Goal: Task Accomplishment & Management: Manage account settings

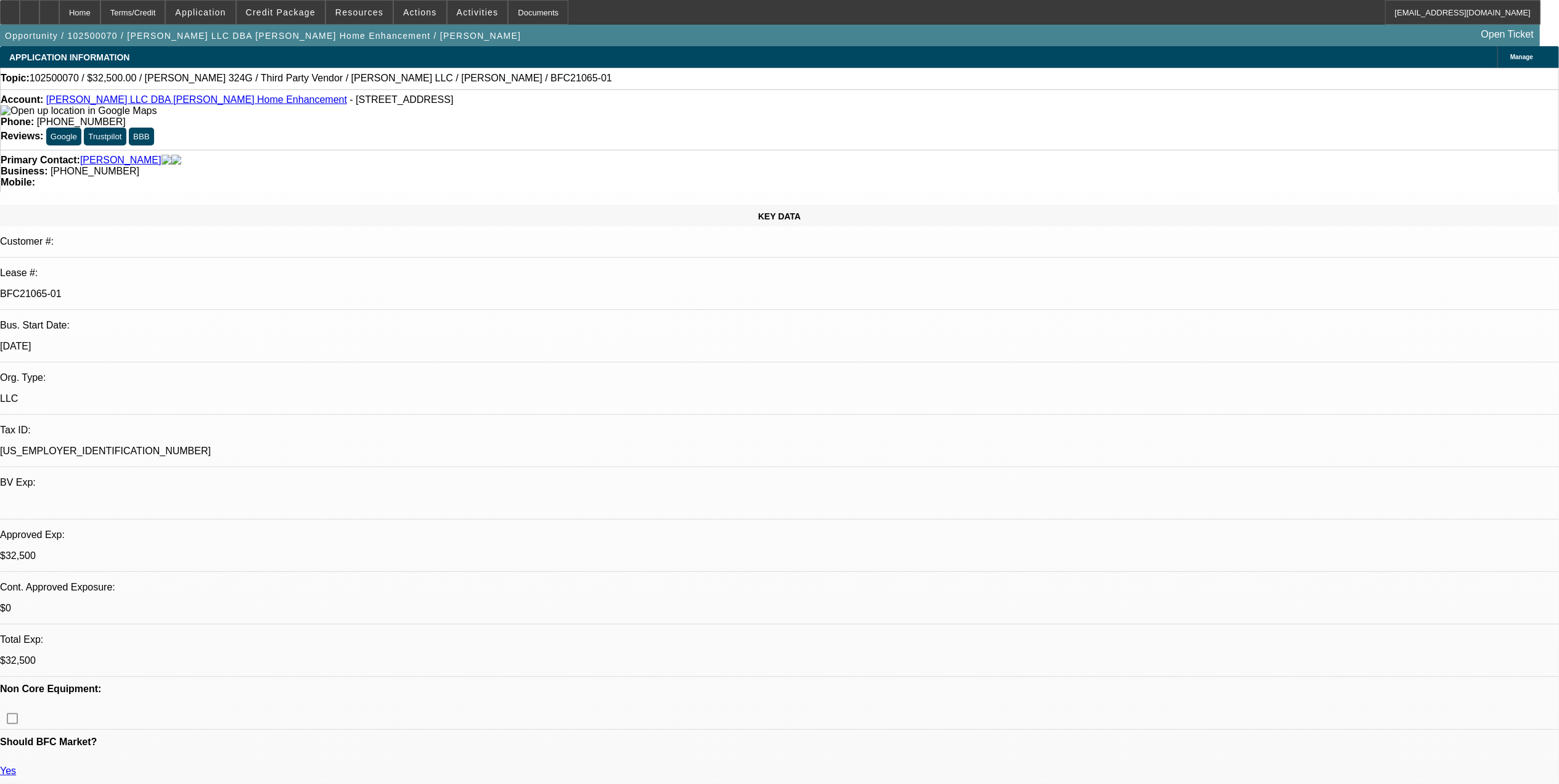
select select "0"
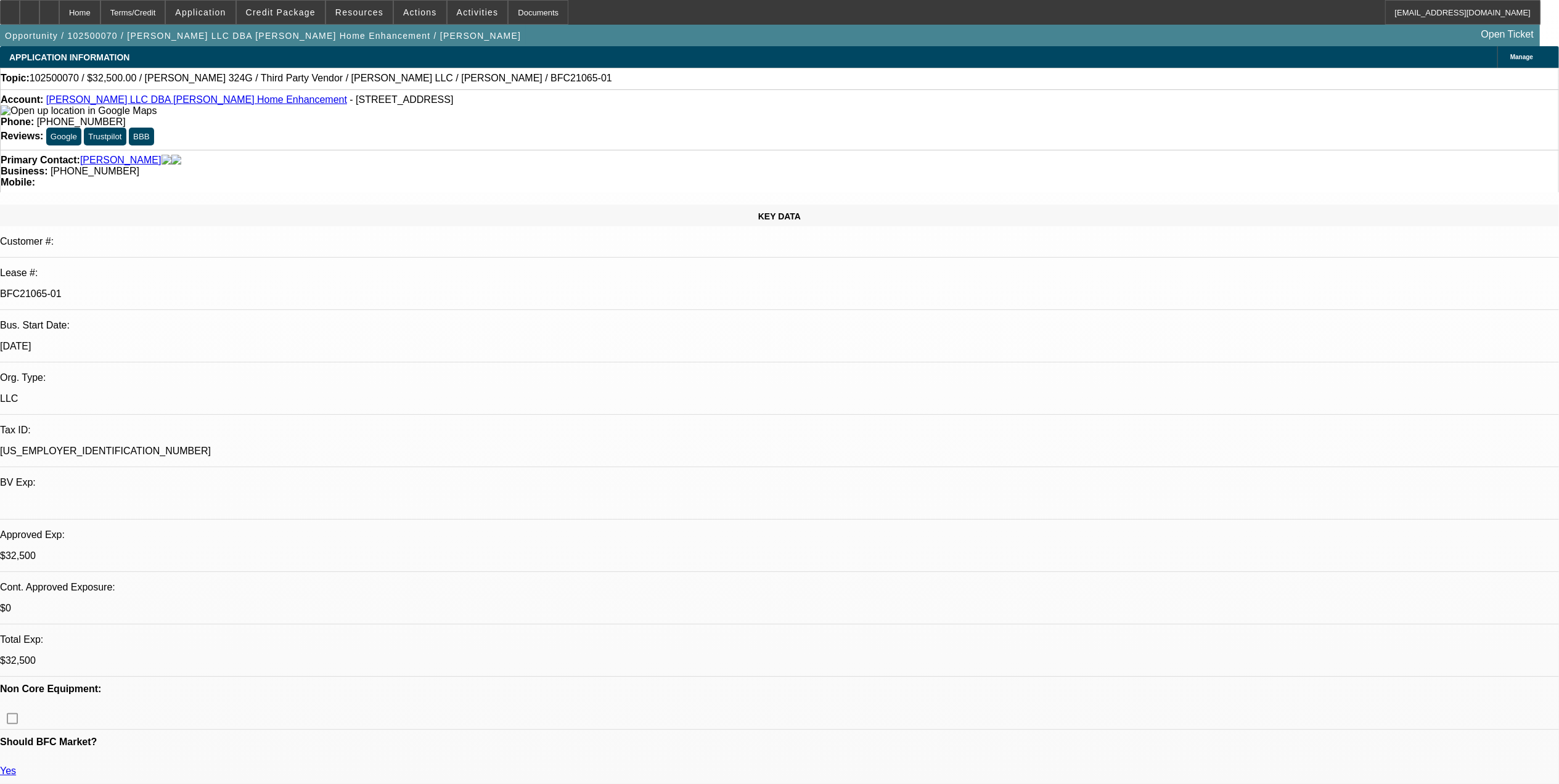
select select "0"
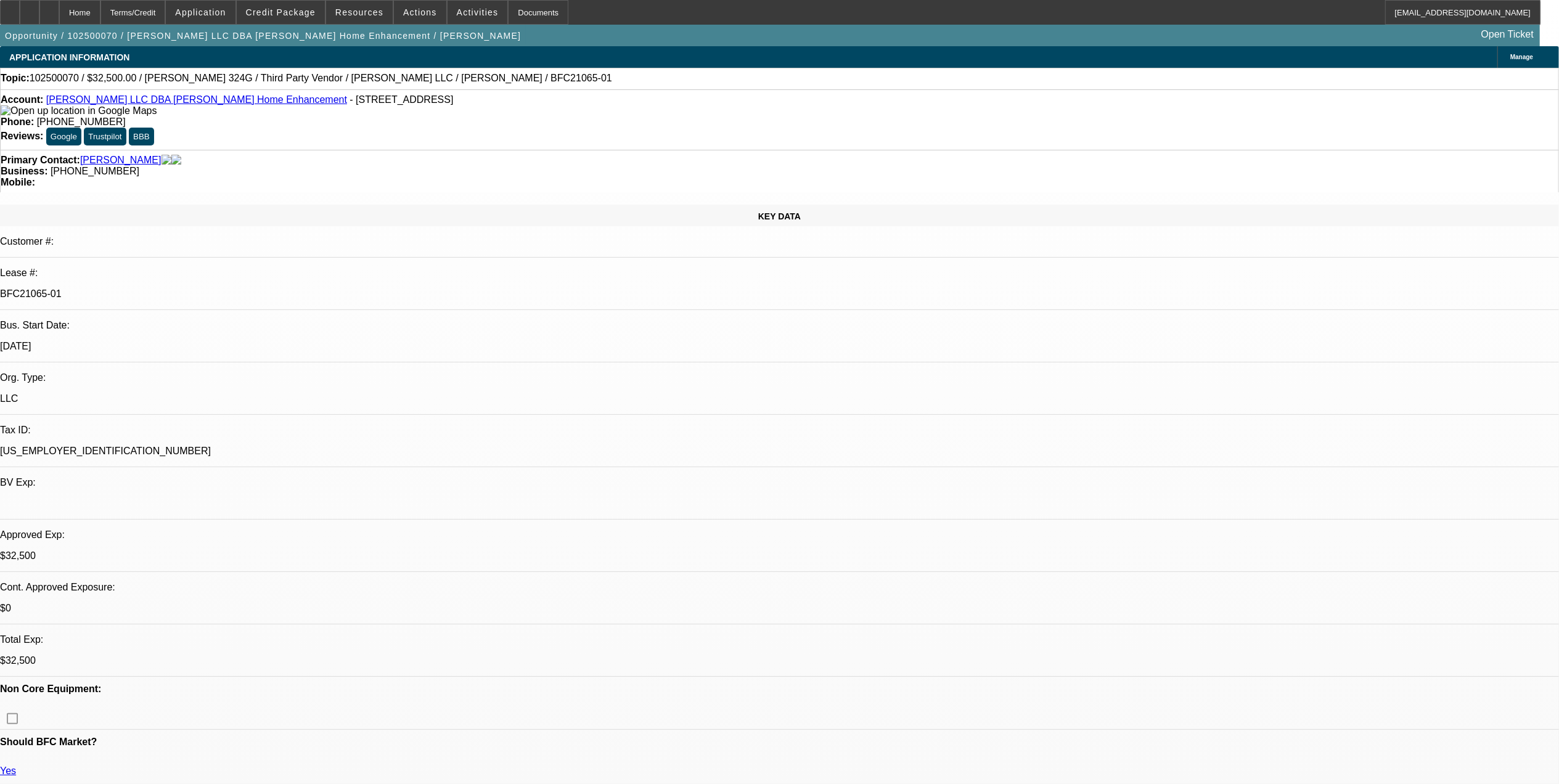
select select "0"
select select "1"
select select "3"
select select "6"
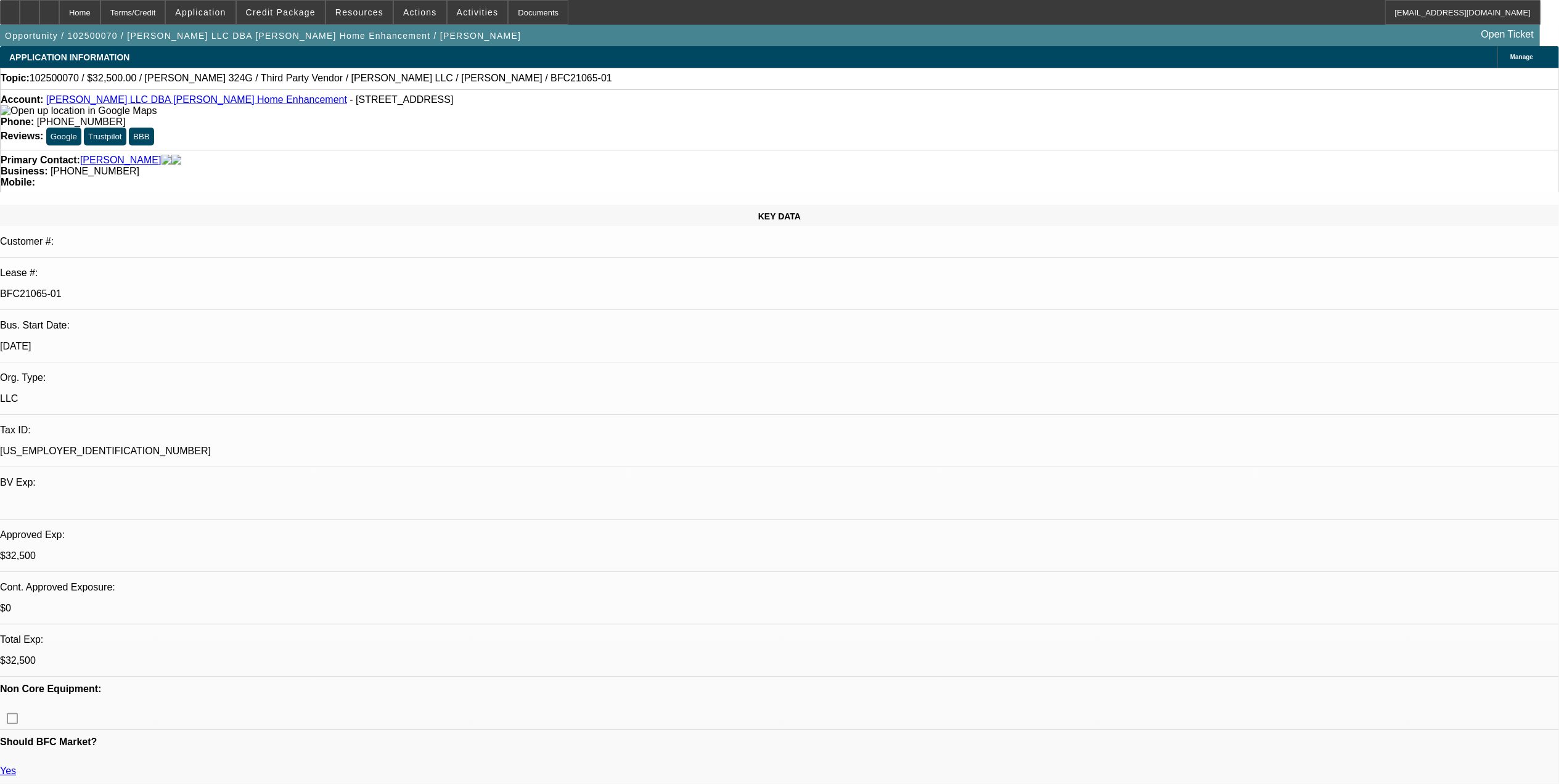
select select "1"
select select "3"
select select "6"
select select "1"
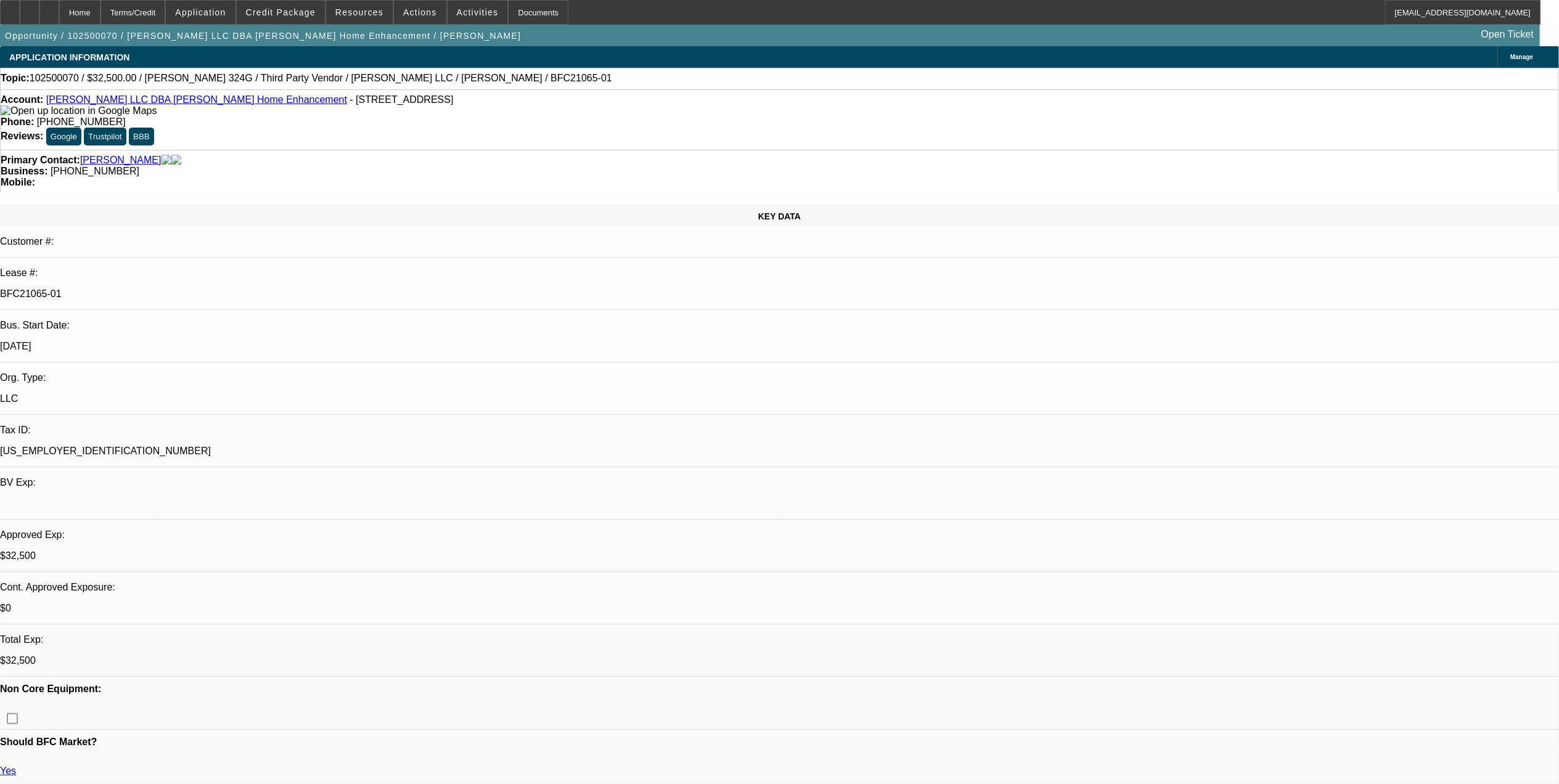
select select "6"
select select "1"
select select "6"
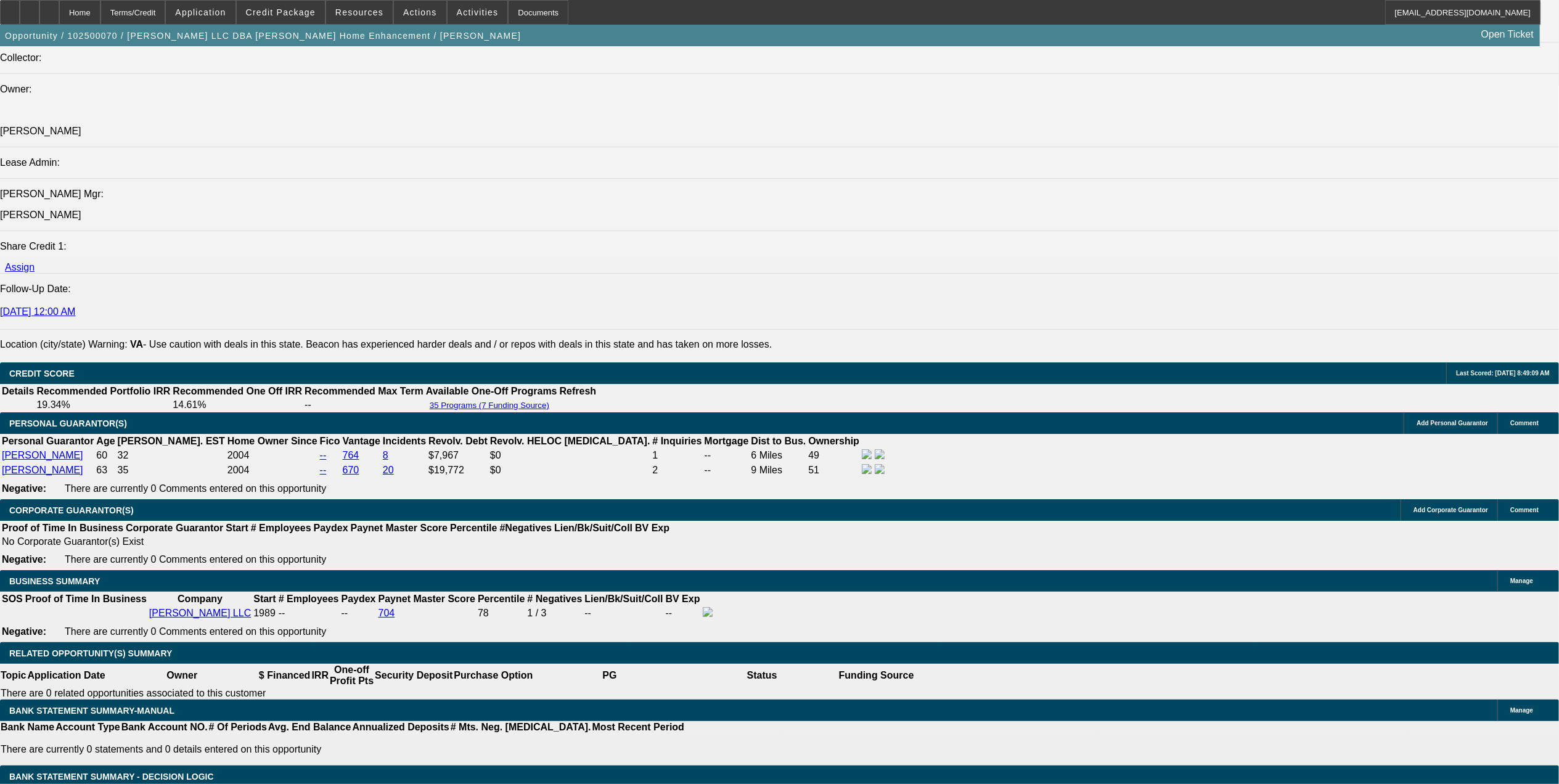
scroll to position [1233, 0]
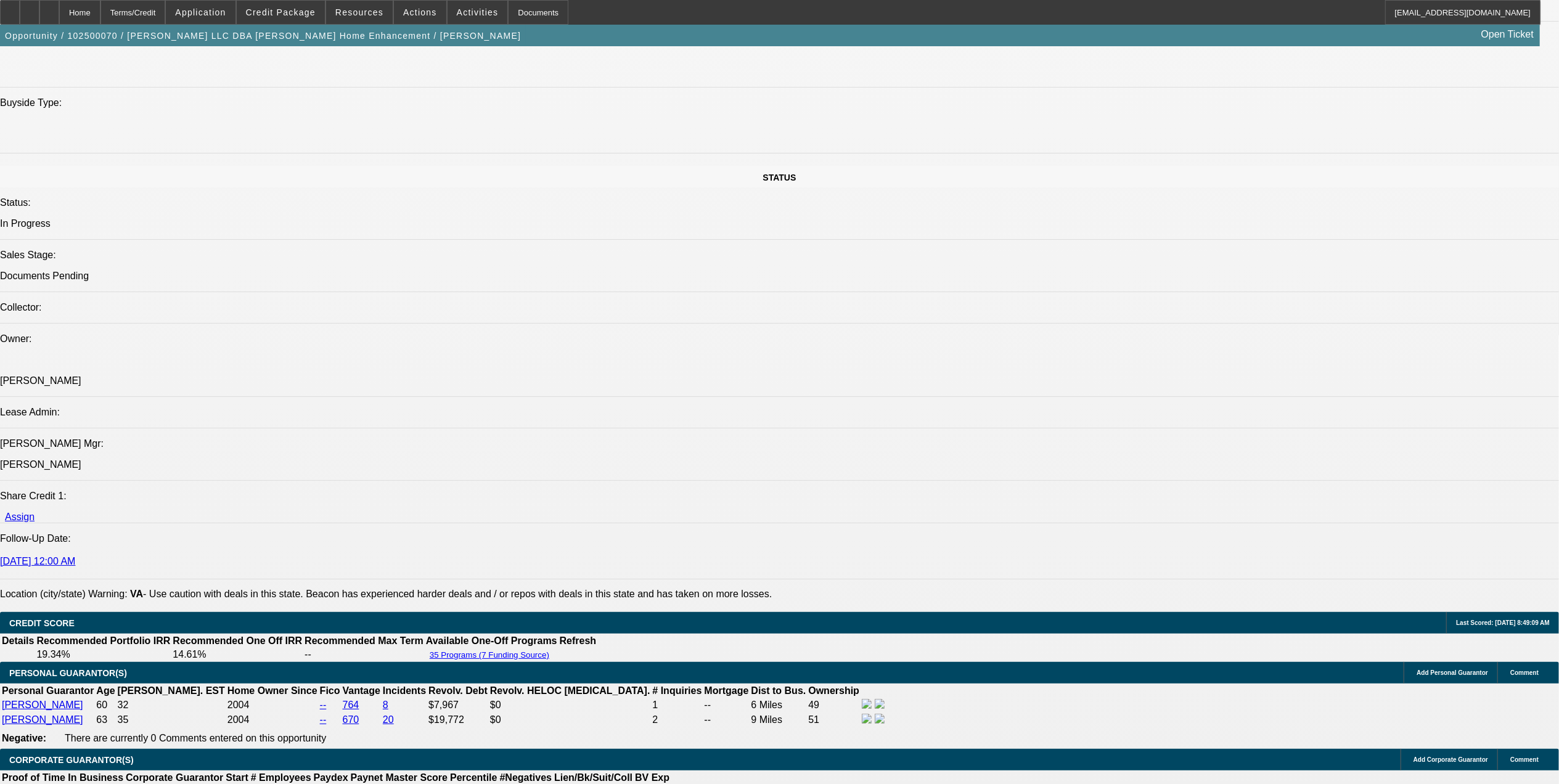
drag, startPoint x: 1125, startPoint y: 228, endPoint x: 1120, endPoint y: 172, distance: 56.2
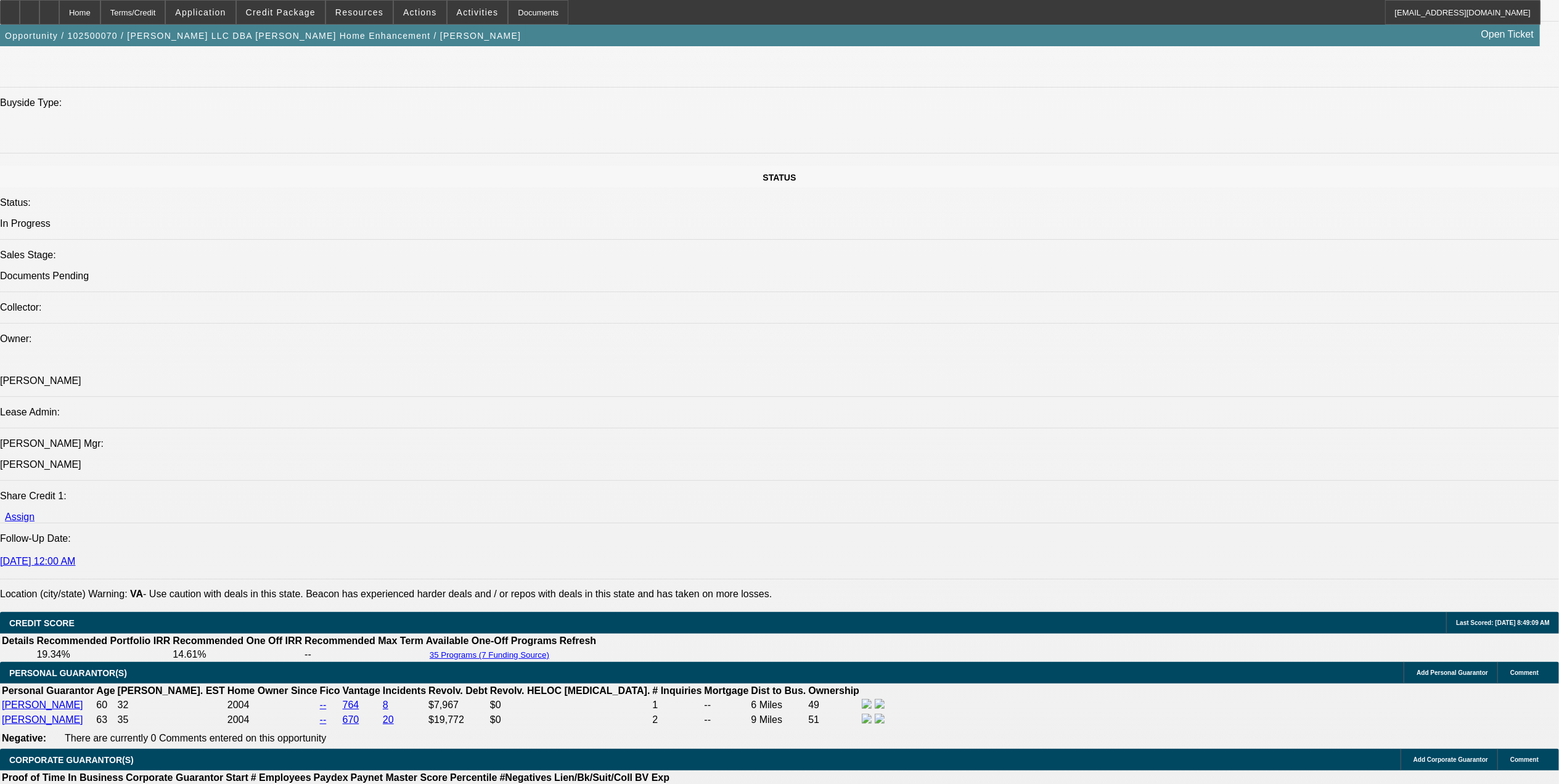
drag, startPoint x: 1093, startPoint y: 432, endPoint x: 1275, endPoint y: 432, distance: 182.0
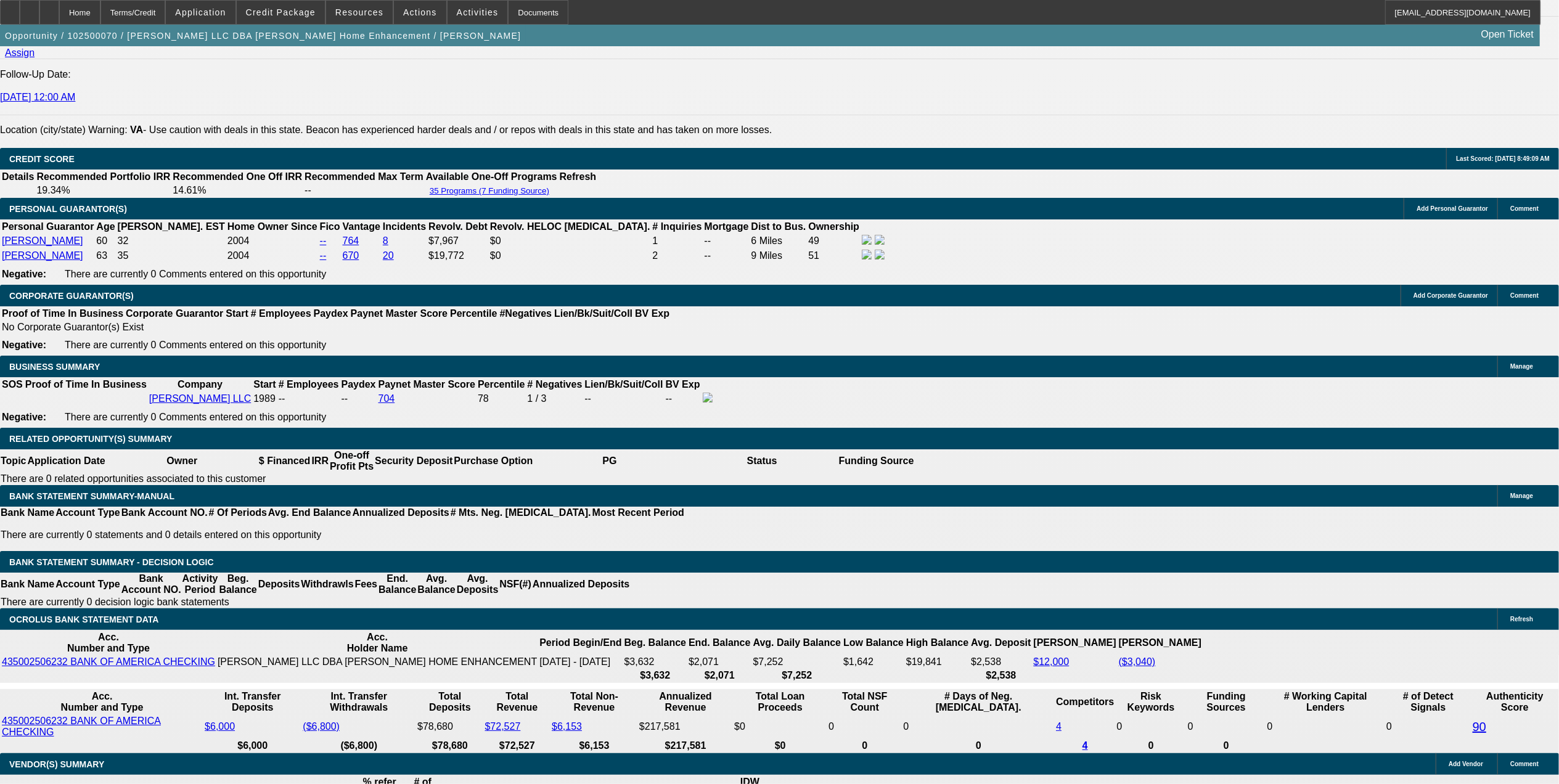
scroll to position [1726, 0]
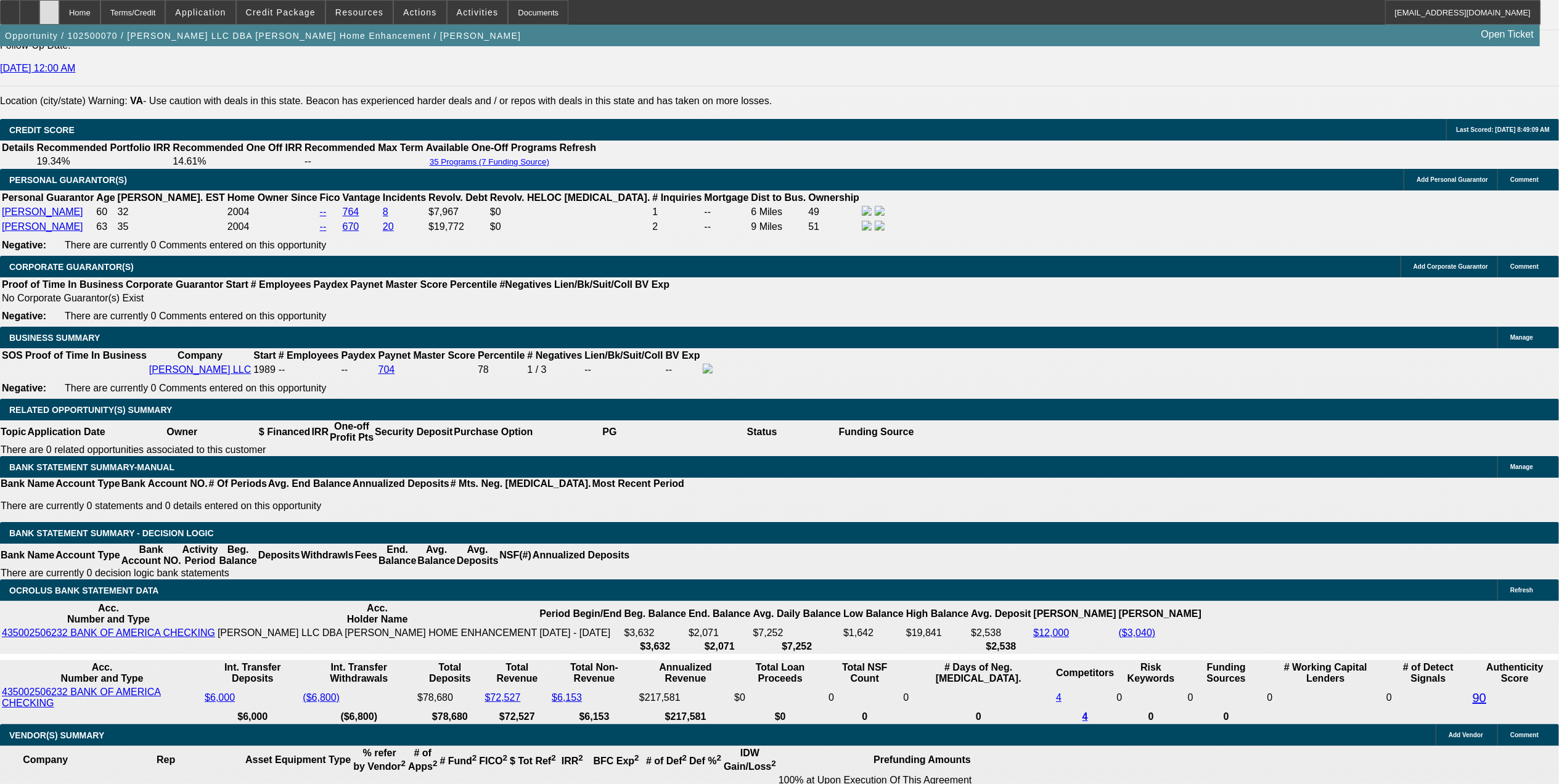
drag, startPoint x: 92, startPoint y: 8, endPoint x: 79, endPoint y: 13, distance: 13.9
click at [79, 13] on div "Home Terms/Credit Application Credit Package Resources Actions Activities Docum…" at bounding box center [770, 12] width 1541 height 24
click at [49, 8] on icon at bounding box center [49, 8] width 0 height 0
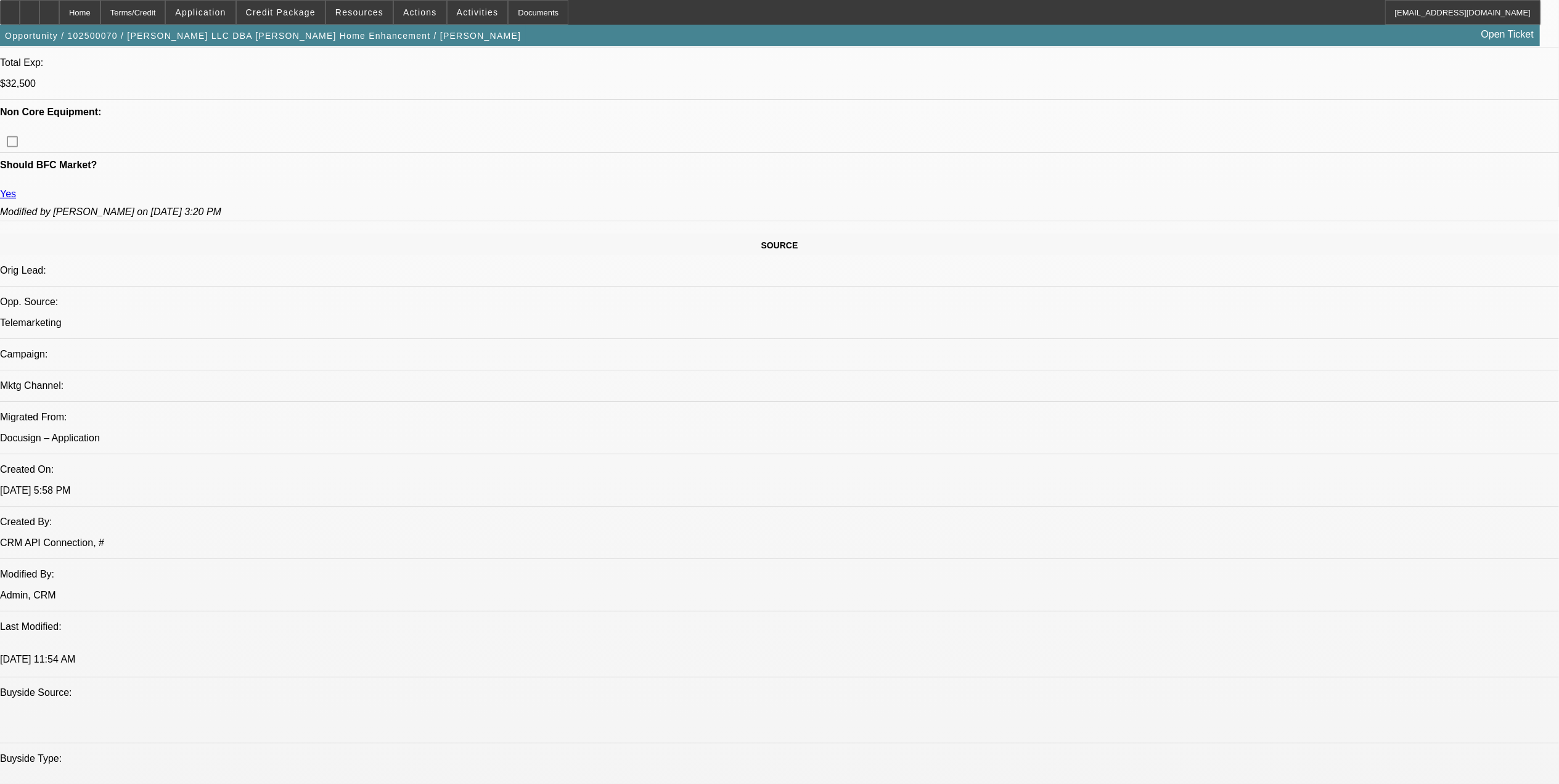
select select "0"
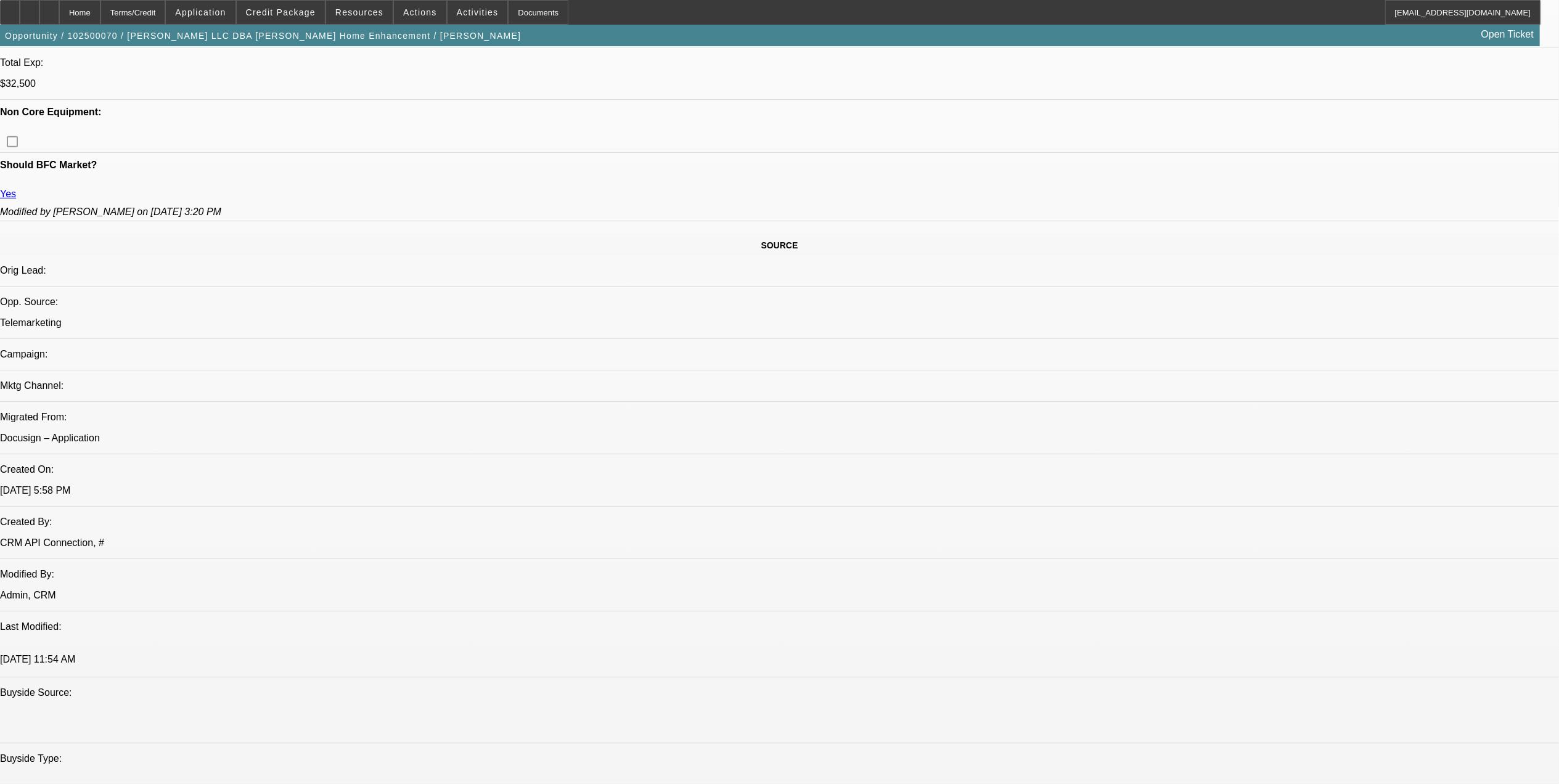
select select "0"
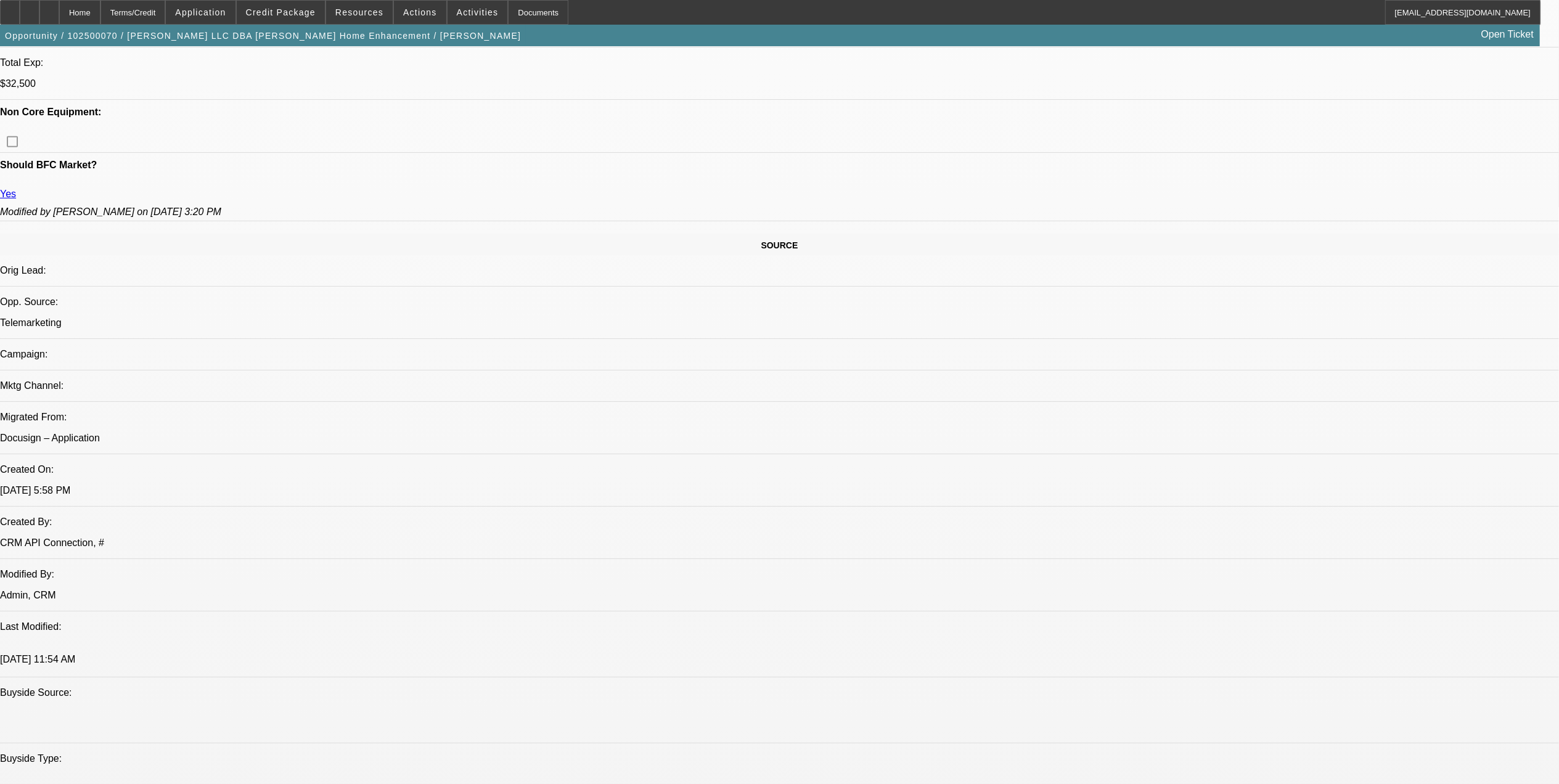
select select "0"
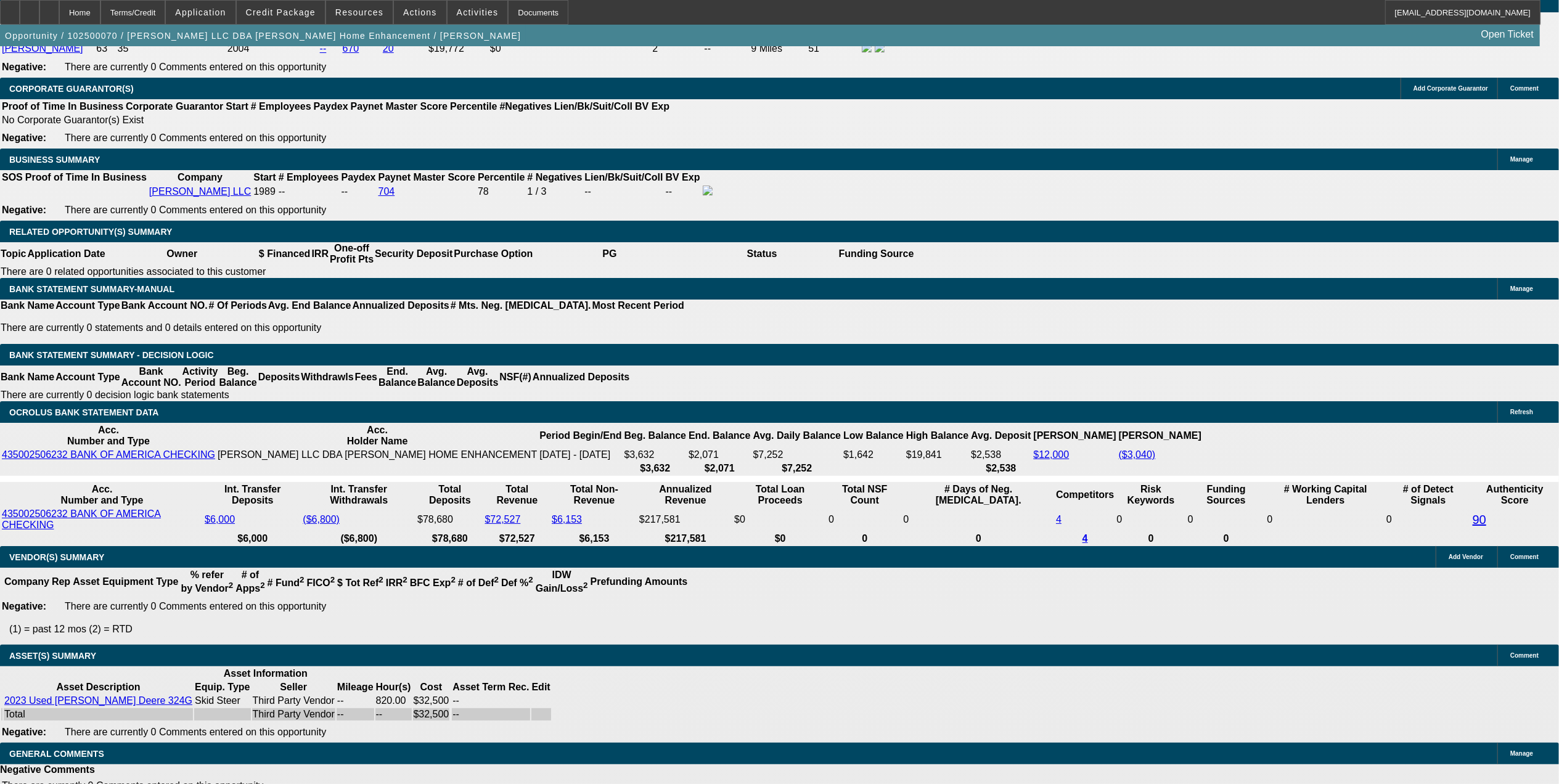
select select "1"
select select "3"
select select "6"
select select "1"
select select "3"
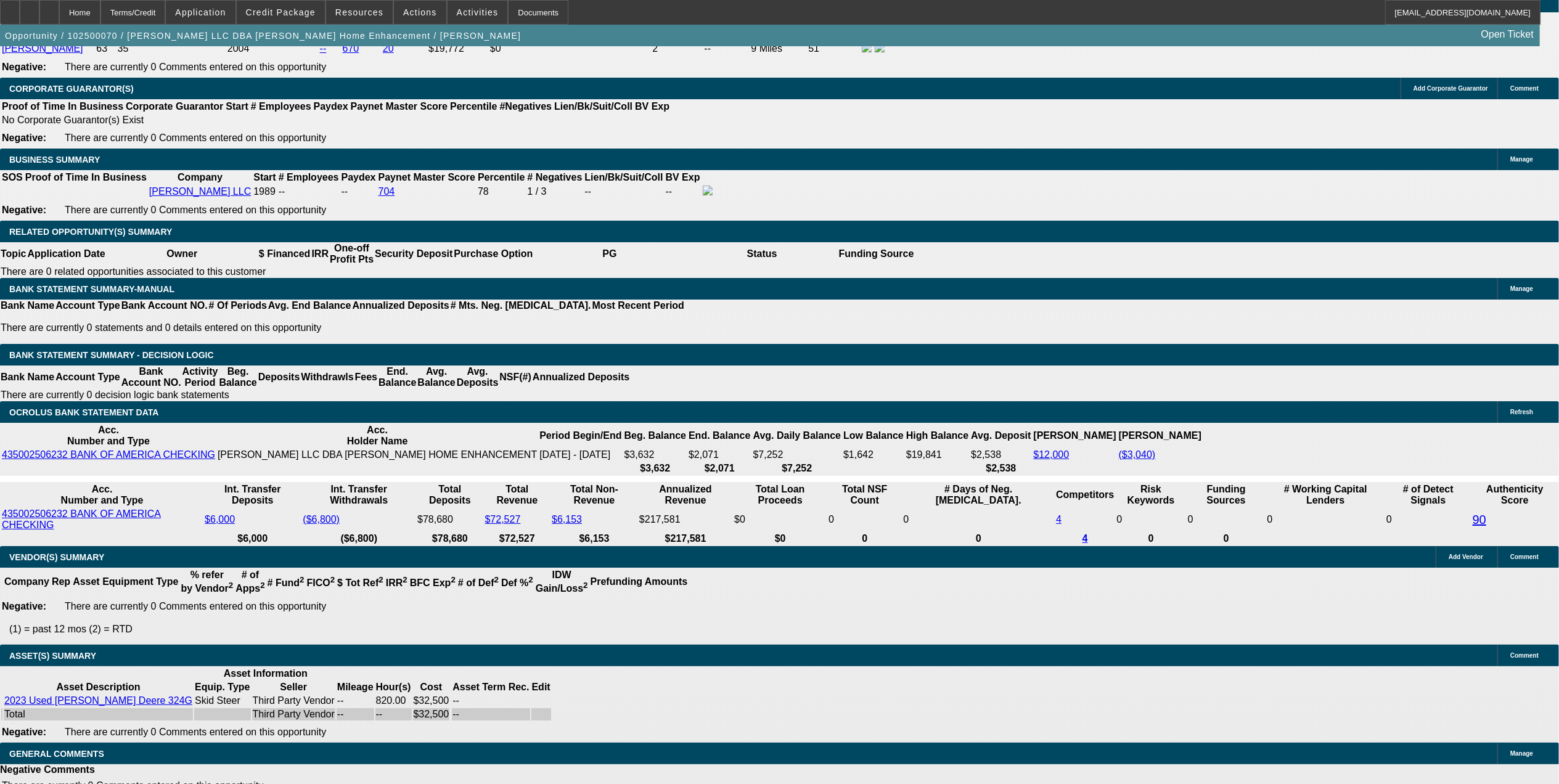
select select "6"
select select "1"
select select "6"
select select "1"
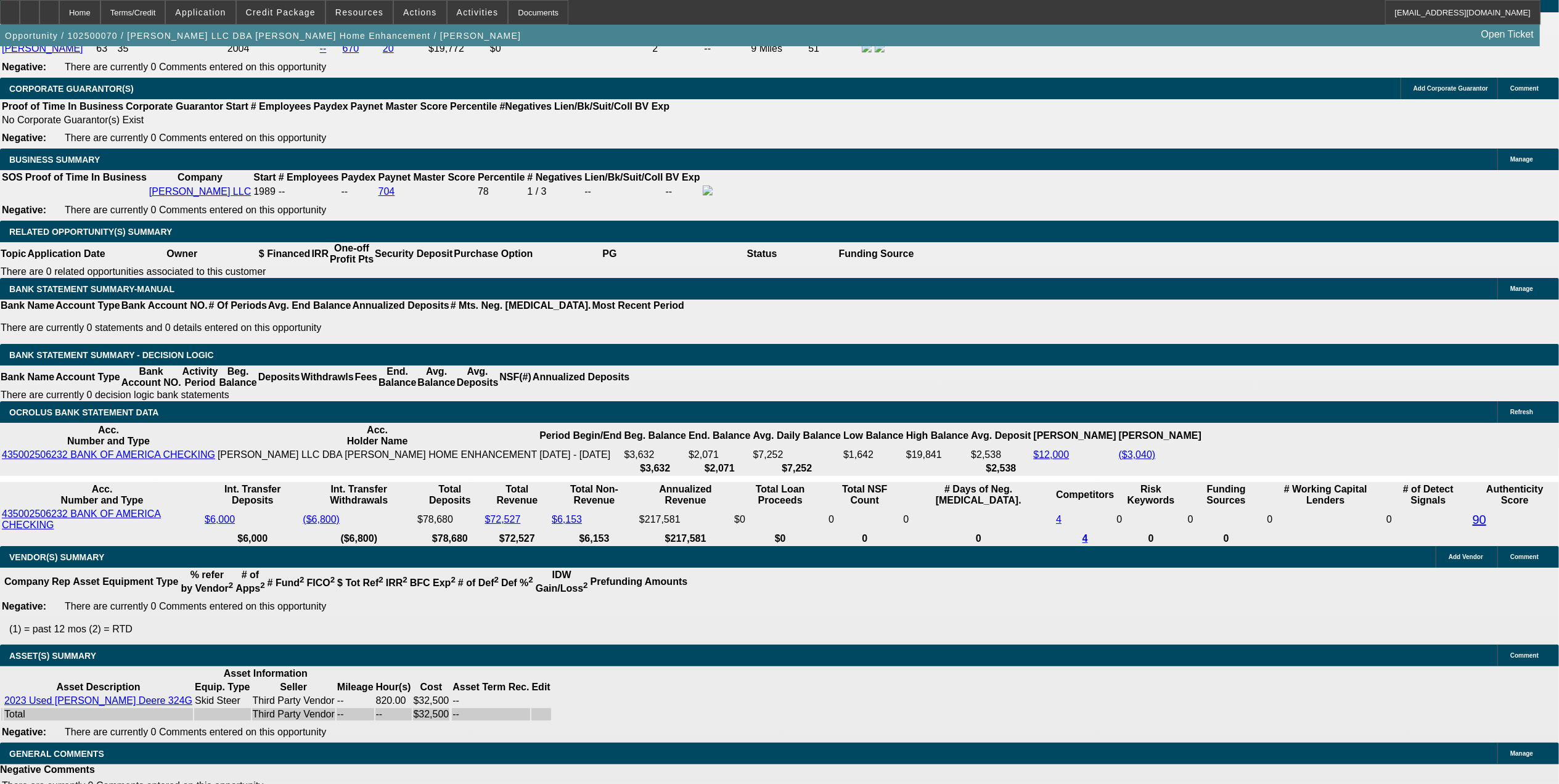
select select "1"
select select "6"
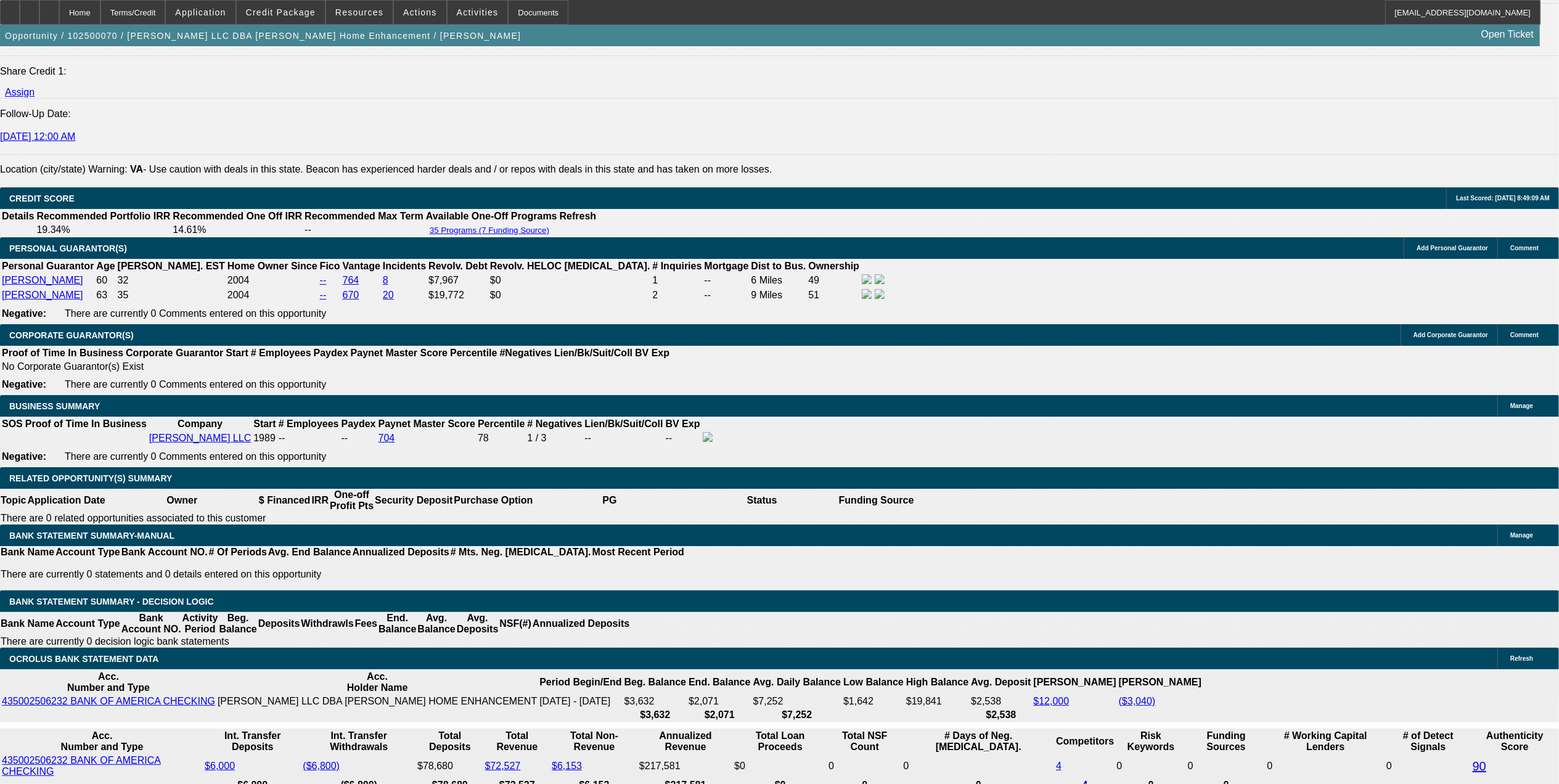
scroll to position [1695, 0]
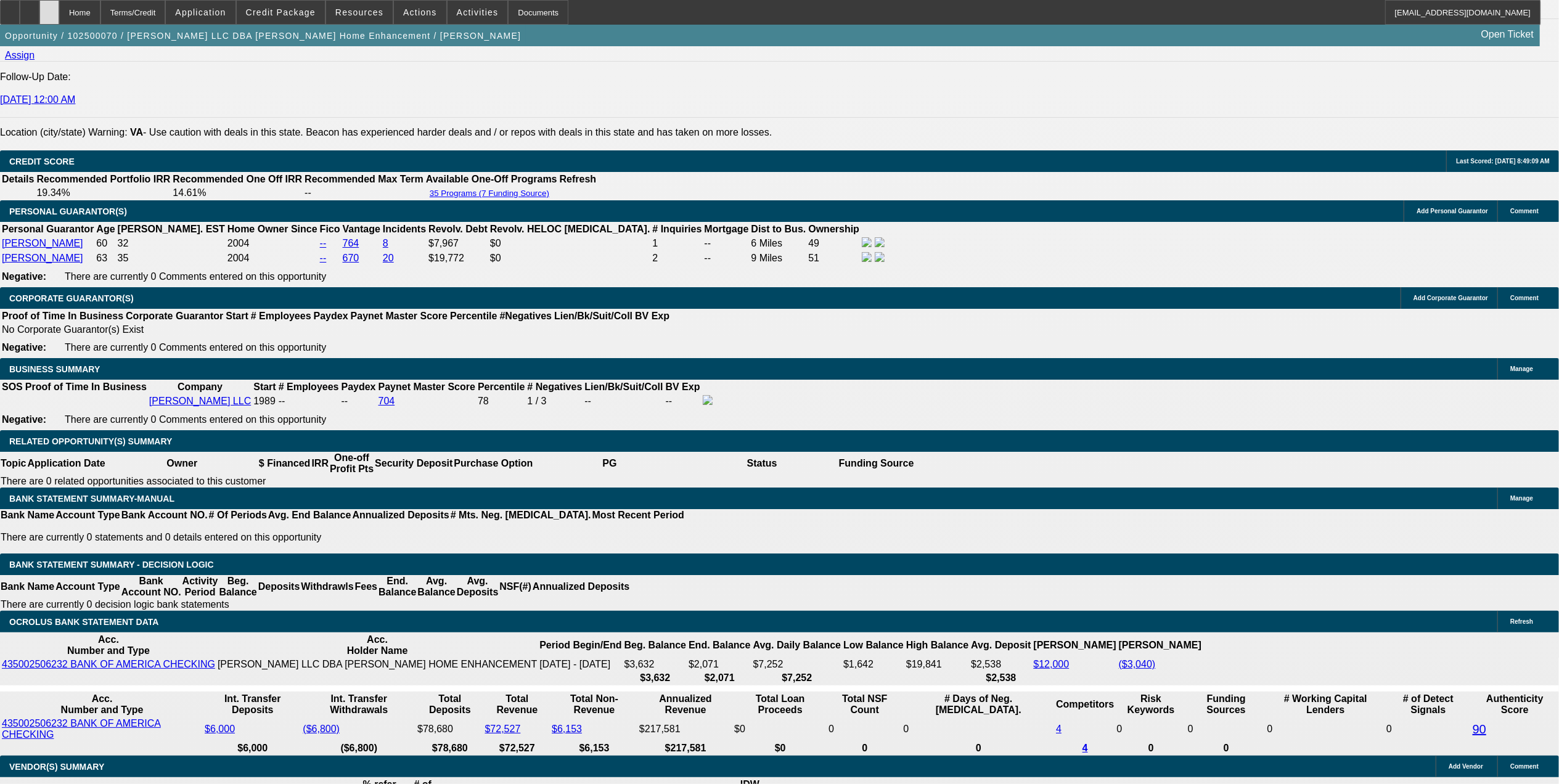
click at [59, 6] on div at bounding box center [49, 12] width 20 height 24
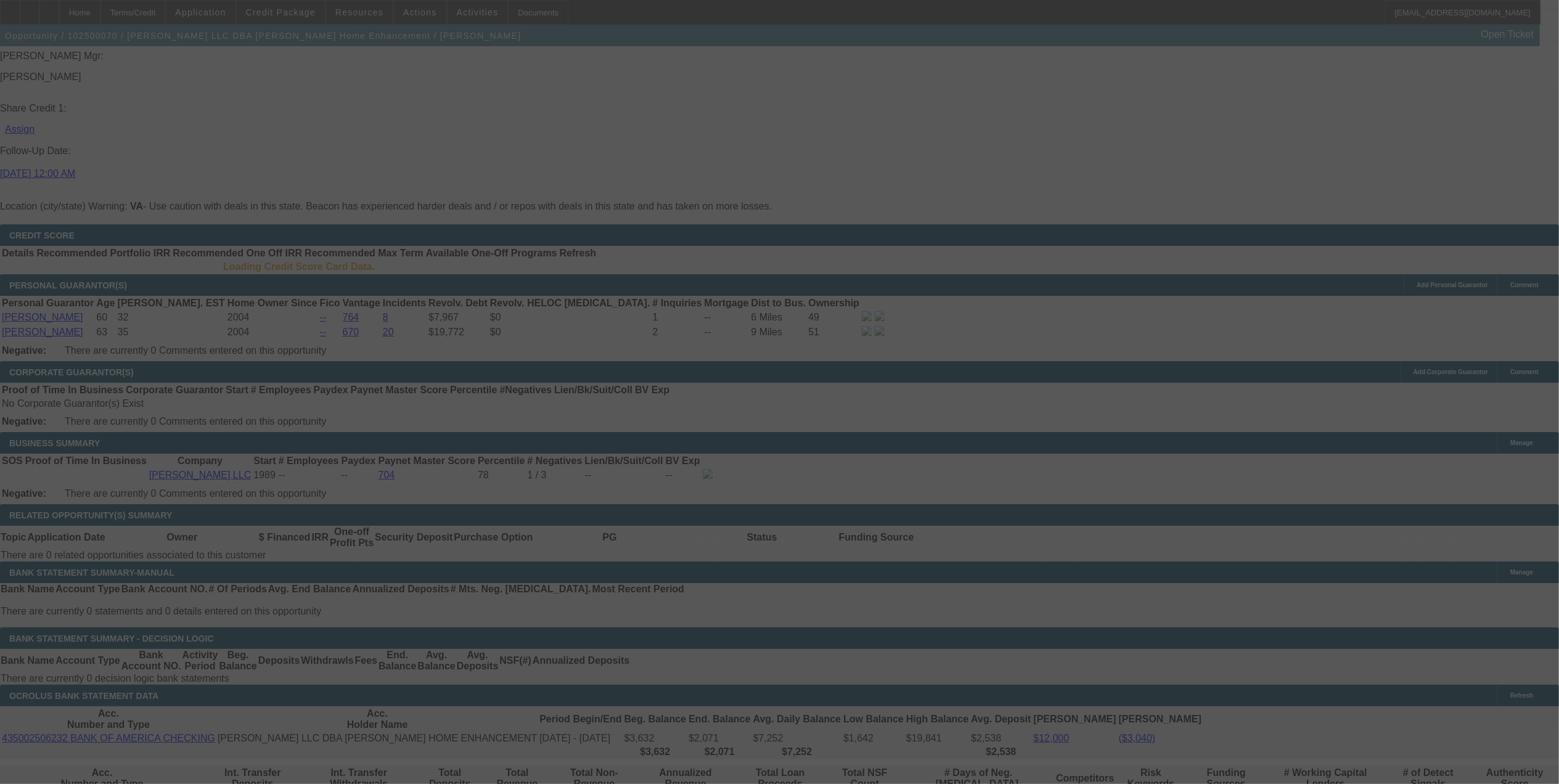
scroll to position [1616, 0]
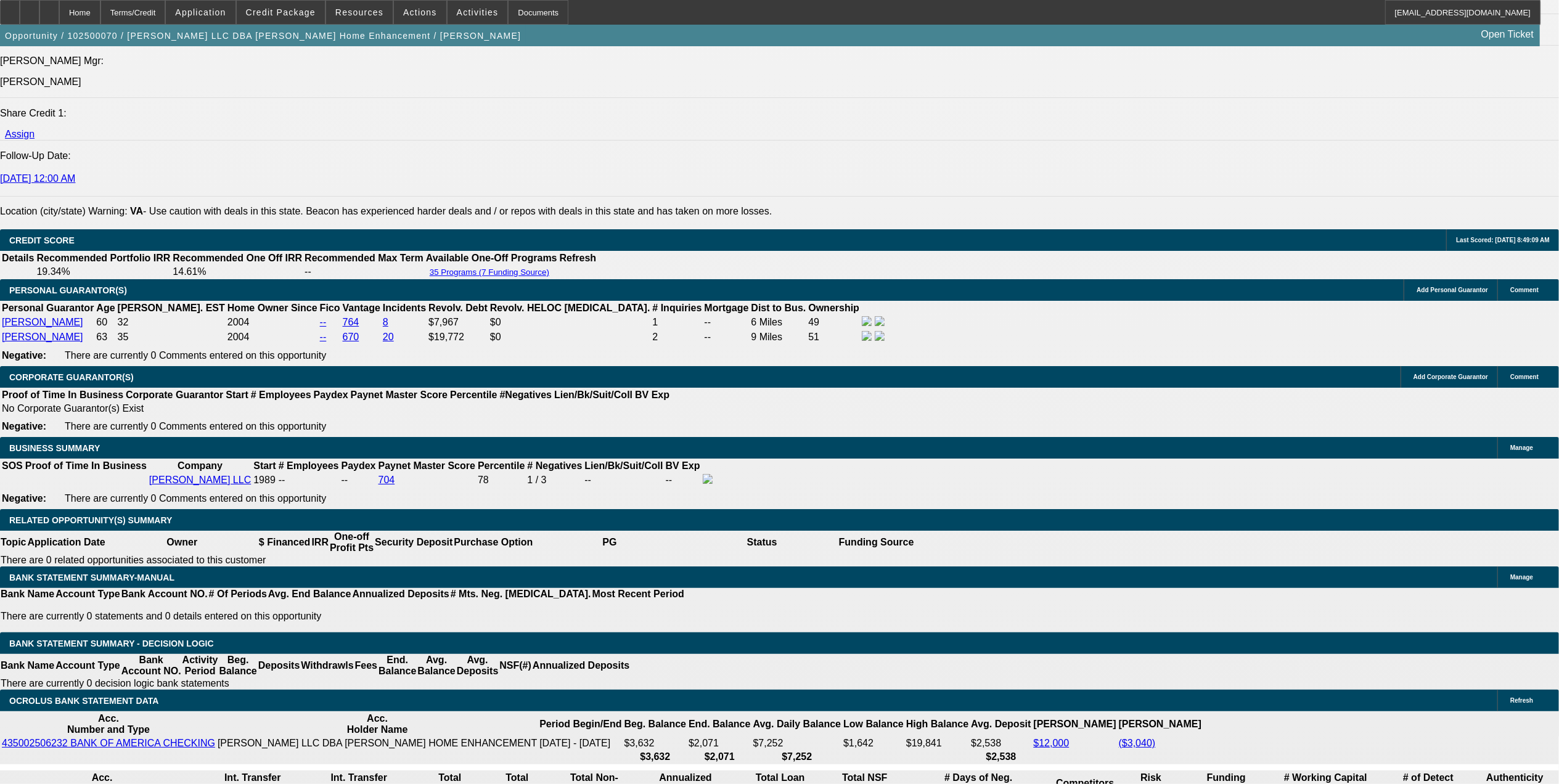
select select "0"
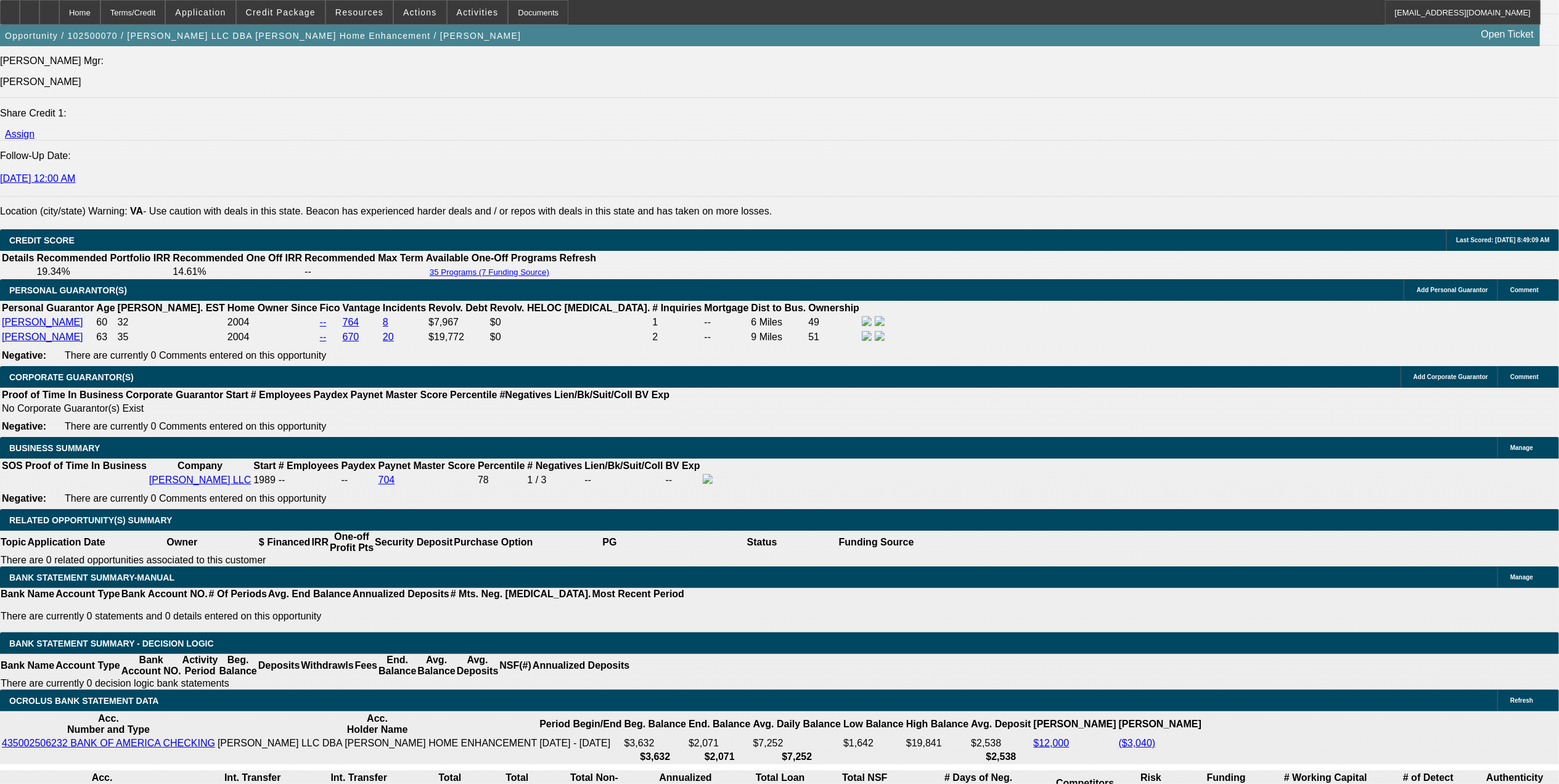
select select "0"
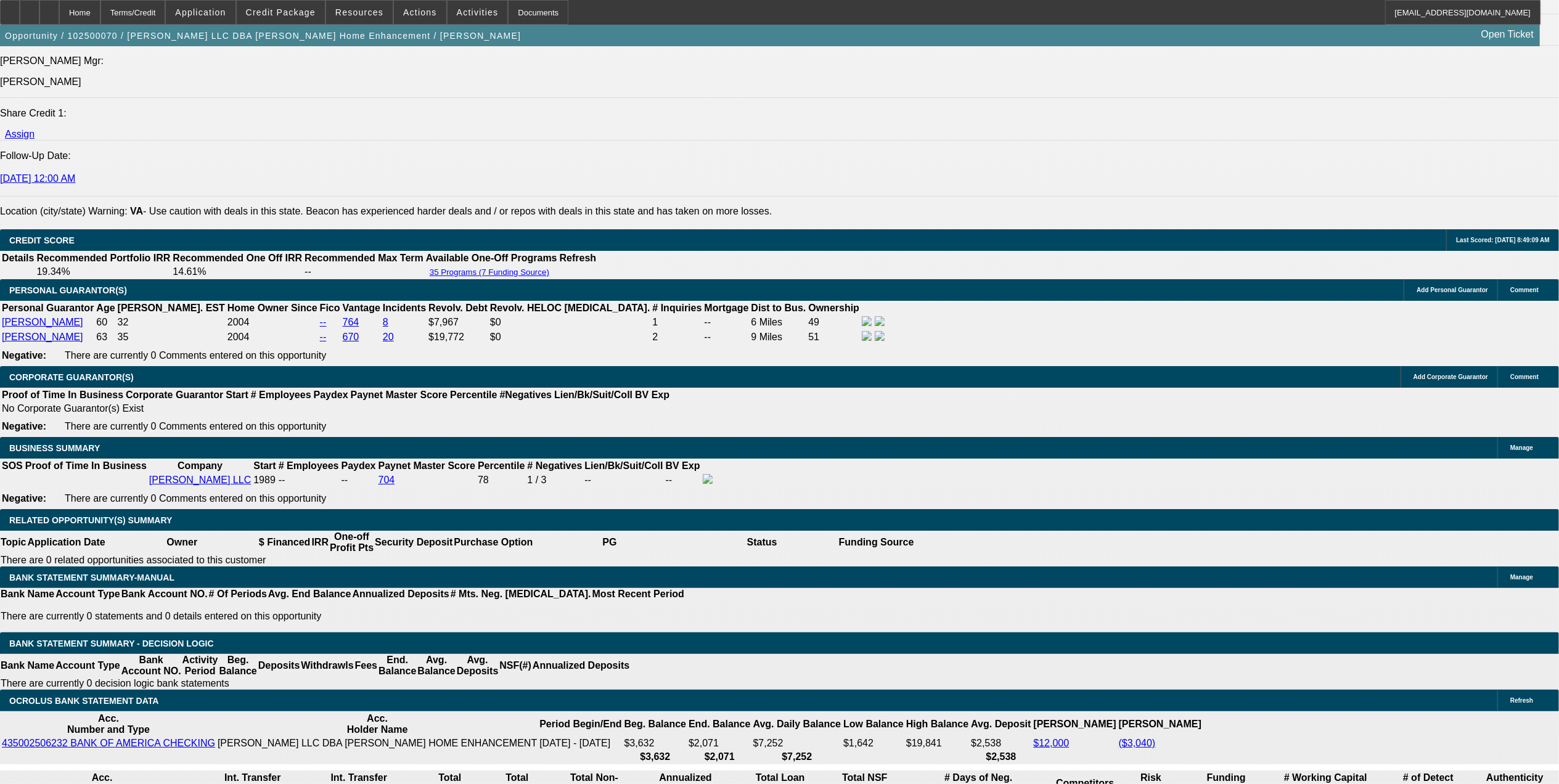
select select "0"
select select "1"
select select "3"
select select "6"
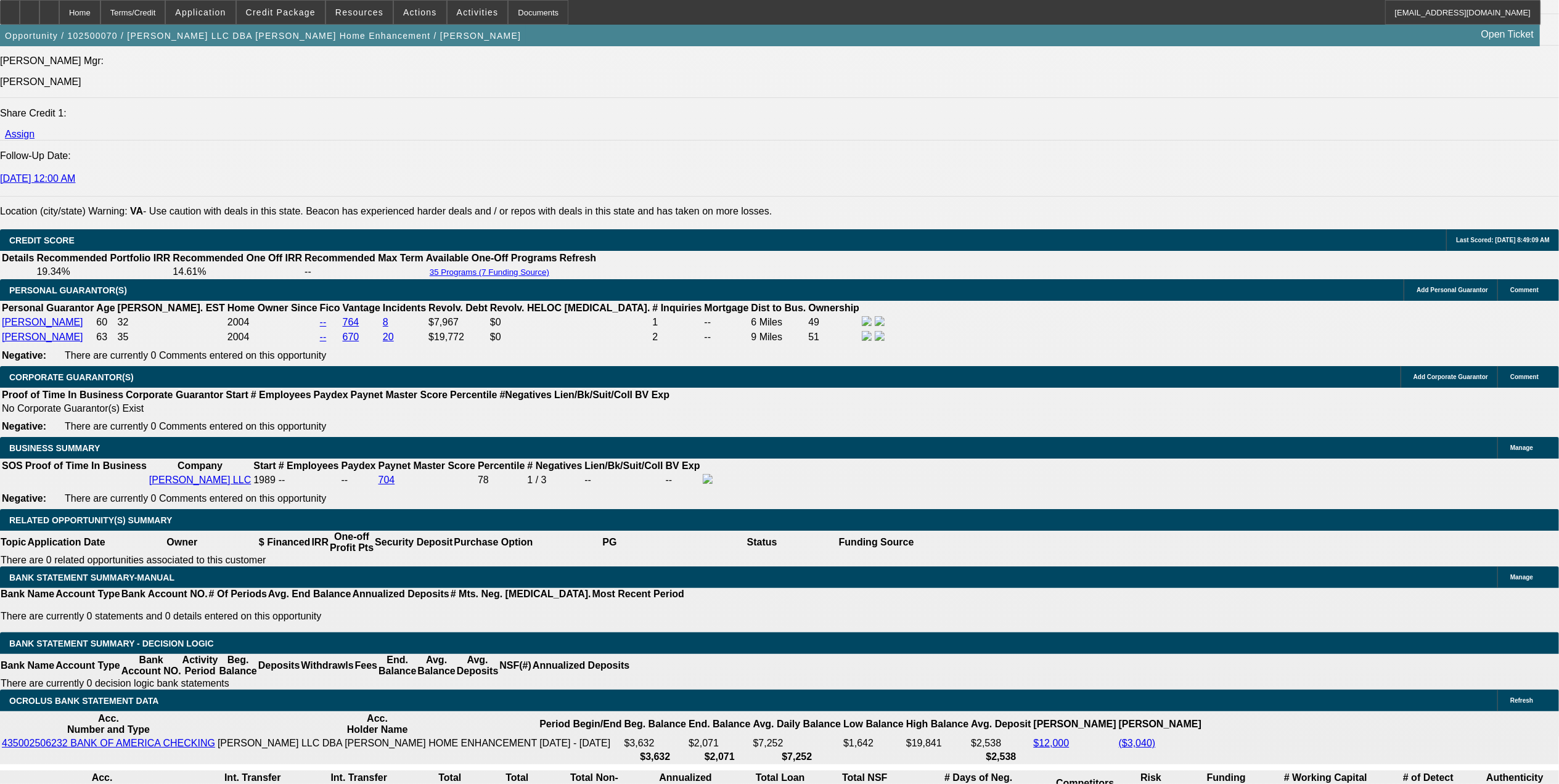
select select "1"
select select "3"
select select "6"
select select "1"
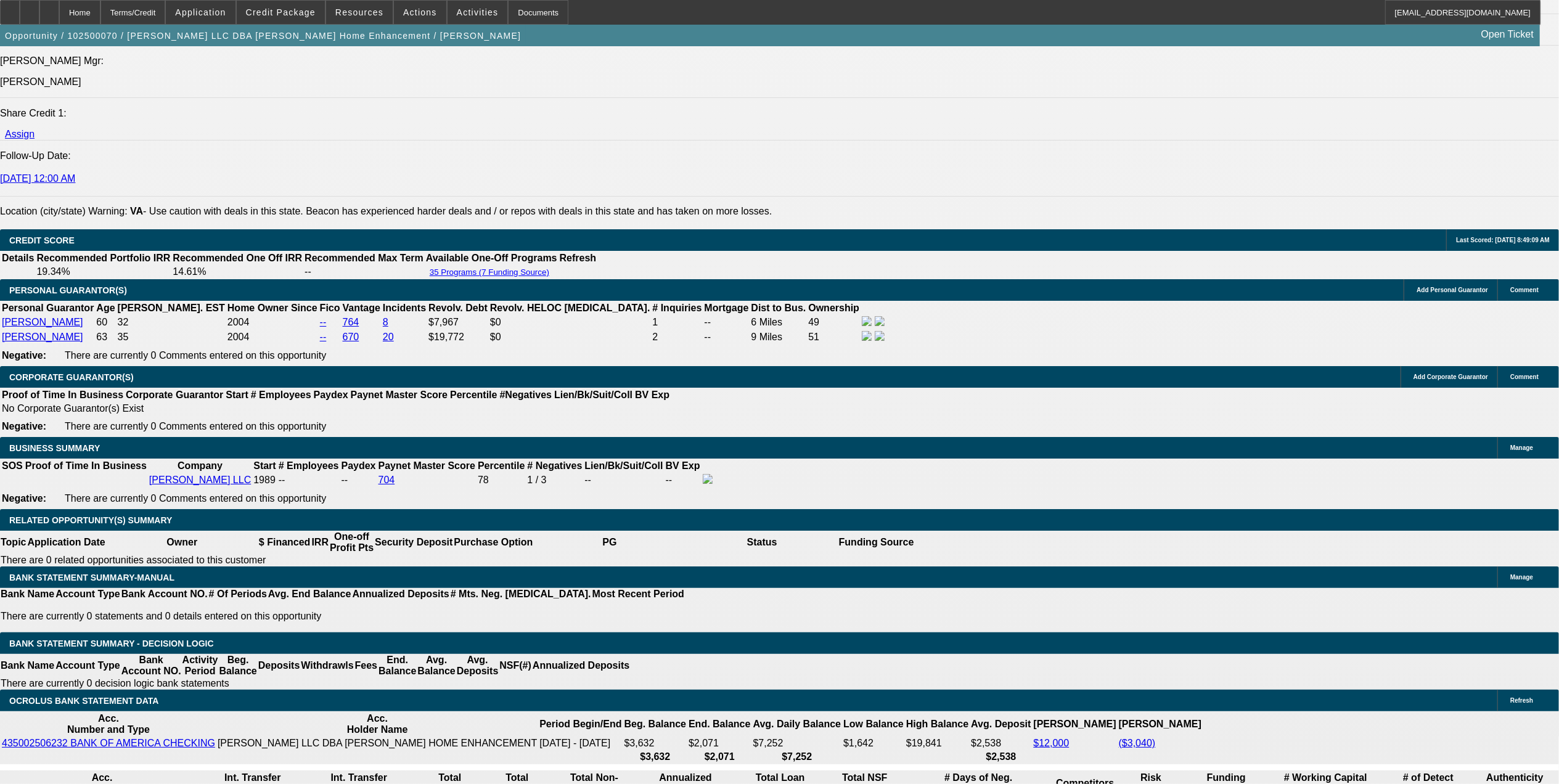
select select "6"
select select "1"
select select "6"
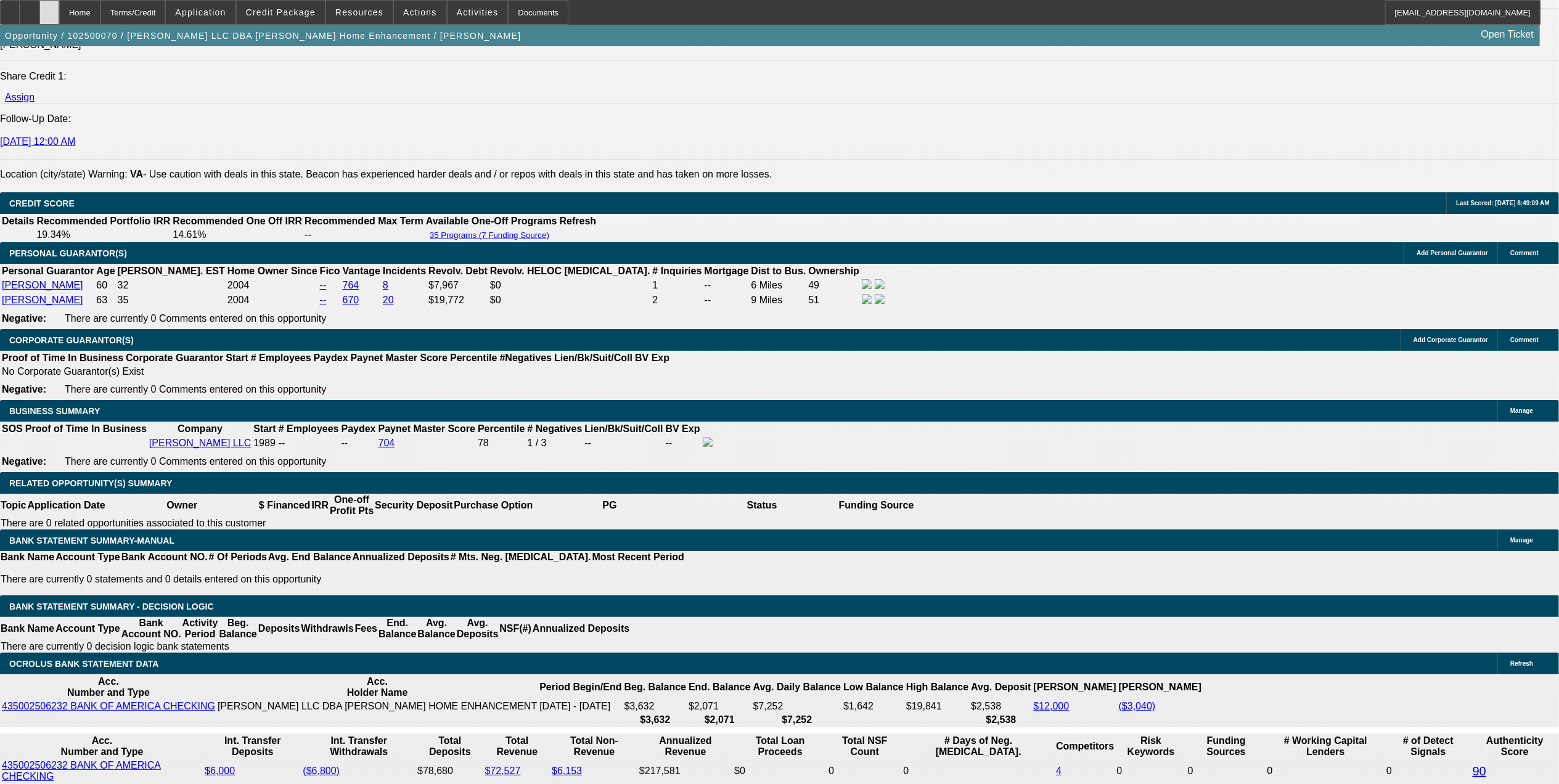
click at [59, 18] on div at bounding box center [49, 12] width 20 height 24
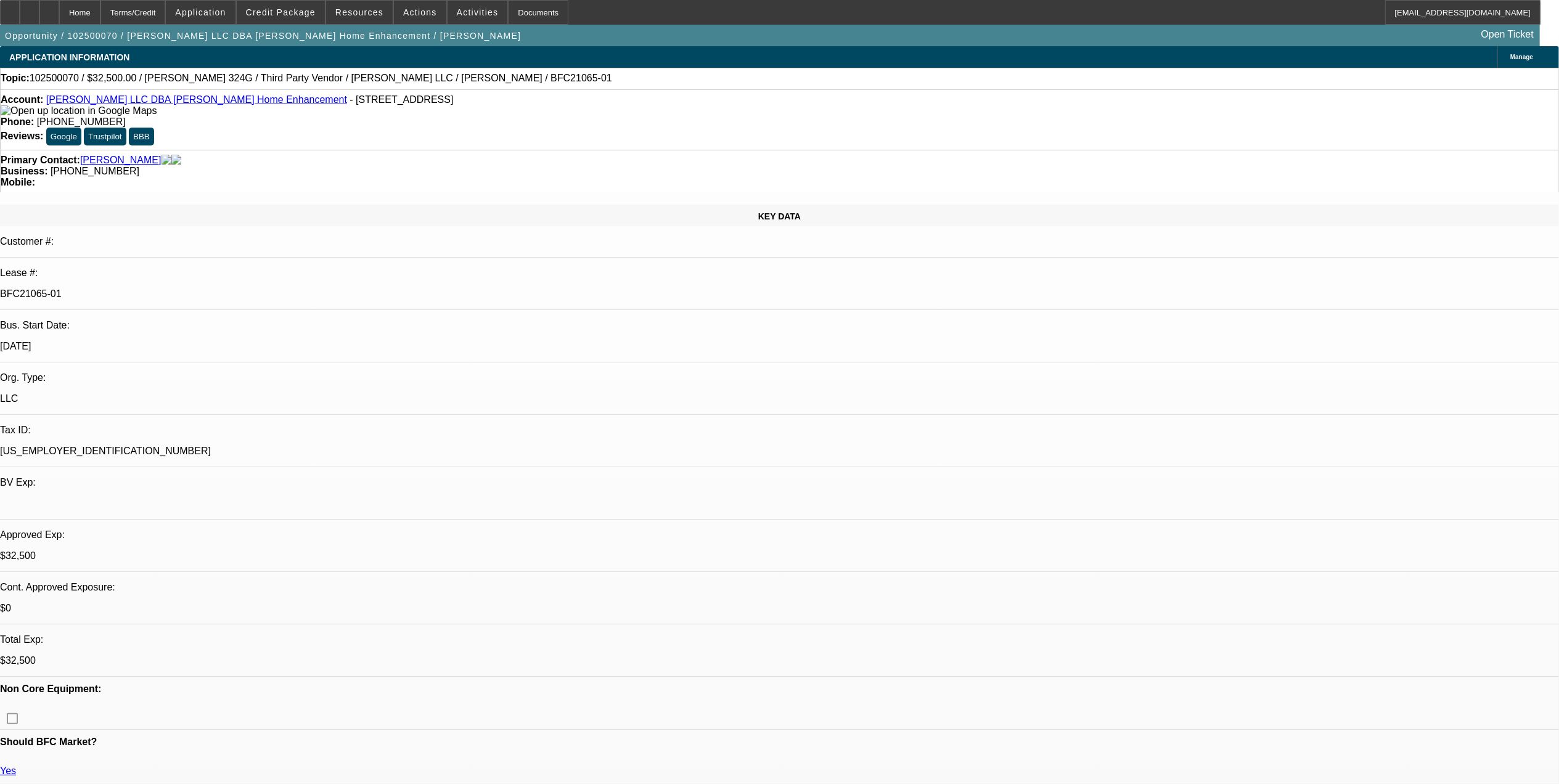
select select "0"
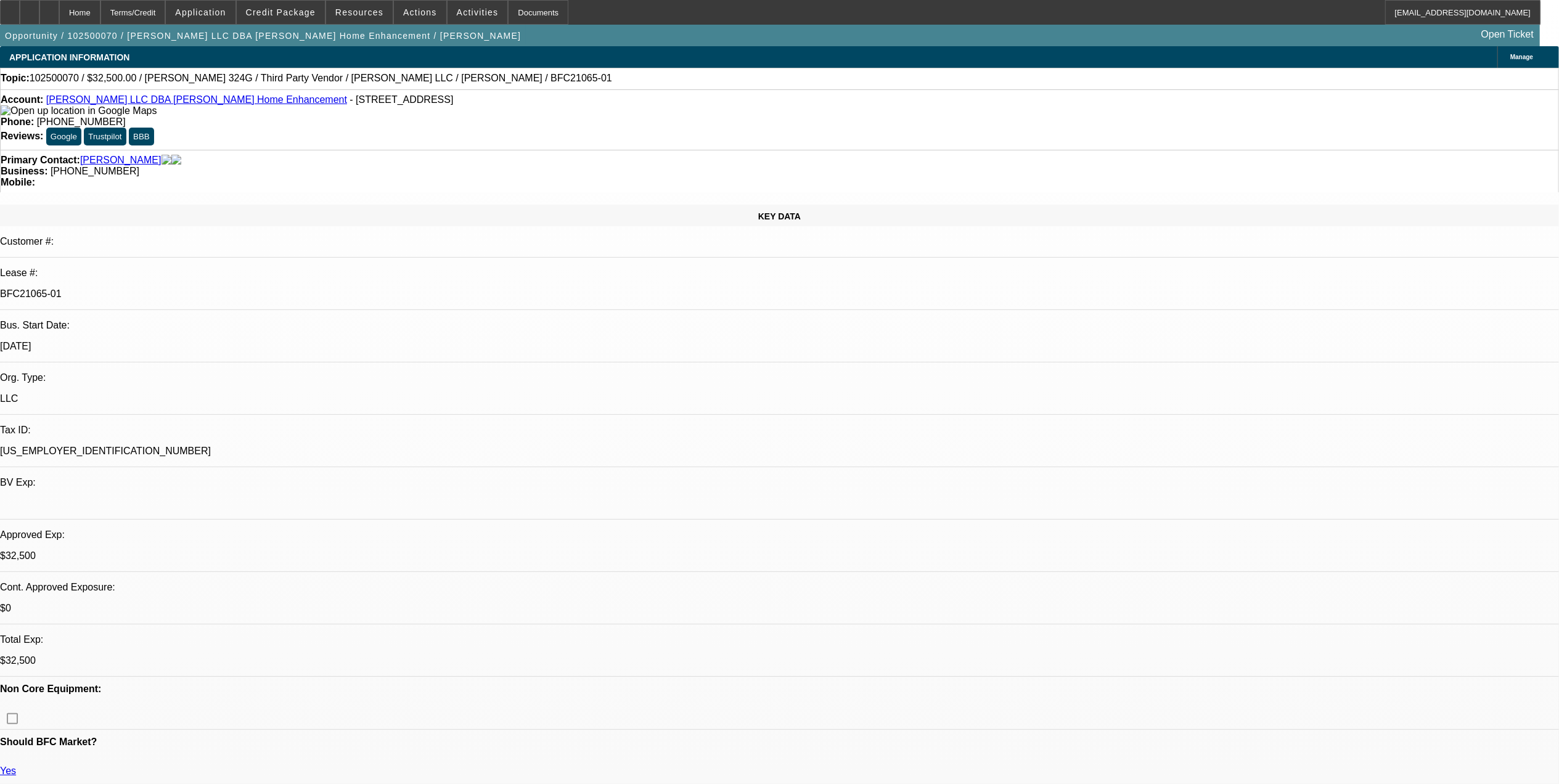
select select "0"
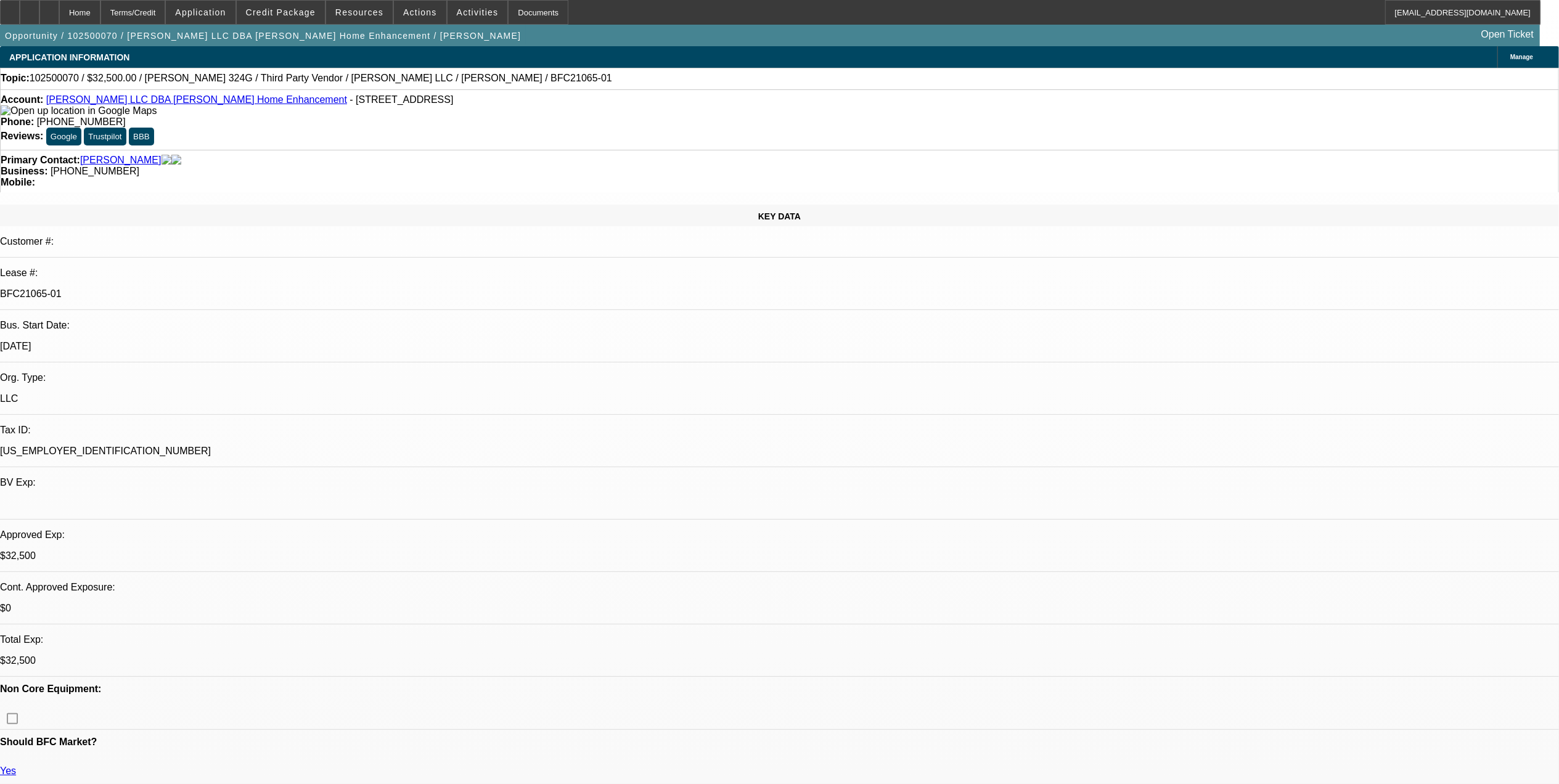
select select "0"
select select "1"
select select "3"
select select "6"
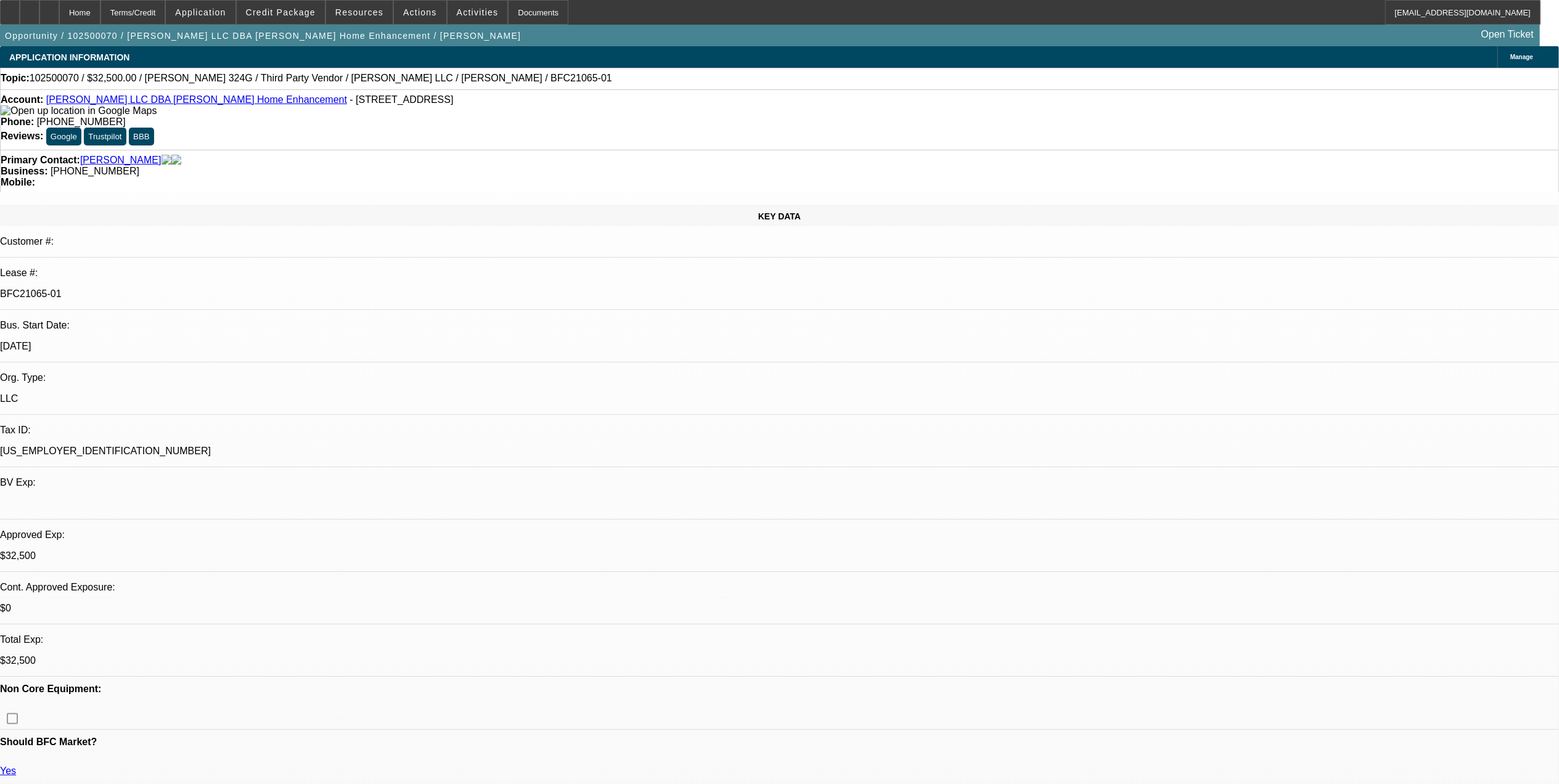
select select "1"
select select "3"
select select "6"
select select "1"
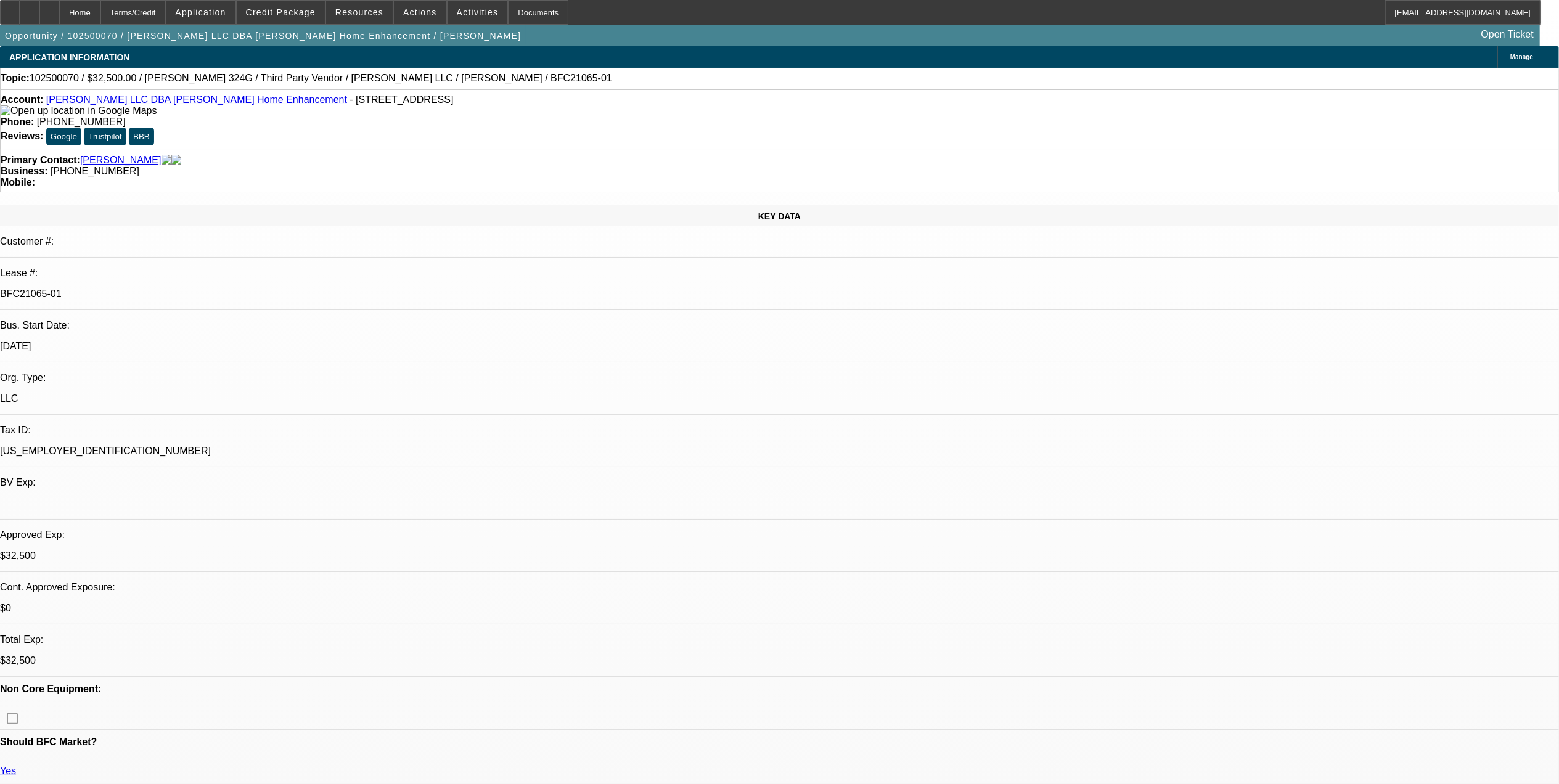
select select "6"
select select "1"
select select "6"
select select "0"
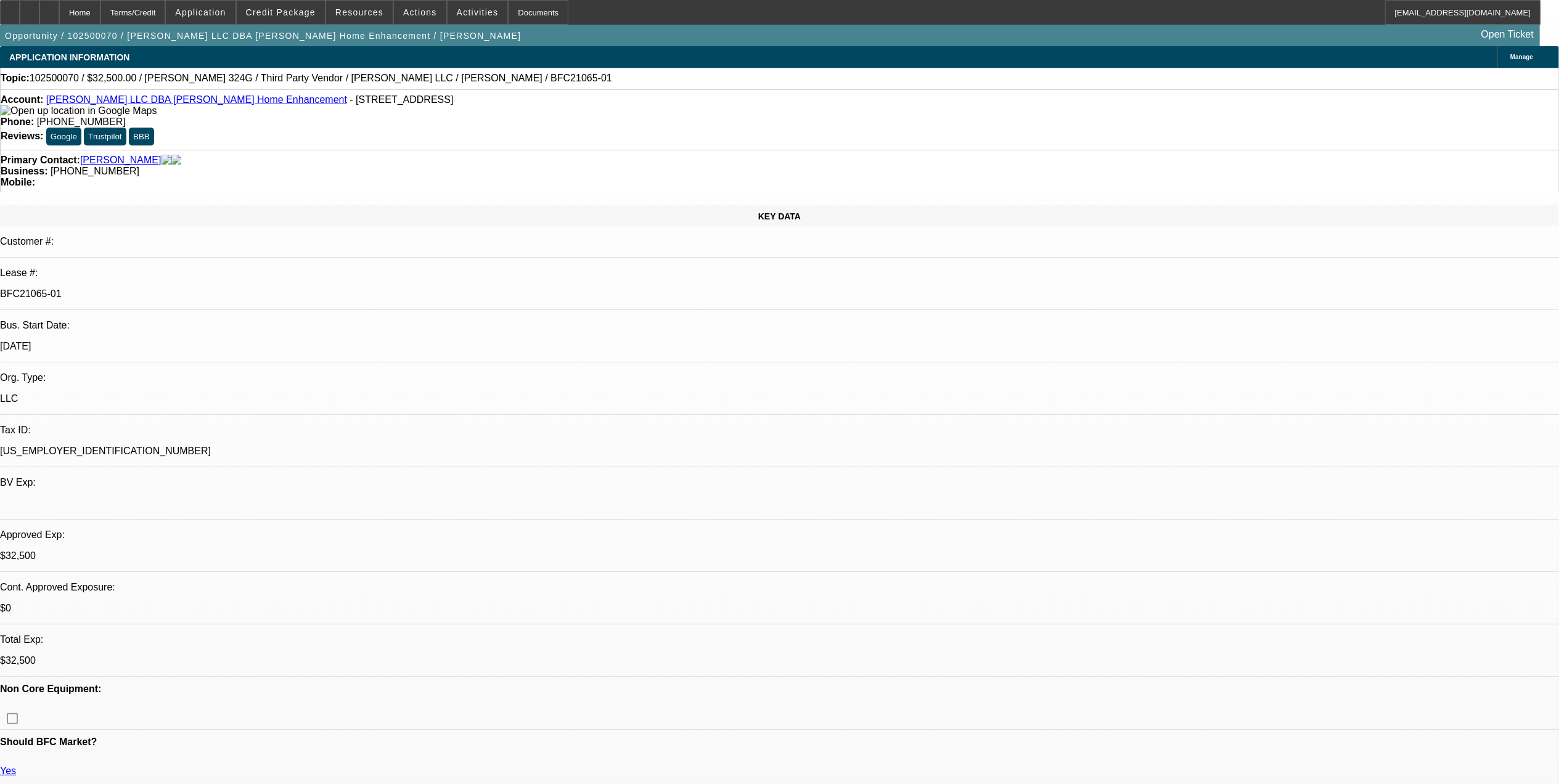
select select "0"
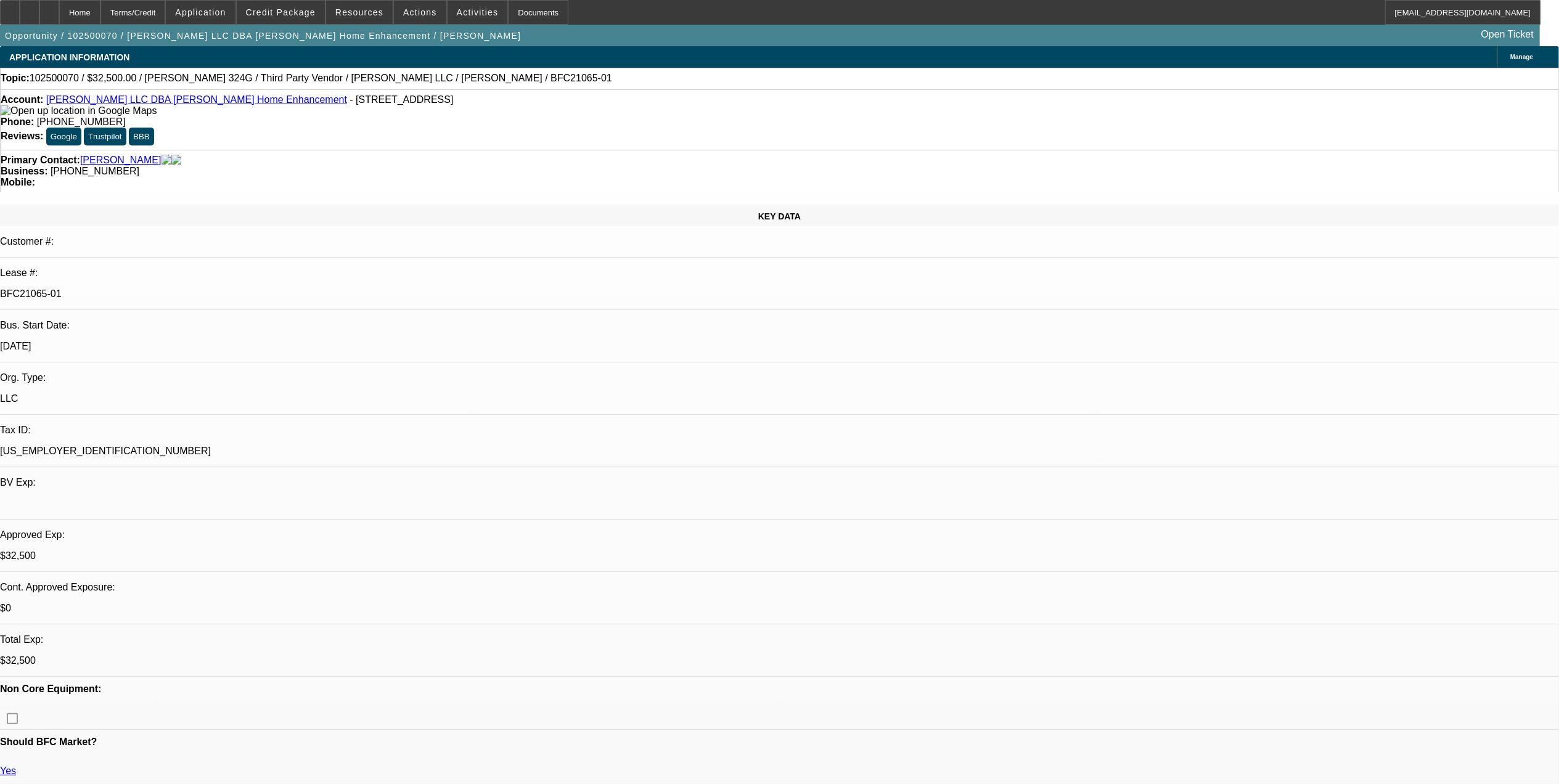
select select "0"
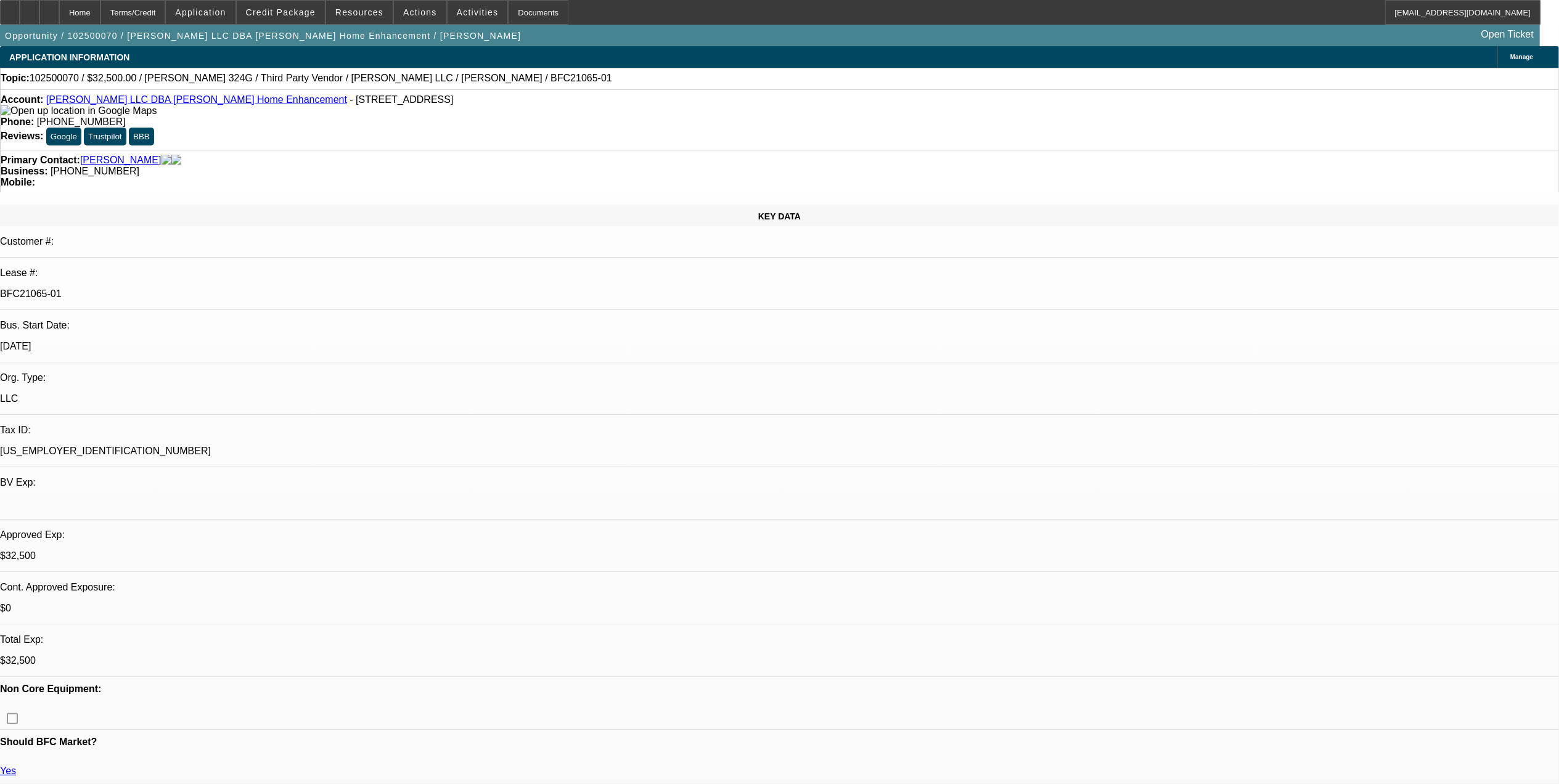
select select "0"
select select "1"
select select "3"
select select "6"
select select "1"
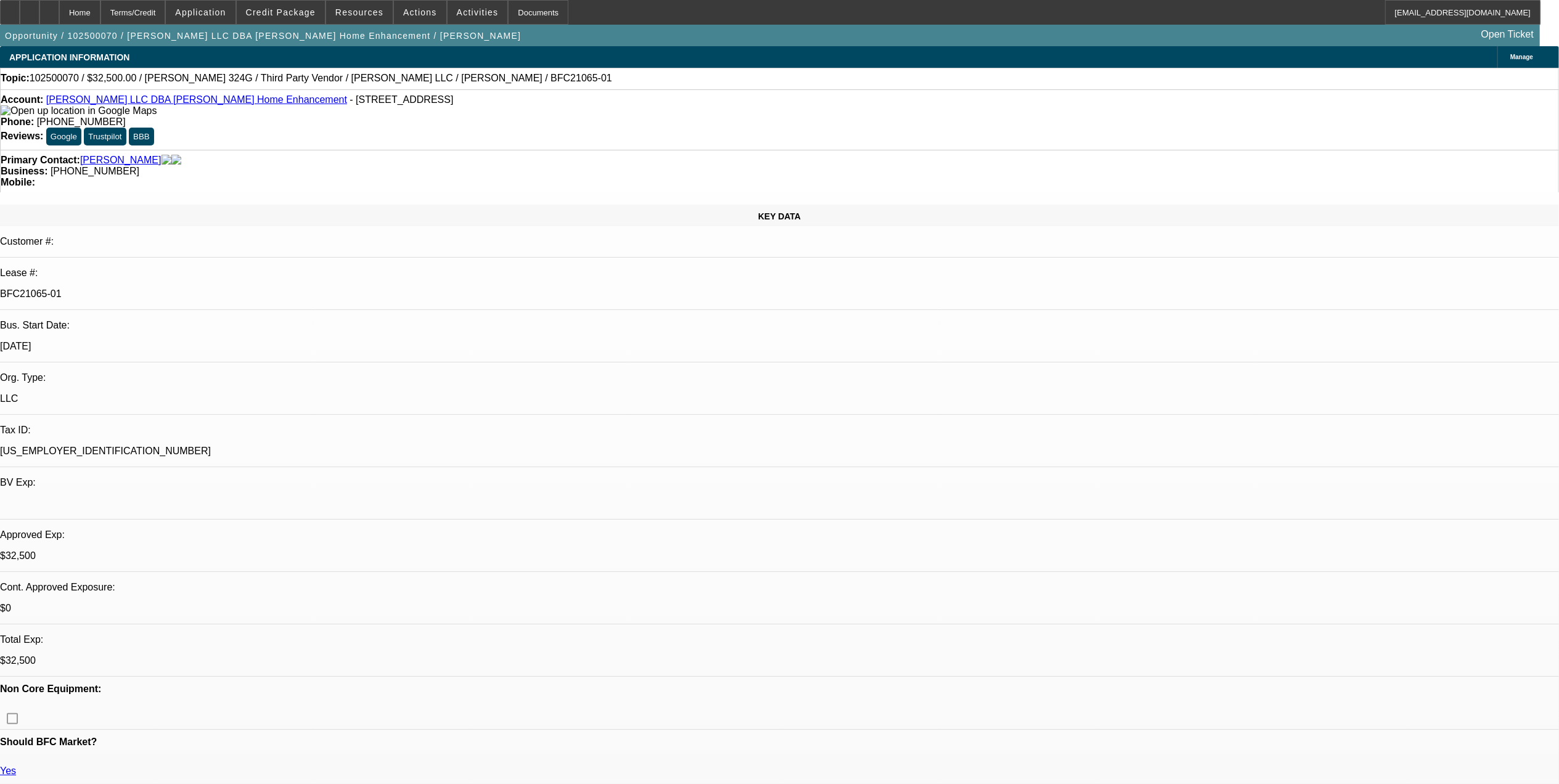
select select "3"
select select "6"
select select "1"
select select "6"
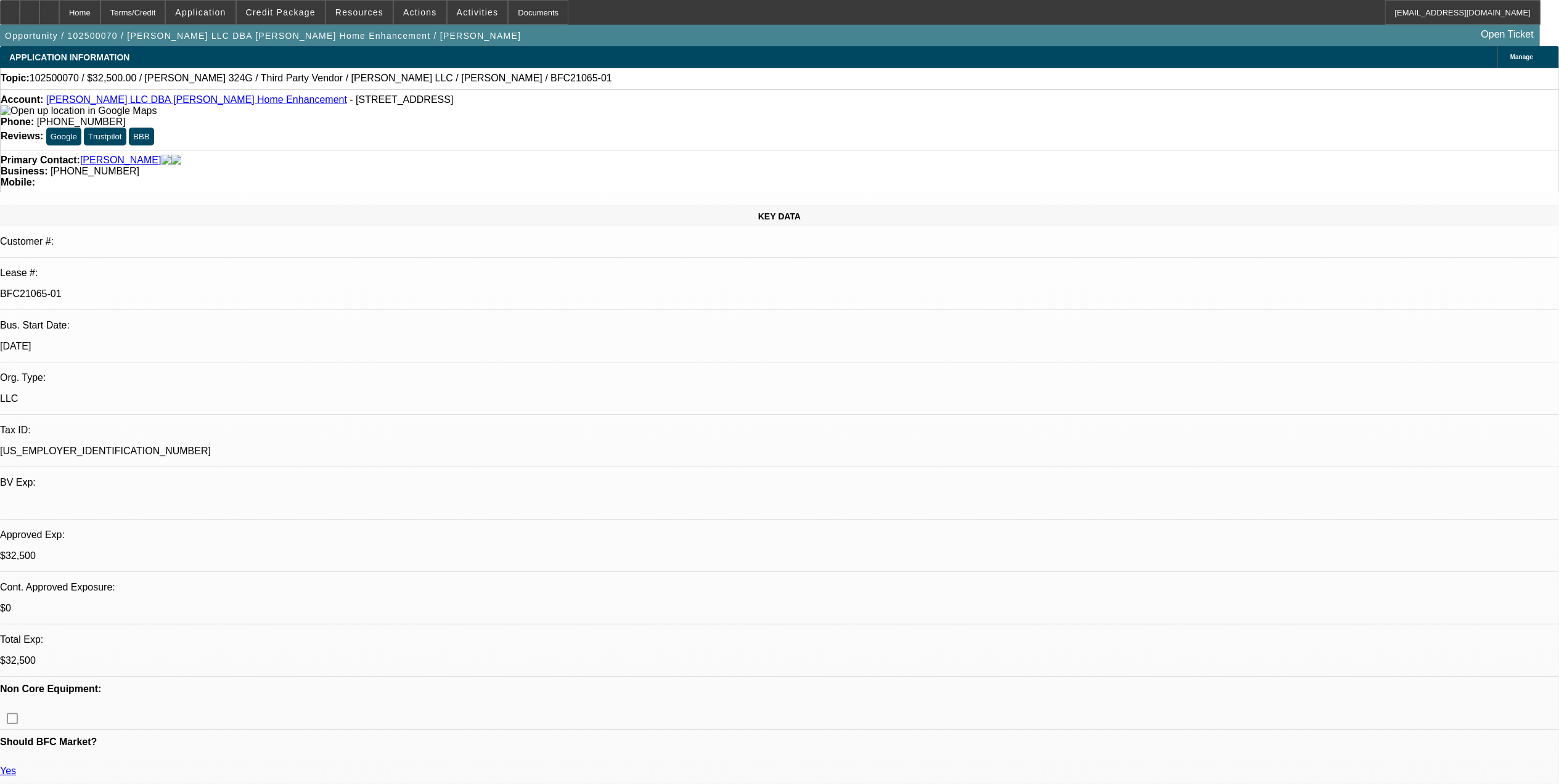
select select "1"
select select "6"
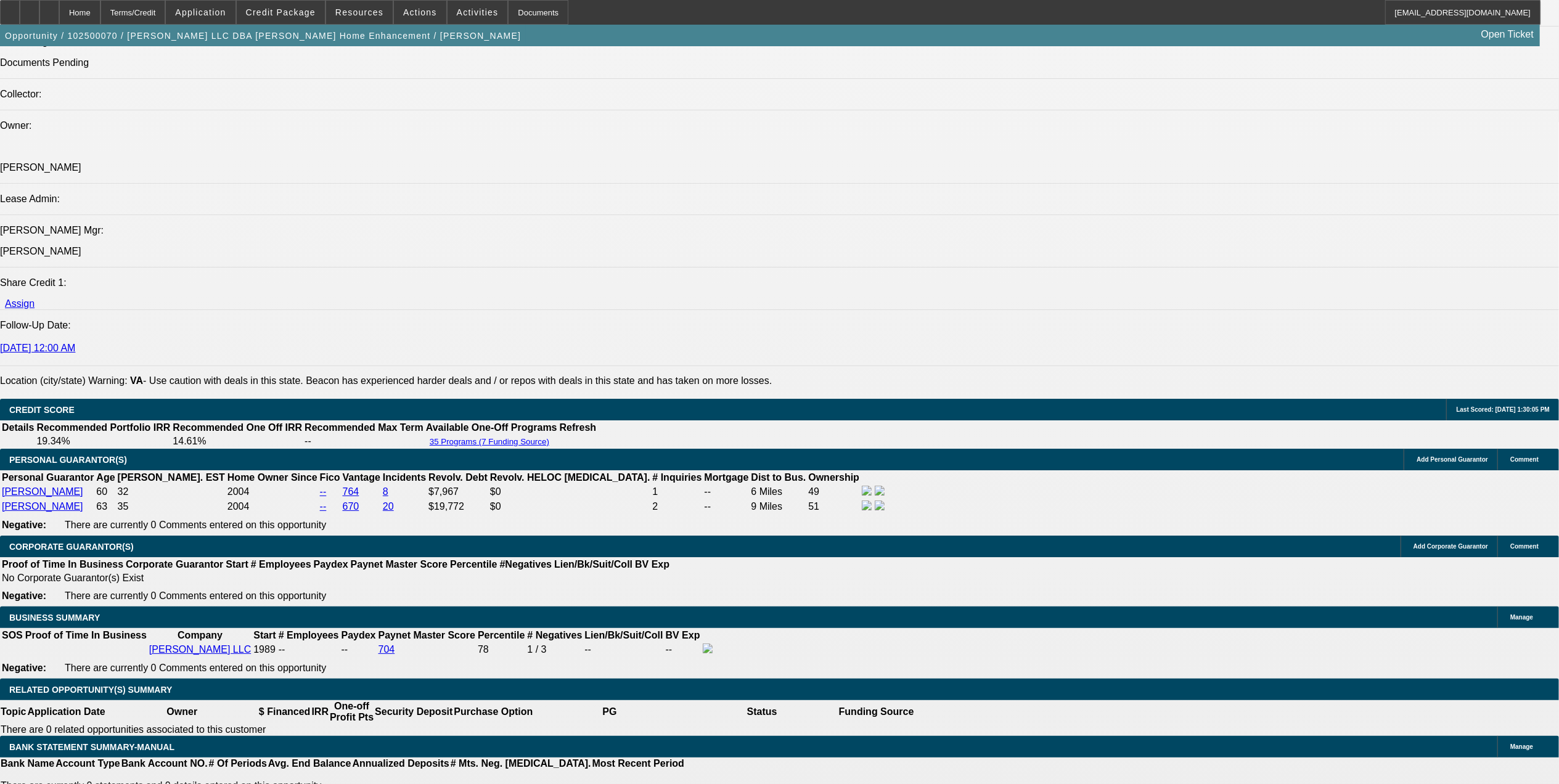
scroll to position [1643, 0]
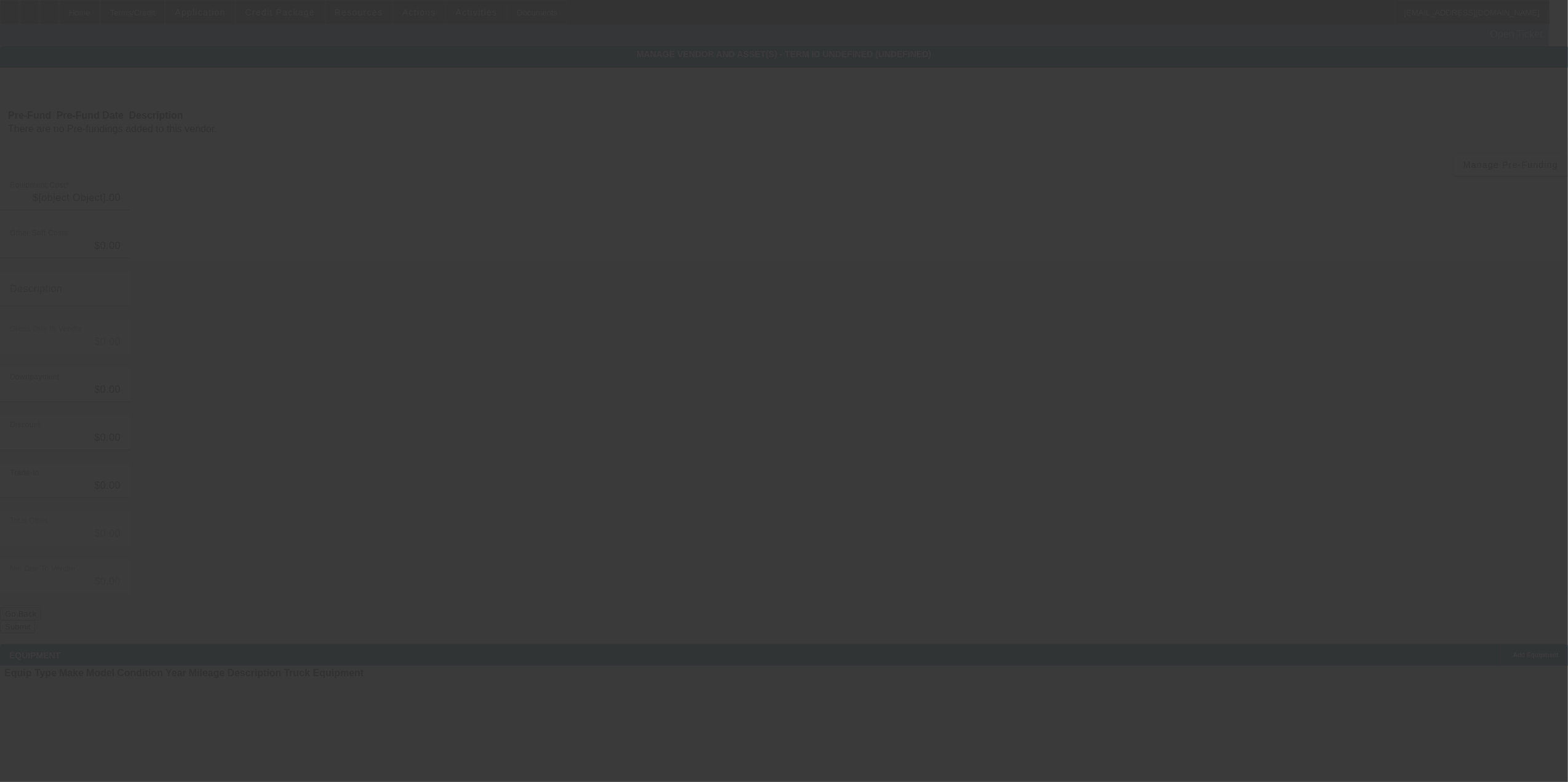
type input "$32,500.00"
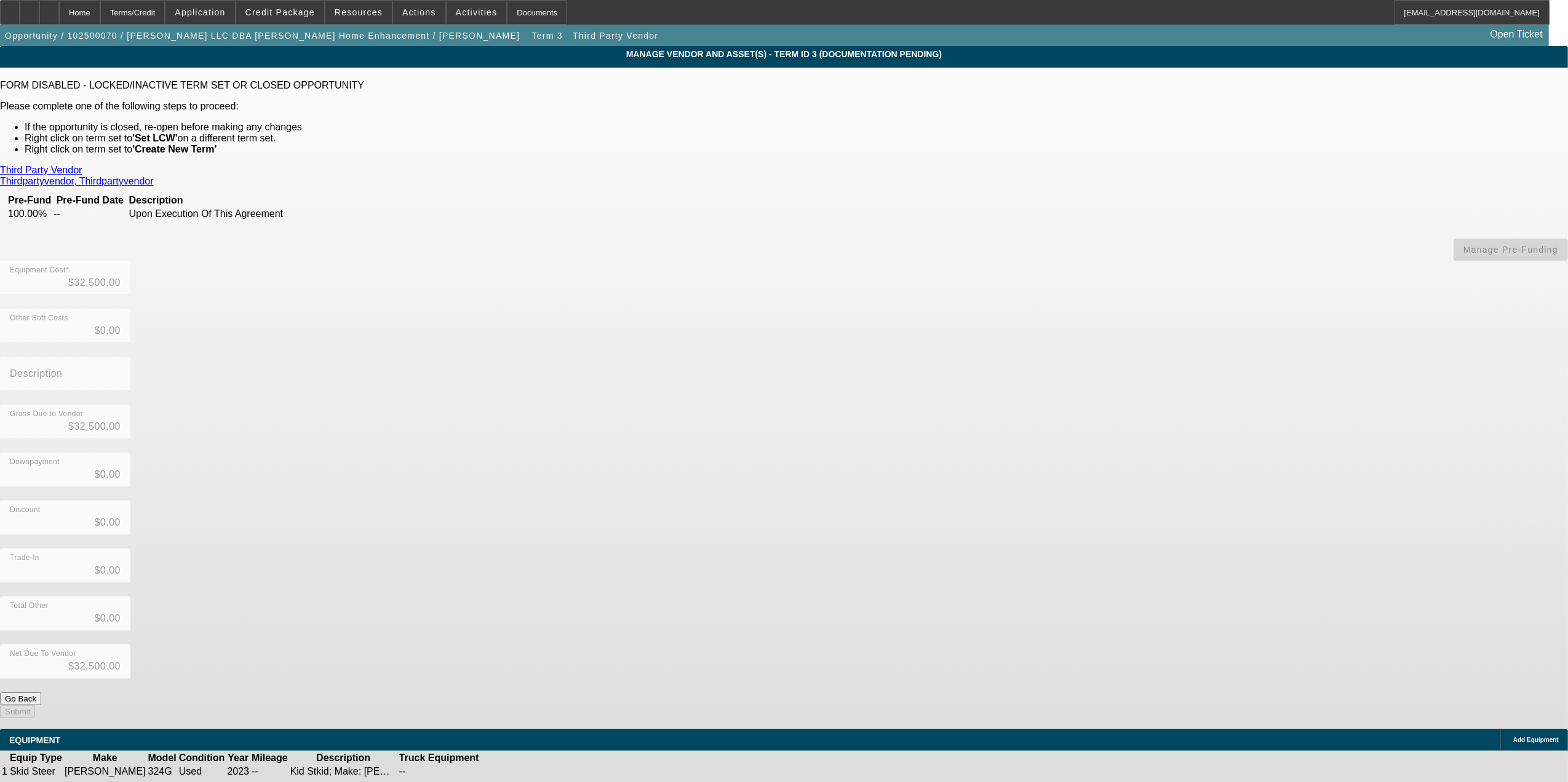
click at [130, 343] on div at bounding box center [65, 350] width 130 height 13
click at [41, 693] on button "Go Back" at bounding box center [20, 699] width 41 height 13
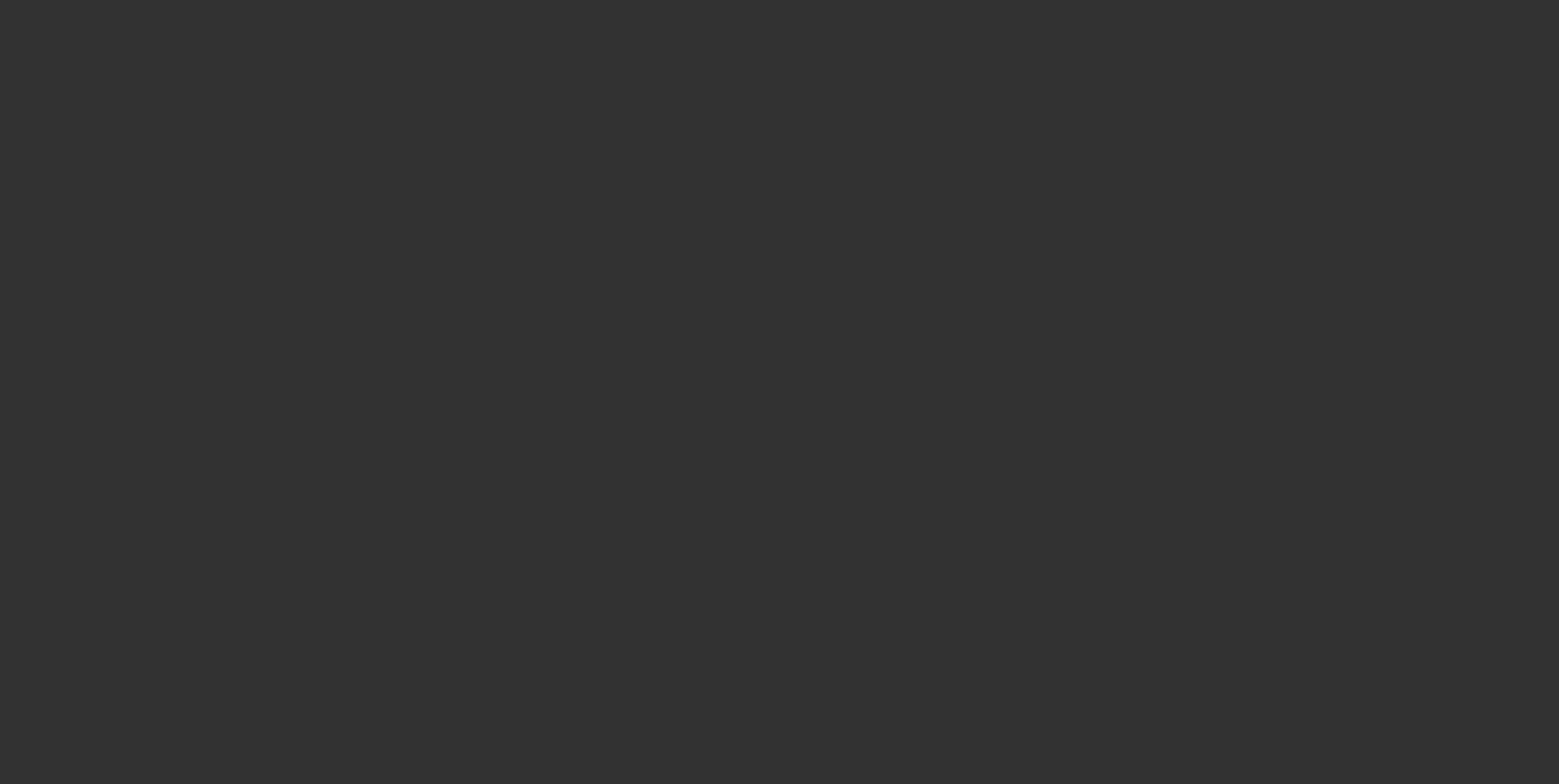
select select "0"
select select "3"
select select "0"
select select "6"
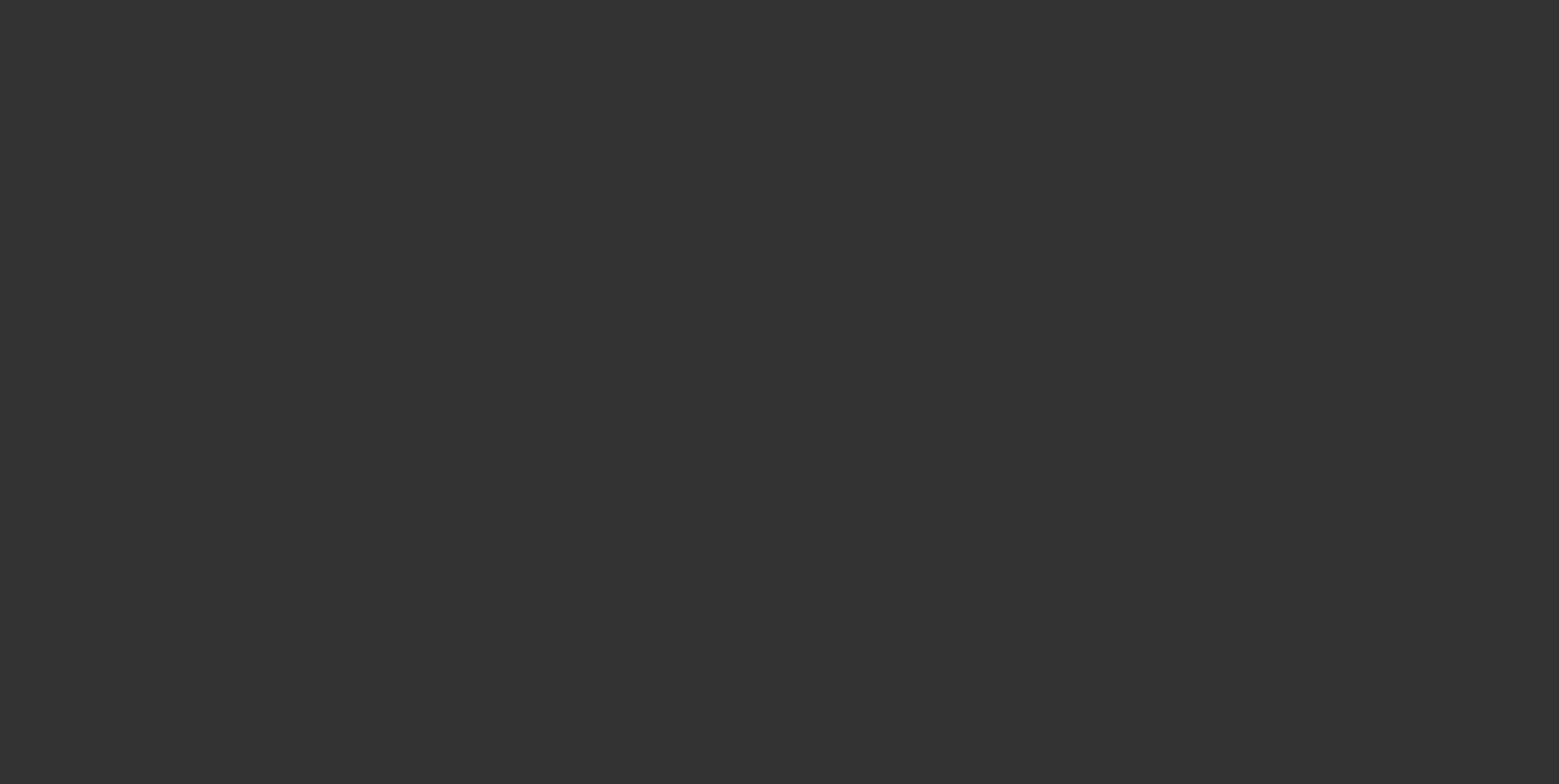
select select "0"
select select "3"
select select "0"
select select "6"
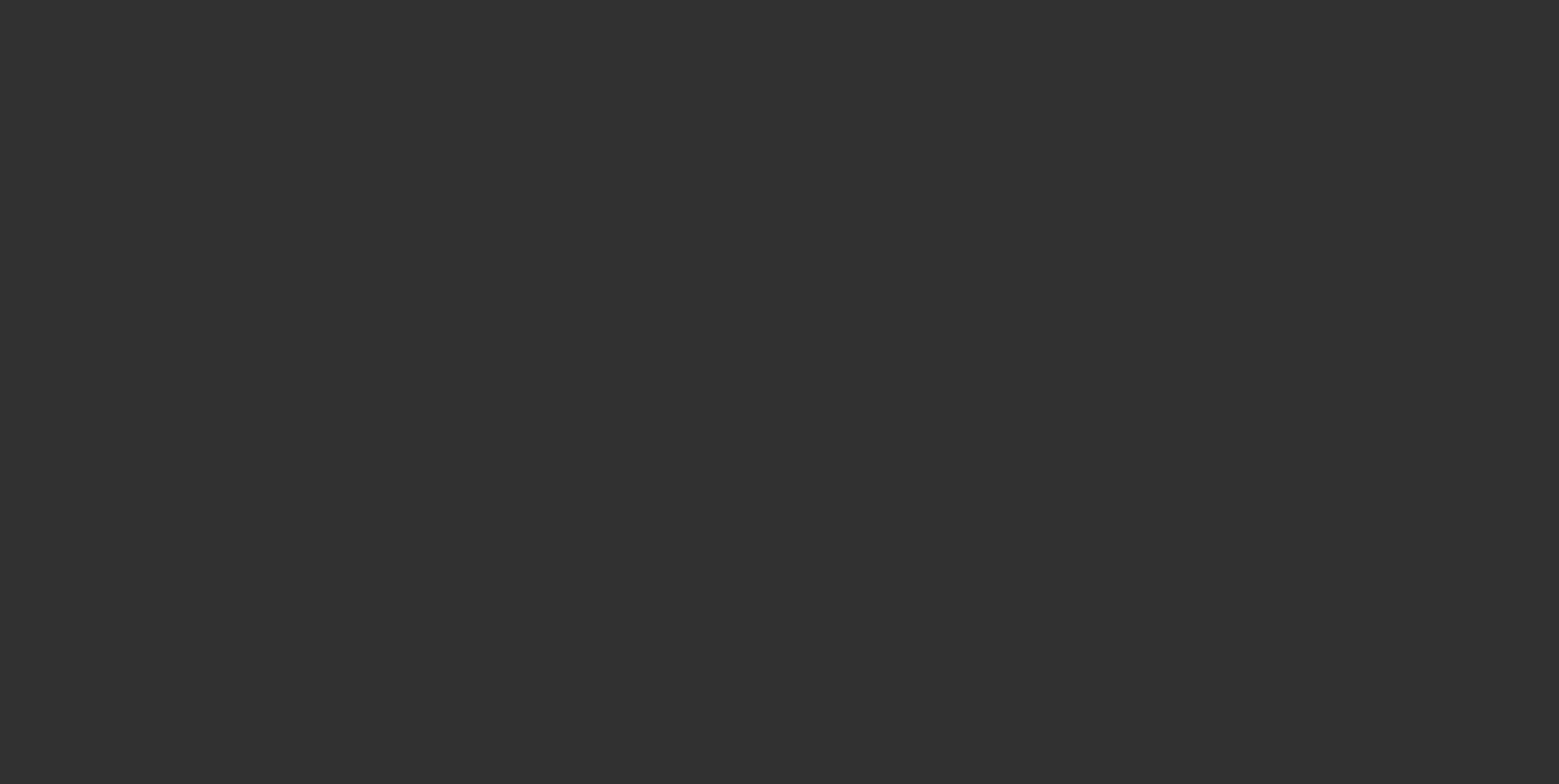
select select "0"
select select "6"
select select "0"
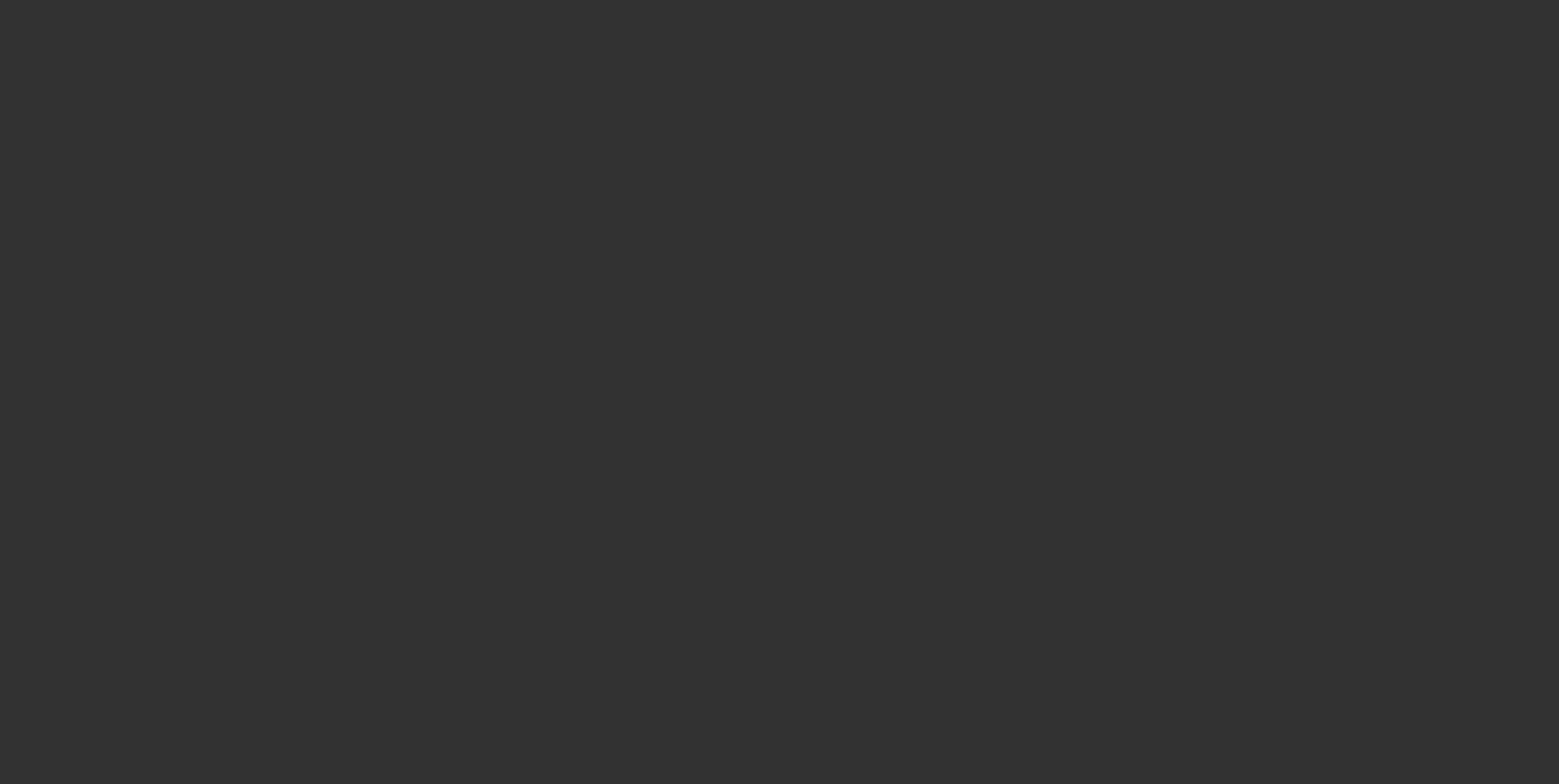
select select "0"
select select "6"
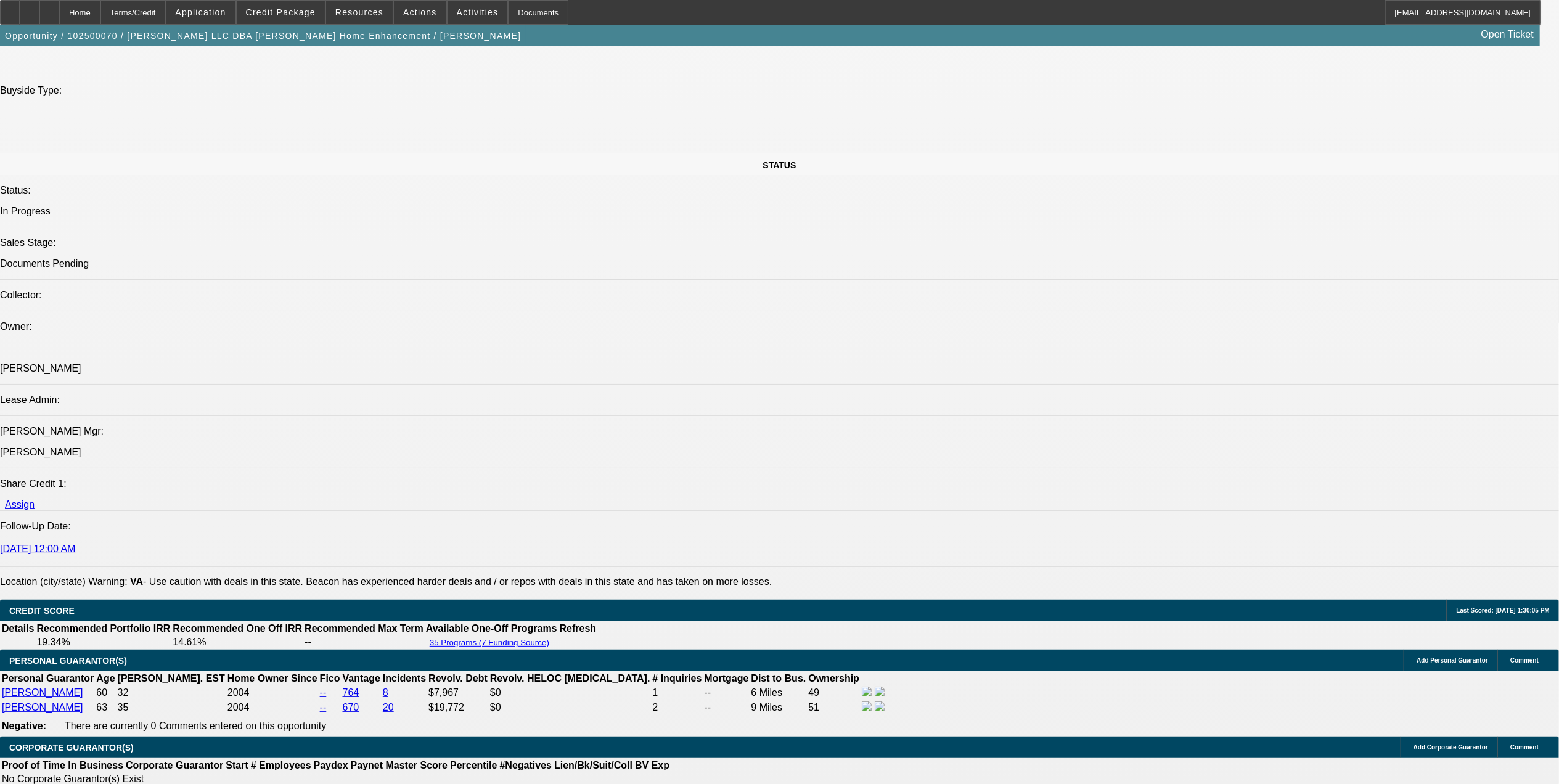
scroll to position [1643, 0]
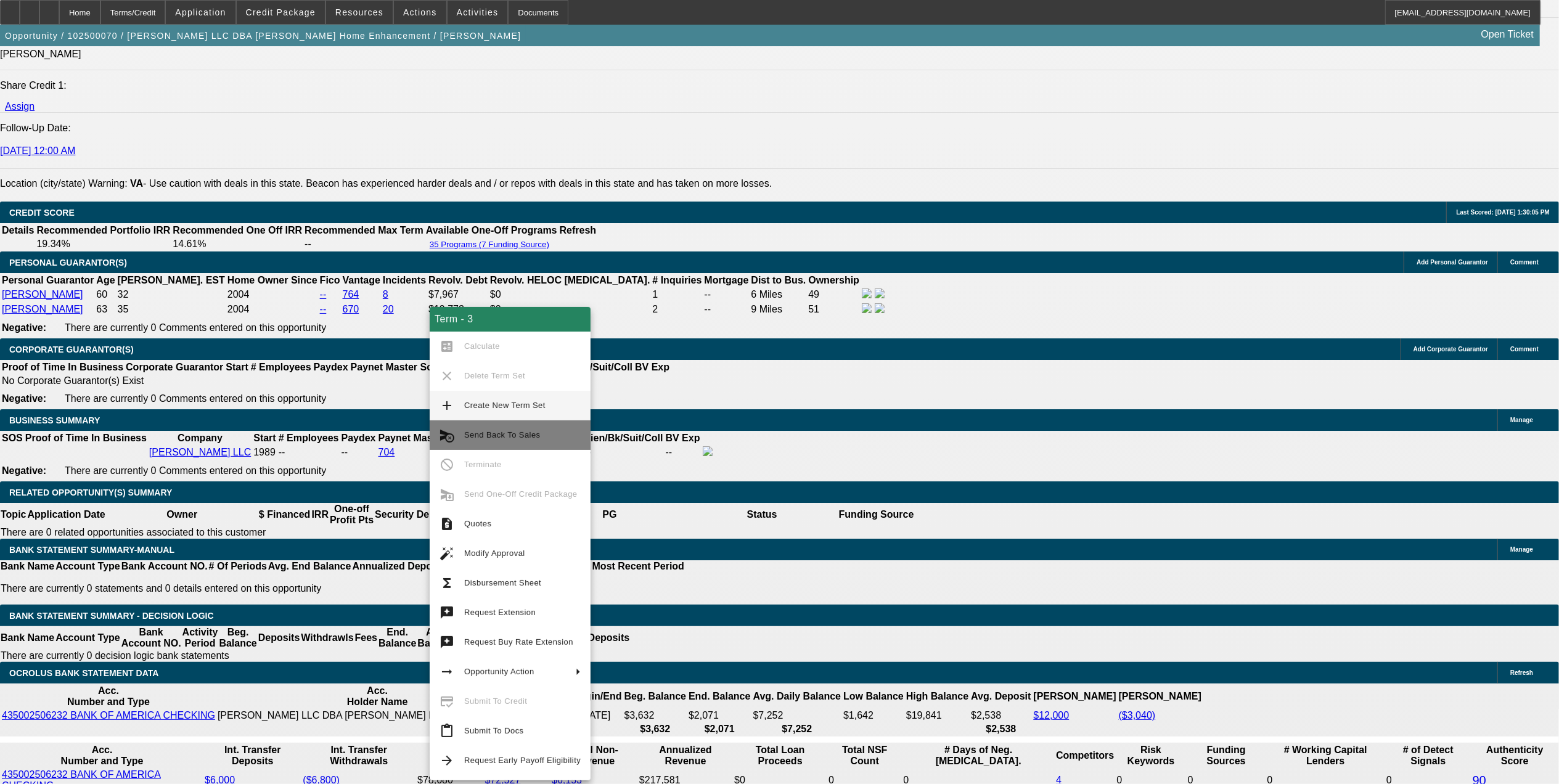
click at [536, 433] on span "Send Back To Sales" at bounding box center [502, 434] width 76 height 9
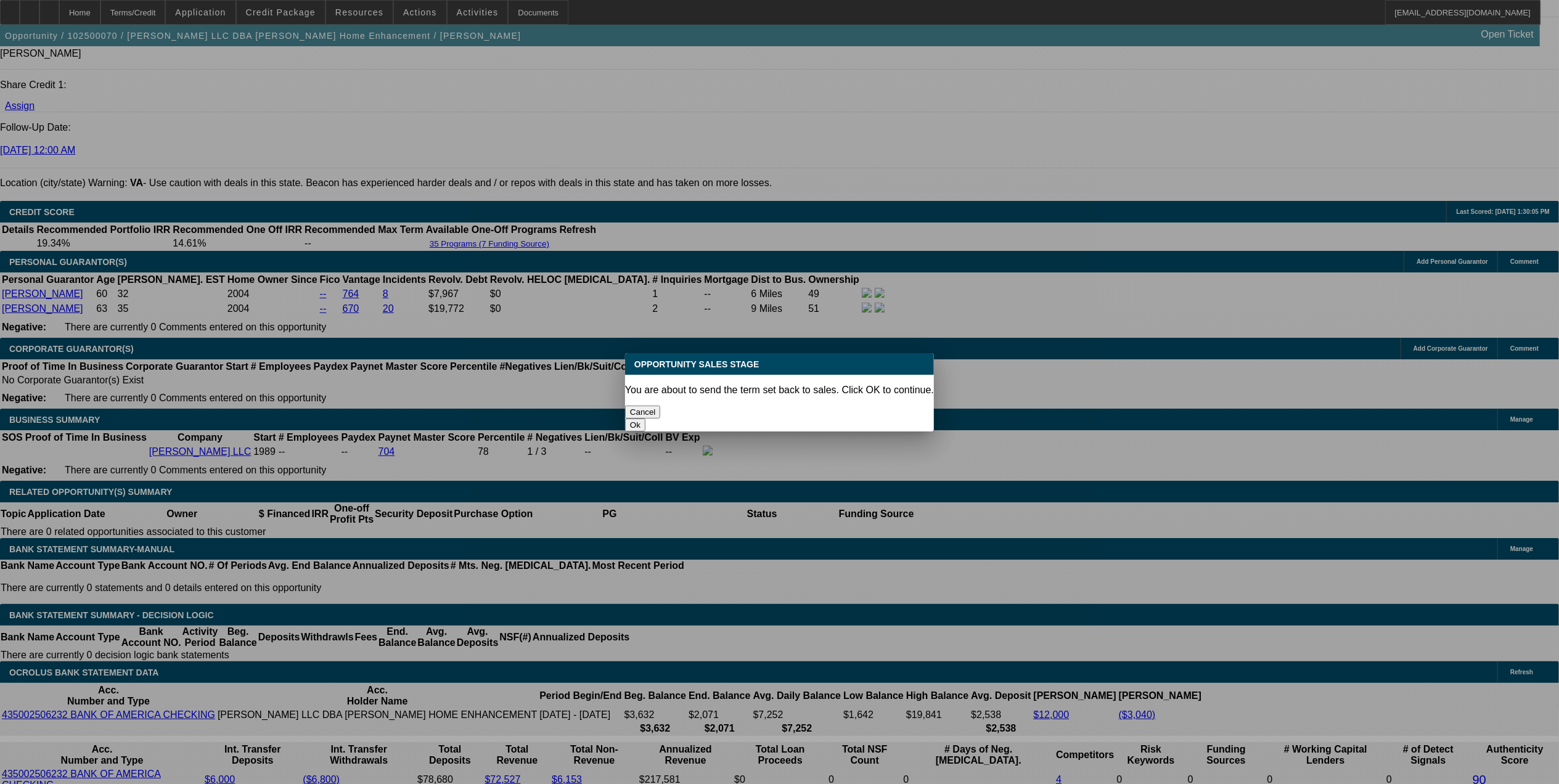
scroll to position [0, 0]
click at [645, 418] on button "Ok" at bounding box center [635, 424] width 20 height 13
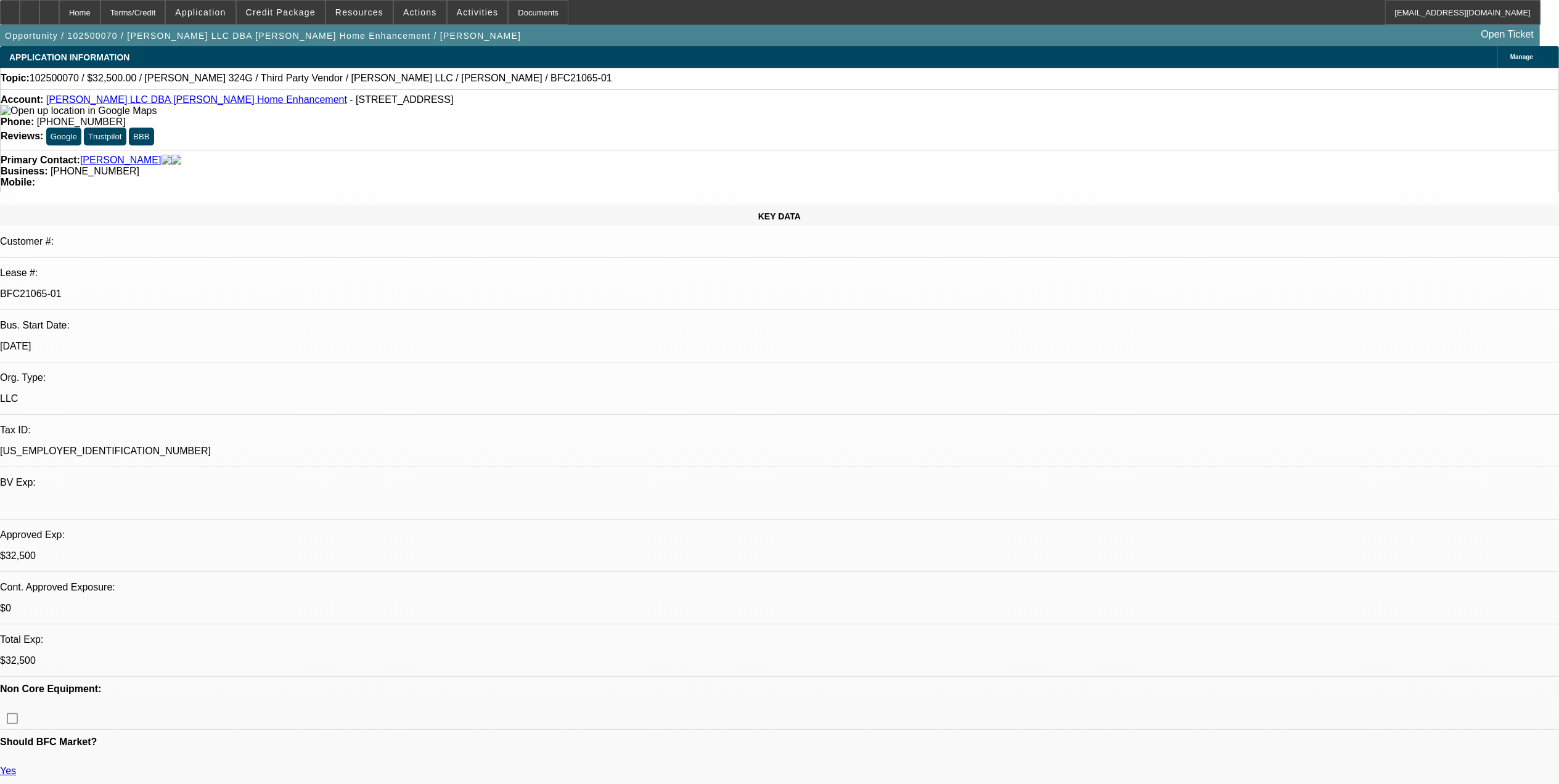
drag, startPoint x: 1203, startPoint y: 190, endPoint x: 962, endPoint y: 158, distance: 243.1
type textarea "adjusting term set"
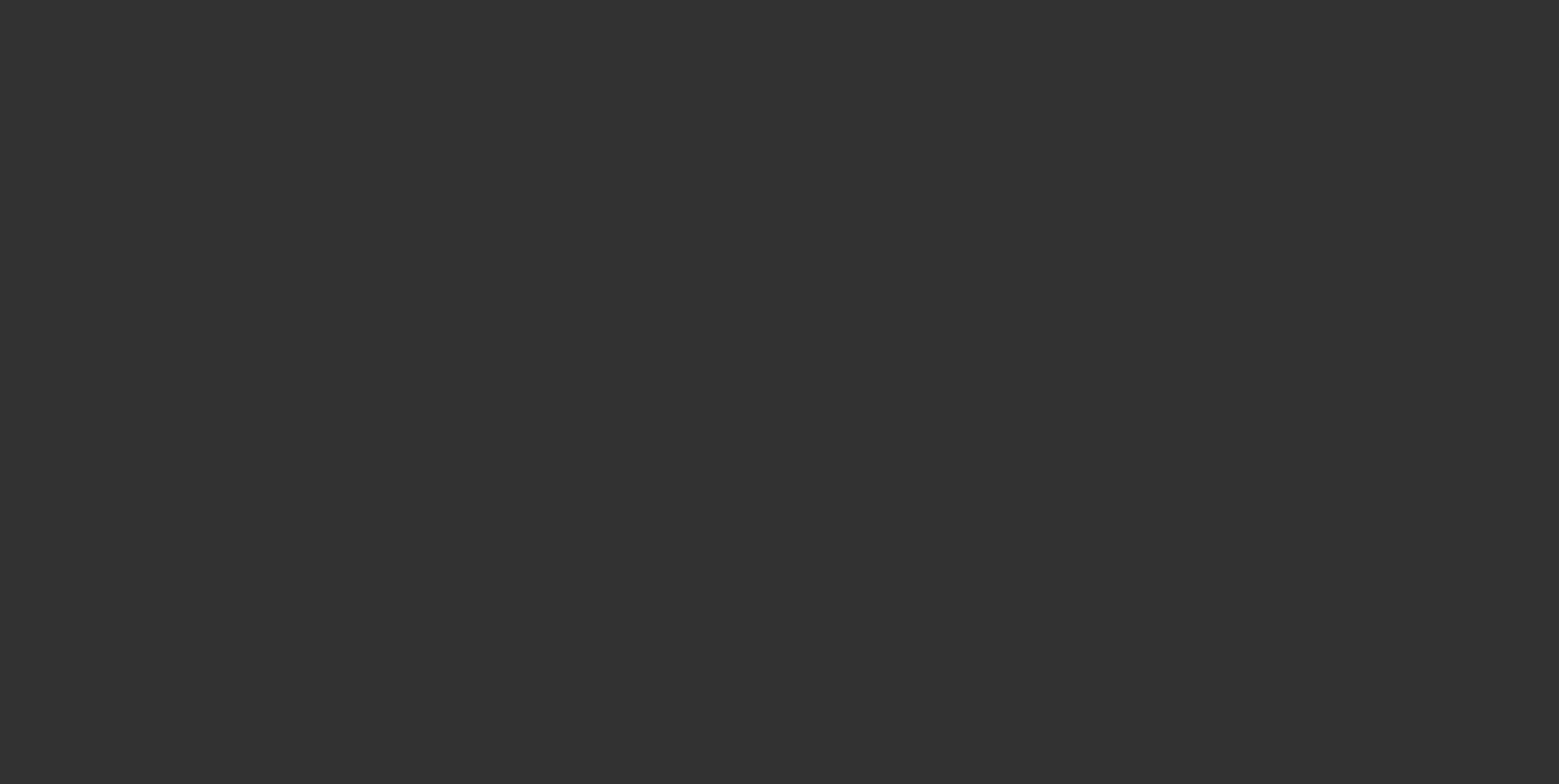
select select "0"
select select "3"
select select "0"
select select "6"
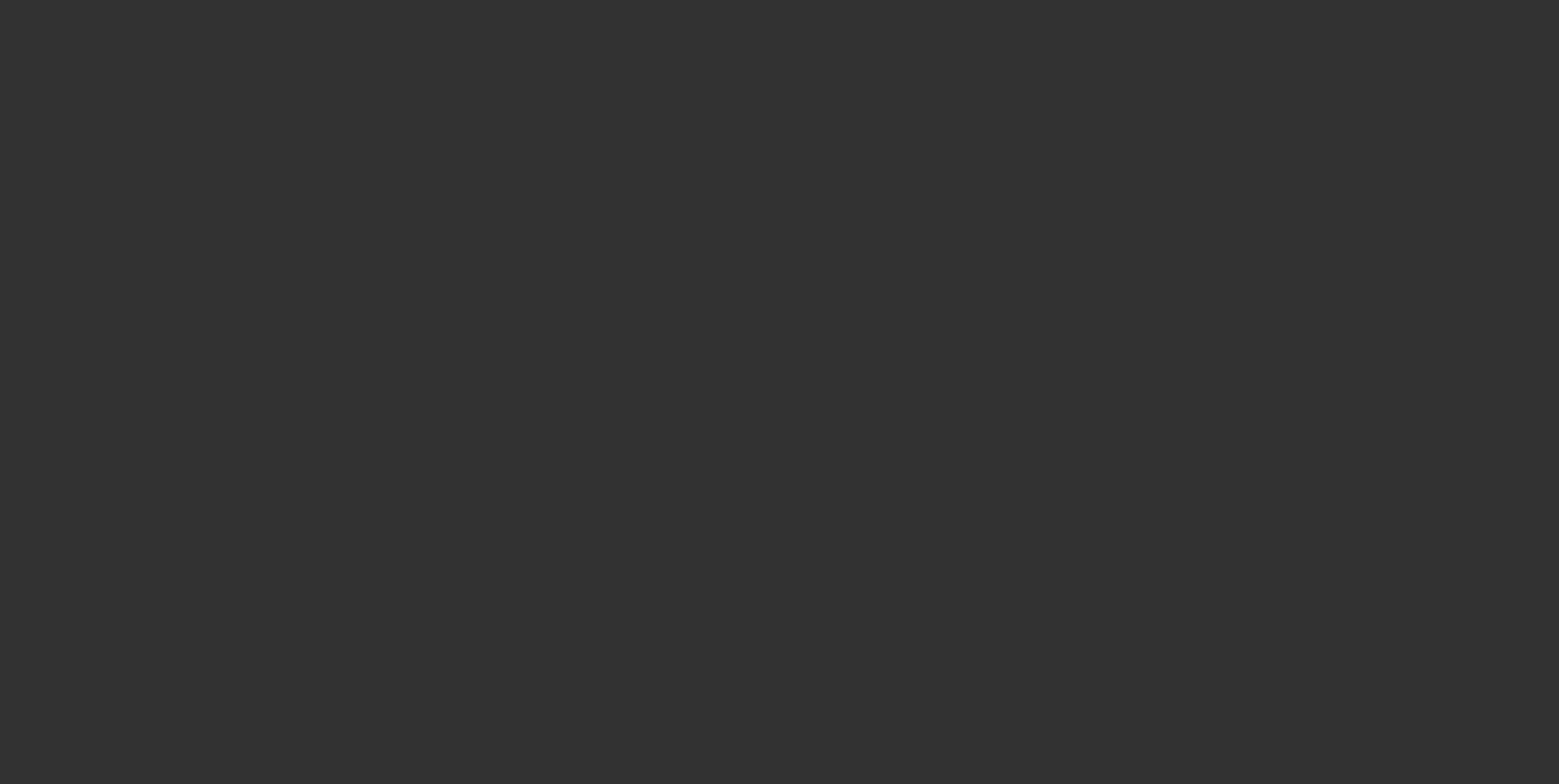
select select "0"
select select "3"
select select "0"
select select "6"
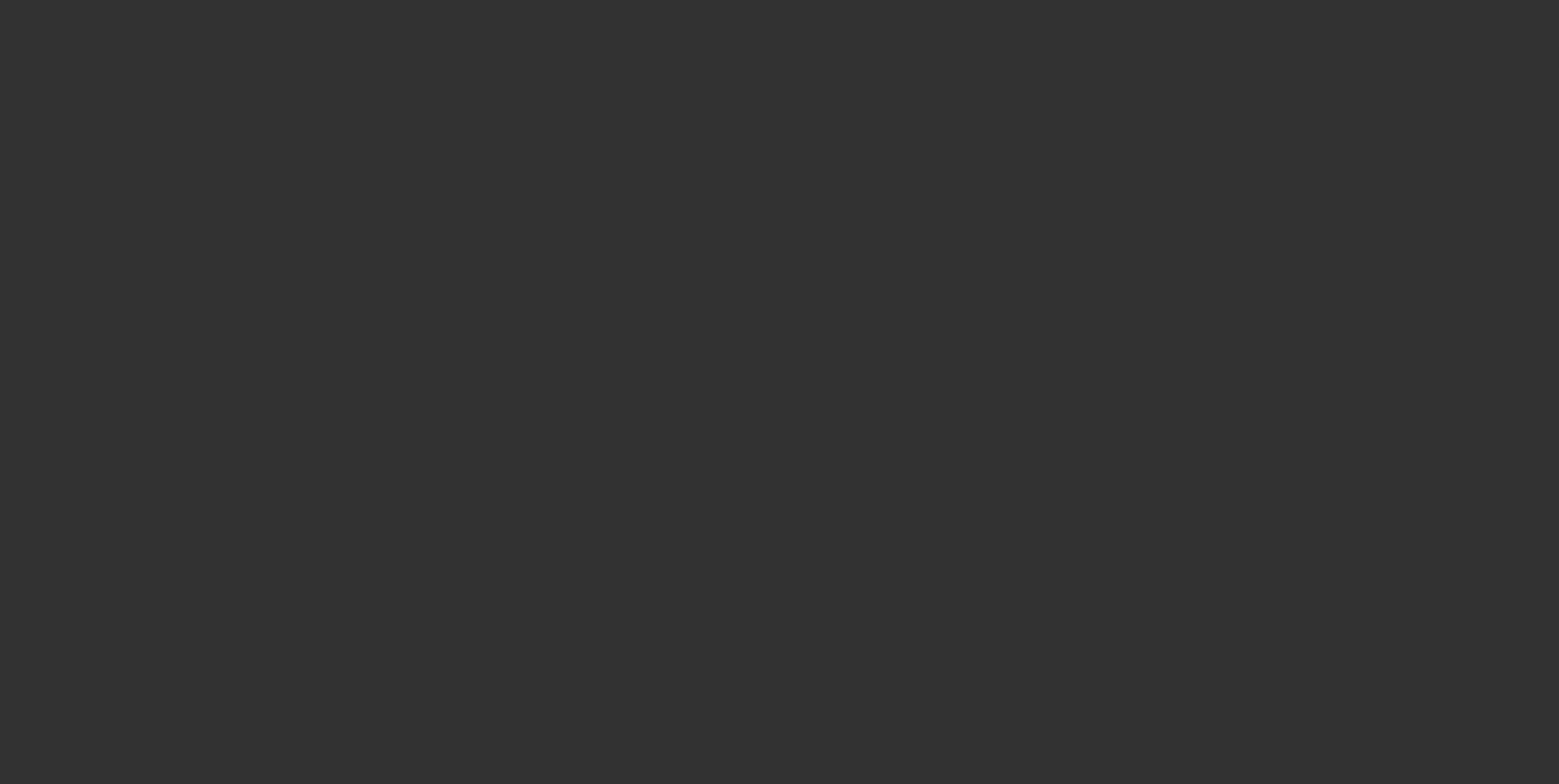
select select "0"
select select "6"
select select "0"
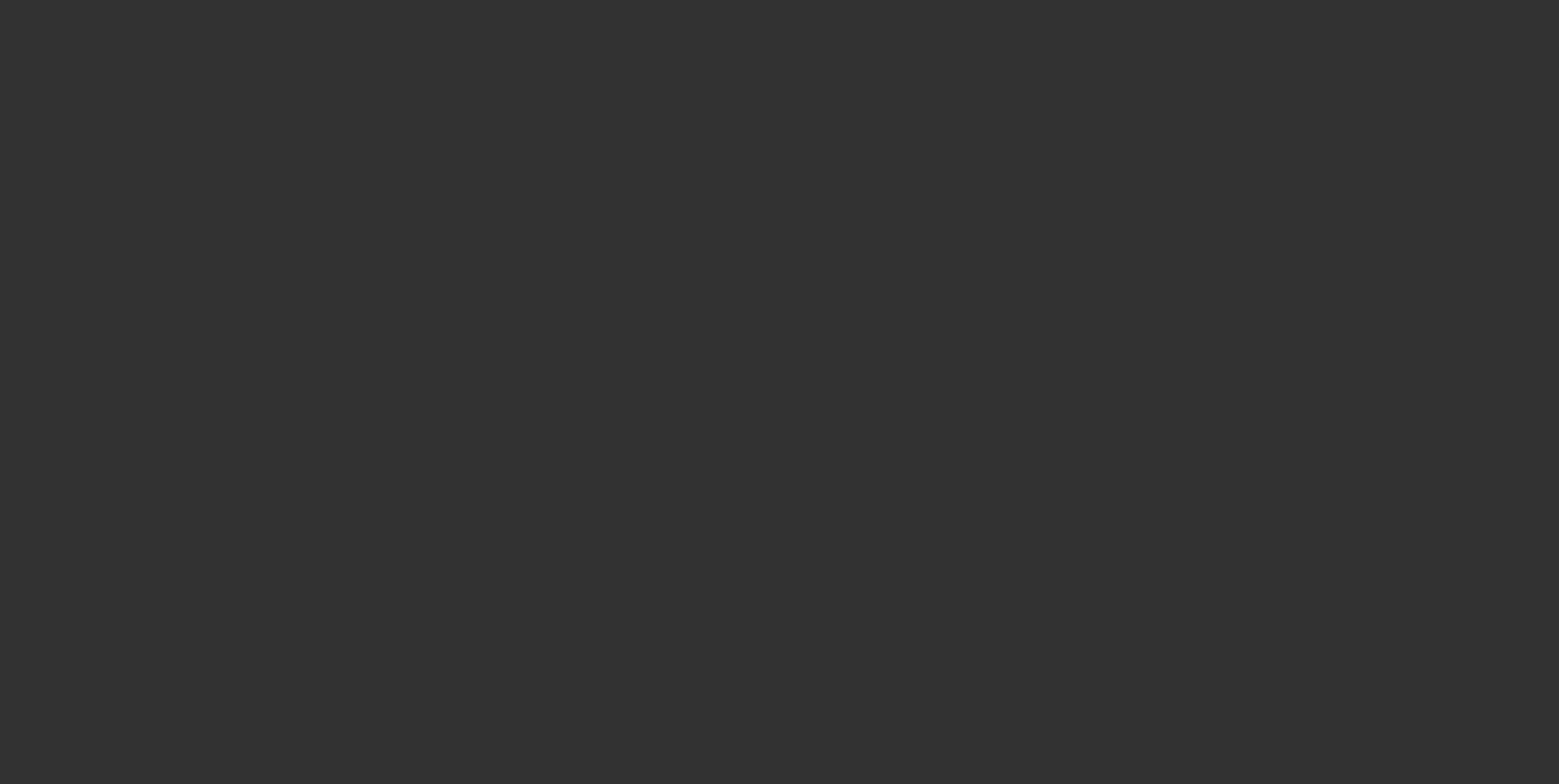
select select "0"
select select "6"
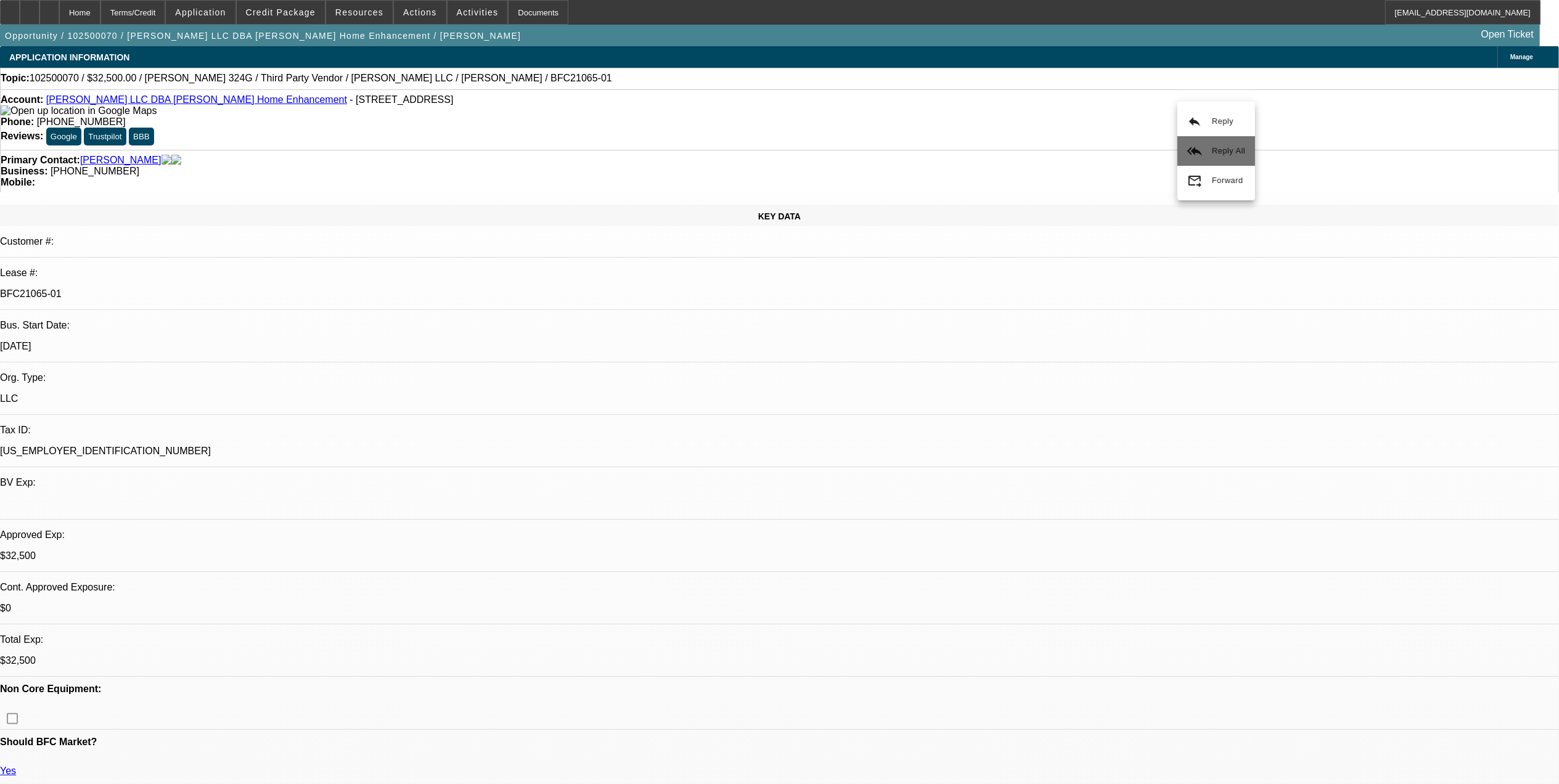
click at [1229, 153] on span "Reply All" at bounding box center [1229, 151] width 33 height 9
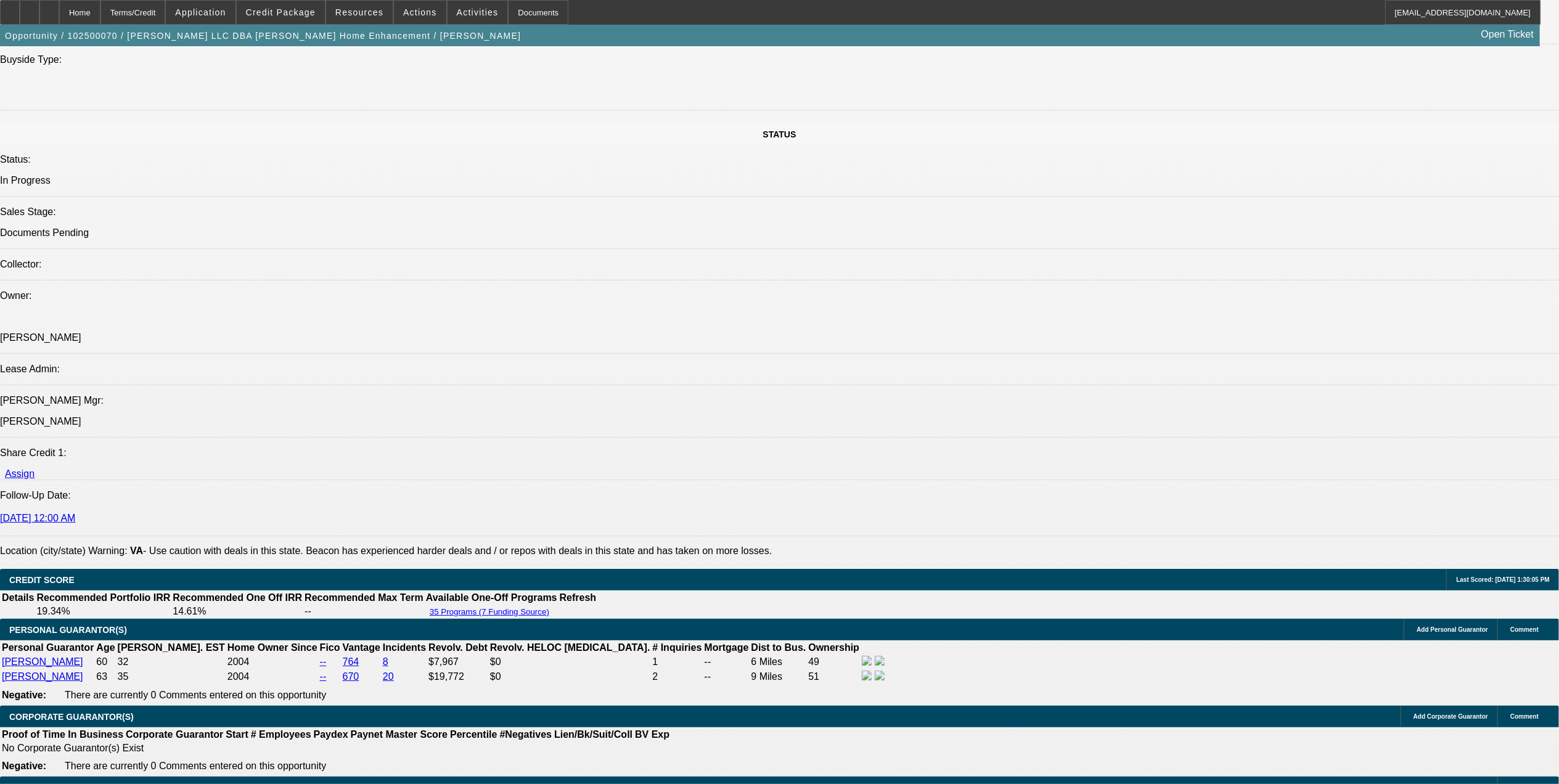
scroll to position [1479, 0]
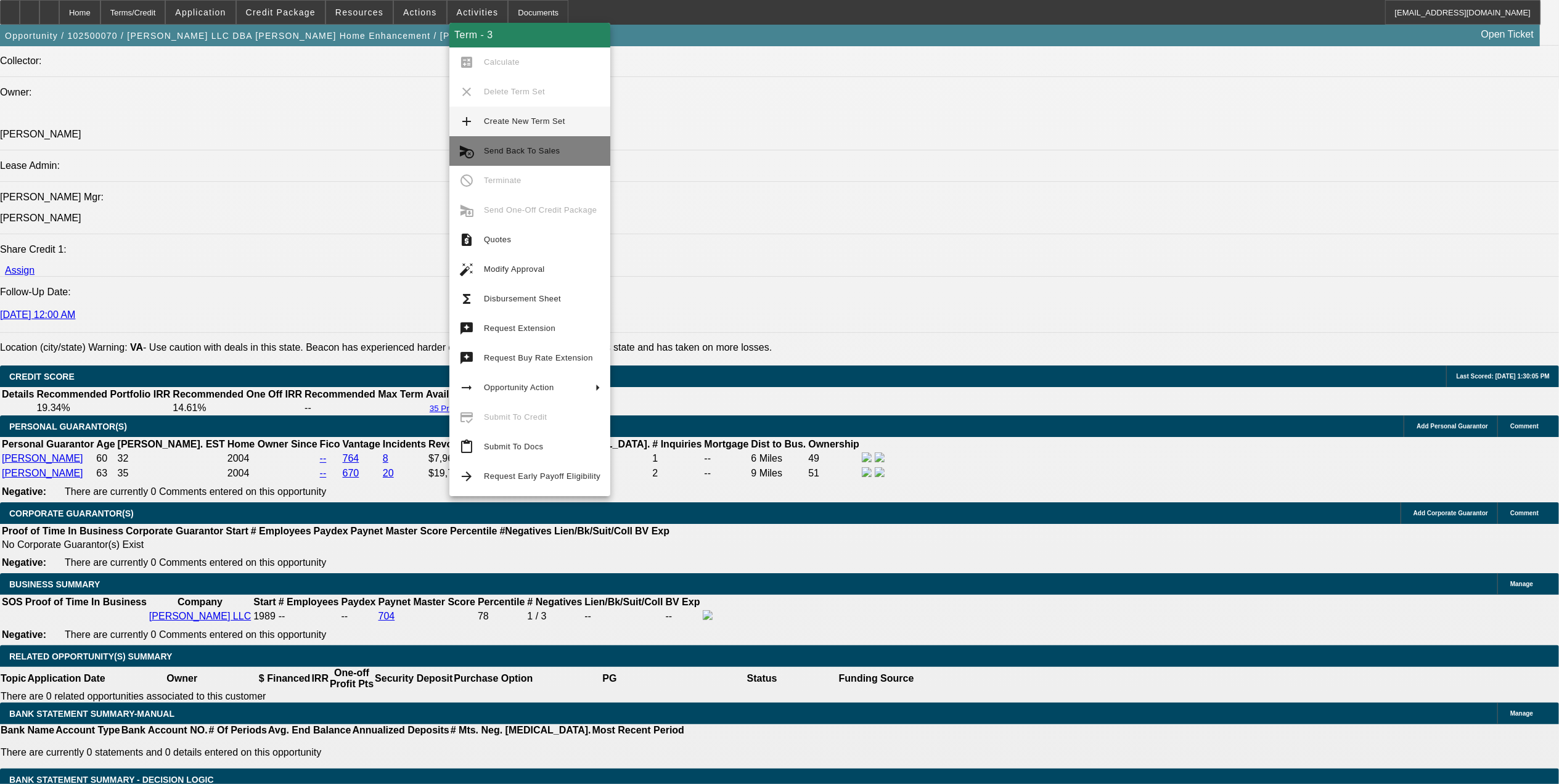
click at [524, 144] on span "Send Back To Sales" at bounding box center [541, 151] width 116 height 15
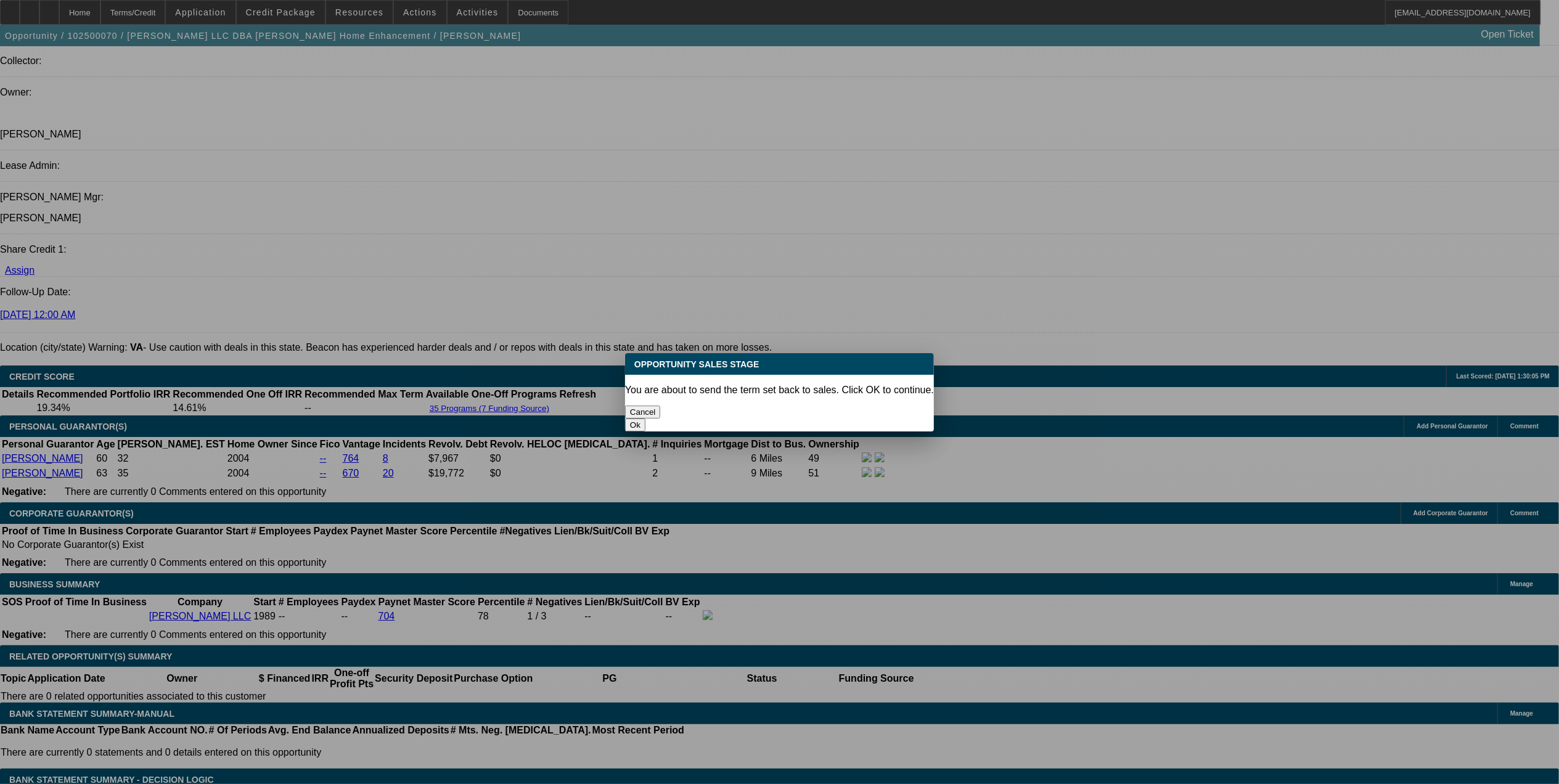
scroll to position [0, 0]
click at [645, 418] on button "Ok" at bounding box center [635, 424] width 20 height 13
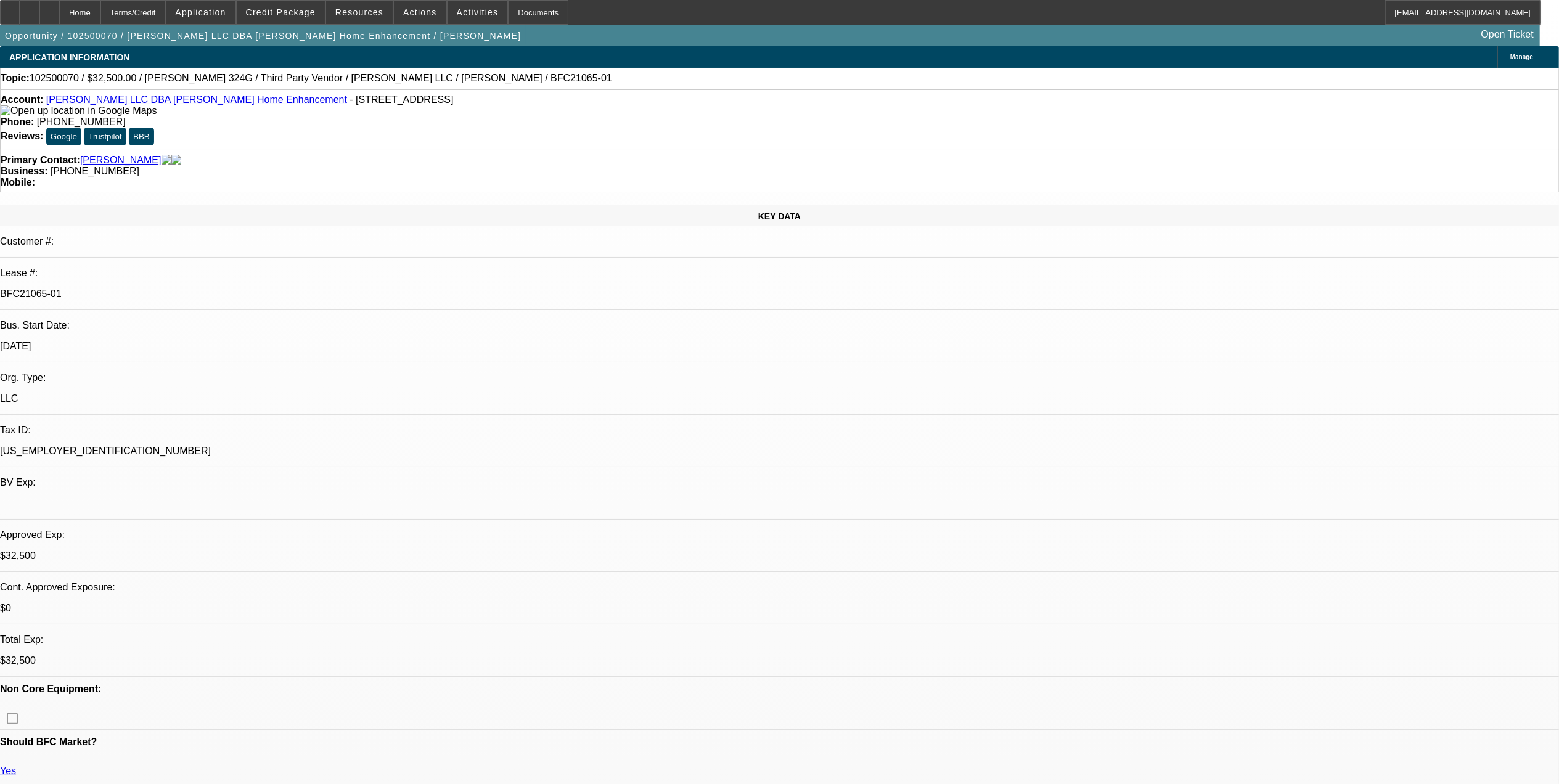
type textarea "adding payoff in crm"
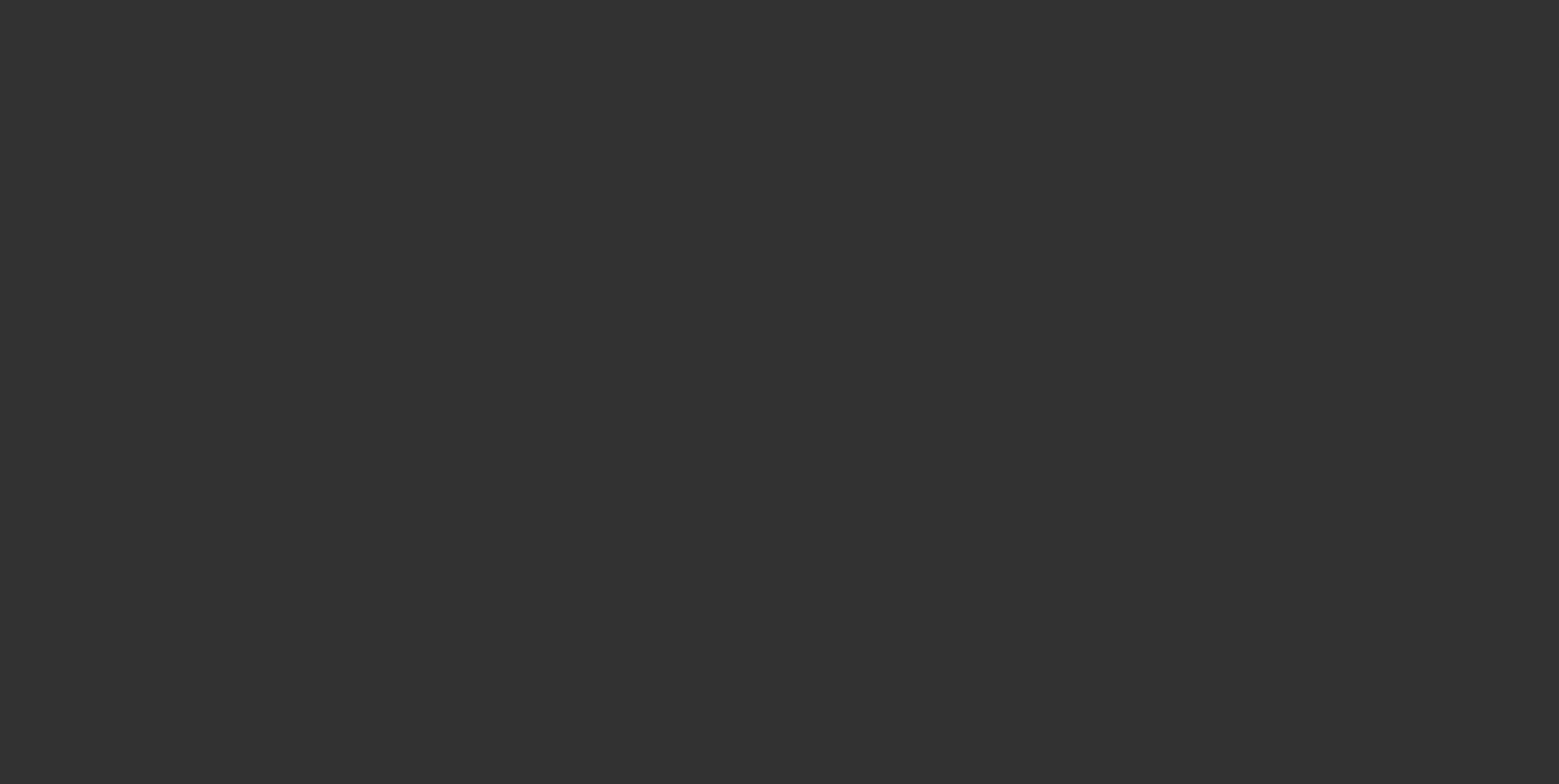
select select "0"
select select "3"
select select "0"
select select "6"
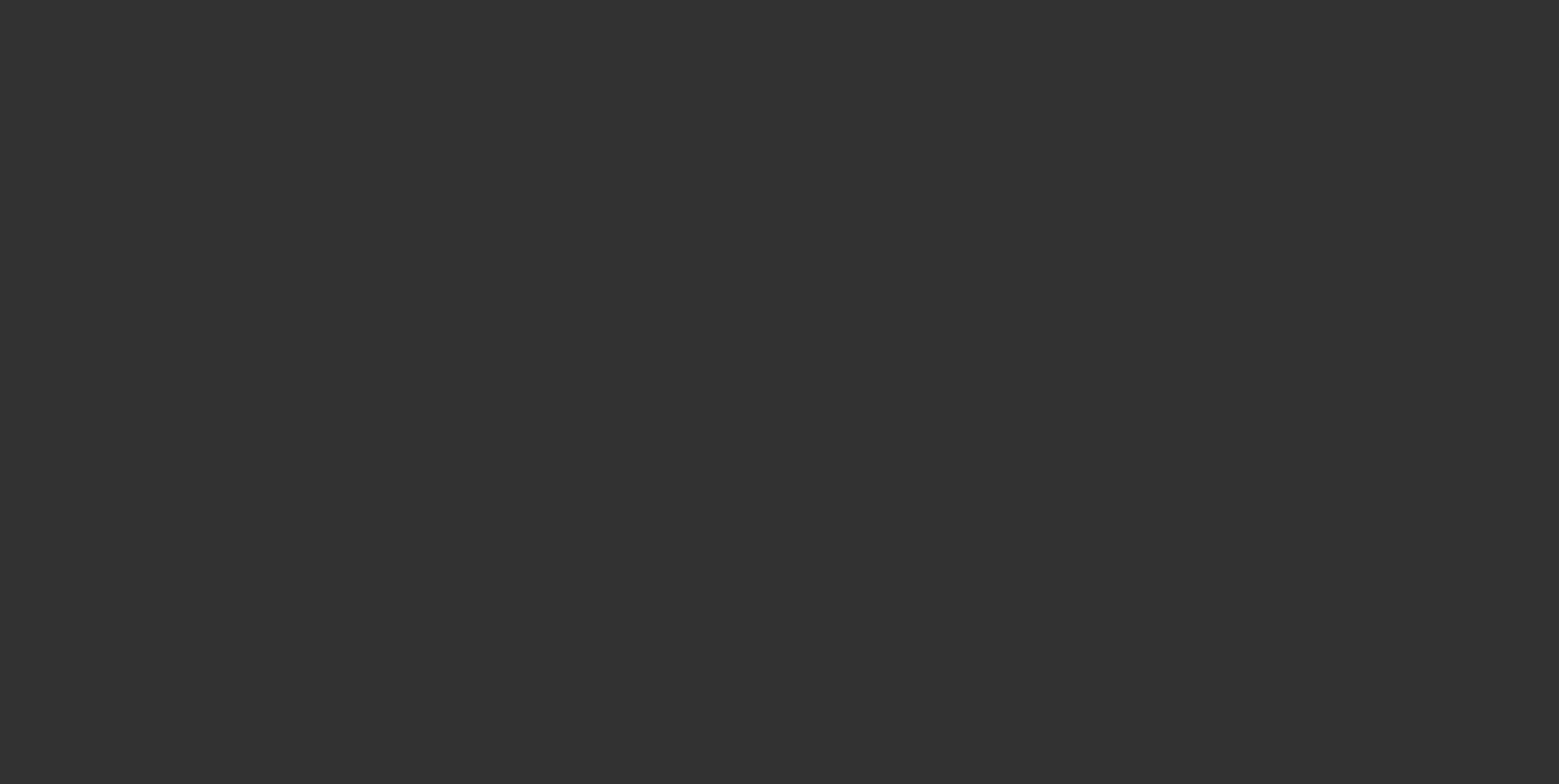
select select "0"
select select "3"
select select "0"
select select "6"
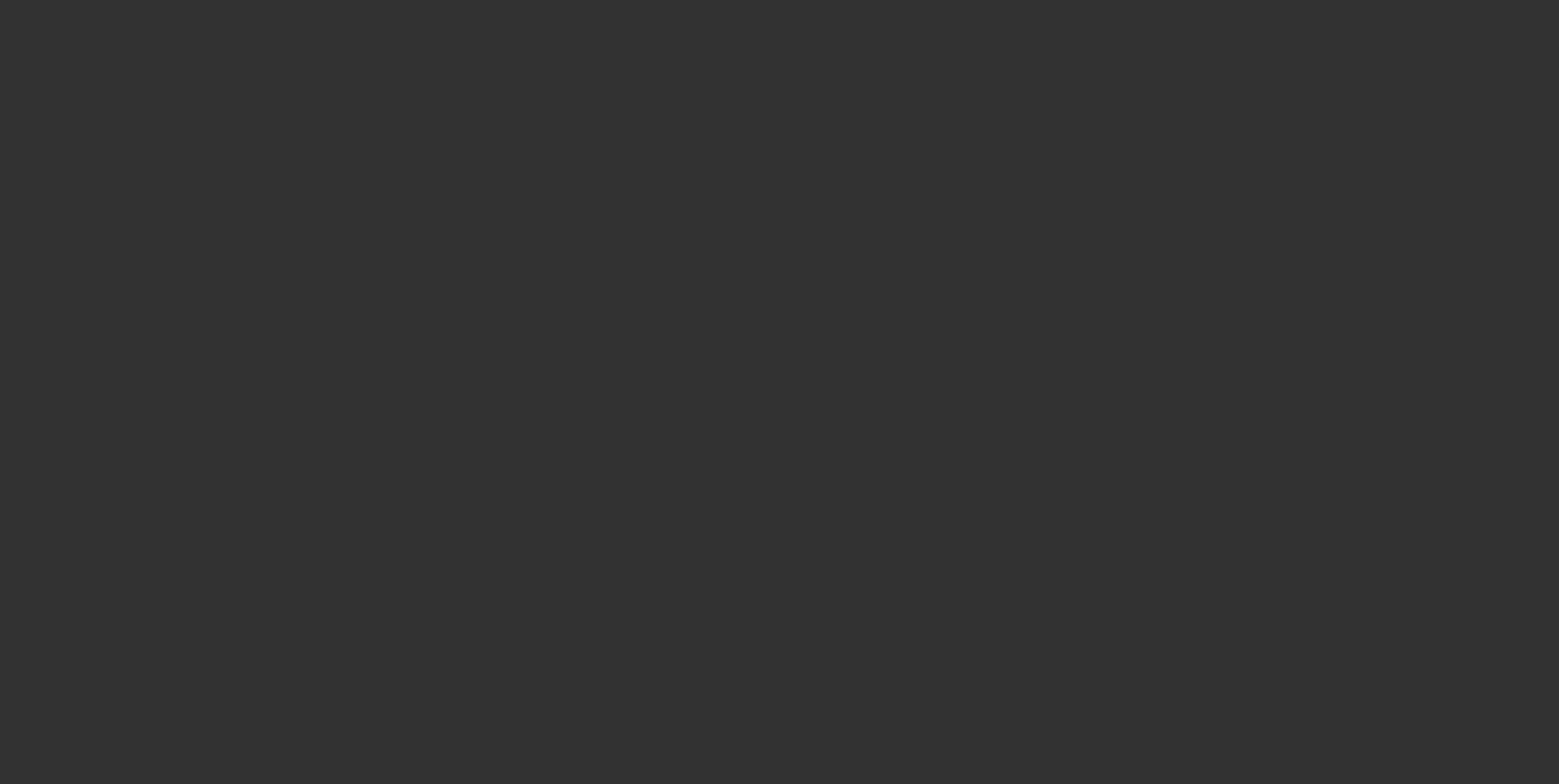
select select "0"
select select "6"
select select "0"
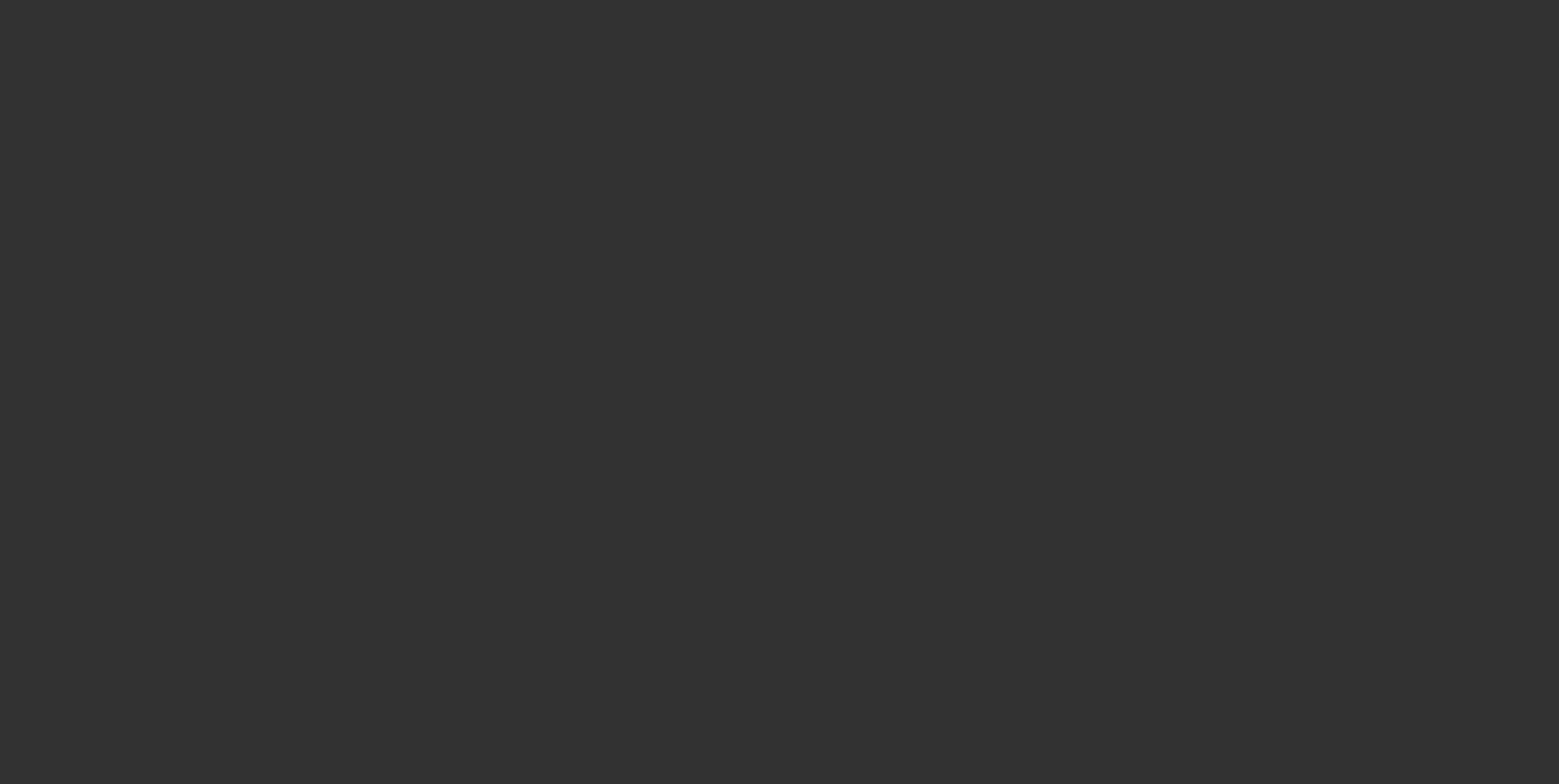
select select "0"
select select "6"
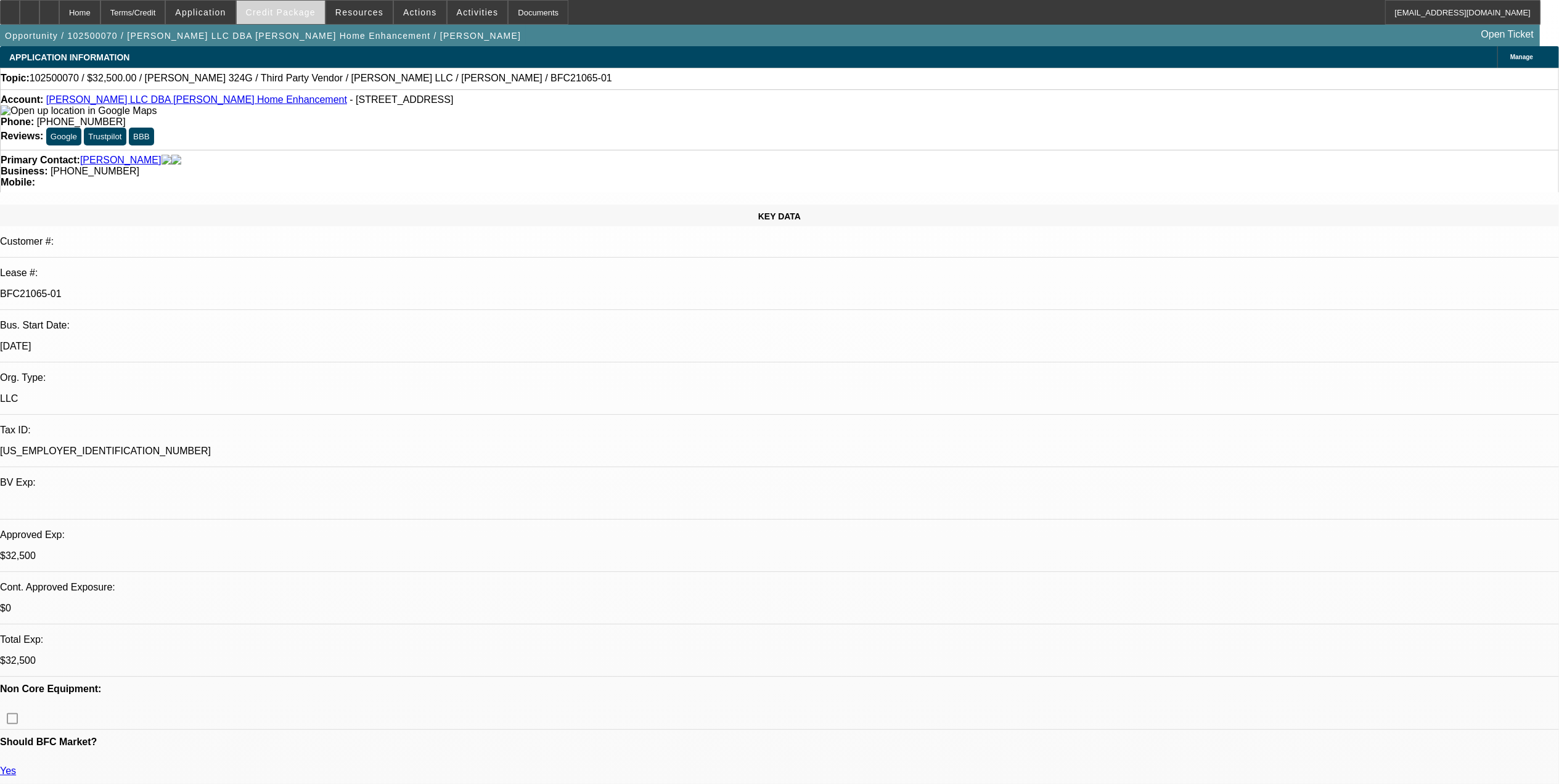
click at [292, 8] on span "Credit Package" at bounding box center [280, 13] width 69 height 10
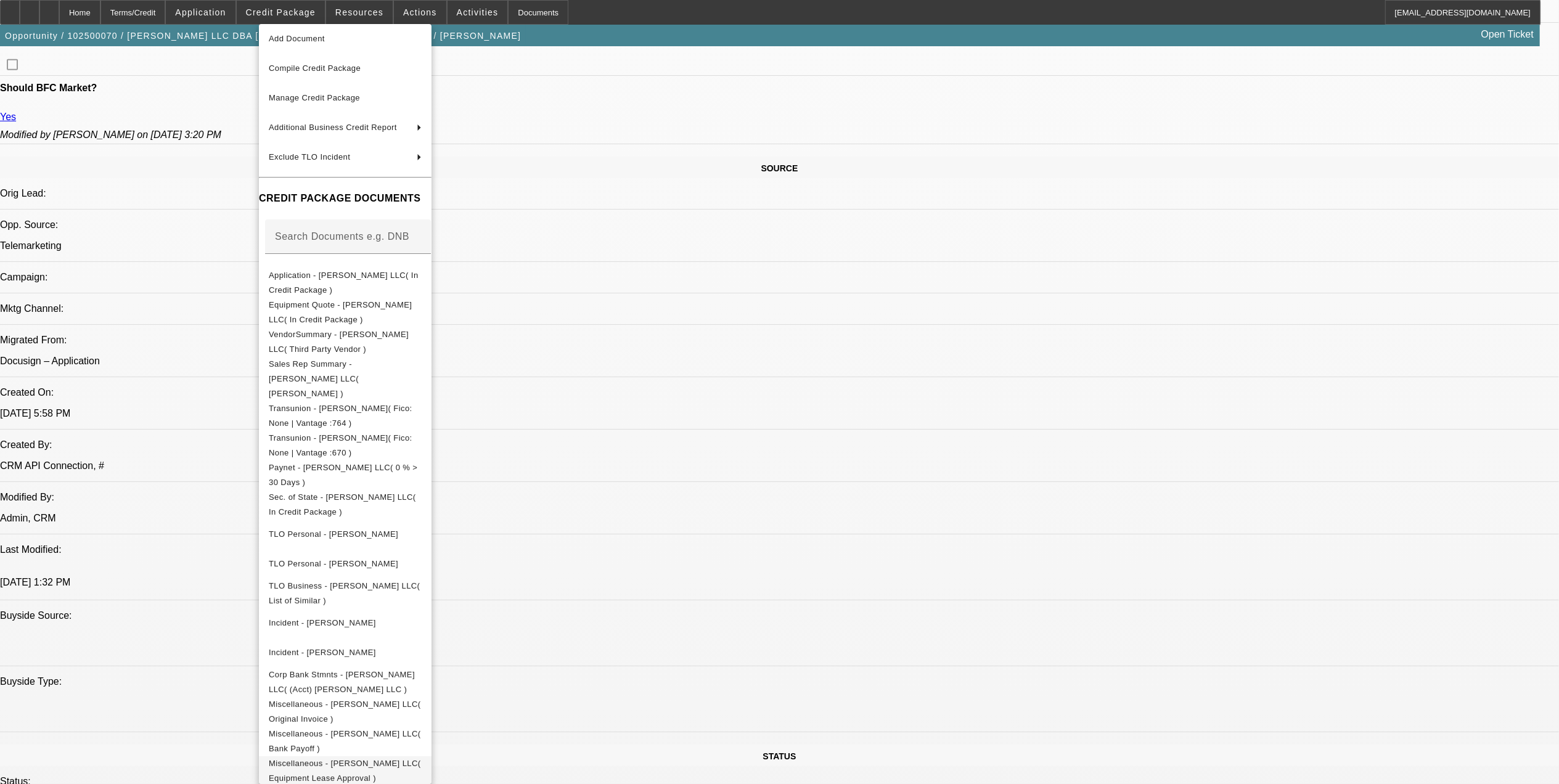
scroll to position [657, 0]
click at [315, 305] on span "Equipment Quote - CJ Walker LLC( In Credit Package )" at bounding box center [340, 311] width 143 height 24
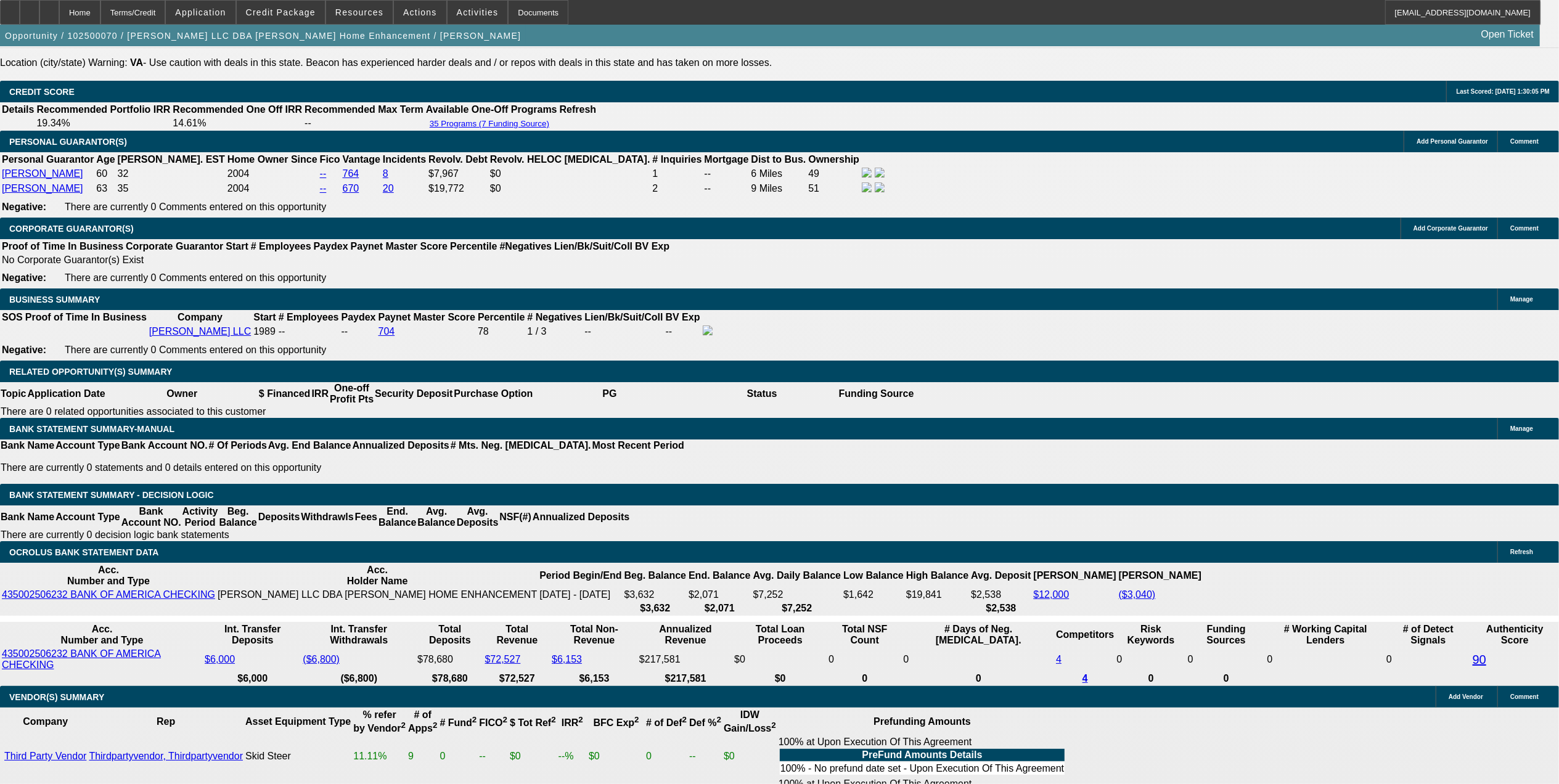
scroll to position [1643, 0]
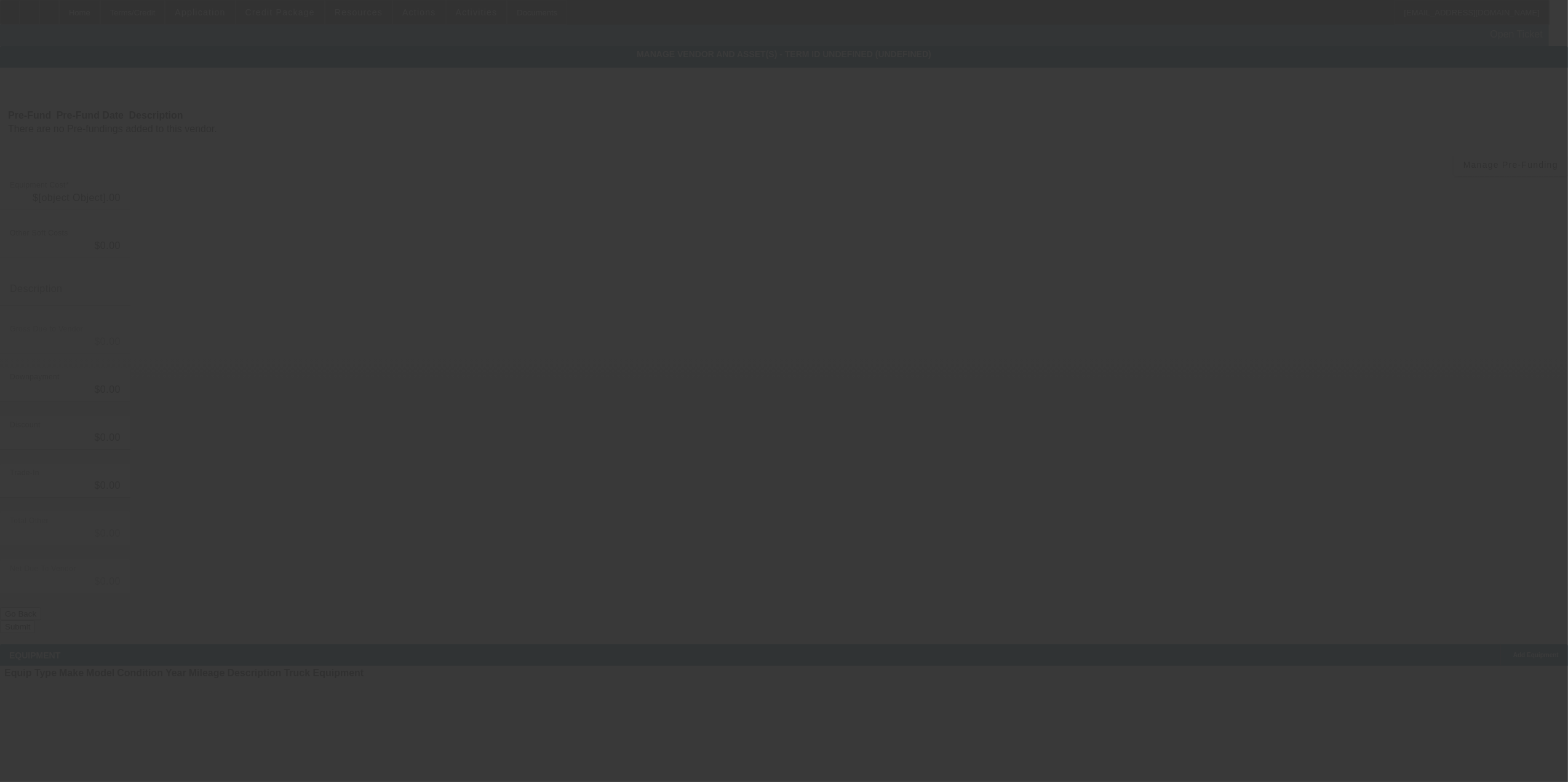
type input "$32,500.00"
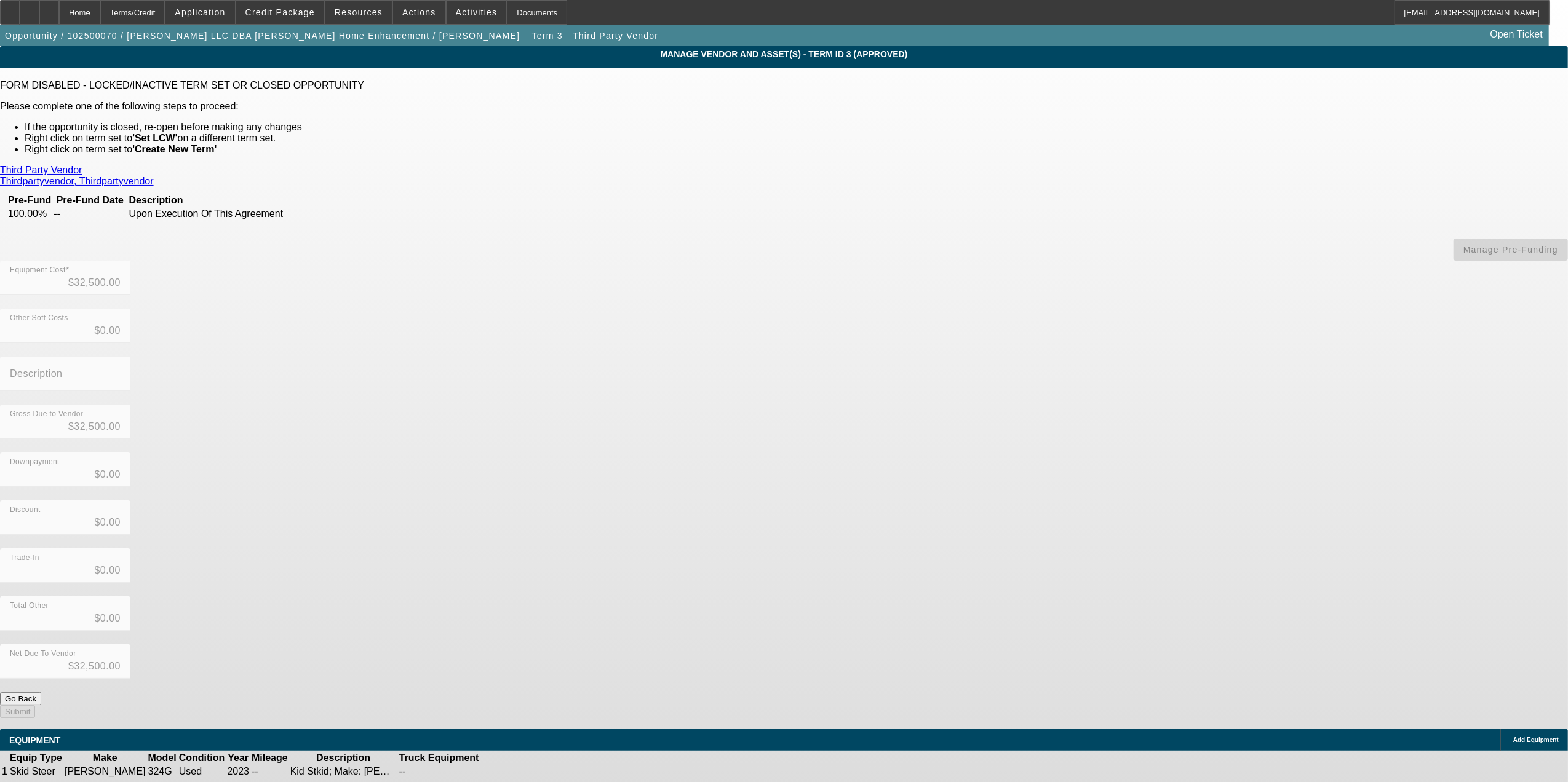
click at [41, 693] on button "Go Back" at bounding box center [20, 699] width 41 height 13
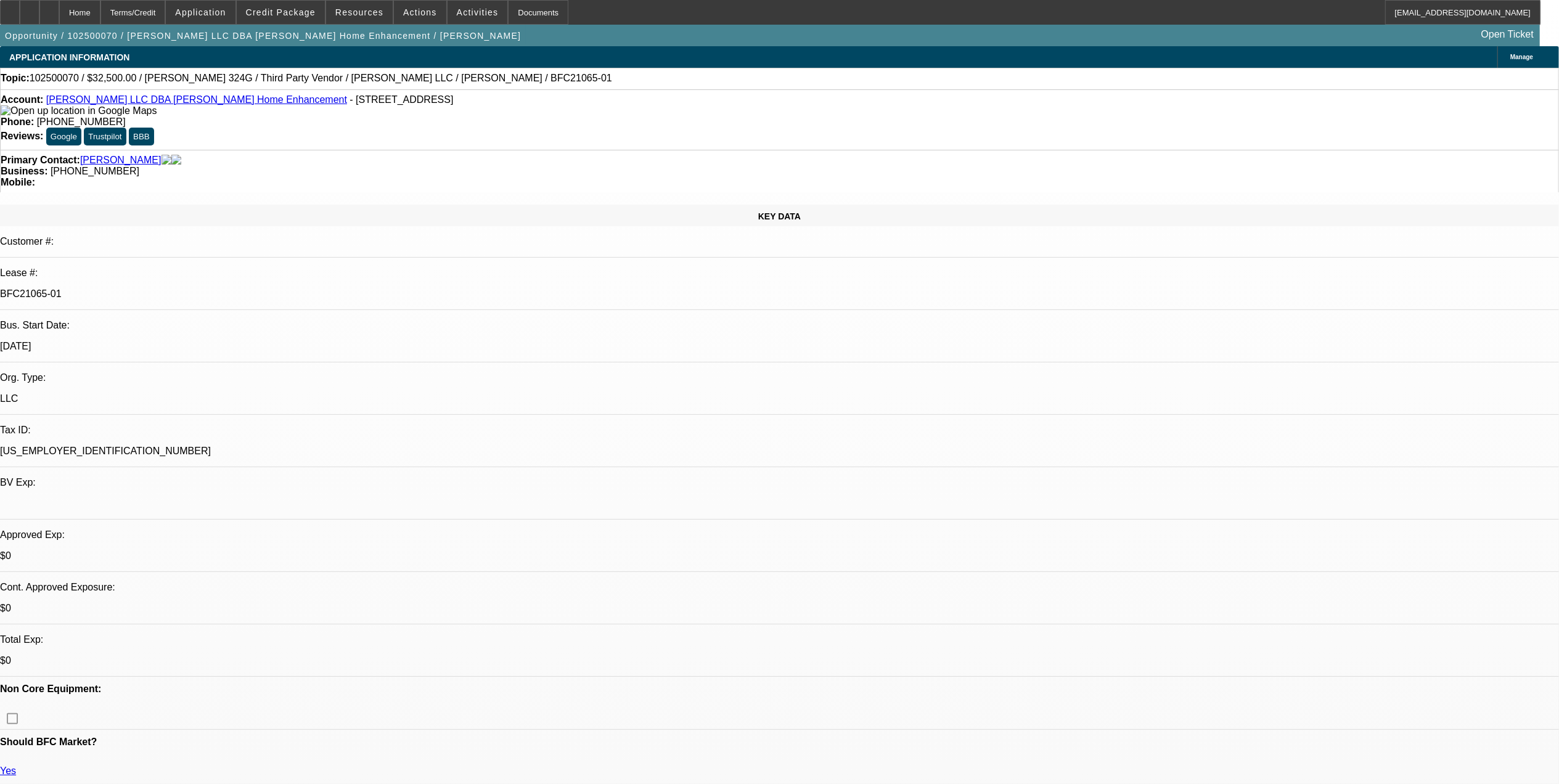
select select "0"
select select "3"
select select "0"
select select "6"
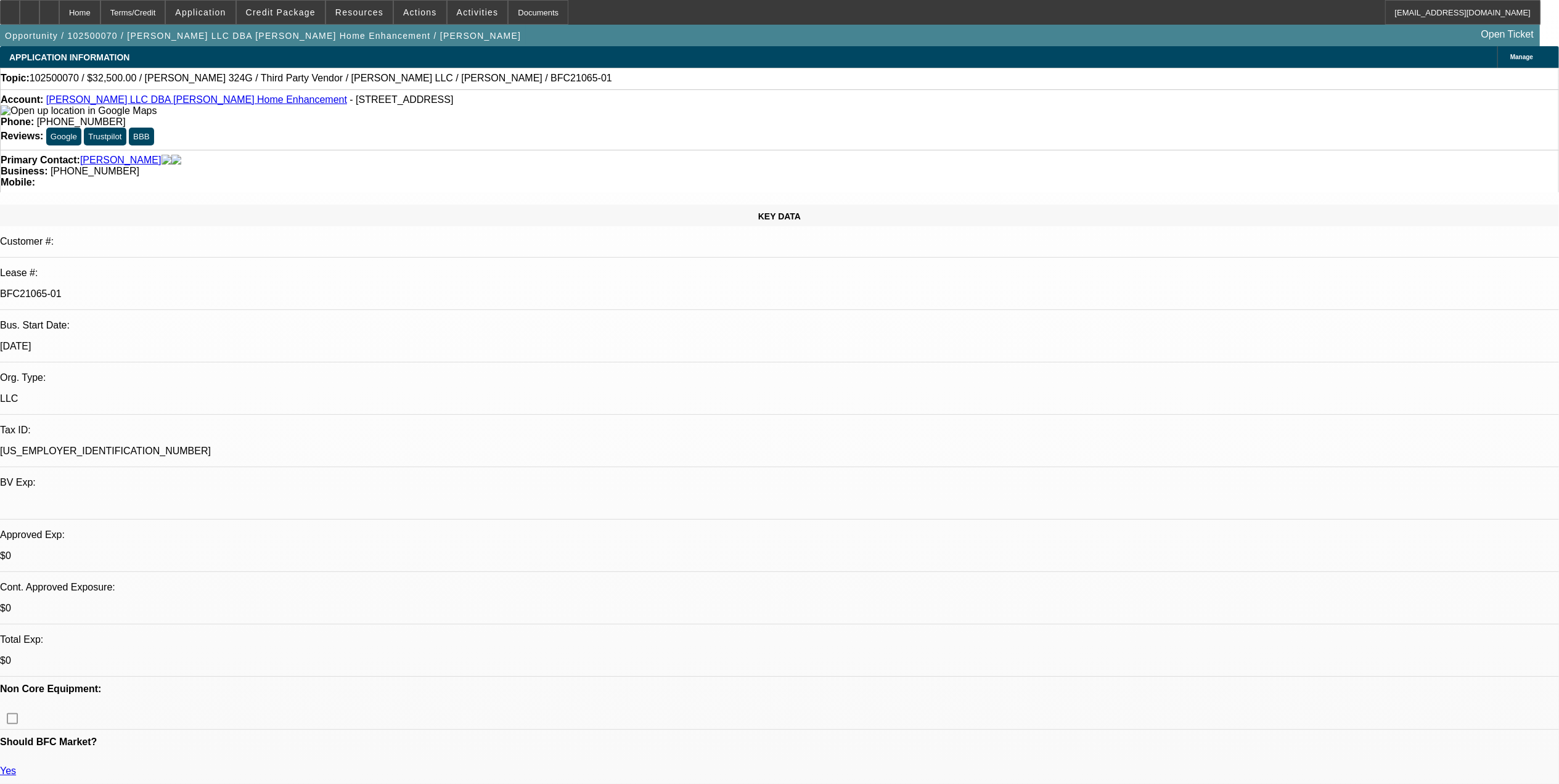
select select "0"
select select "3"
select select "0"
select select "6"
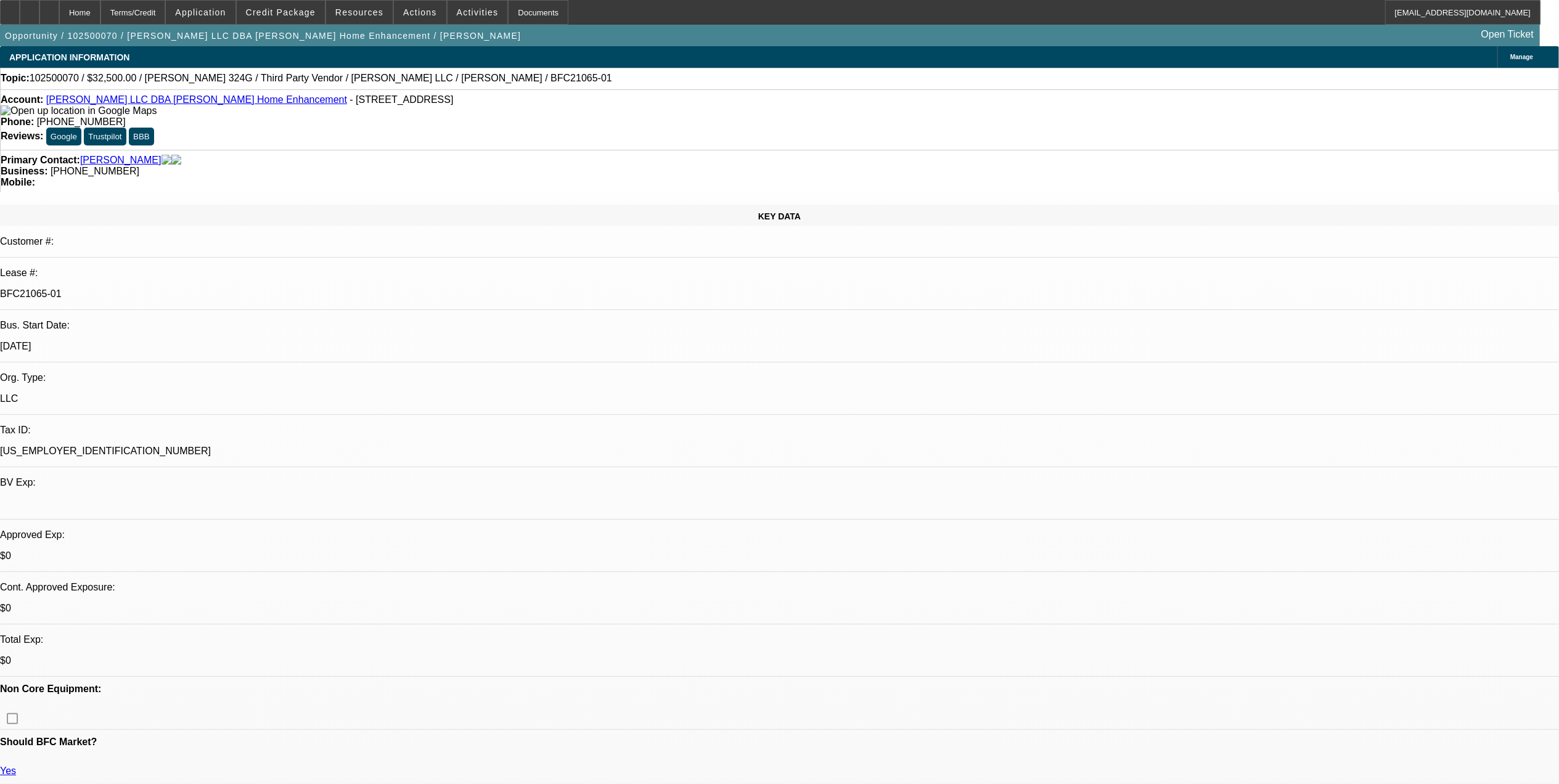
select select "0"
select select "6"
select select "0"
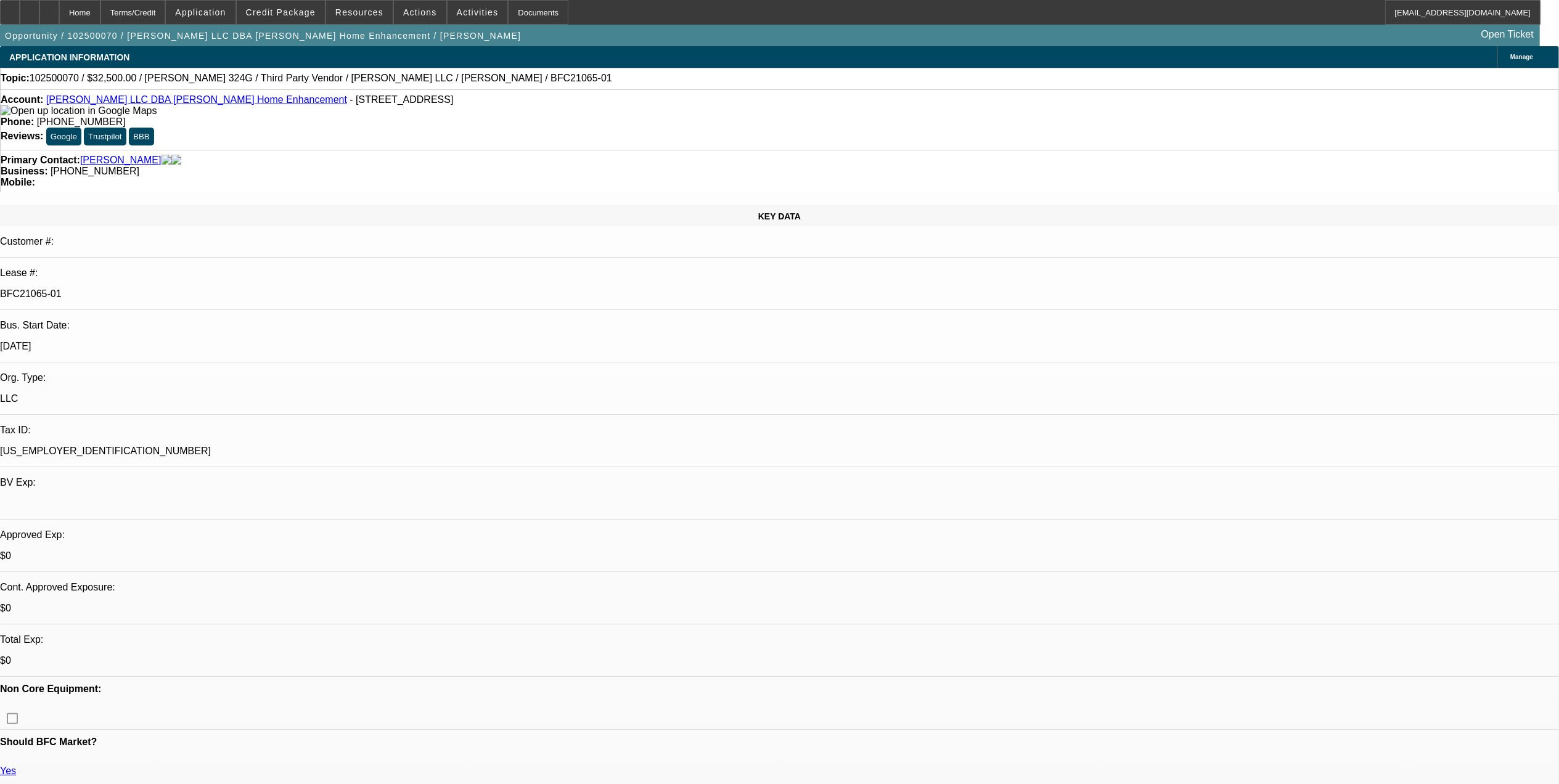
select select "0"
select select "6"
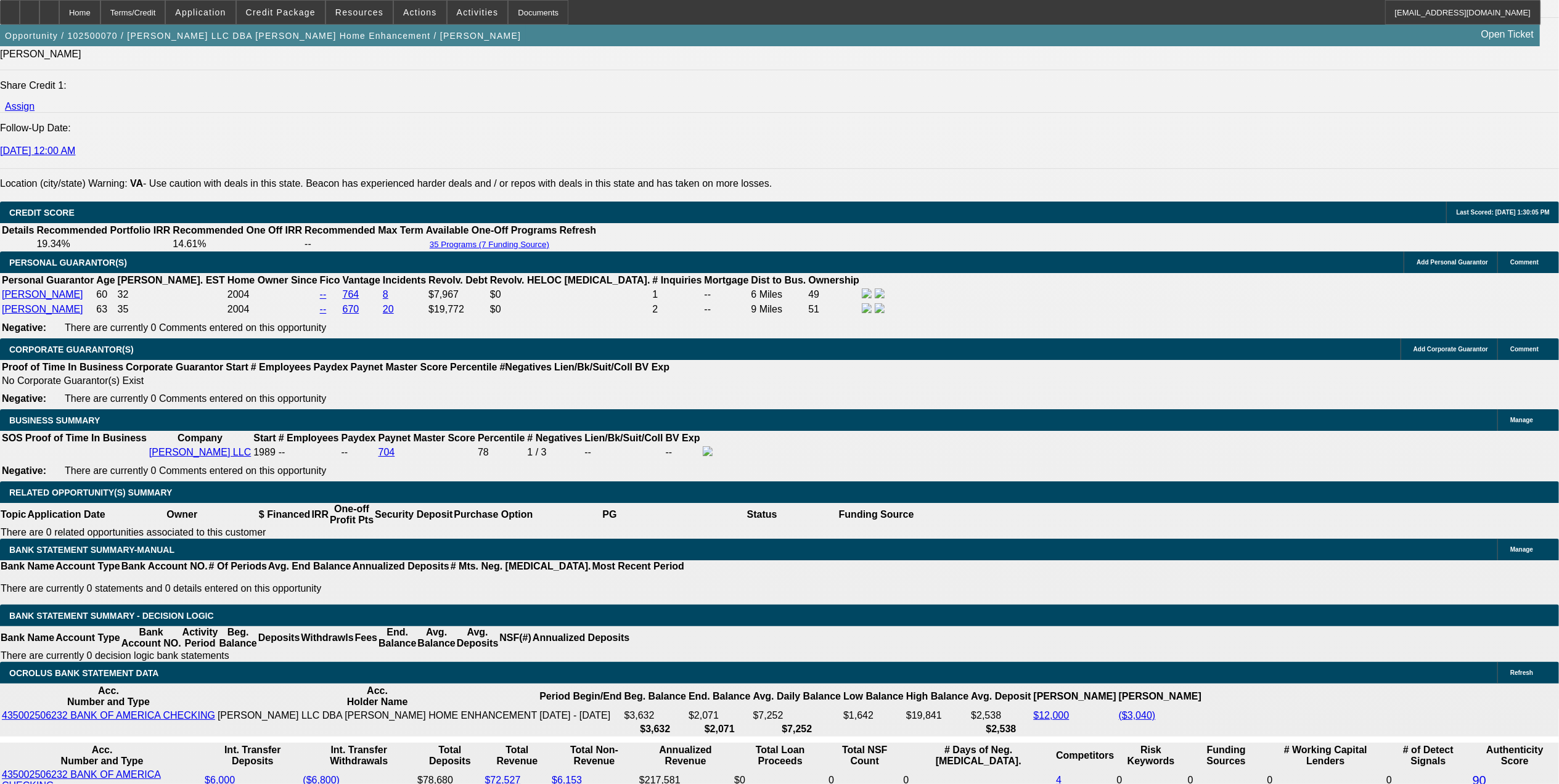
scroll to position [1681, 0]
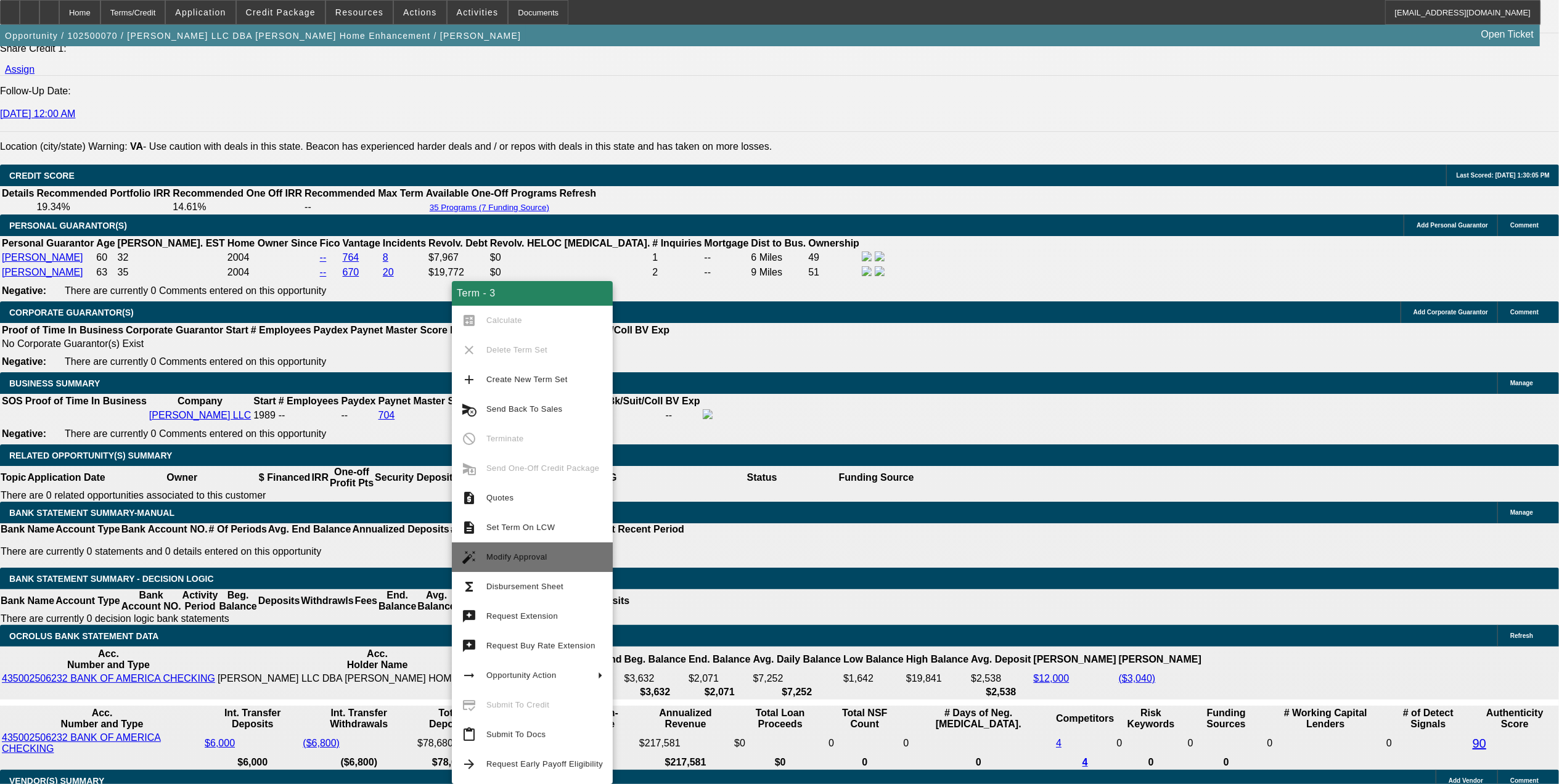
click at [542, 560] on span "Modify Approval" at bounding box center [516, 556] width 61 height 9
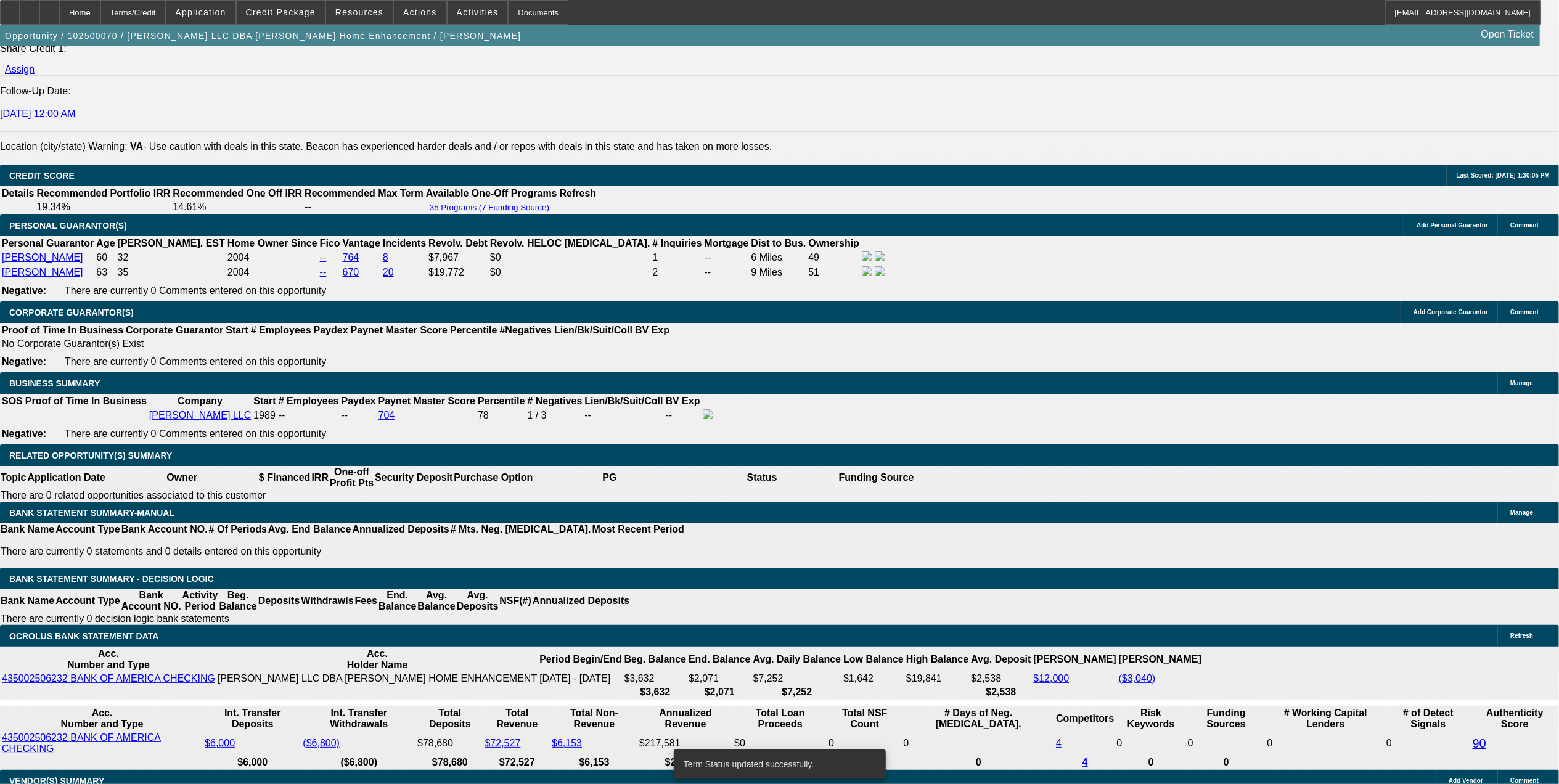
select select "0"
select select "3"
select select "0"
select select "6"
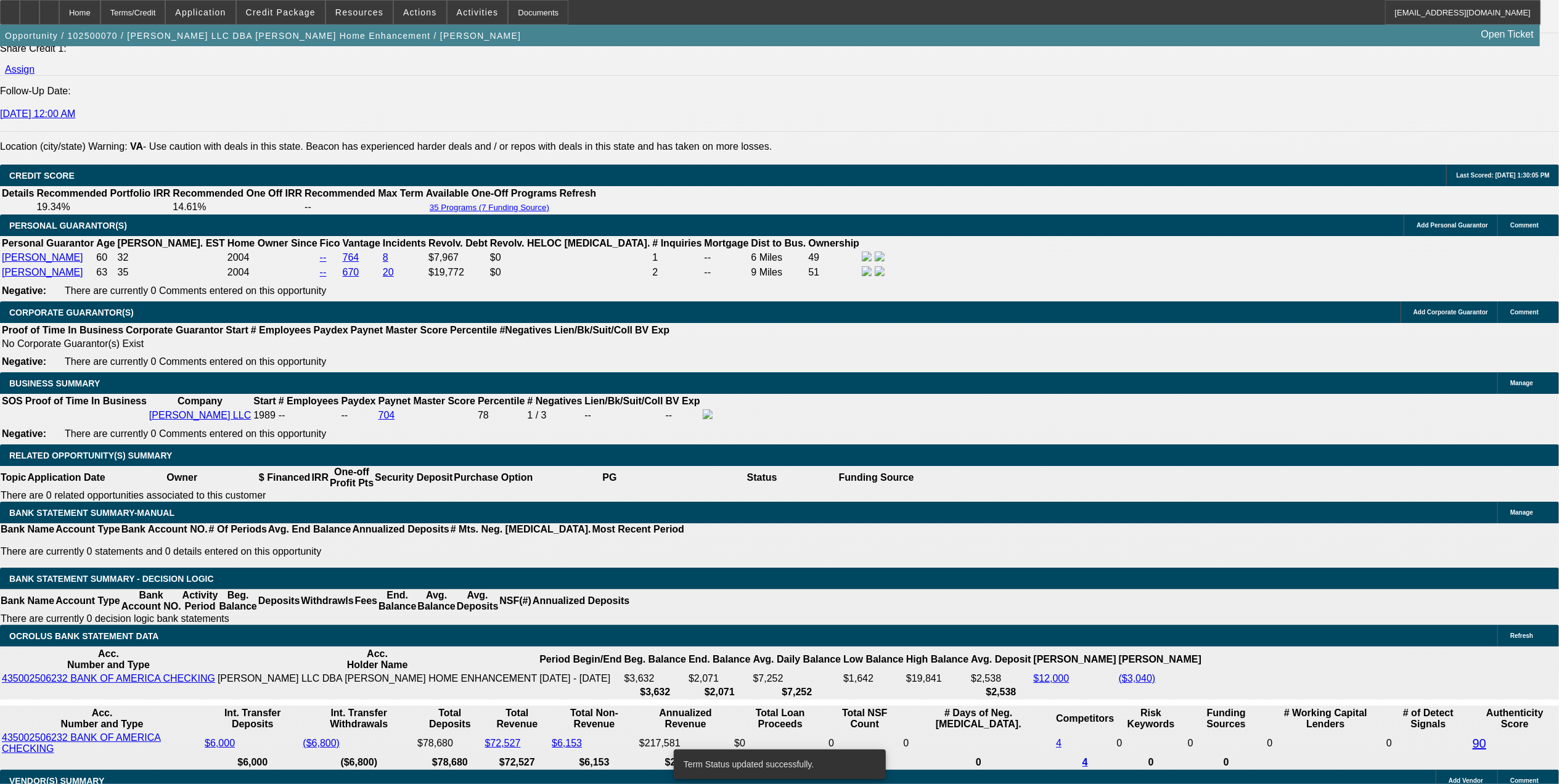
select select "0"
select select "3"
select select "0"
select select "6"
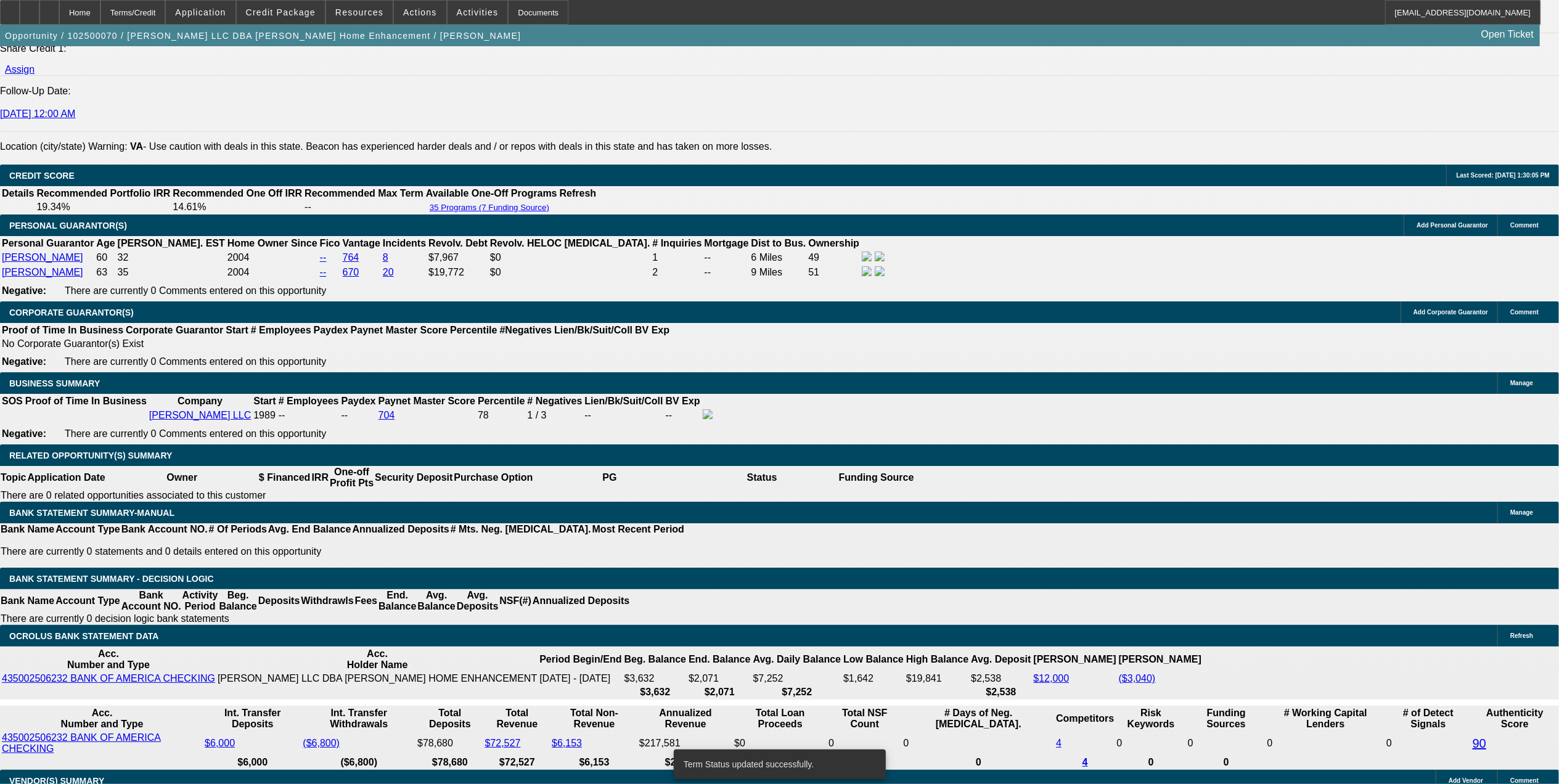
select select "0"
select select "3"
select select "0"
select select "6"
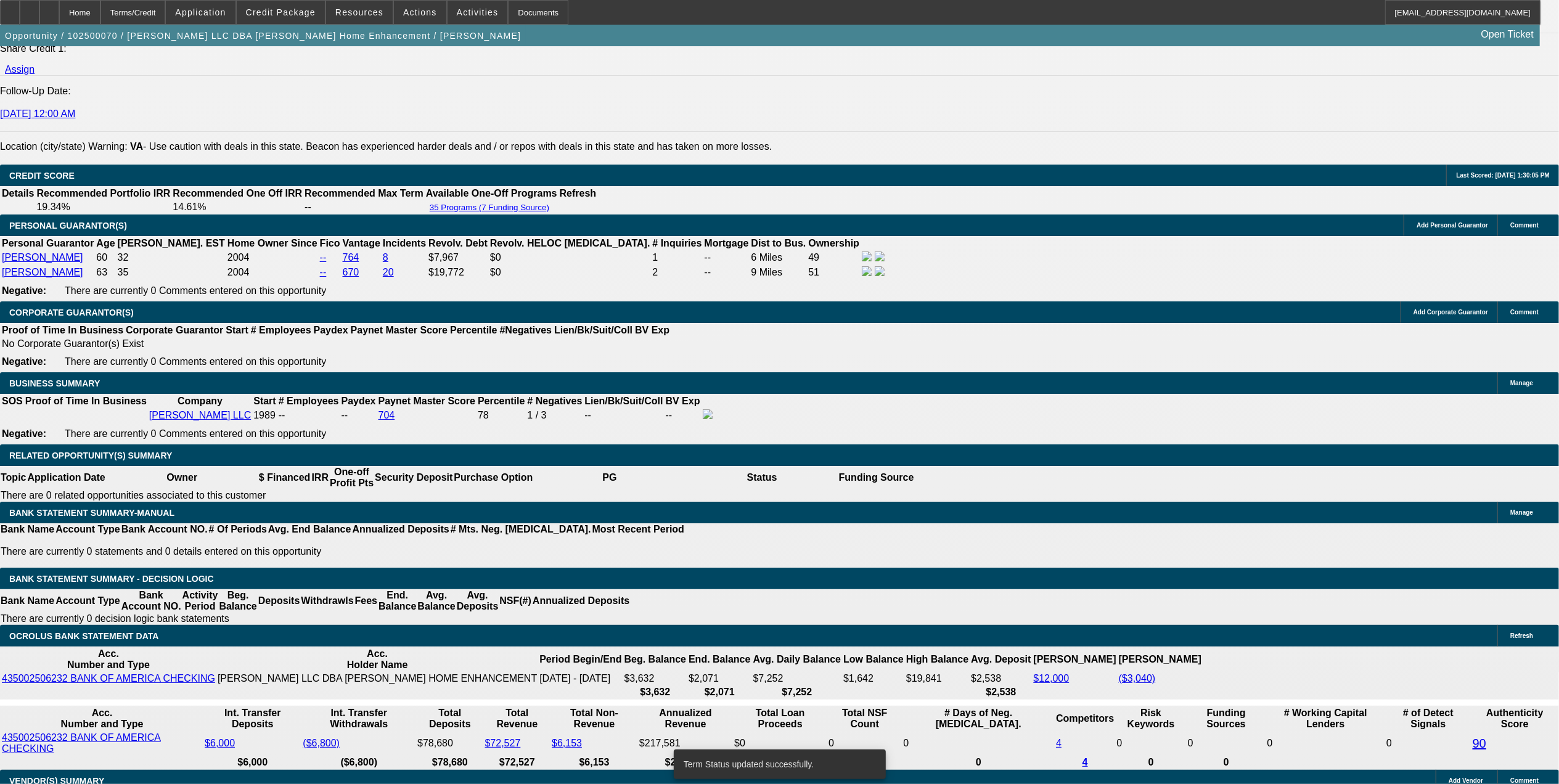
select select "0"
select select "6"
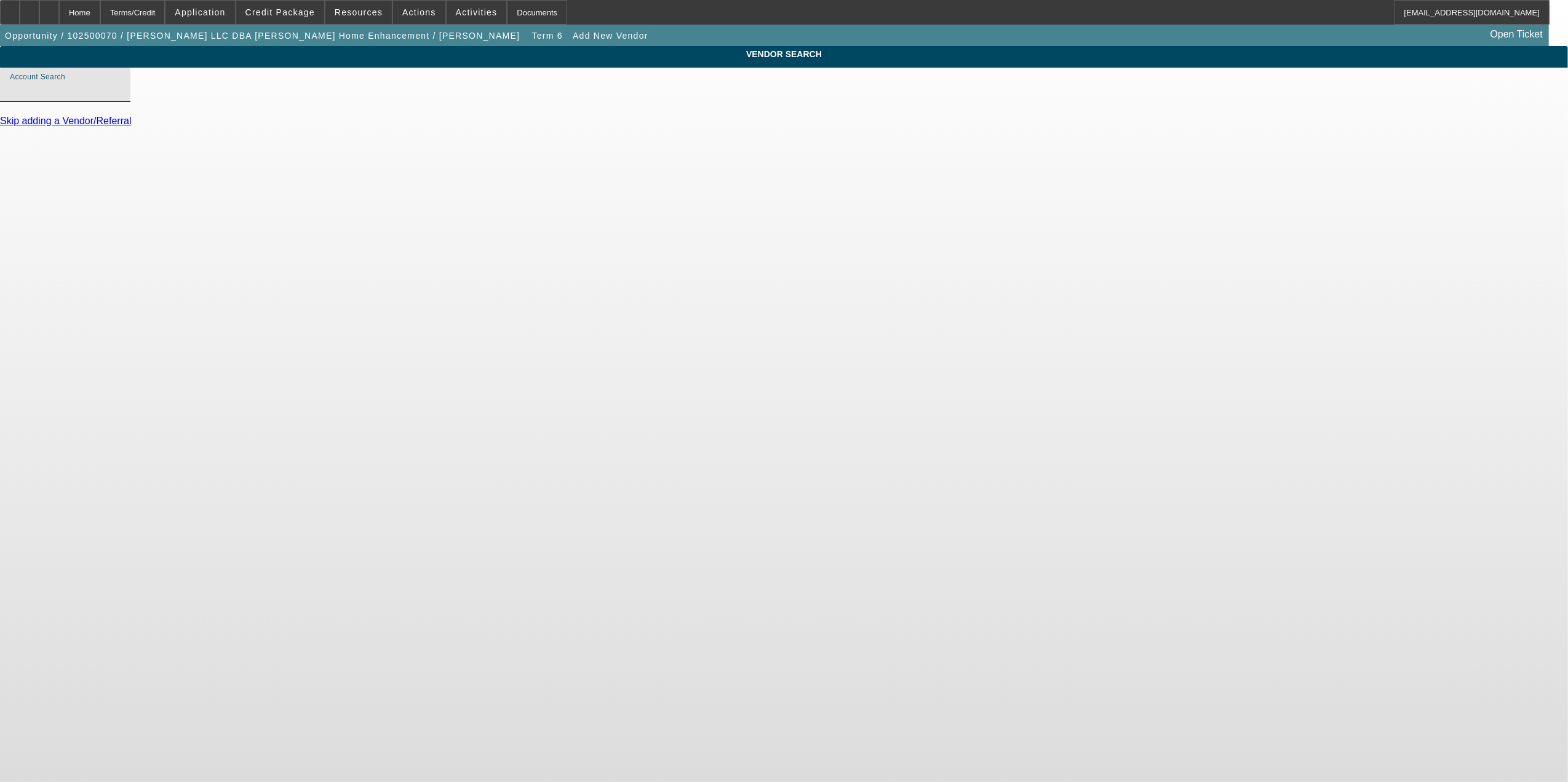
click at [120, 97] on input "Account Search" at bounding box center [65, 90] width 111 height 15
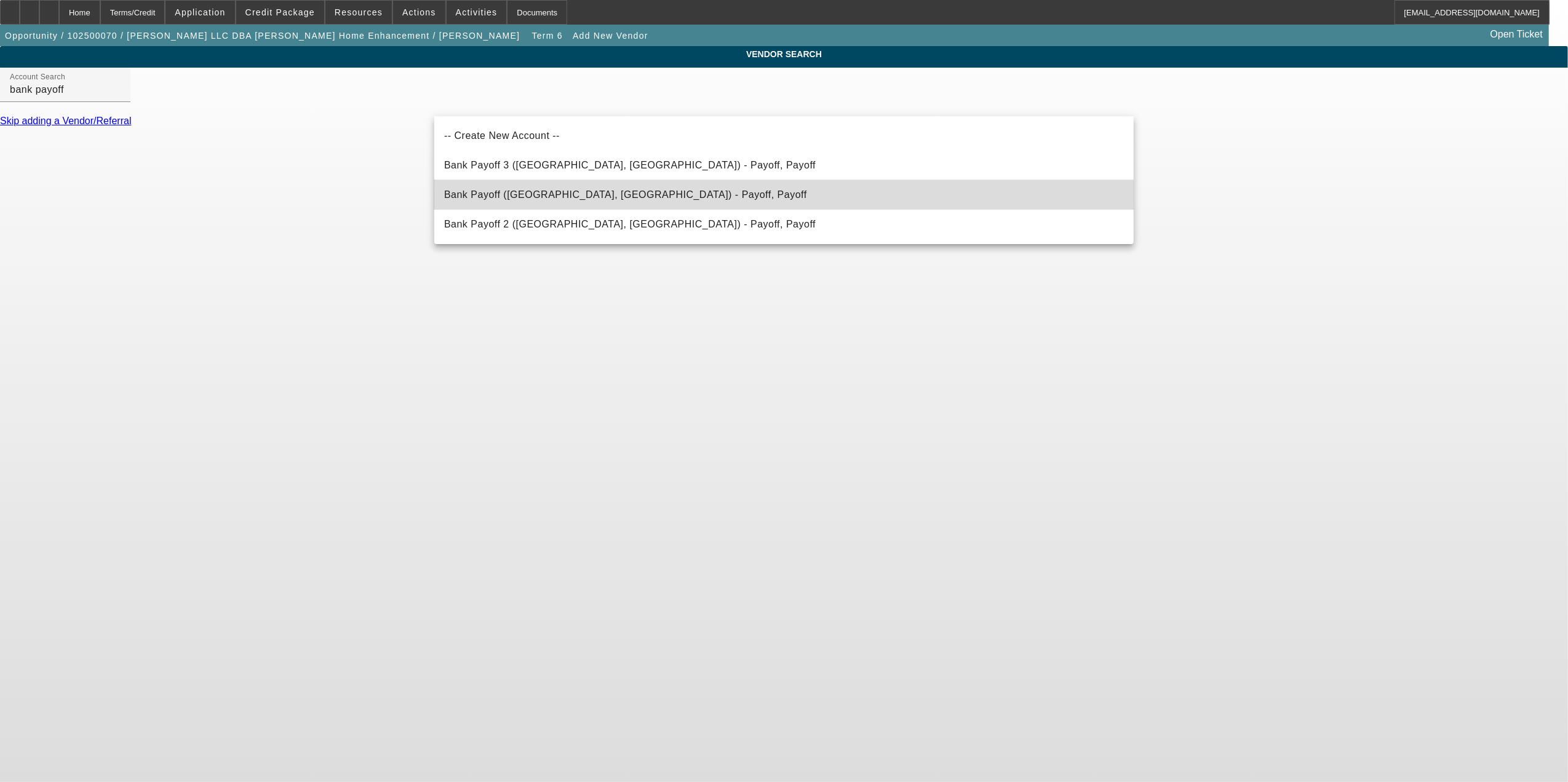
click at [592, 181] on mat-option "Bank Payoff (Northbrook, IL) - Payoff, Payoff" at bounding box center [784, 194] width 700 height 29
type input "Bank Payoff (Northbrook, IL) - Payoff, Payoff"
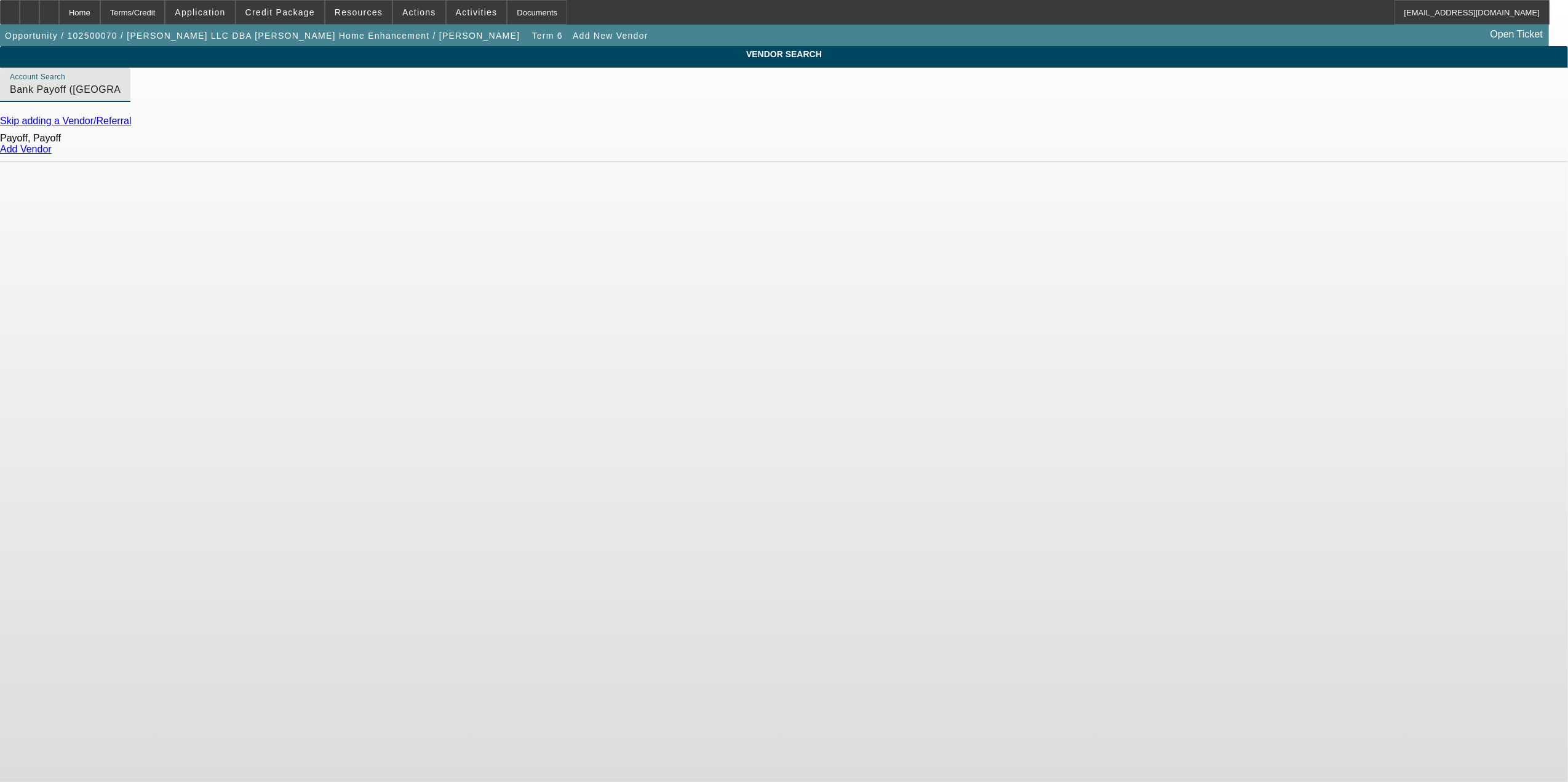
click at [52, 154] on link "Add Vendor" at bounding box center [26, 149] width 52 height 11
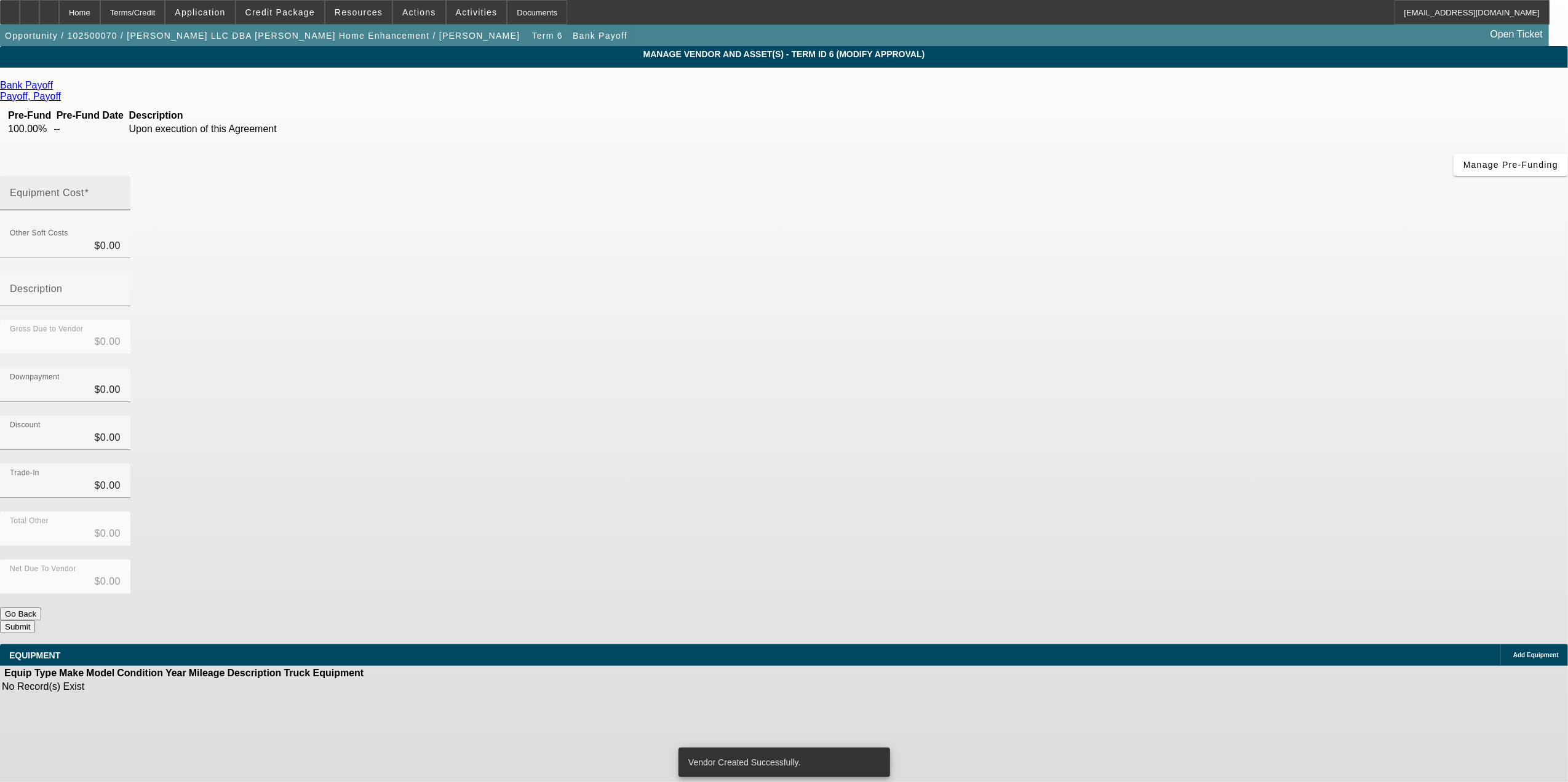
click at [120, 176] on div "Equipment Cost" at bounding box center [65, 193] width 111 height 34
click at [84, 188] on mat-label "Equipment Cost" at bounding box center [47, 193] width 74 height 11
click at [120, 190] on input "Equipment Cost" at bounding box center [65, 198] width 111 height 15
paste input "25,442.18"
type input "25,442.18"
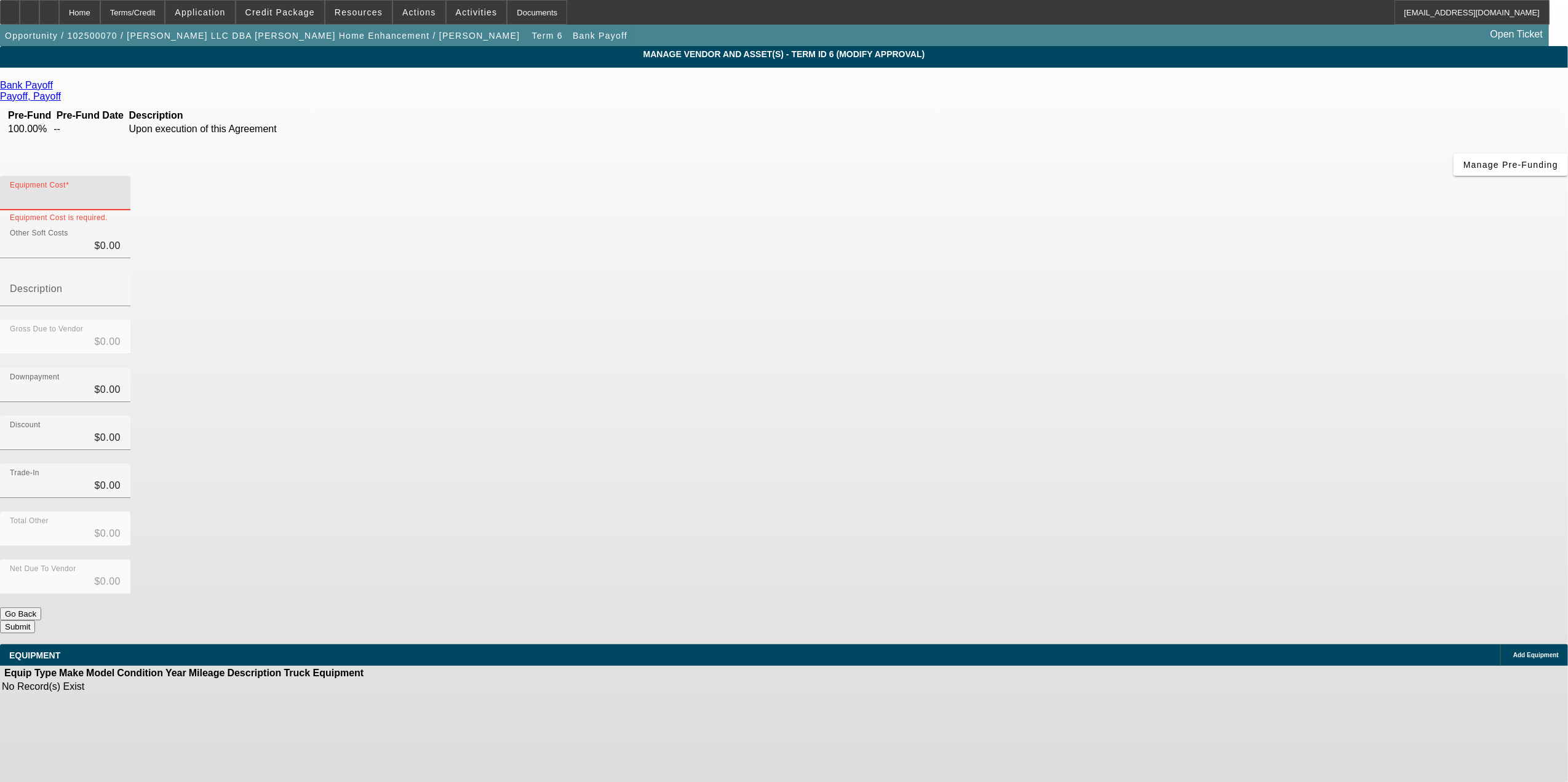
type input "$25,442.18"
click at [1115, 416] on div "Discount $0.00" at bounding box center [784, 439] width 1568 height 48
click at [35, 620] on button "Submit" at bounding box center [18, 626] width 35 height 13
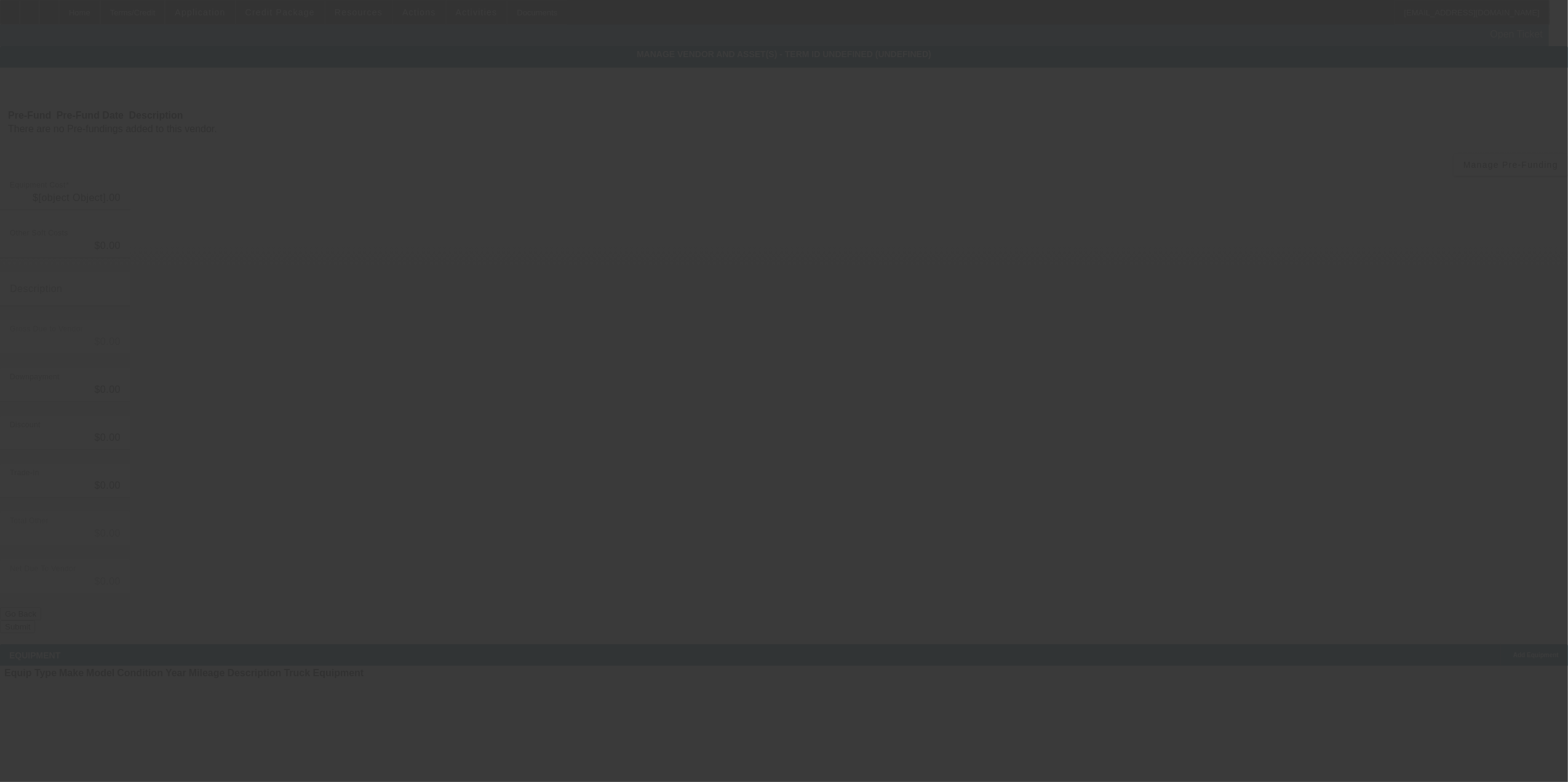
type input "$25,442.18"
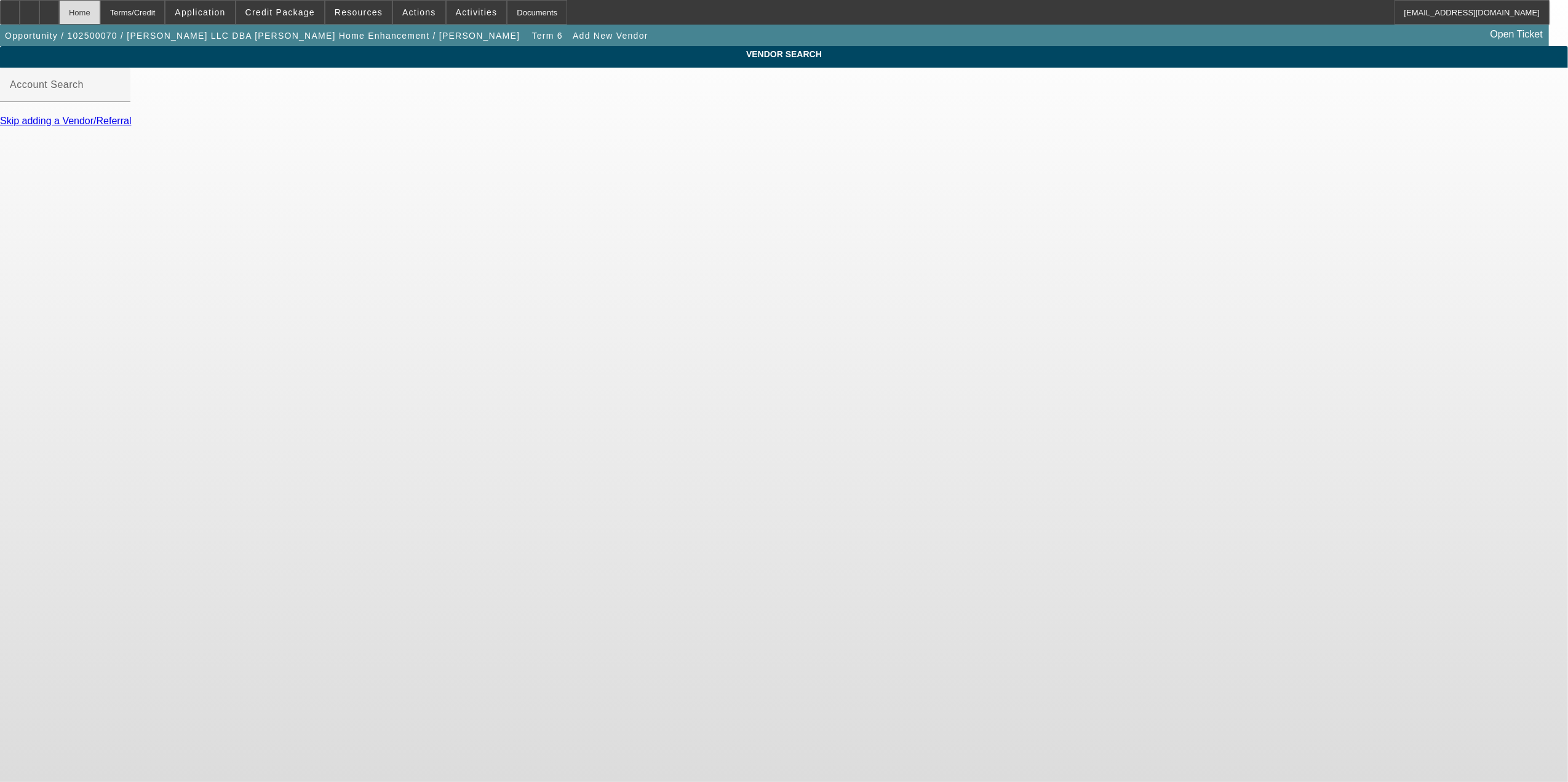
click at [100, 11] on div "Home" at bounding box center [79, 12] width 41 height 24
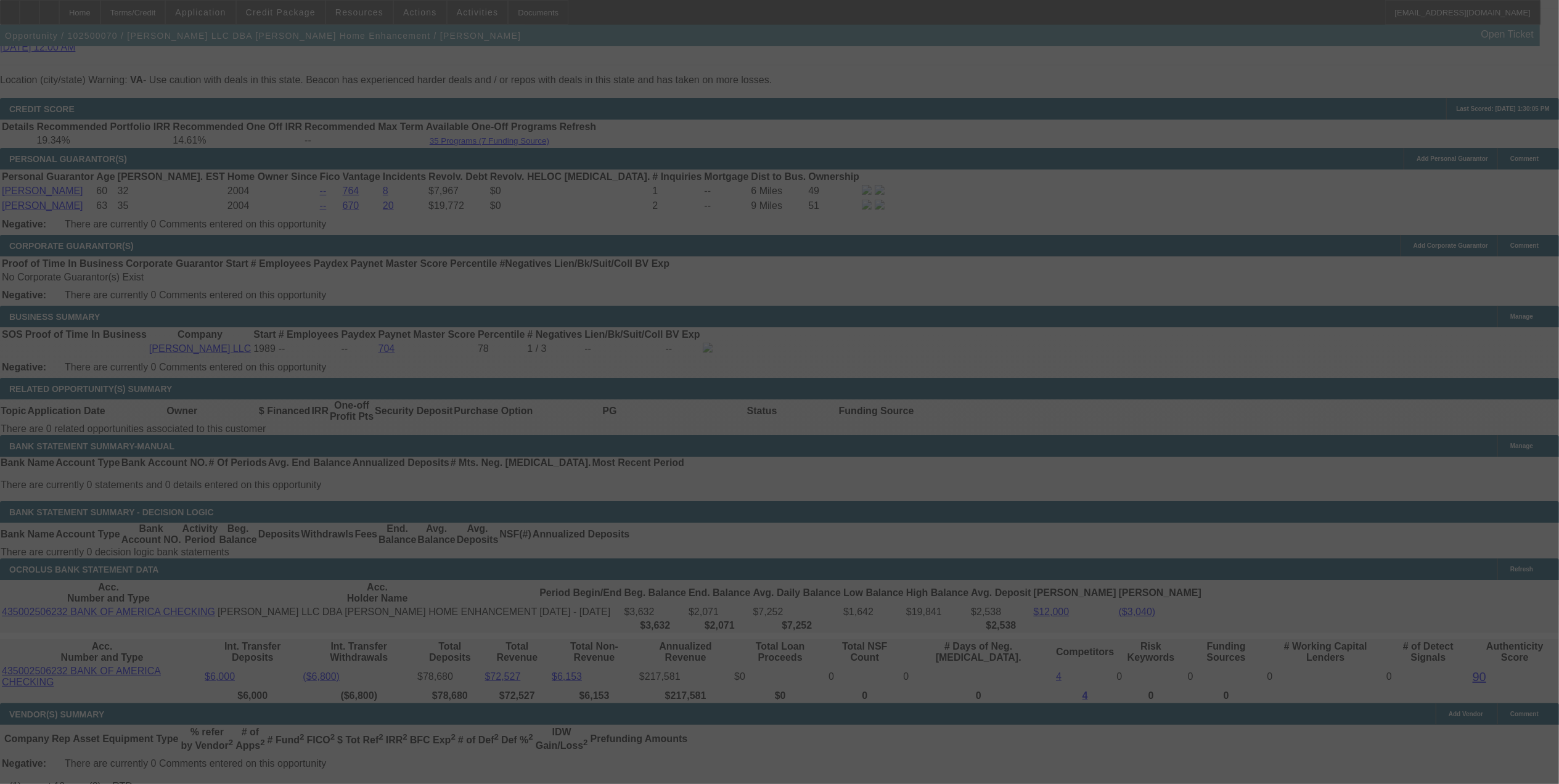
scroll to position [1742, 0]
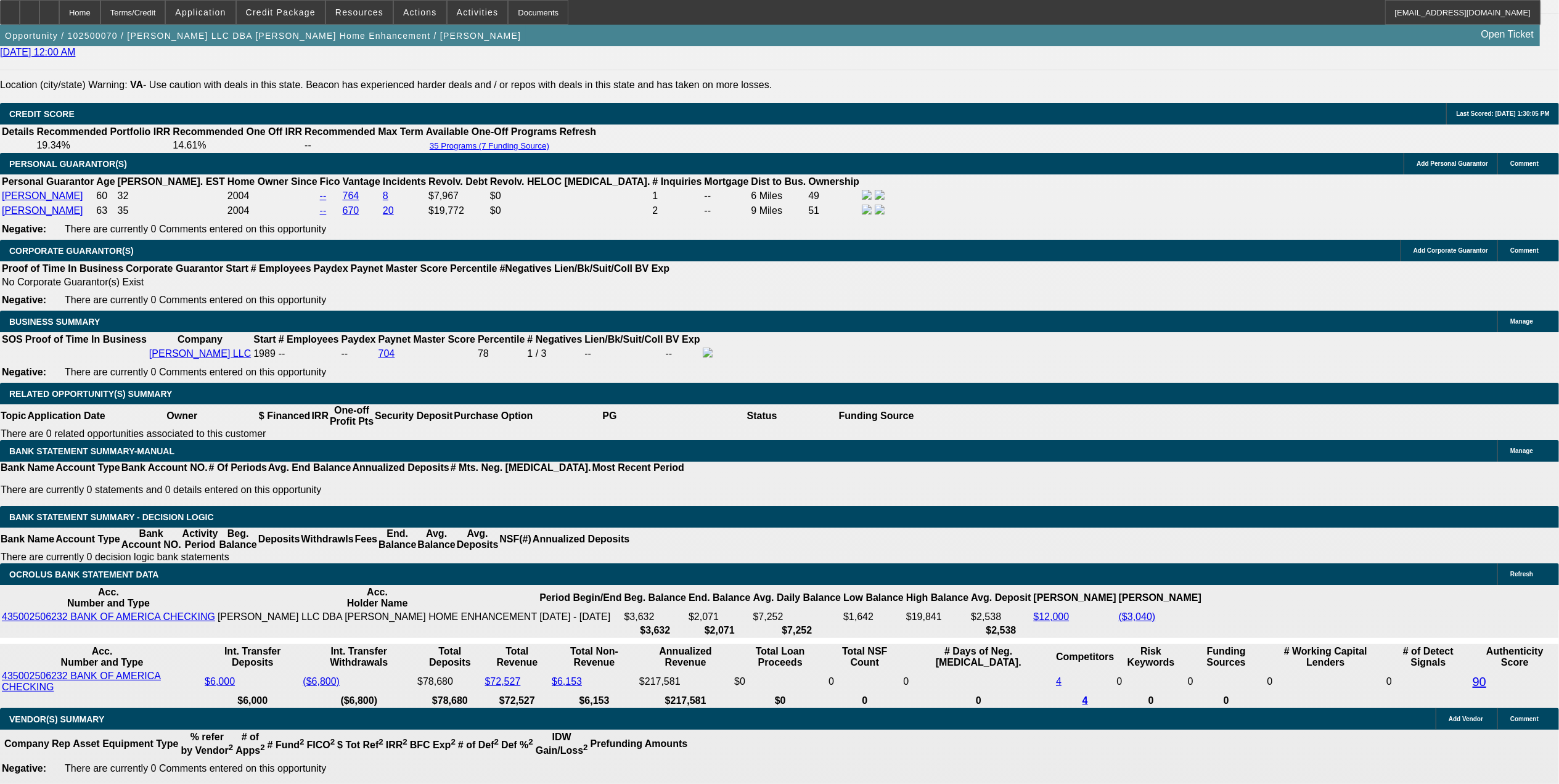
select select "0"
select select "3"
select select "0"
select select "6"
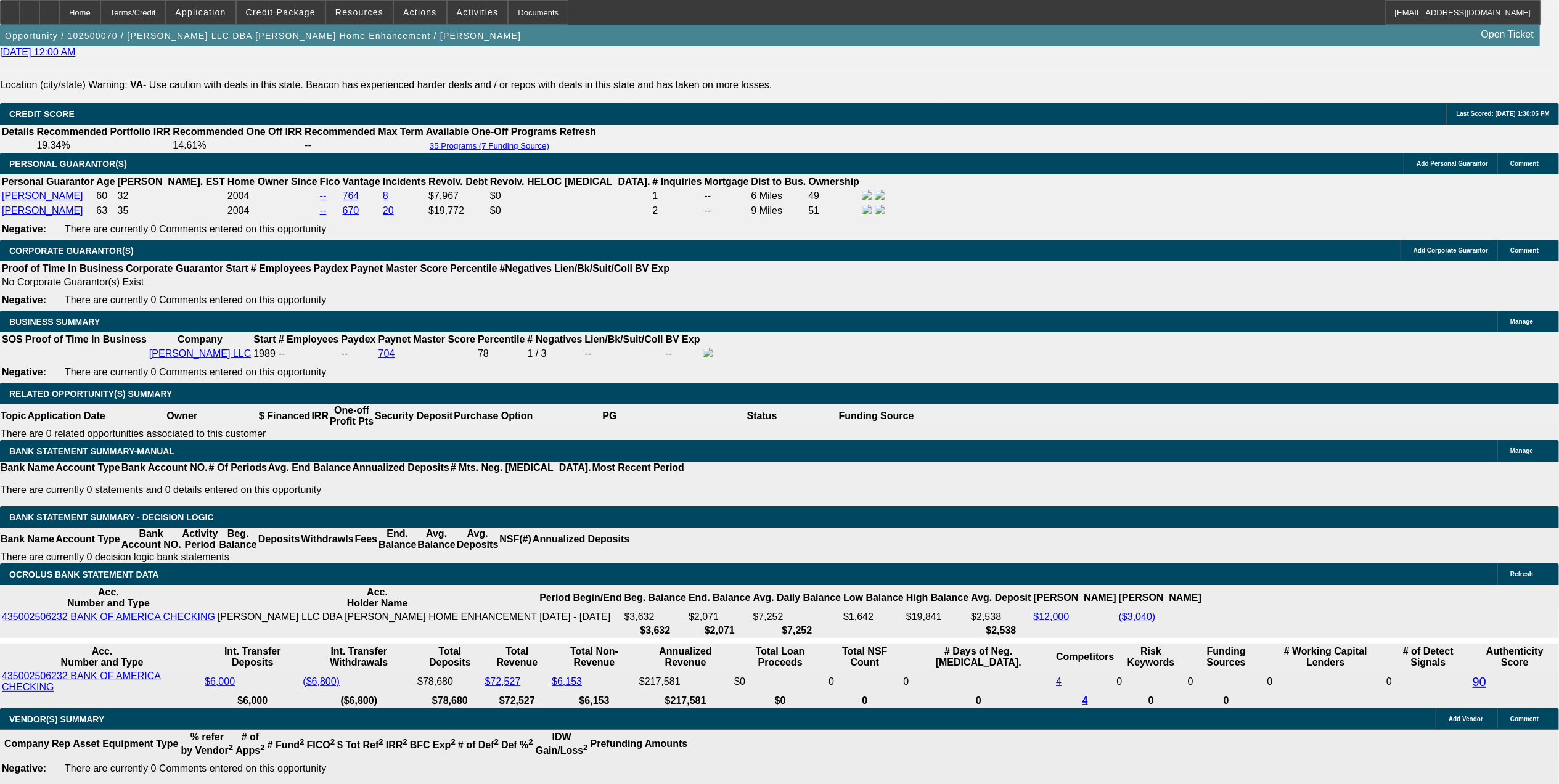
select select "0"
select select "3"
select select "0"
select select "6"
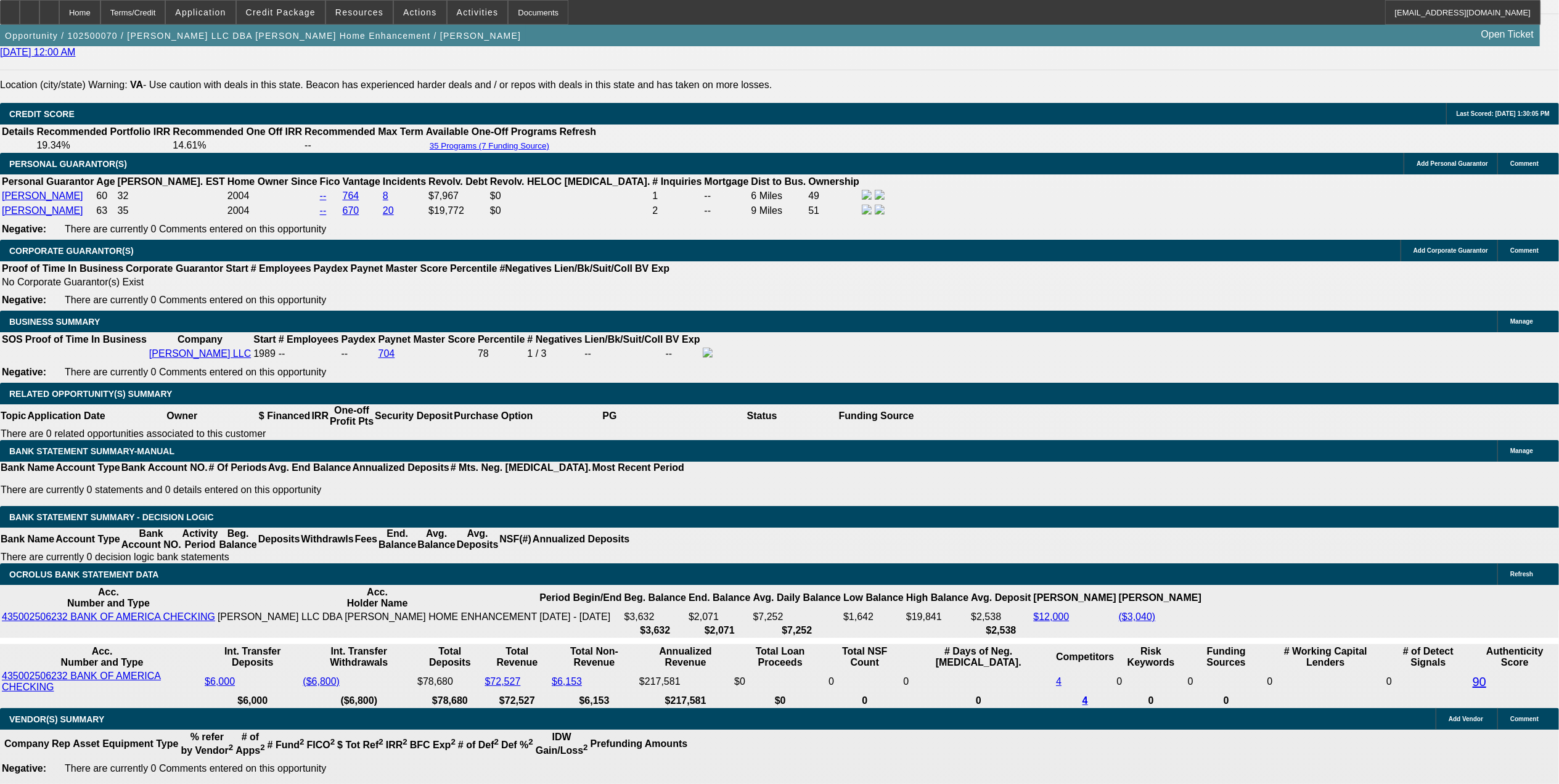
select select "0"
select select "3"
select select "0"
select select "6"
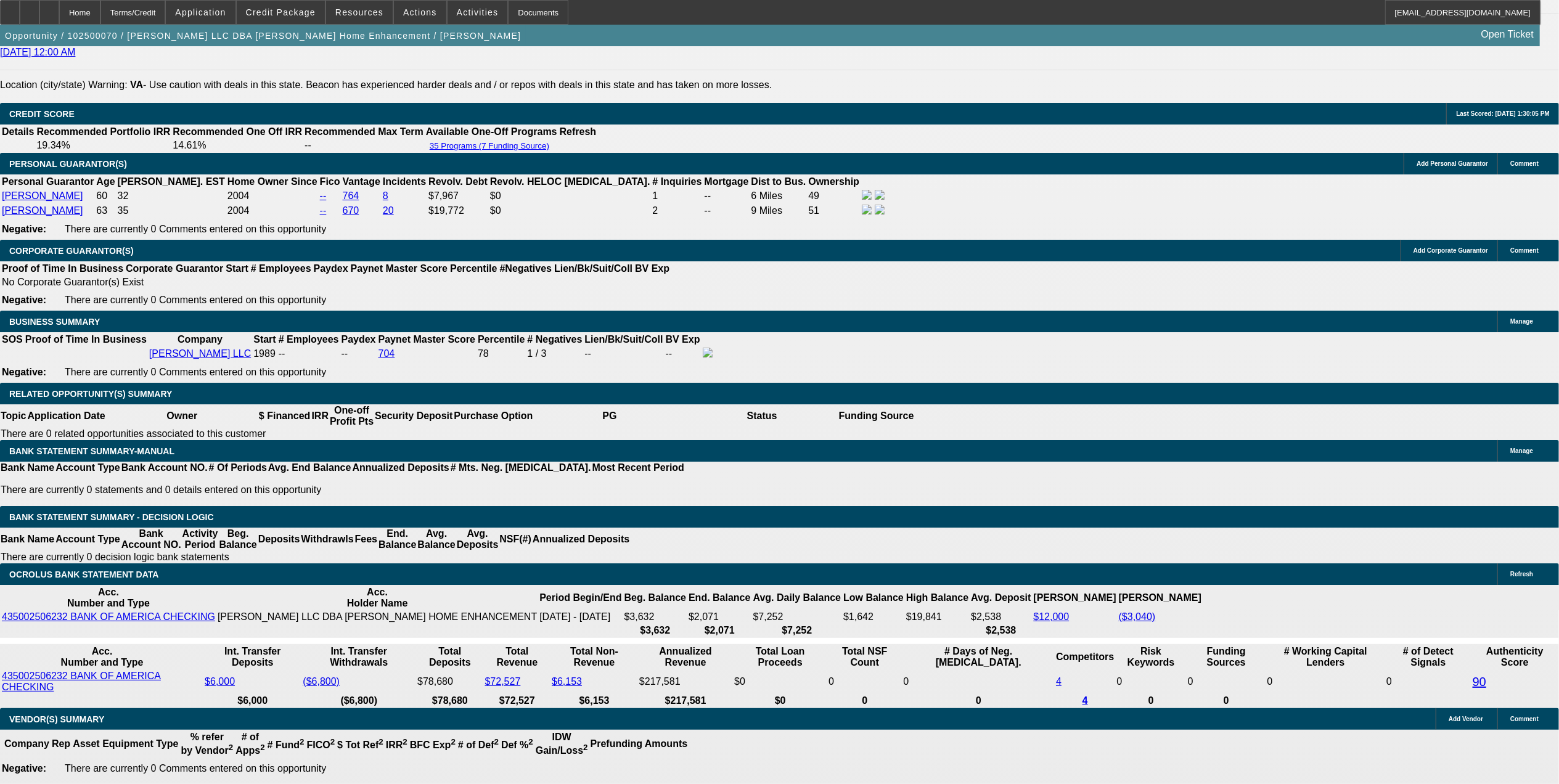
select select "0"
select select "6"
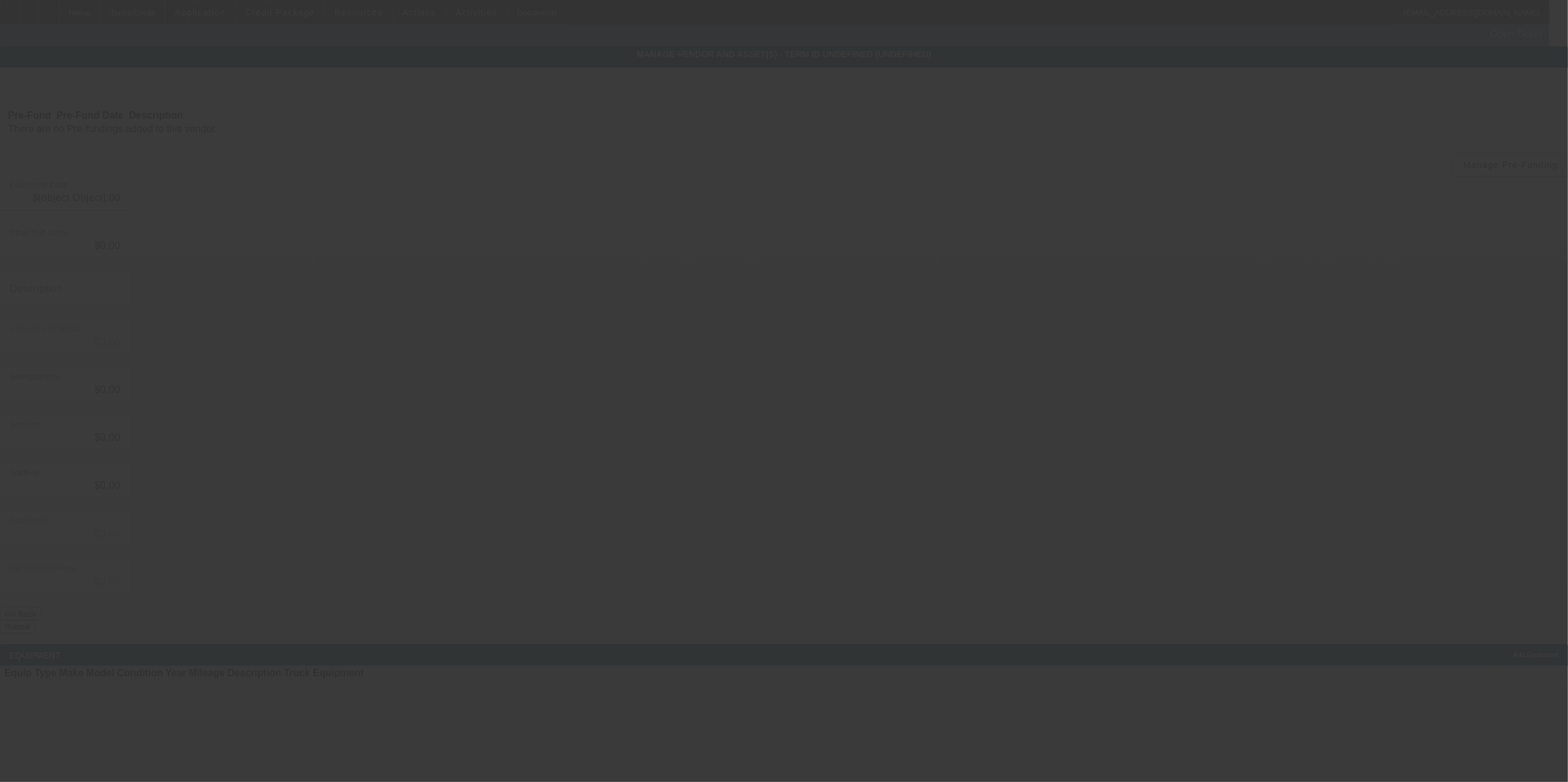
type input "$32,500.00"
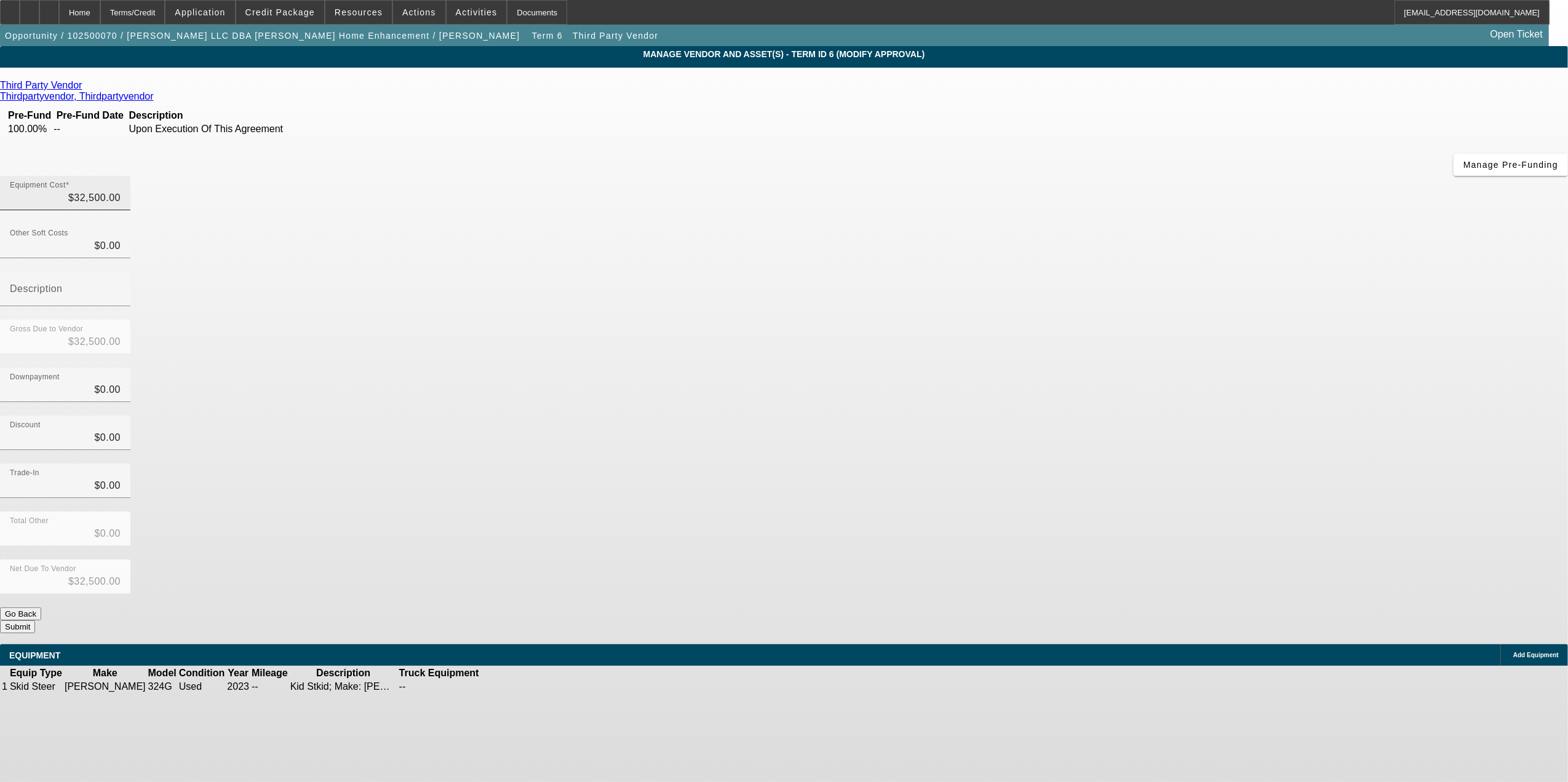
click at [120, 176] on div "Equipment Cost $32,500.00" at bounding box center [65, 193] width 111 height 34
click at [120, 190] on input "32500" at bounding box center [65, 198] width 111 height 15
paste input "7,057.82"
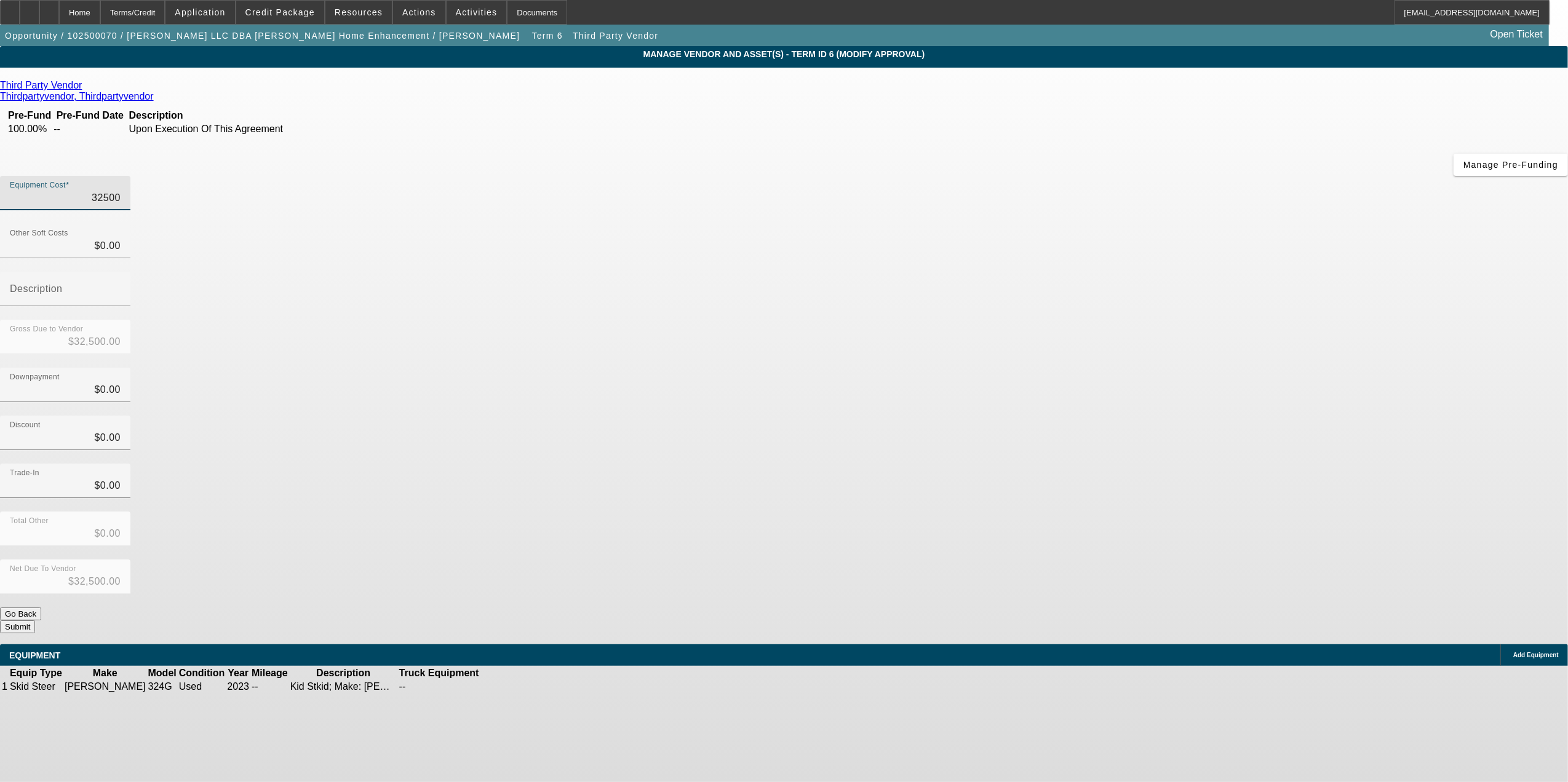
type input "7,057.82"
type input "$7,057.82"
type input "$ 7,057.82"
drag, startPoint x: 1055, startPoint y: 278, endPoint x: 1145, endPoint y: 441, distance: 186.2
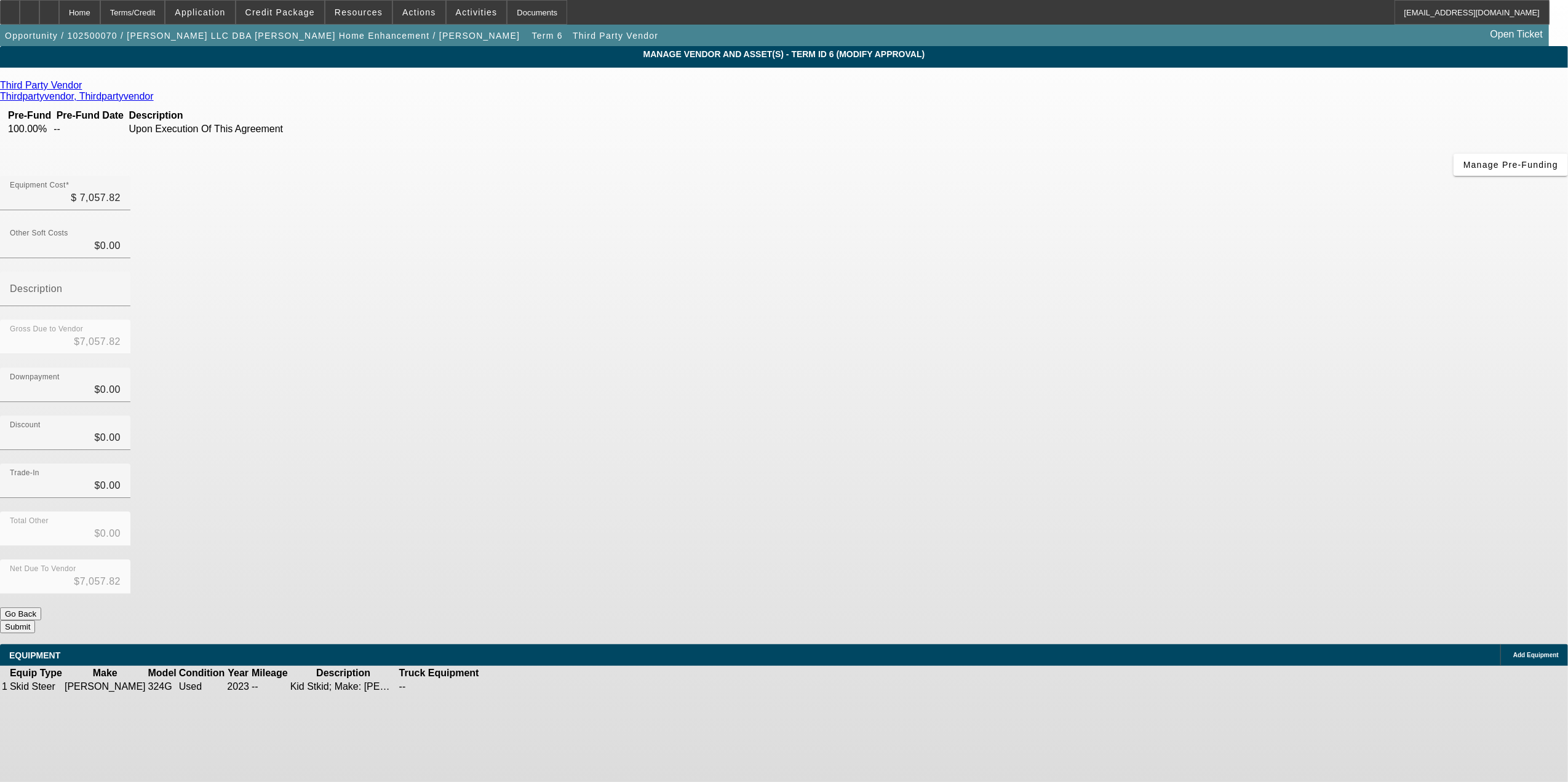
click at [1055, 416] on div "Discount $0.00" at bounding box center [784, 439] width 1568 height 48
click at [35, 620] on button "Submit" at bounding box center [18, 626] width 35 height 13
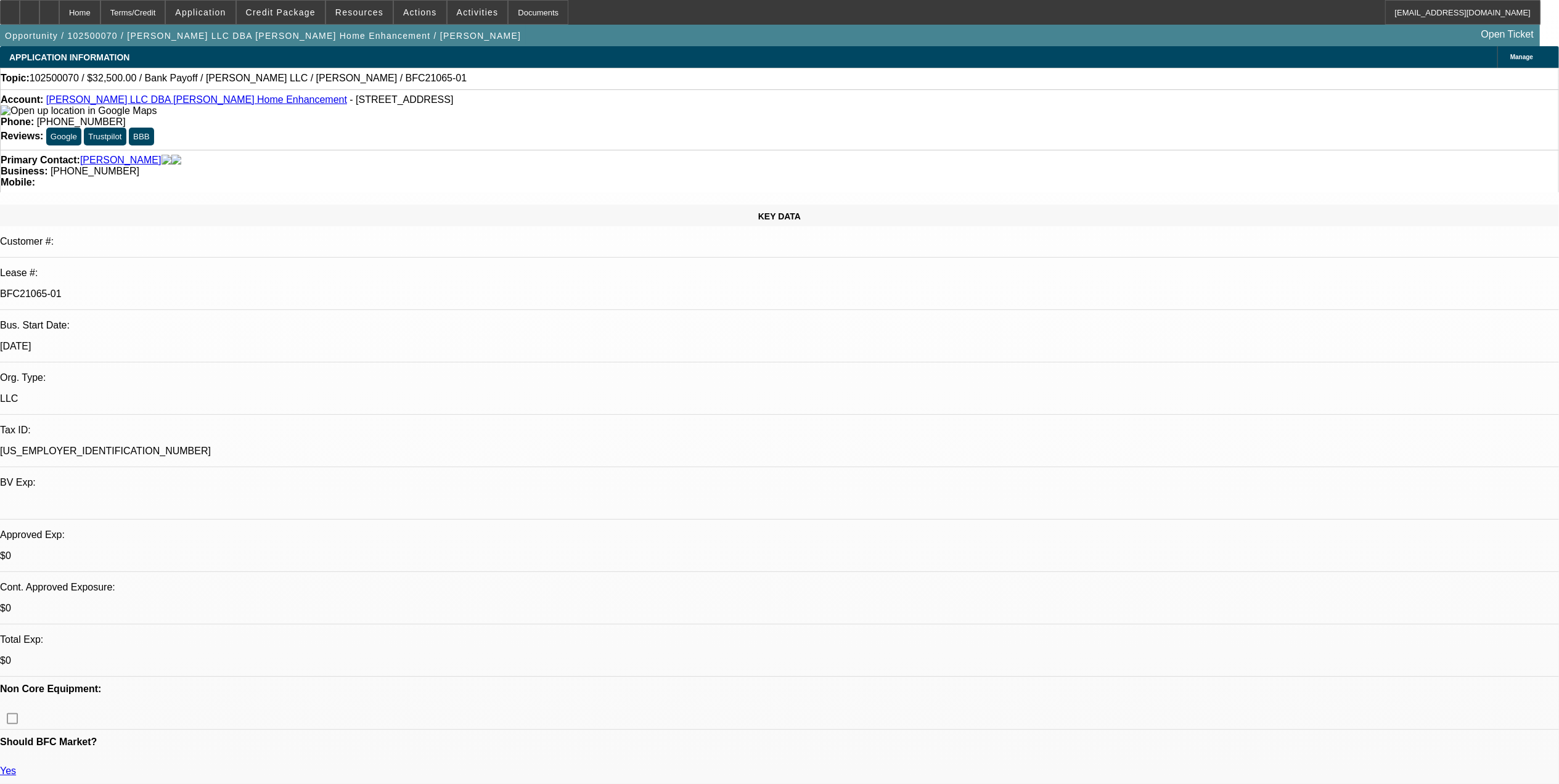
select select "0"
select select "3"
select select "0"
select select "6"
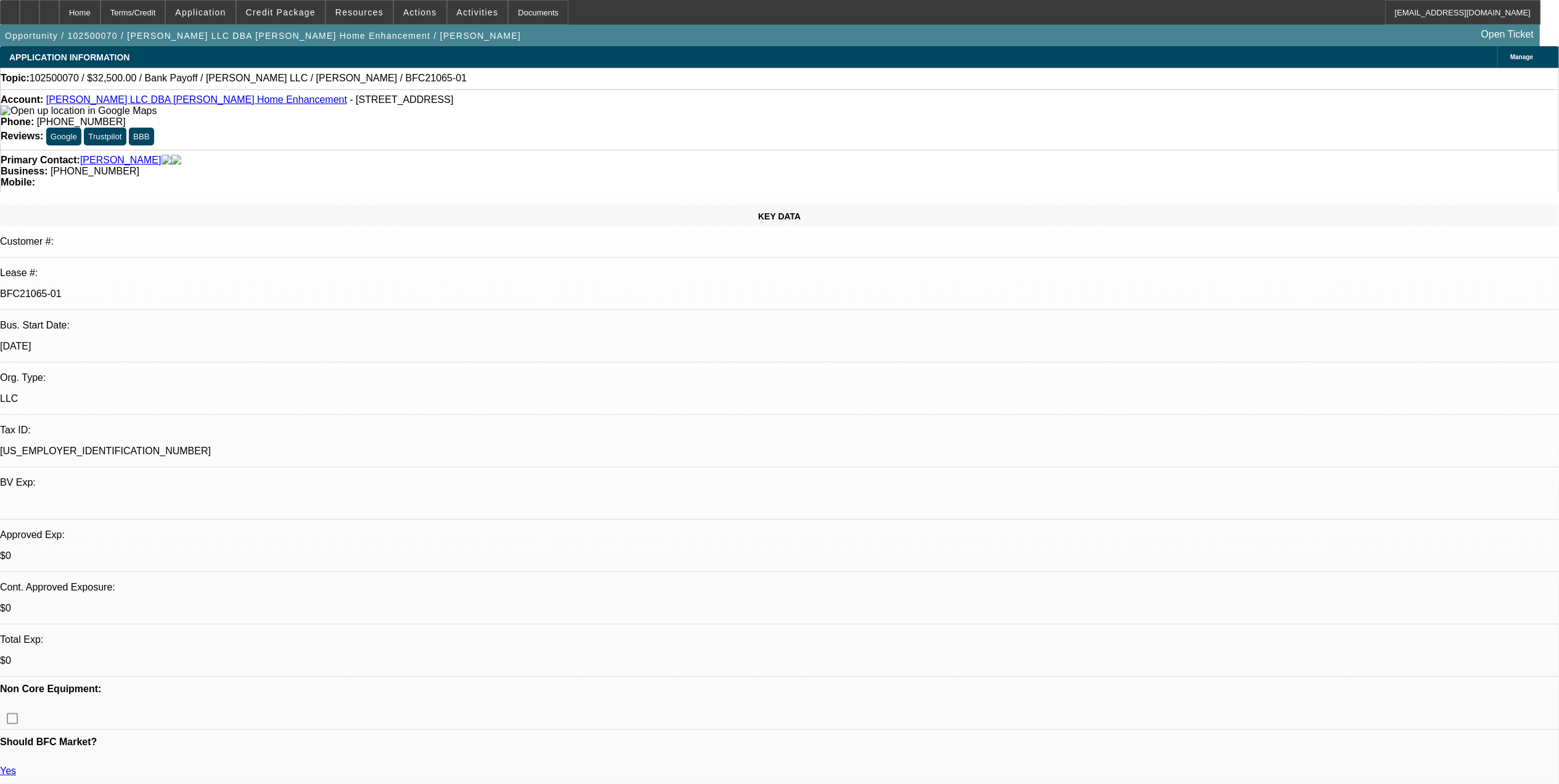
select select "0"
select select "3"
select select "0"
select select "6"
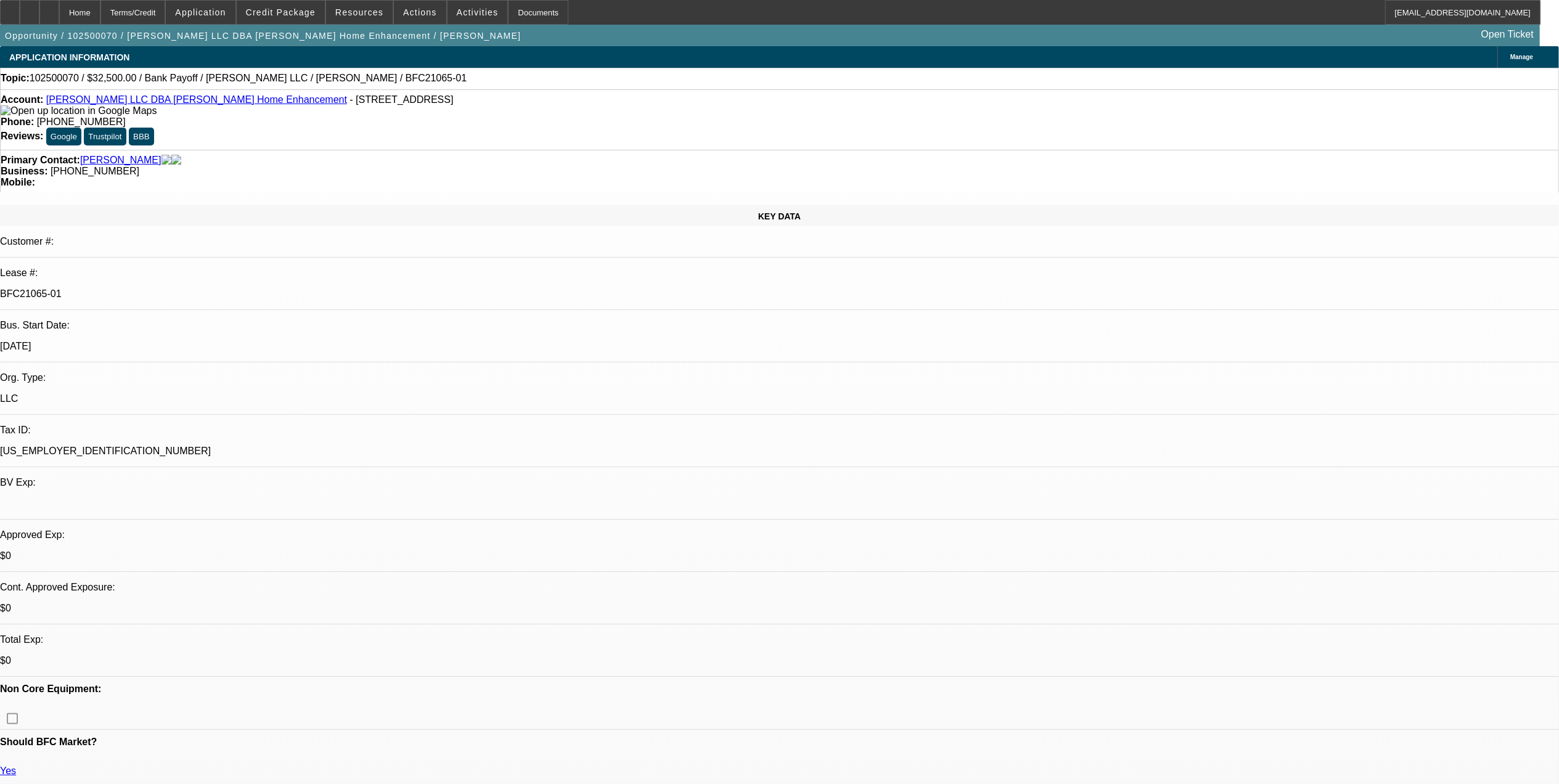
select select "0"
select select "3"
select select "0"
select select "6"
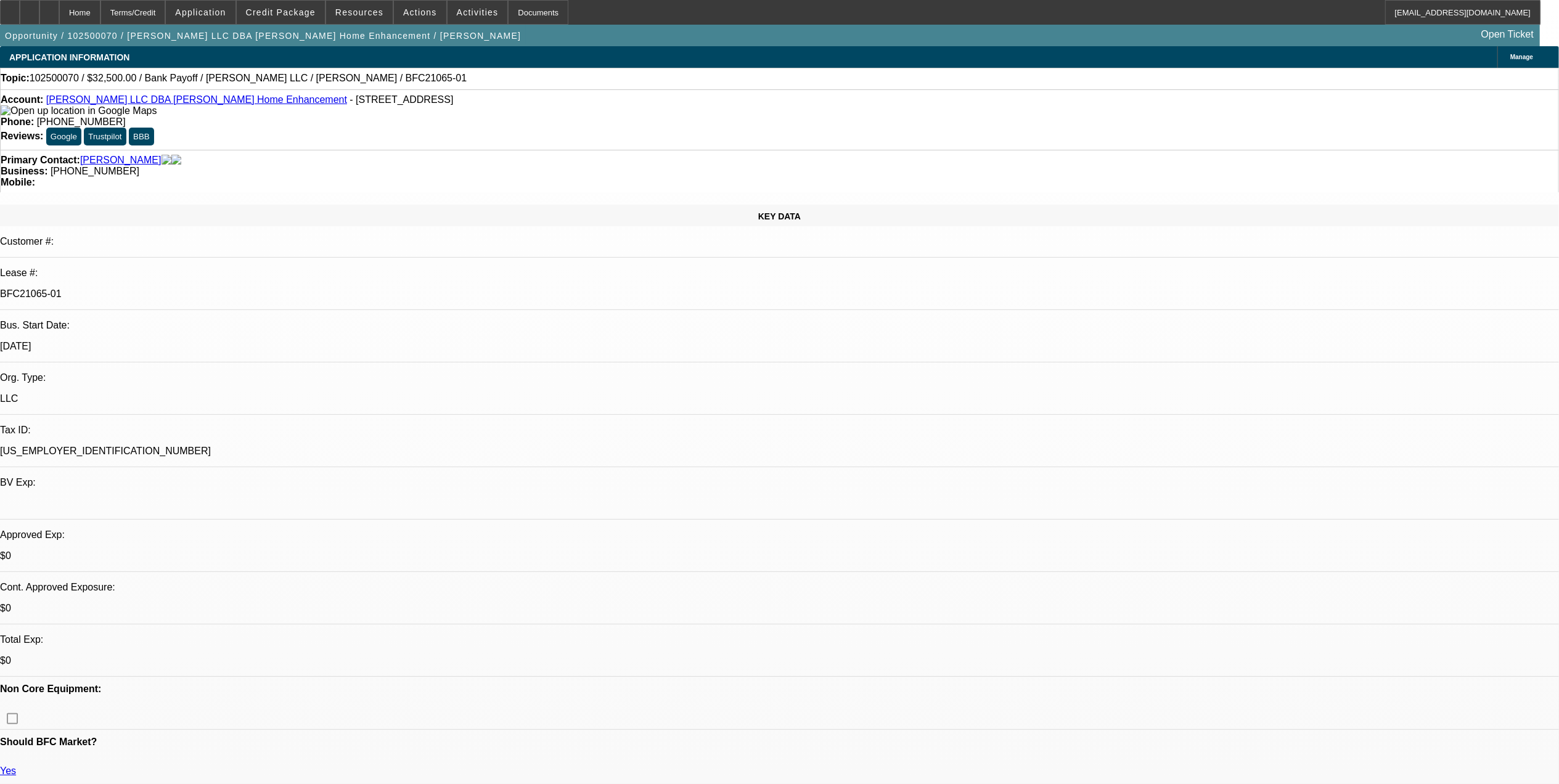
select select "0"
select select "6"
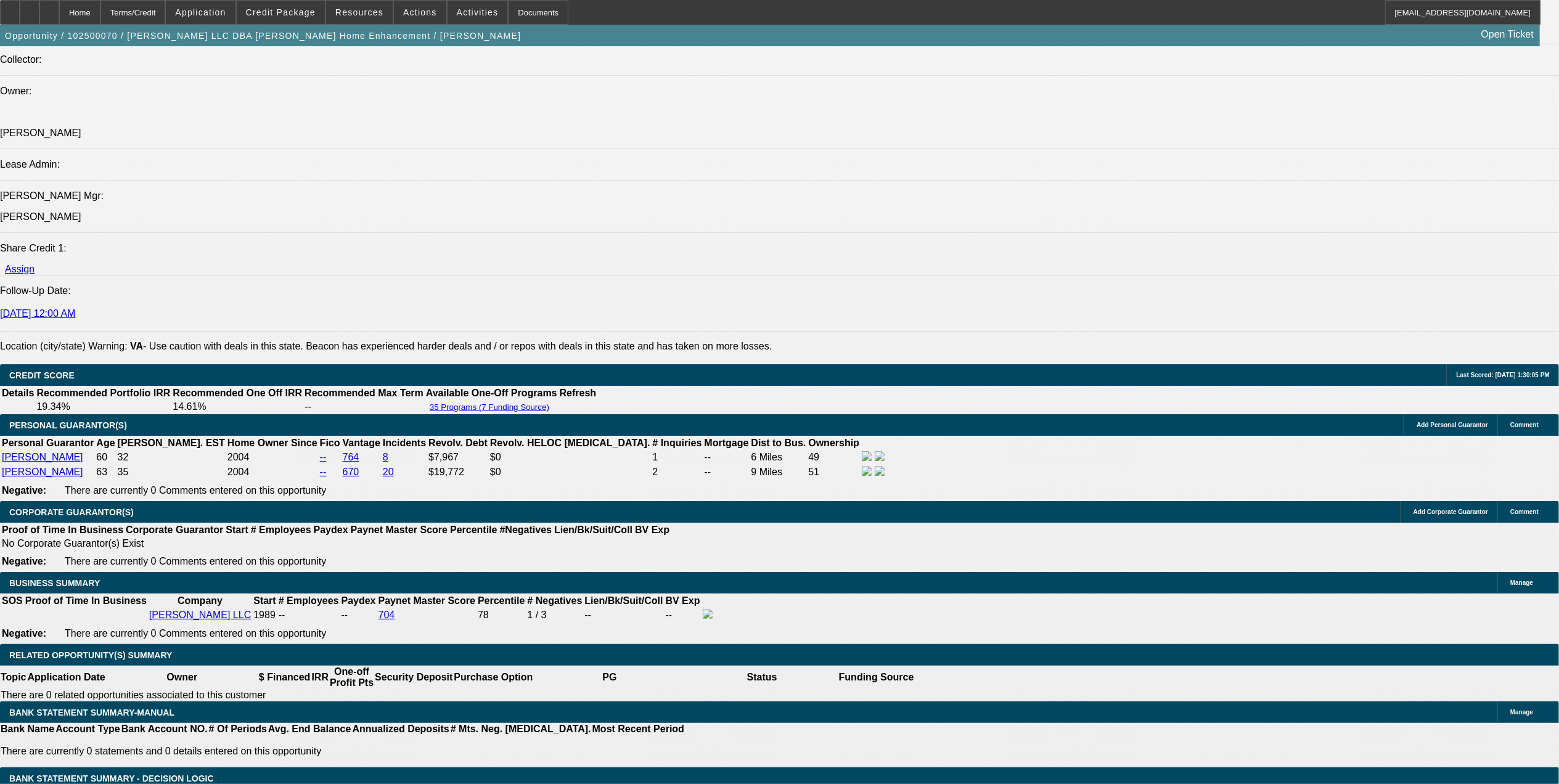
scroll to position [1643, 0]
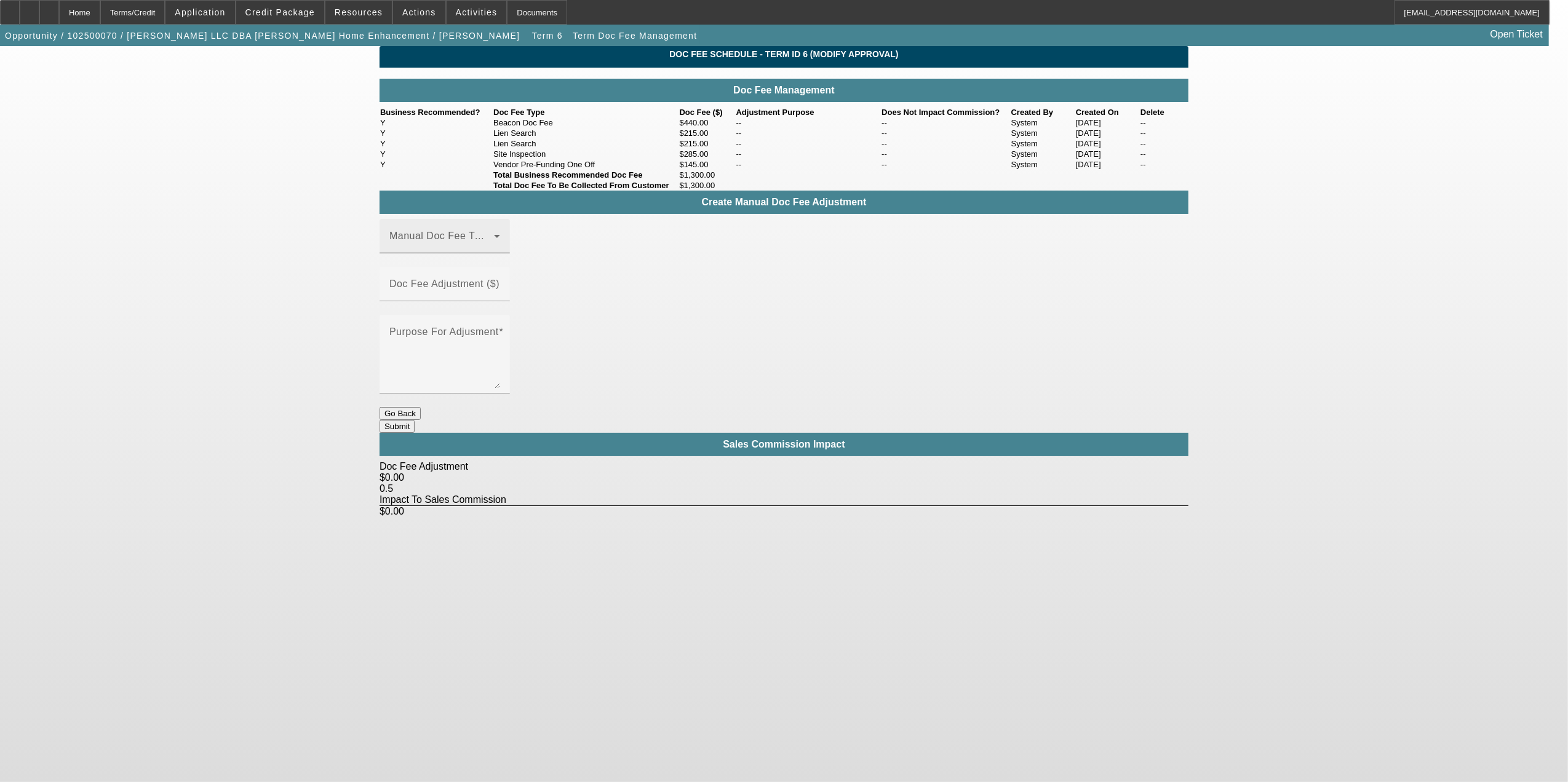
click at [476, 254] on div "Manual Doc Fee Type" at bounding box center [444, 235] width 111 height 34
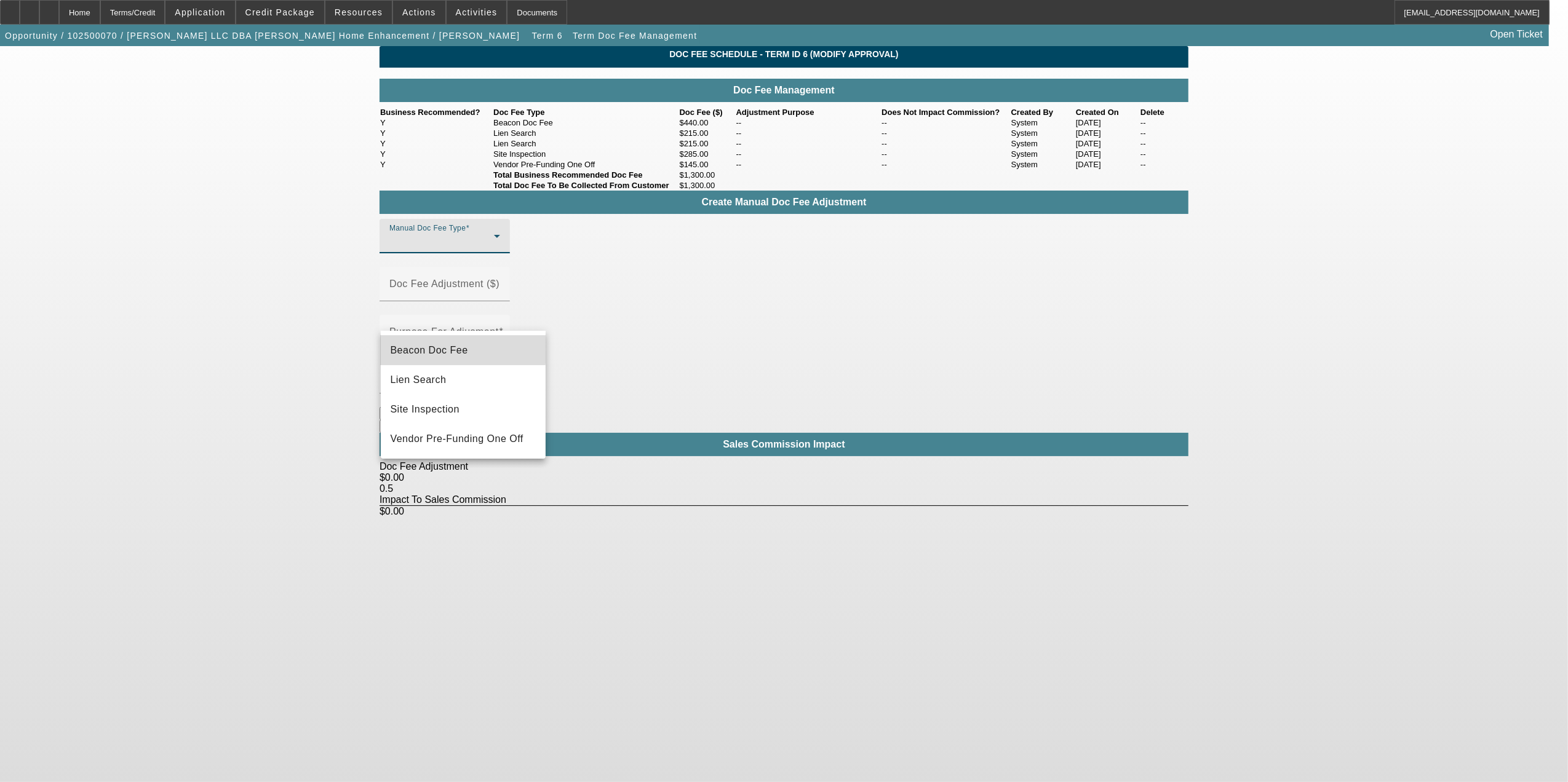
click at [458, 350] on span "Beacon Doc Fee" at bounding box center [429, 351] width 78 height 15
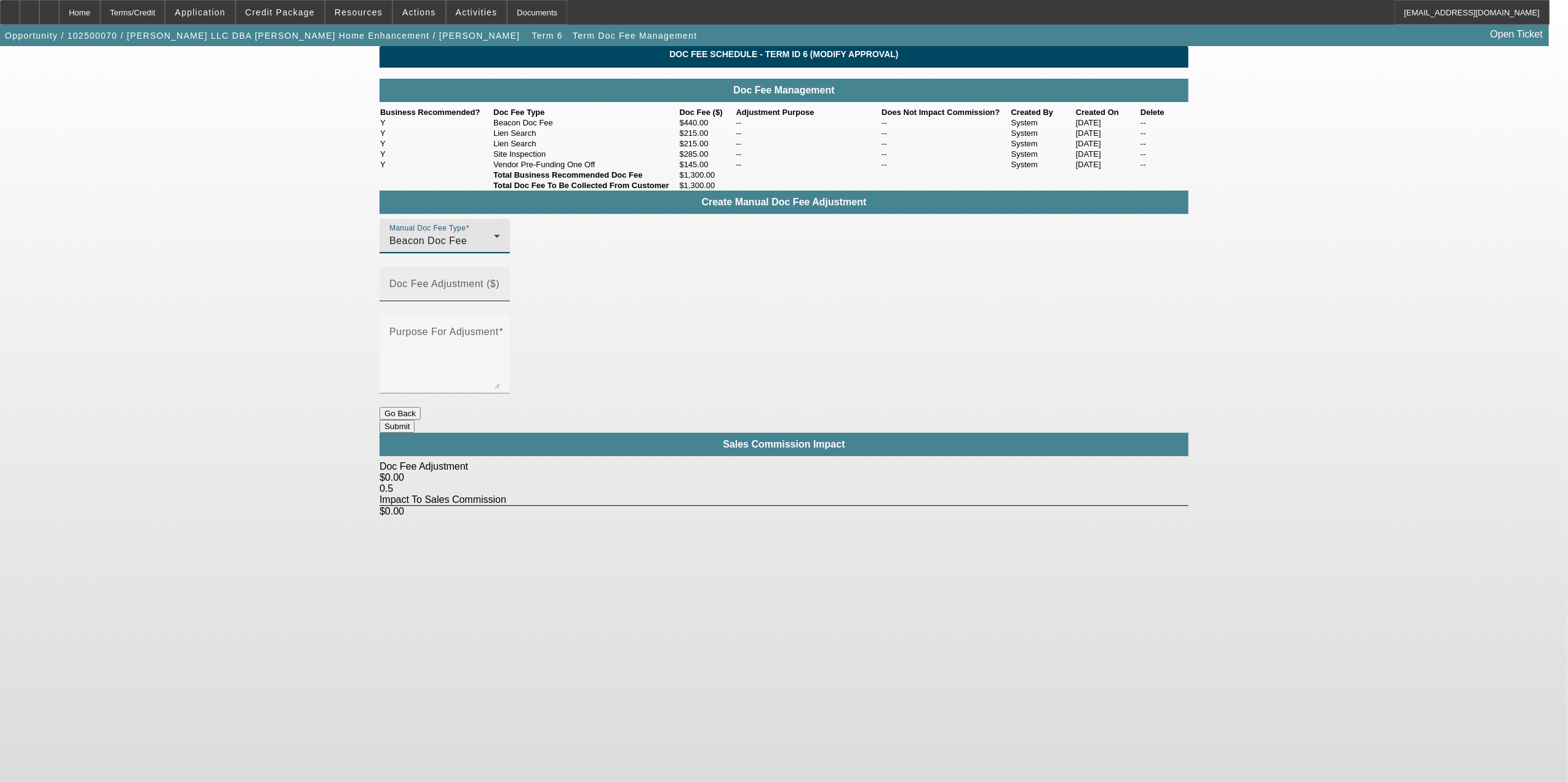
click at [510, 301] on div "Doc Fee Adjustment ($)" at bounding box center [445, 284] width 130 height 34
click at [500, 296] on input "215" at bounding box center [444, 289] width 111 height 15
type input "($215.00)"
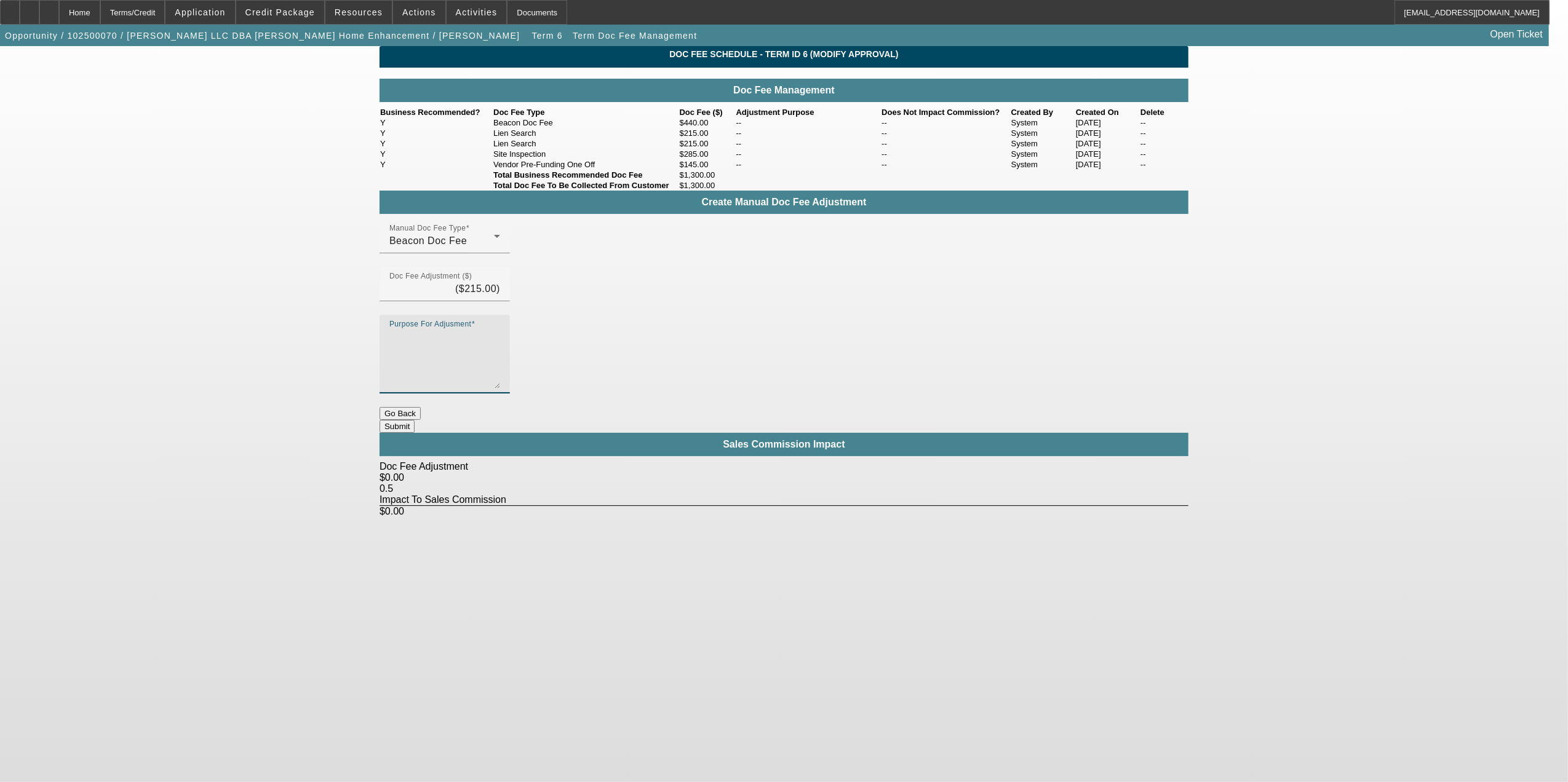
click at [500, 340] on textarea "Purpose For Adjusment" at bounding box center [444, 359] width 111 height 59
type textarea "To have original doc fee"
click at [968, 356] on div "Create Manual Doc Fee Adjustment Manual Doc Fee Type Beacon Doc Fee Doc Fee Adj…" at bounding box center [784, 353] width 809 height 326
drag, startPoint x: 813, startPoint y: 320, endPoint x: 785, endPoint y: 320, distance: 28.0
click at [500, 330] on textarea "To have original doc fee" at bounding box center [444, 359] width 111 height 59
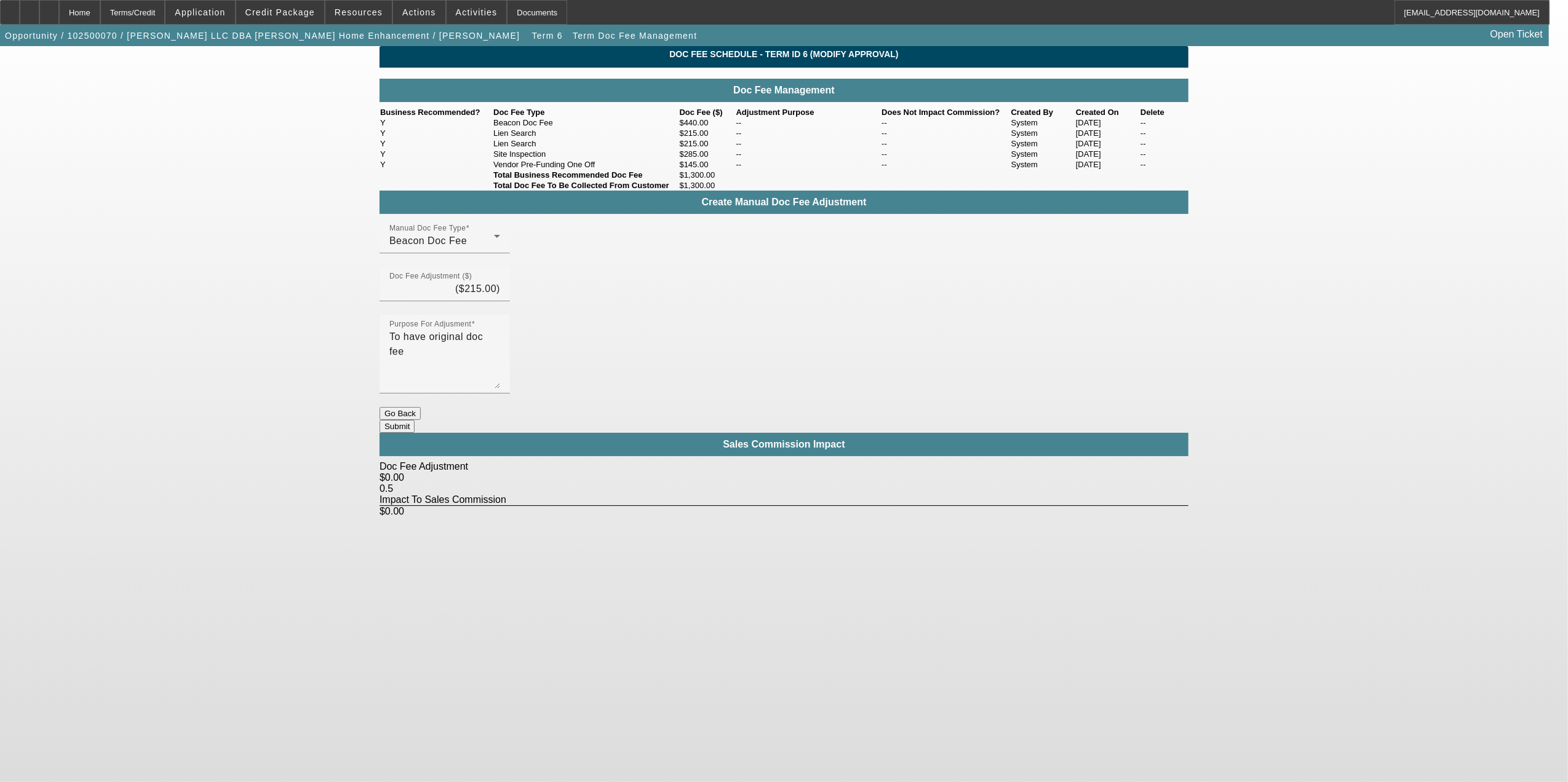
click at [415, 420] on button "Submit" at bounding box center [397, 426] width 35 height 13
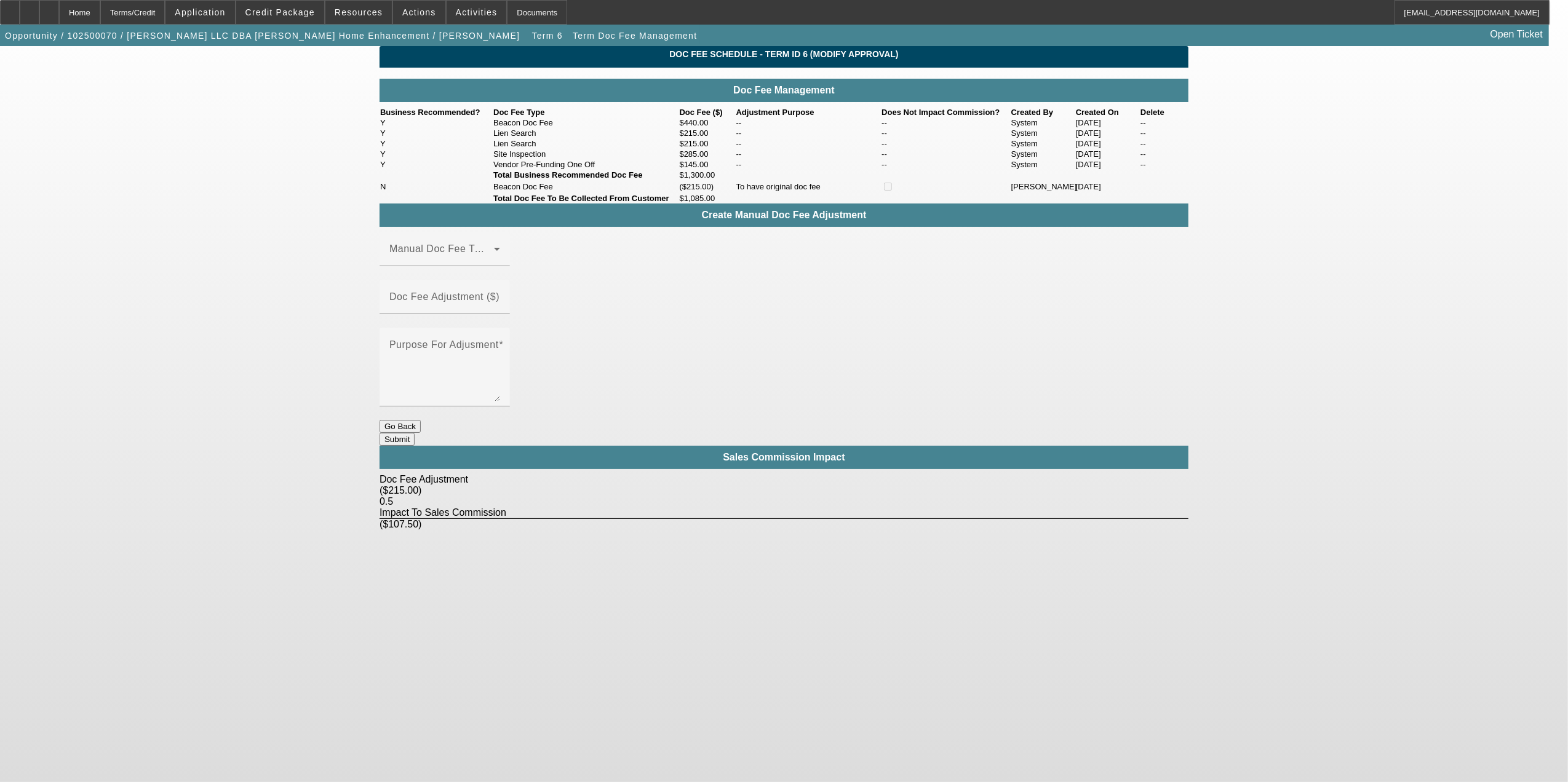
click at [421, 420] on button "Go Back" at bounding box center [400, 426] width 41 height 13
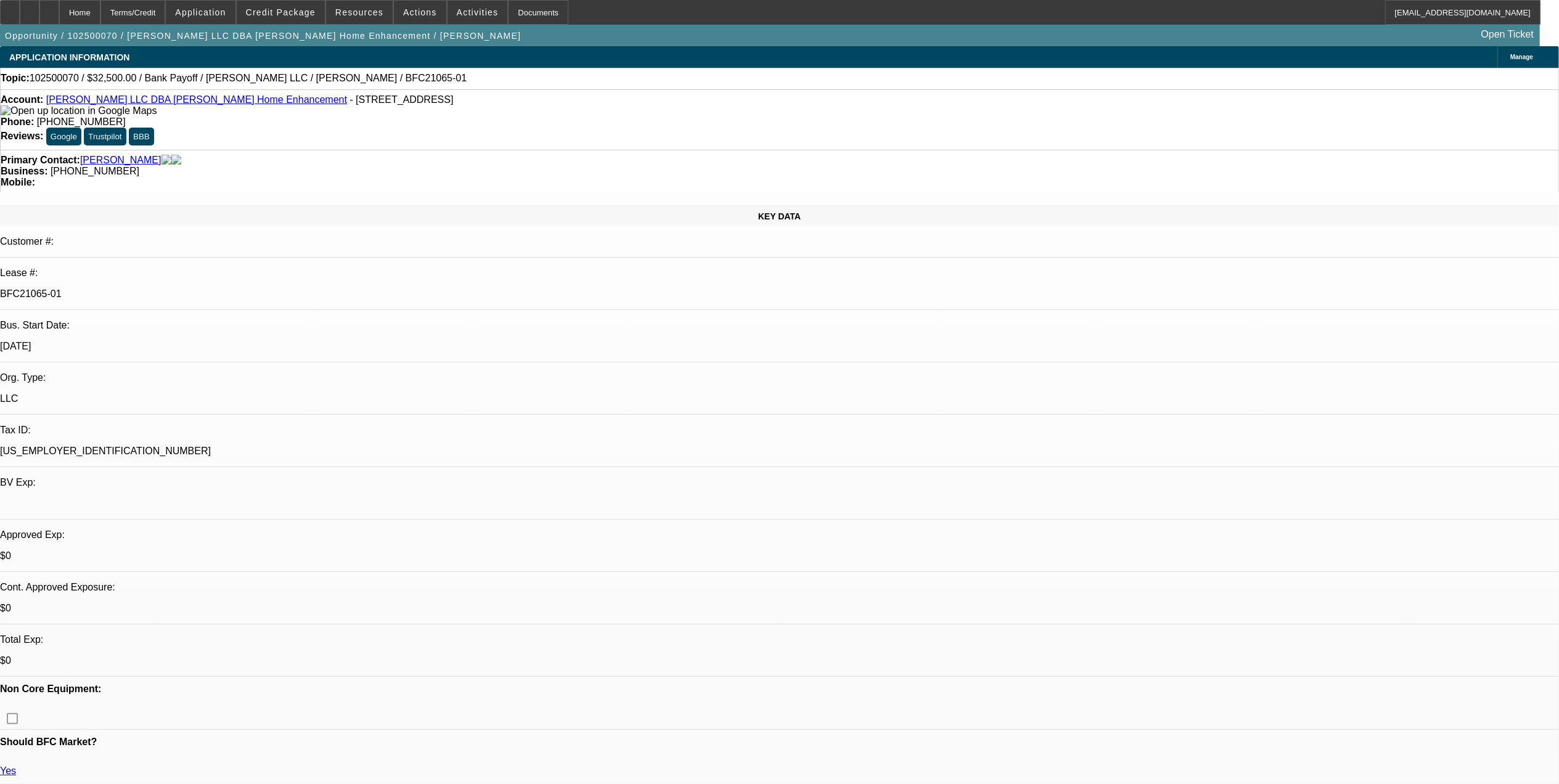
select select "0"
select select "3"
select select "0"
select select "6"
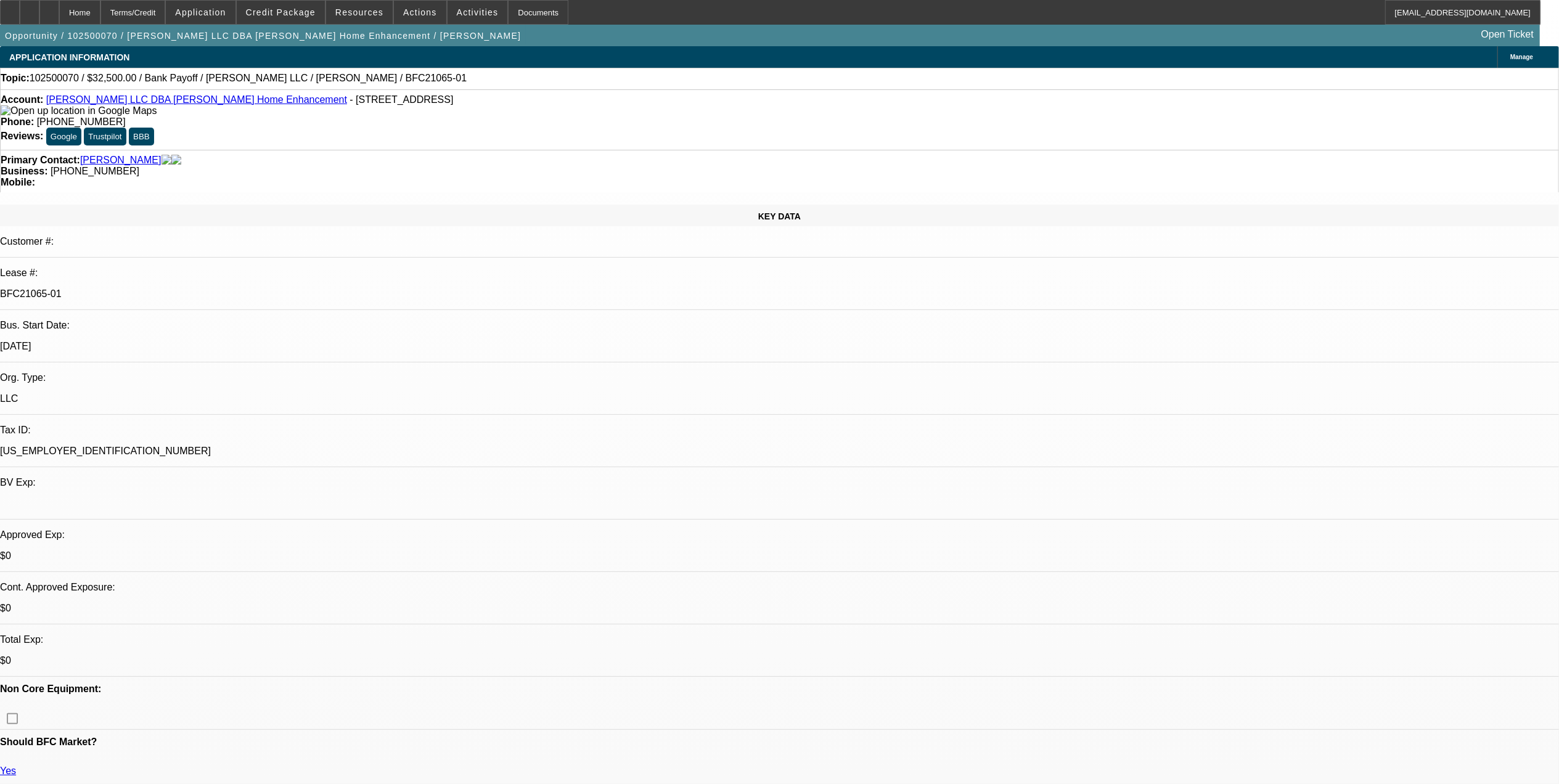
select select "0"
select select "3"
select select "0"
select select "6"
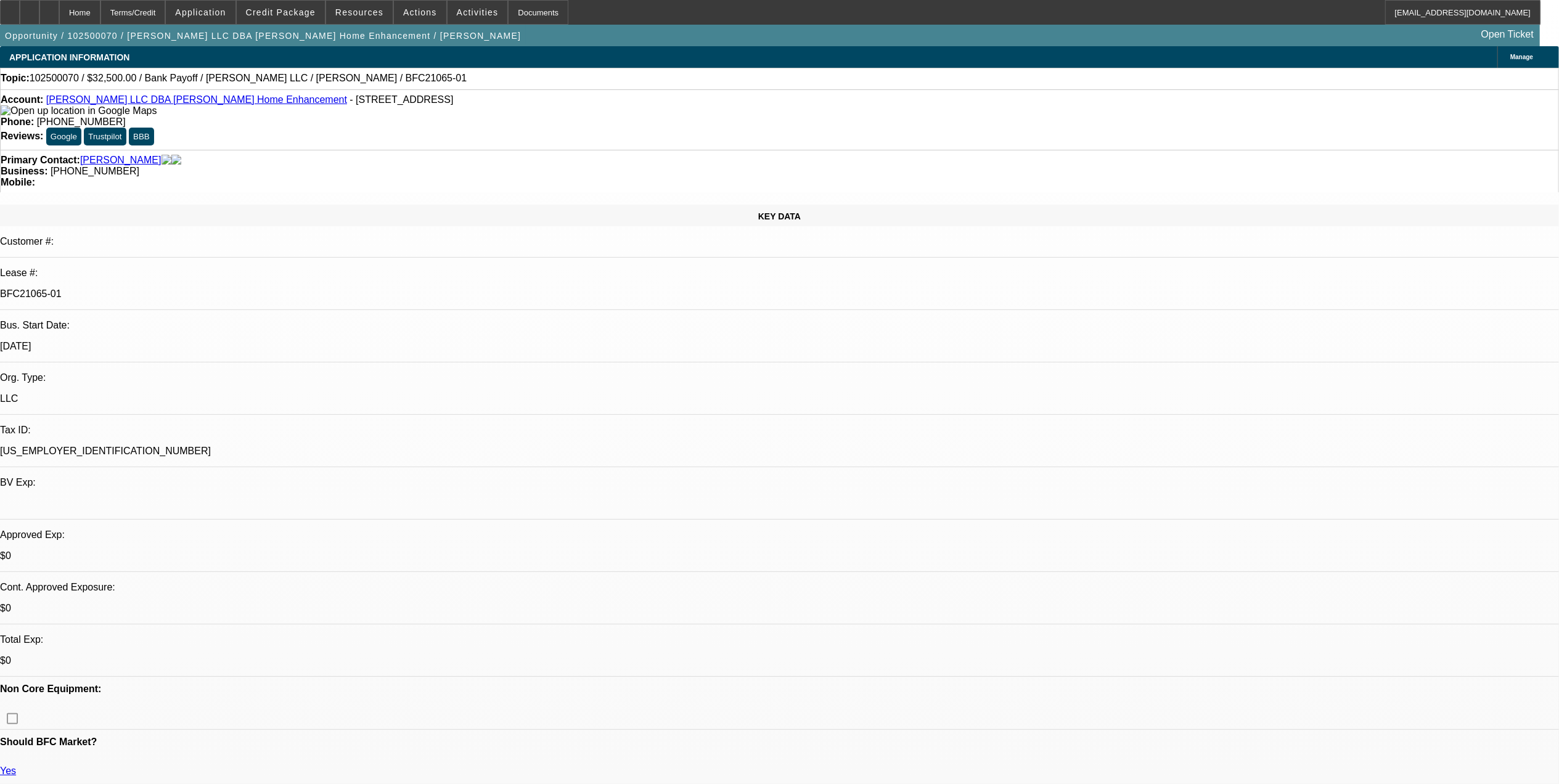
select select "0"
select select "3"
select select "0"
select select "6"
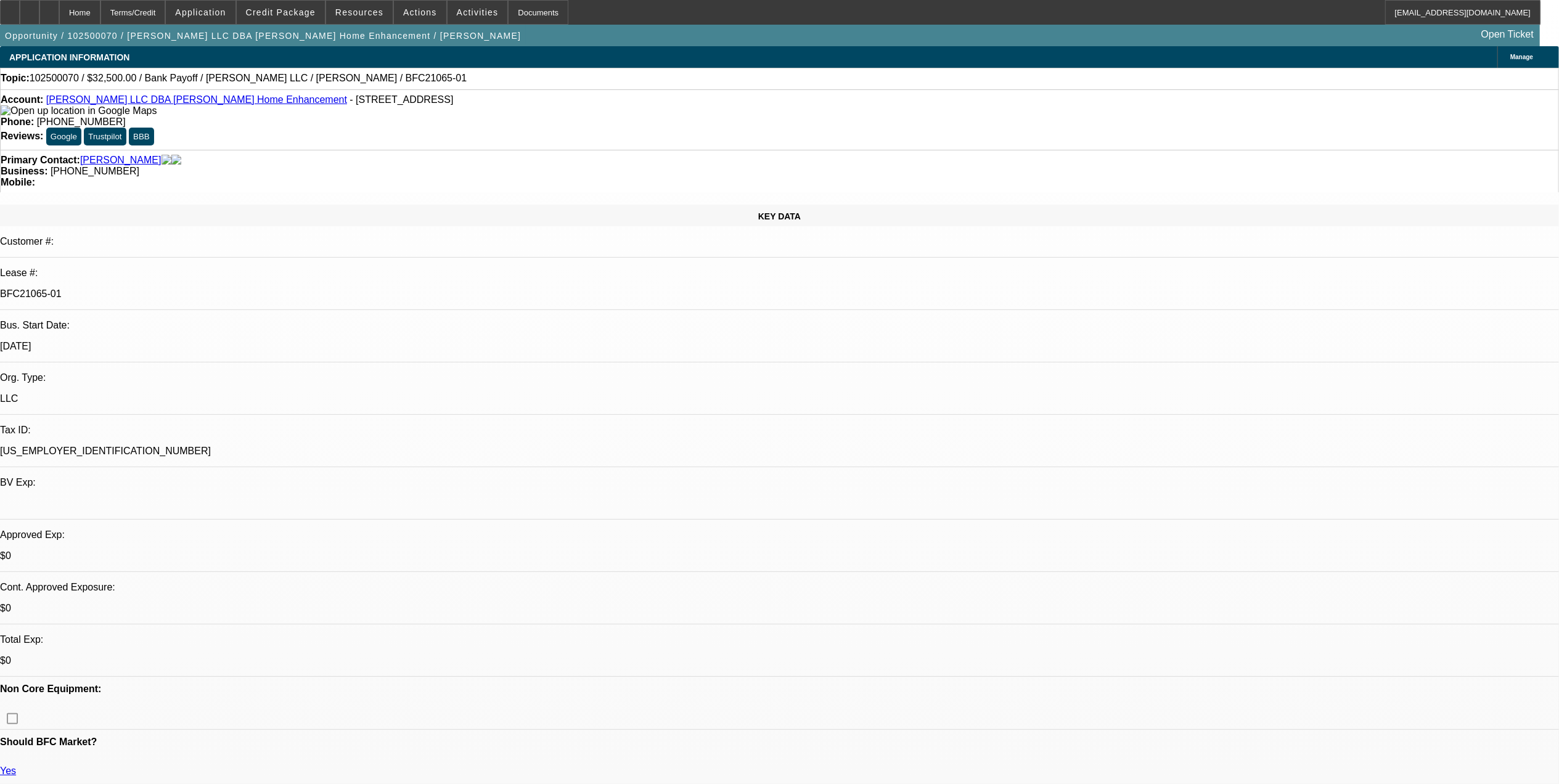
select select "0"
select select "6"
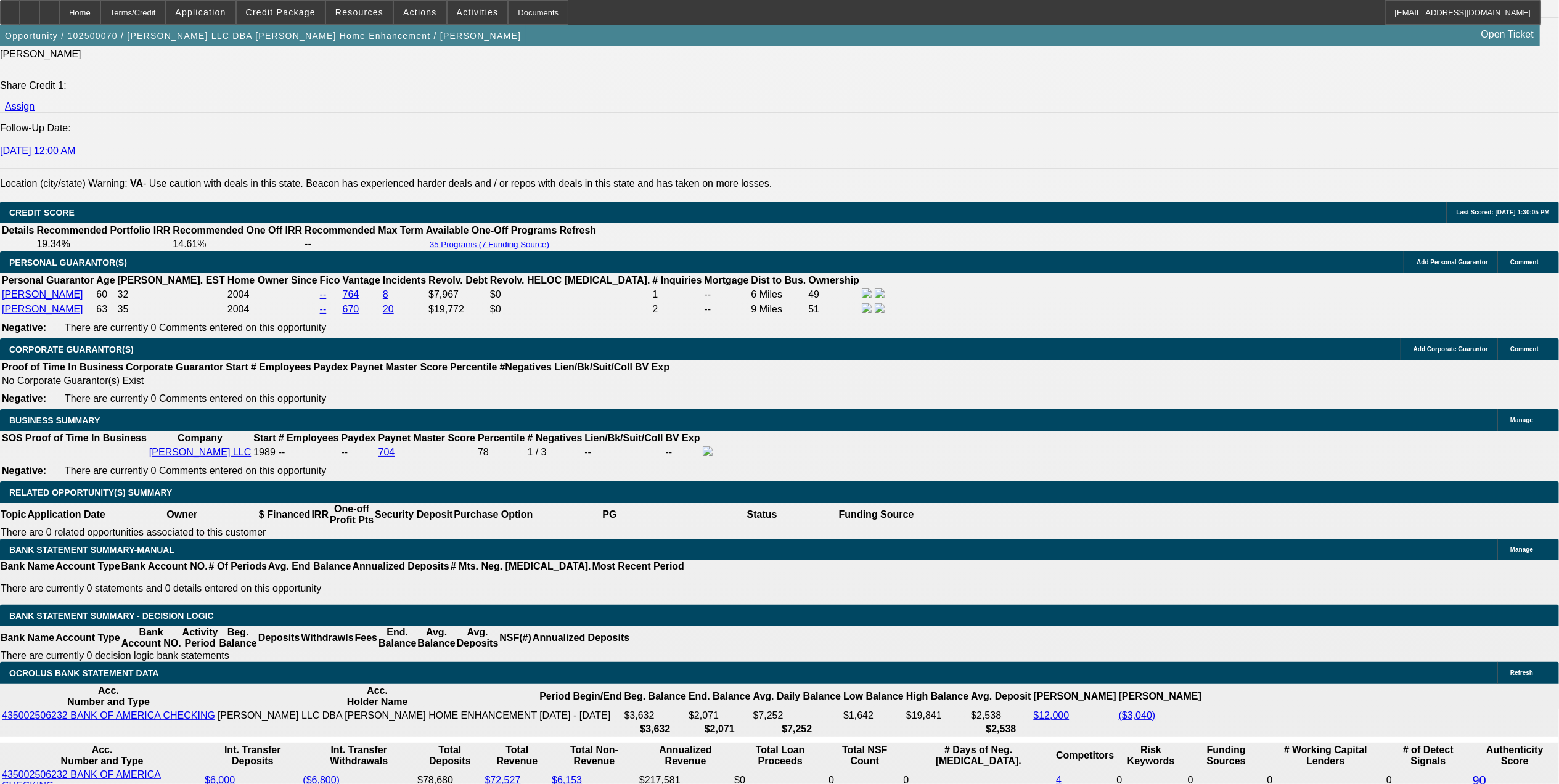
scroll to position [1699, 0]
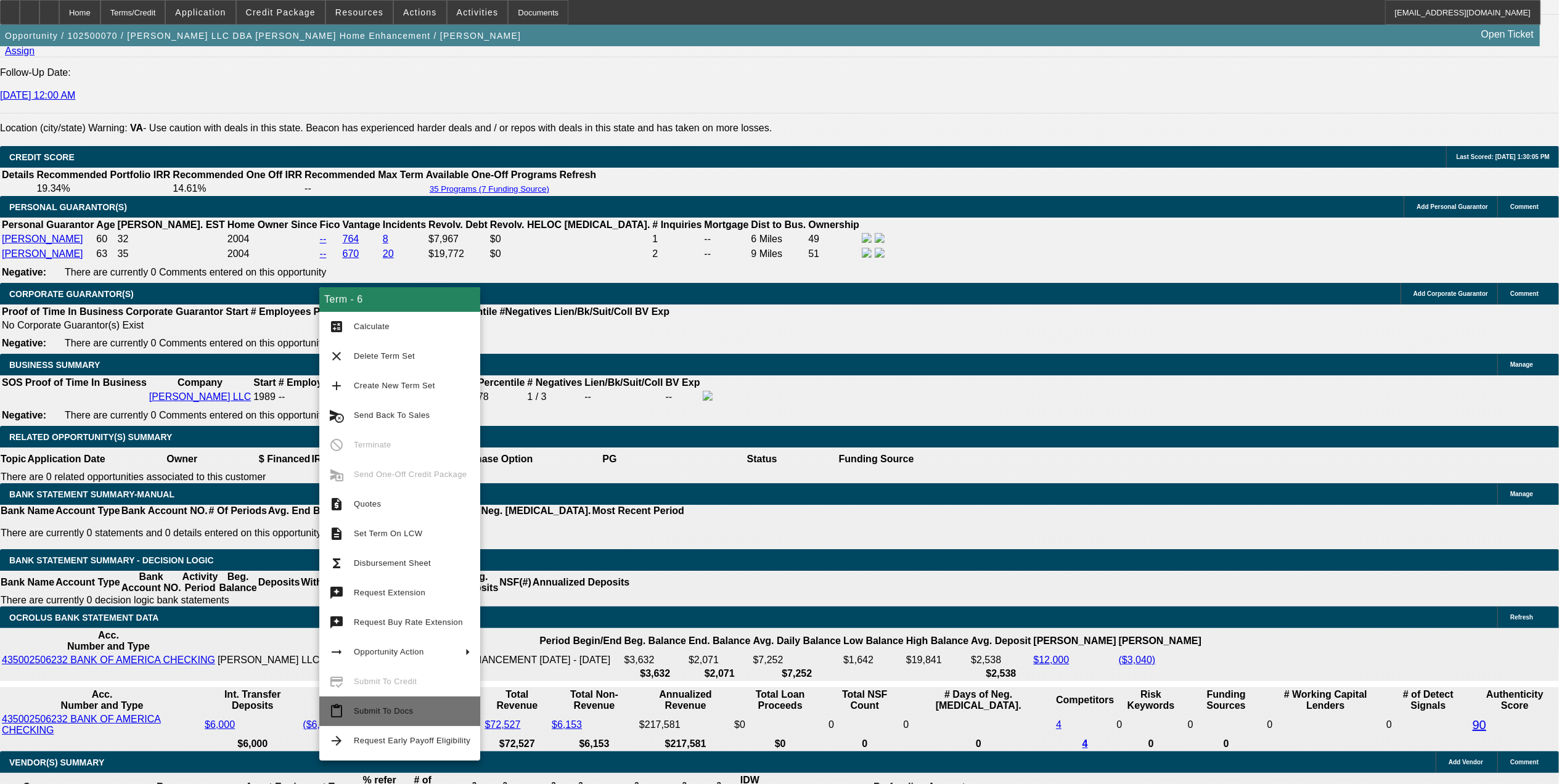
click at [413, 708] on span "Submit To Docs" at bounding box center [412, 711] width 116 height 15
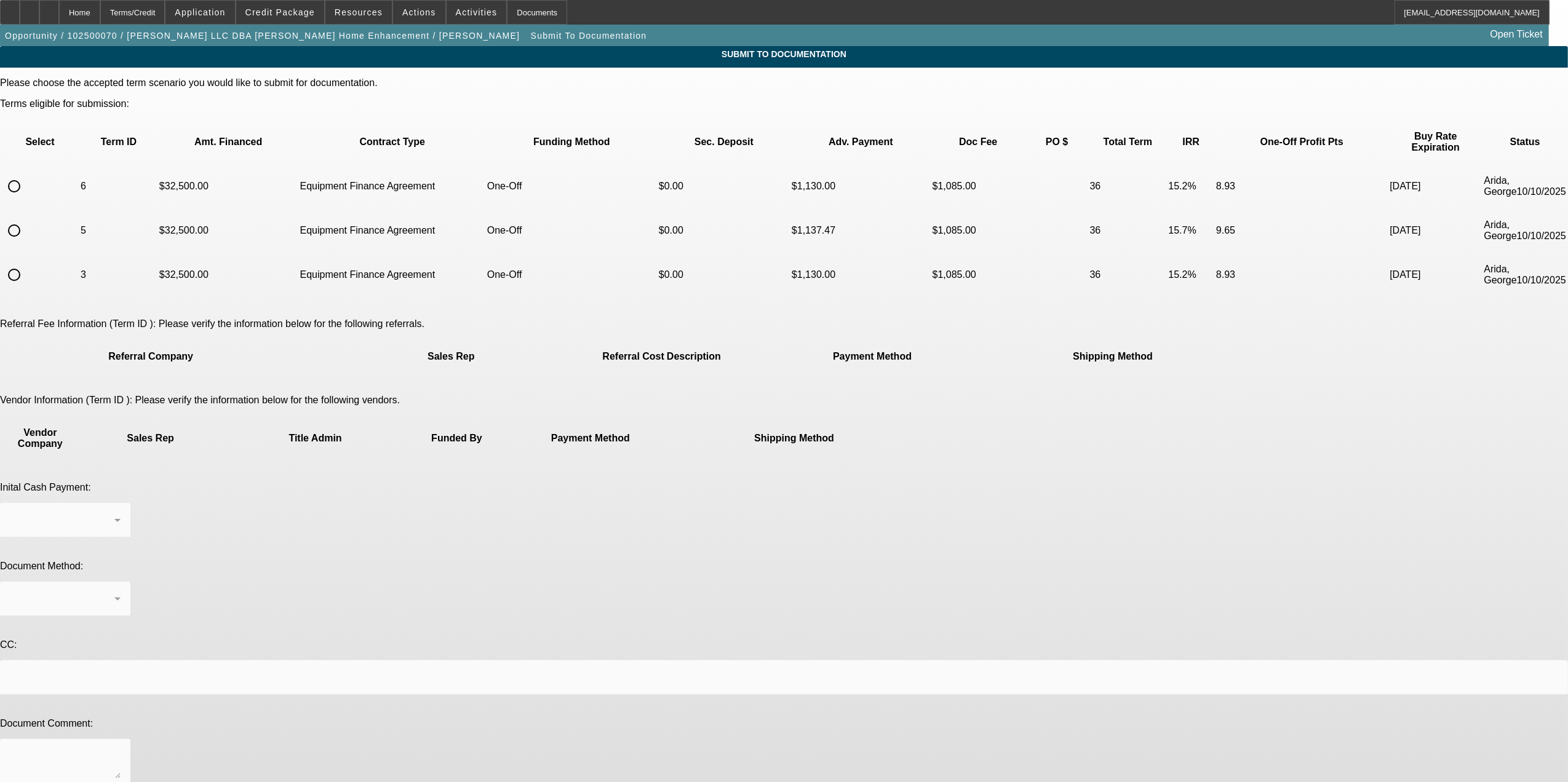
click at [27, 174] on input "radio" at bounding box center [13, 186] width 24 height 24
radio input "true"
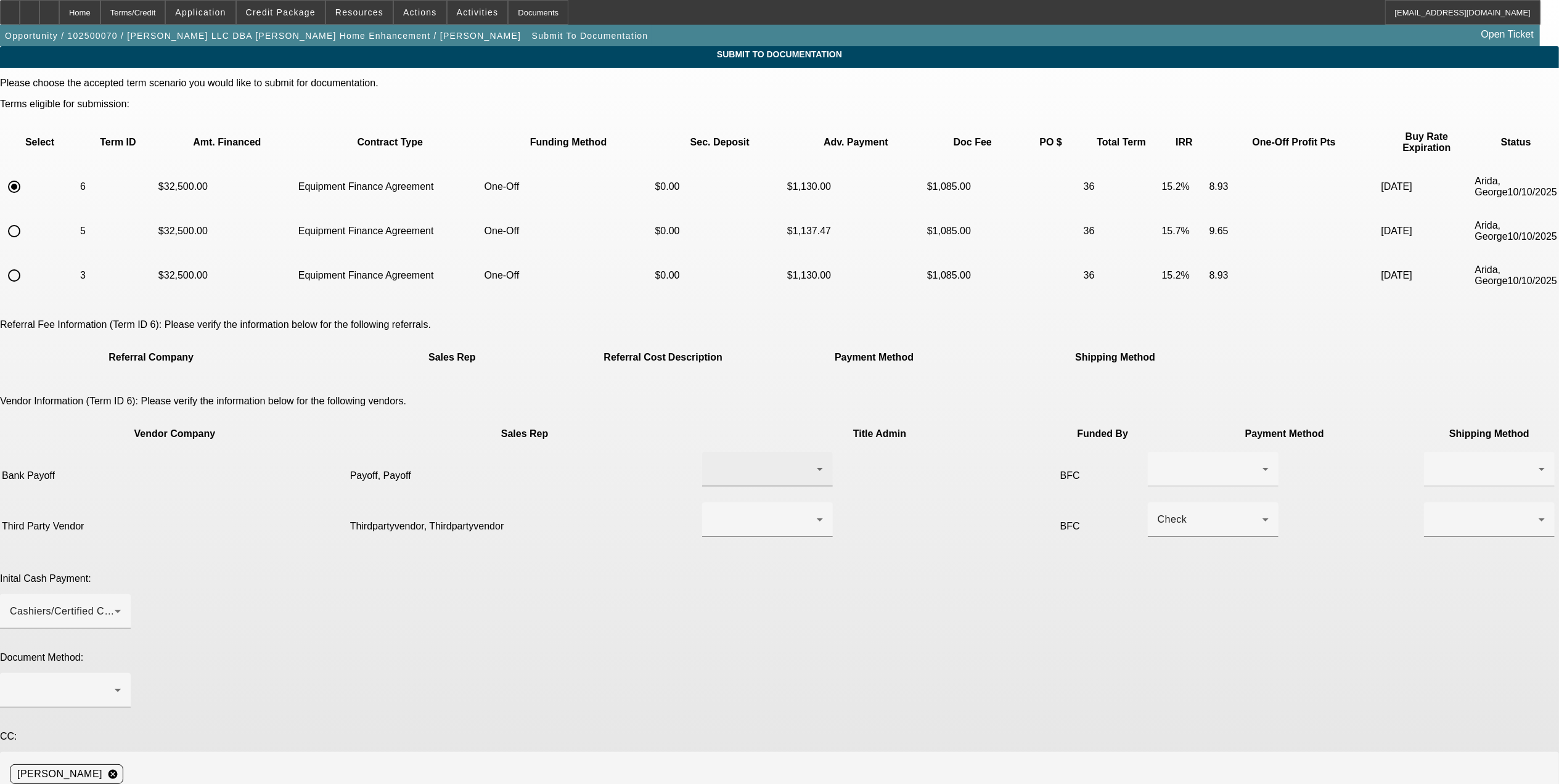
click at [740, 462] on div at bounding box center [764, 469] width 105 height 15
click at [756, 453] on mat-option "Payoff, Payoff" at bounding box center [725, 448] width 145 height 29
click at [1148, 452] on div at bounding box center [1213, 469] width 131 height 34
click at [920, 477] on mat-option "Wire Transfer" at bounding box center [907, 479] width 131 height 29
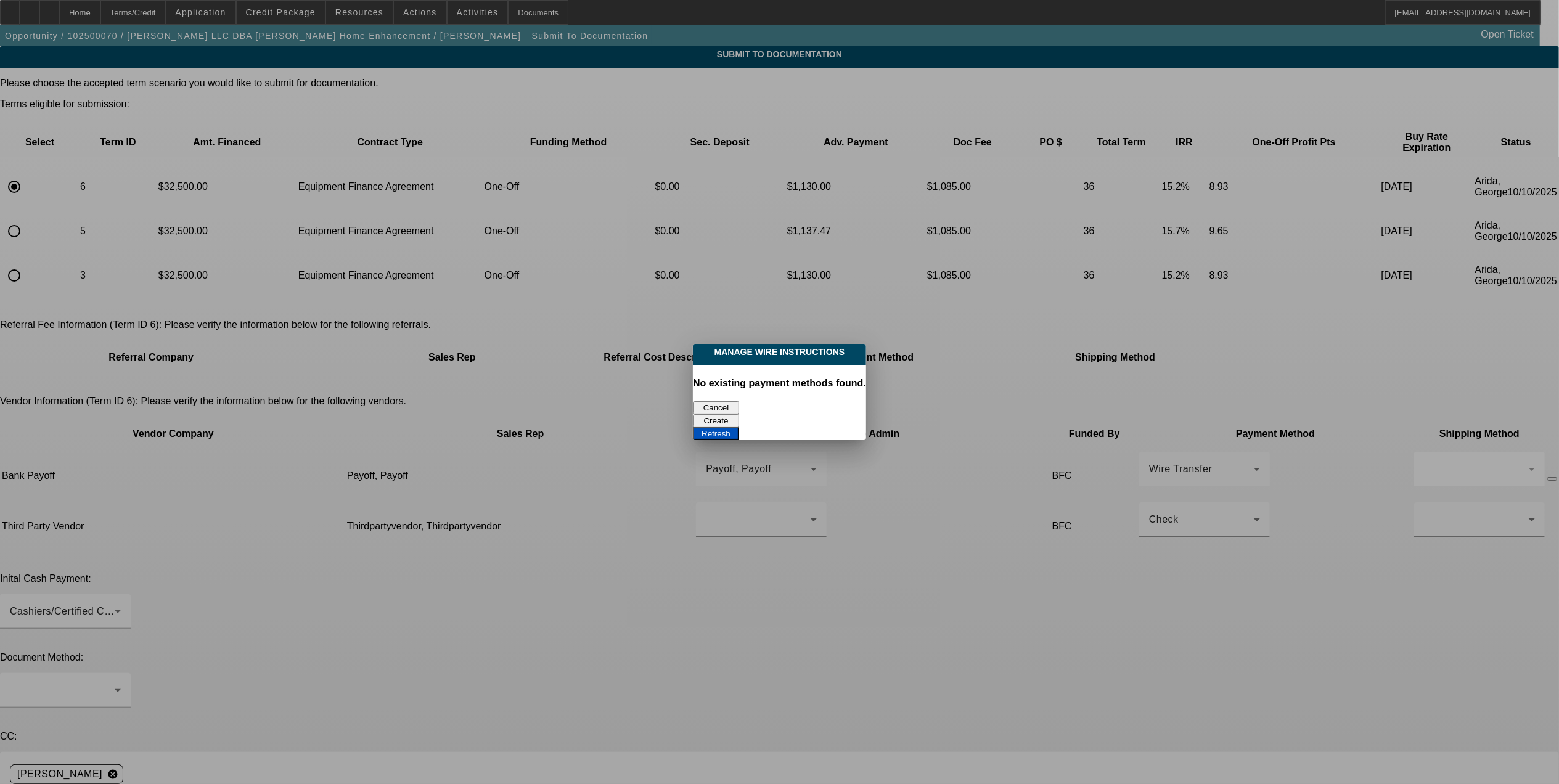
click at [731, 402] on button "Cancel" at bounding box center [715, 407] width 46 height 13
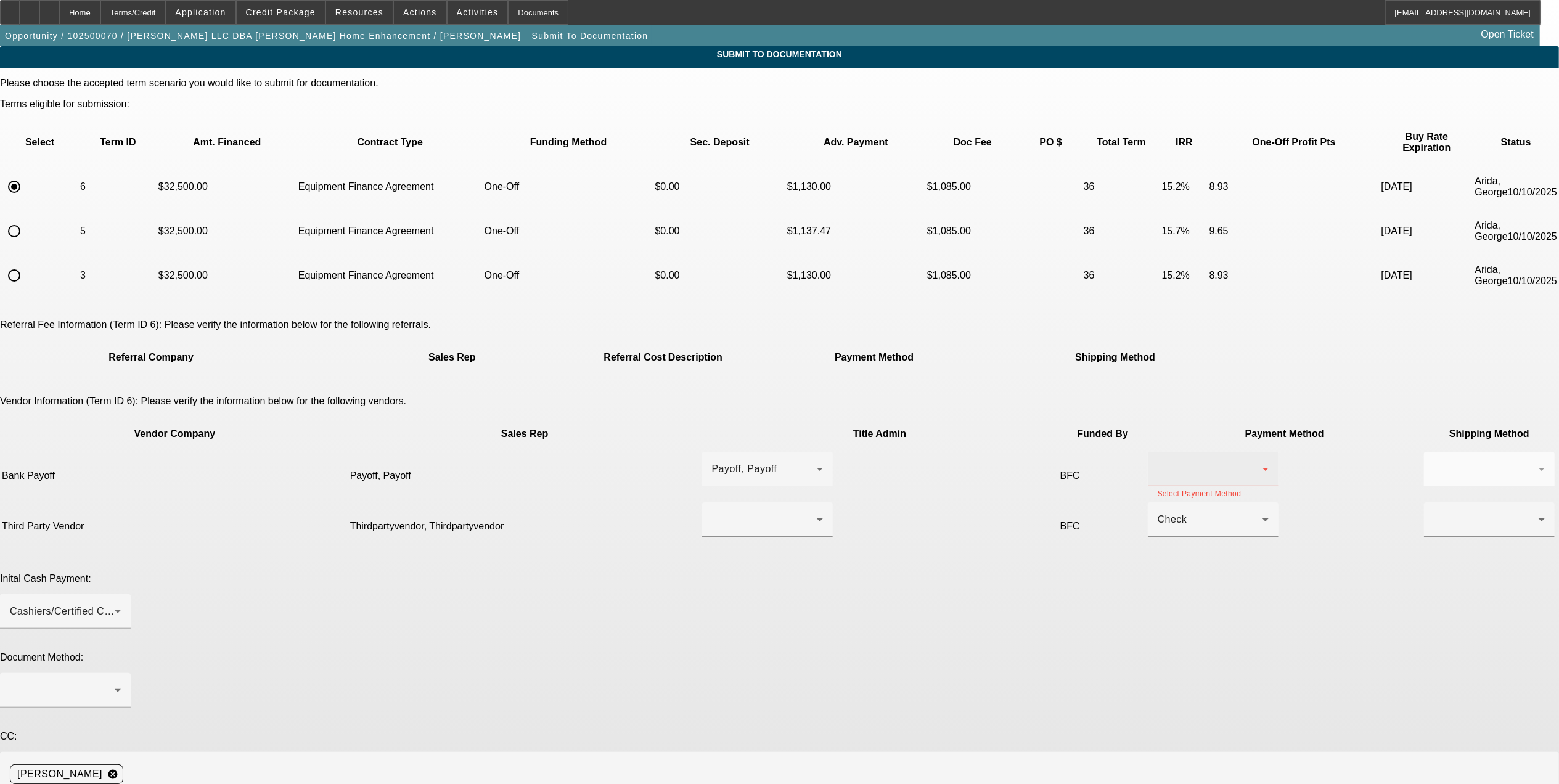
click at [1158, 462] on div at bounding box center [1210, 469] width 105 height 15
click at [903, 443] on mat-option "Check" at bounding box center [907, 448] width 131 height 29
click at [1434, 462] on div at bounding box center [1486, 469] width 105 height 15
click at [1024, 472] on mat-option "Fed Ex" at bounding box center [1045, 479] width 131 height 29
click at [746, 503] on div at bounding box center [767, 520] width 111 height 34
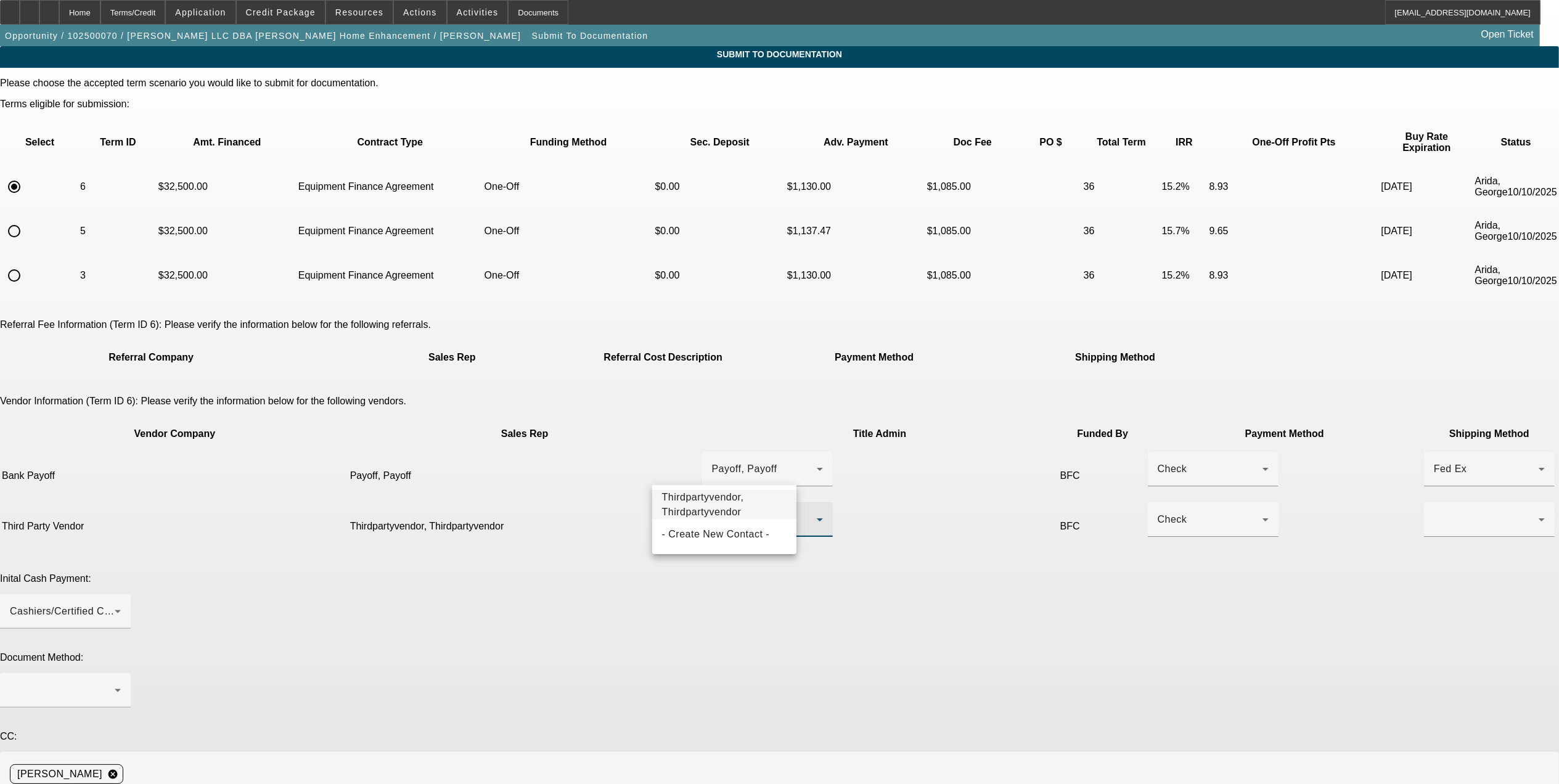
drag, startPoint x: 708, startPoint y: 515, endPoint x: 883, endPoint y: 489, distance: 176.9
click at [719, 514] on span "Thirdpartyvendor, Thirdpartyvendor" at bounding box center [725, 505] width 126 height 29
click at [1434, 512] on div at bounding box center [1486, 520] width 105 height 15
click at [1041, 540] on mat-option "Fed Ex" at bounding box center [1045, 534] width 131 height 29
click at [121, 674] on div at bounding box center [65, 690] width 111 height 34
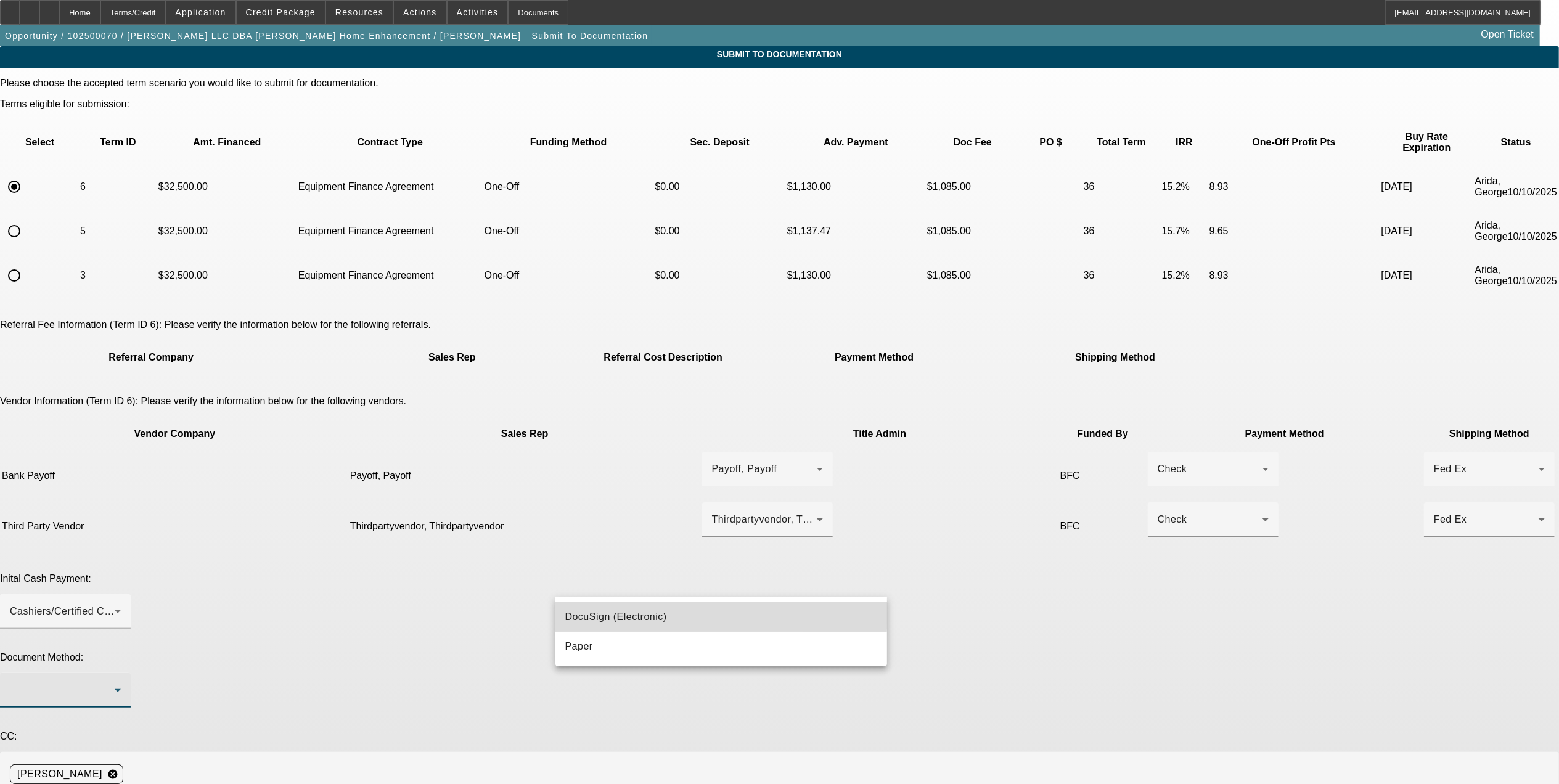
click at [610, 612] on span "DocuSign (Electronic)" at bounding box center [617, 617] width 102 height 15
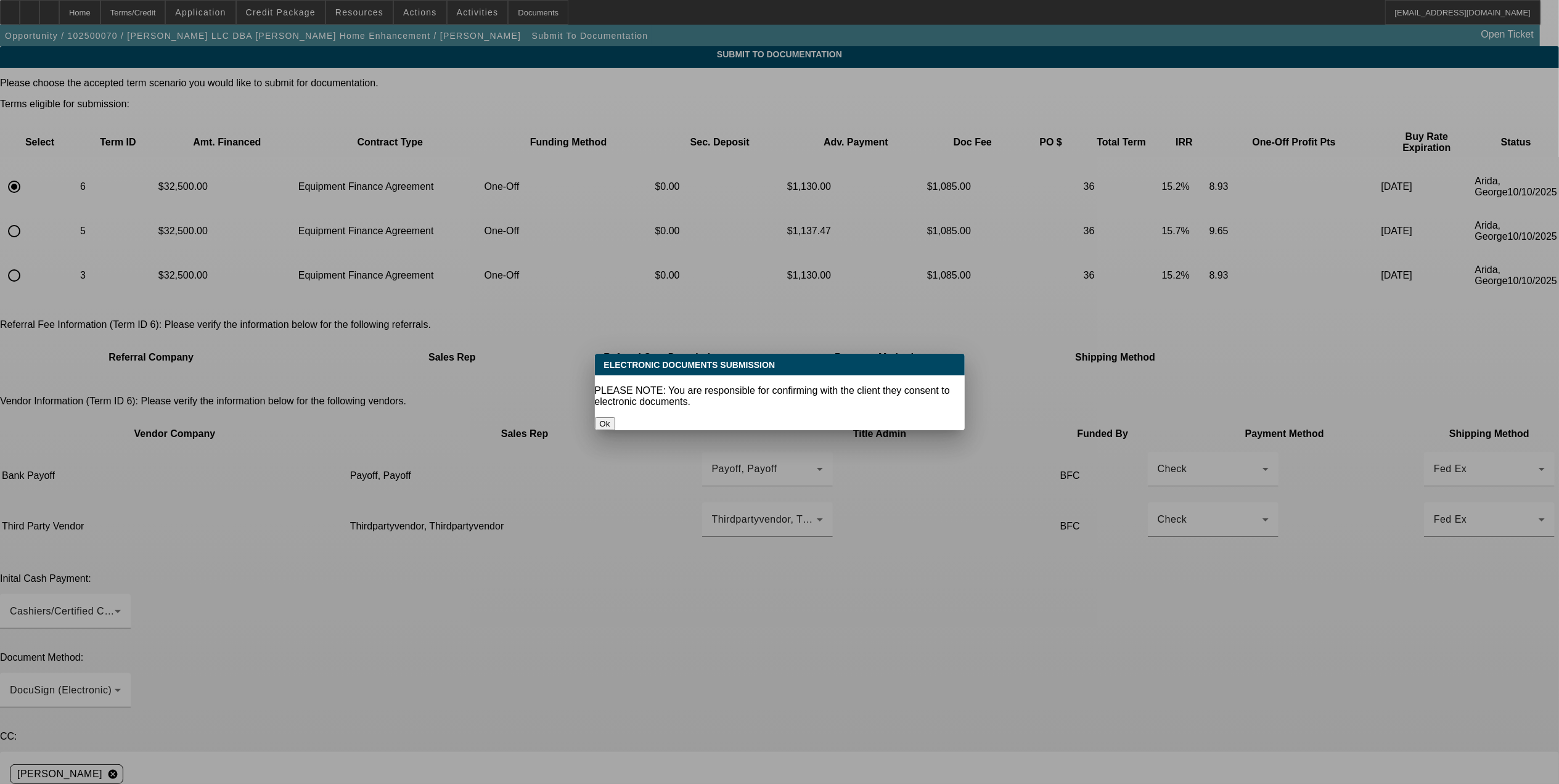
click at [782, 423] on div "Ok" at bounding box center [780, 423] width 370 height 13
drag, startPoint x: 710, startPoint y: 407, endPoint x: 689, endPoint y: 534, distance: 128.7
click at [615, 418] on button "Ok" at bounding box center [605, 423] width 20 height 13
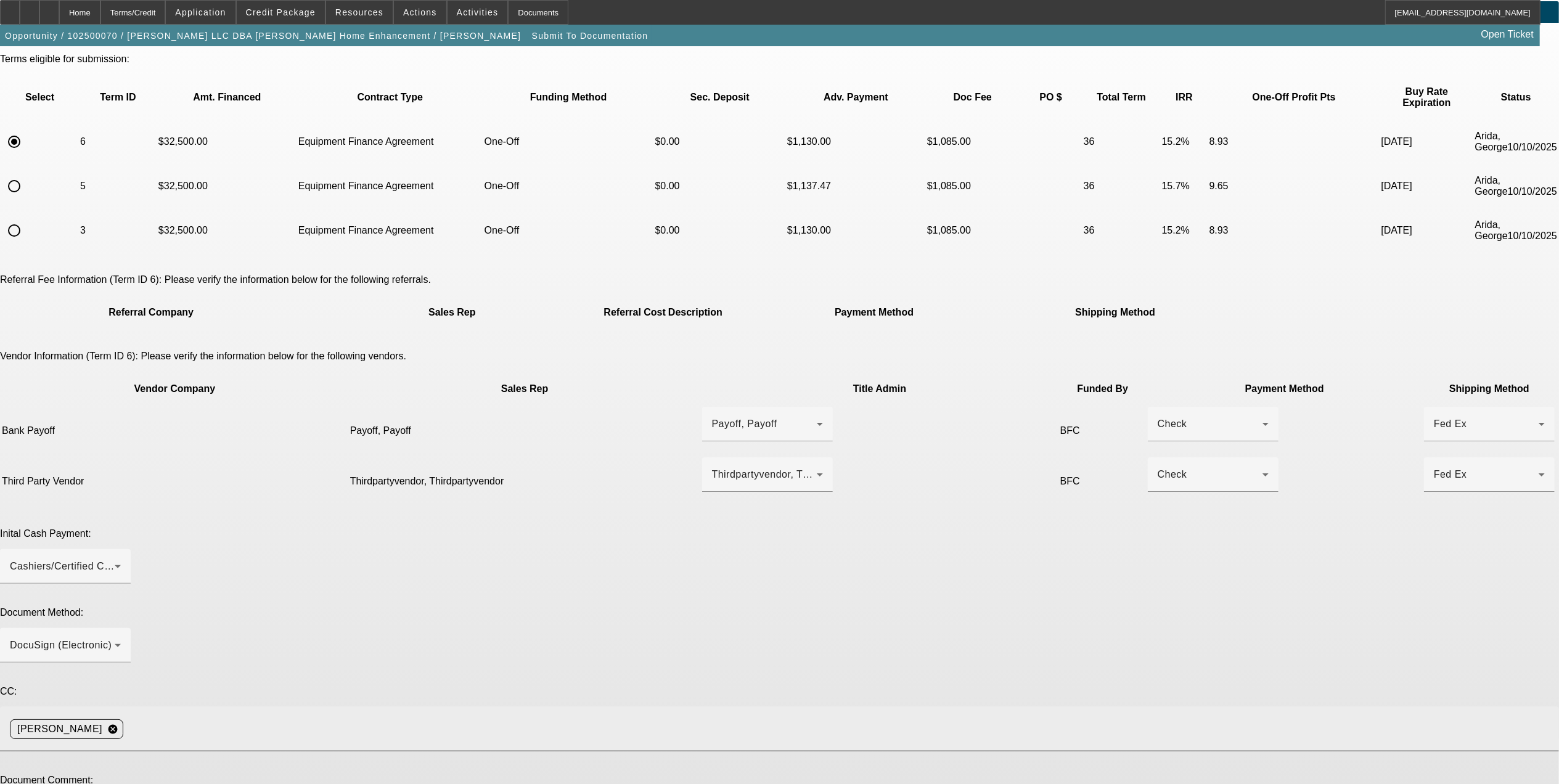
scroll to position [85, 0]
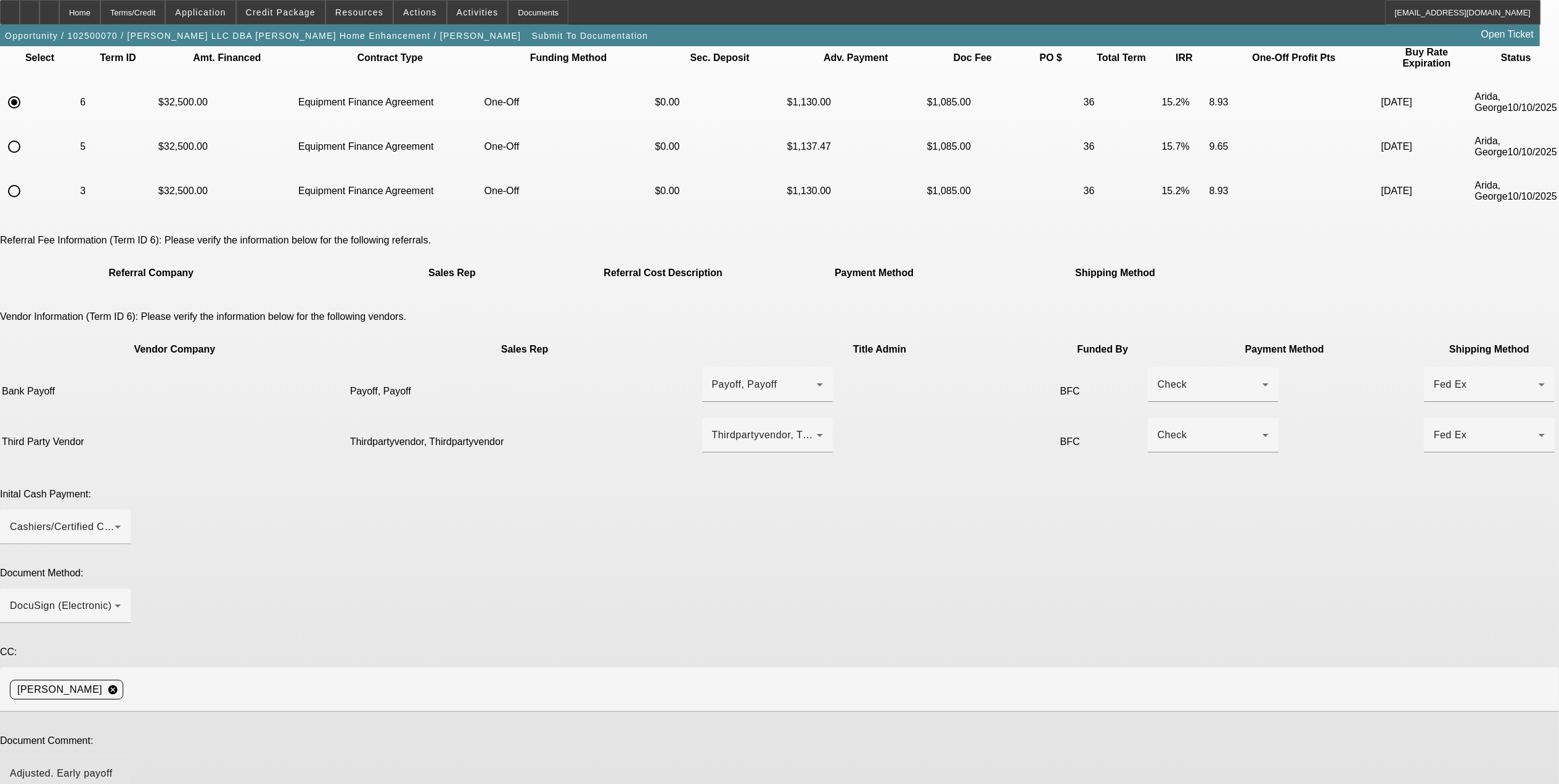
type textarea "Adjusted. Early payoff is still included."
type textarea "Adjusted bank payoff in CRM."
click at [1054, 748] on div "Please choose the accepted term scenario you would like to submit for documenta…" at bounding box center [779, 493] width 1559 height 999
drag, startPoint x: 1054, startPoint y: 748, endPoint x: 1054, endPoint y: 757, distance: 9.0
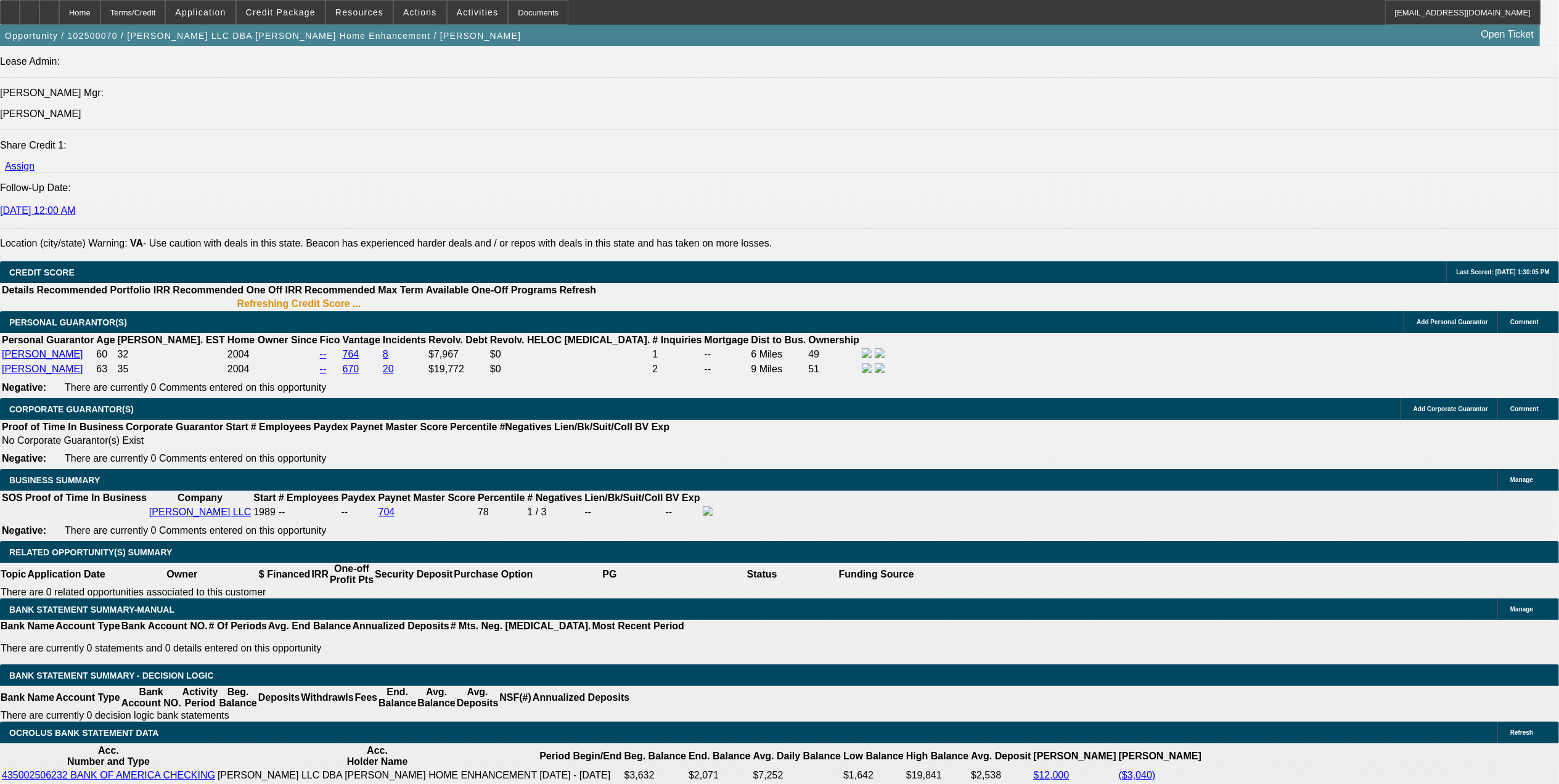
scroll to position [1608, 0]
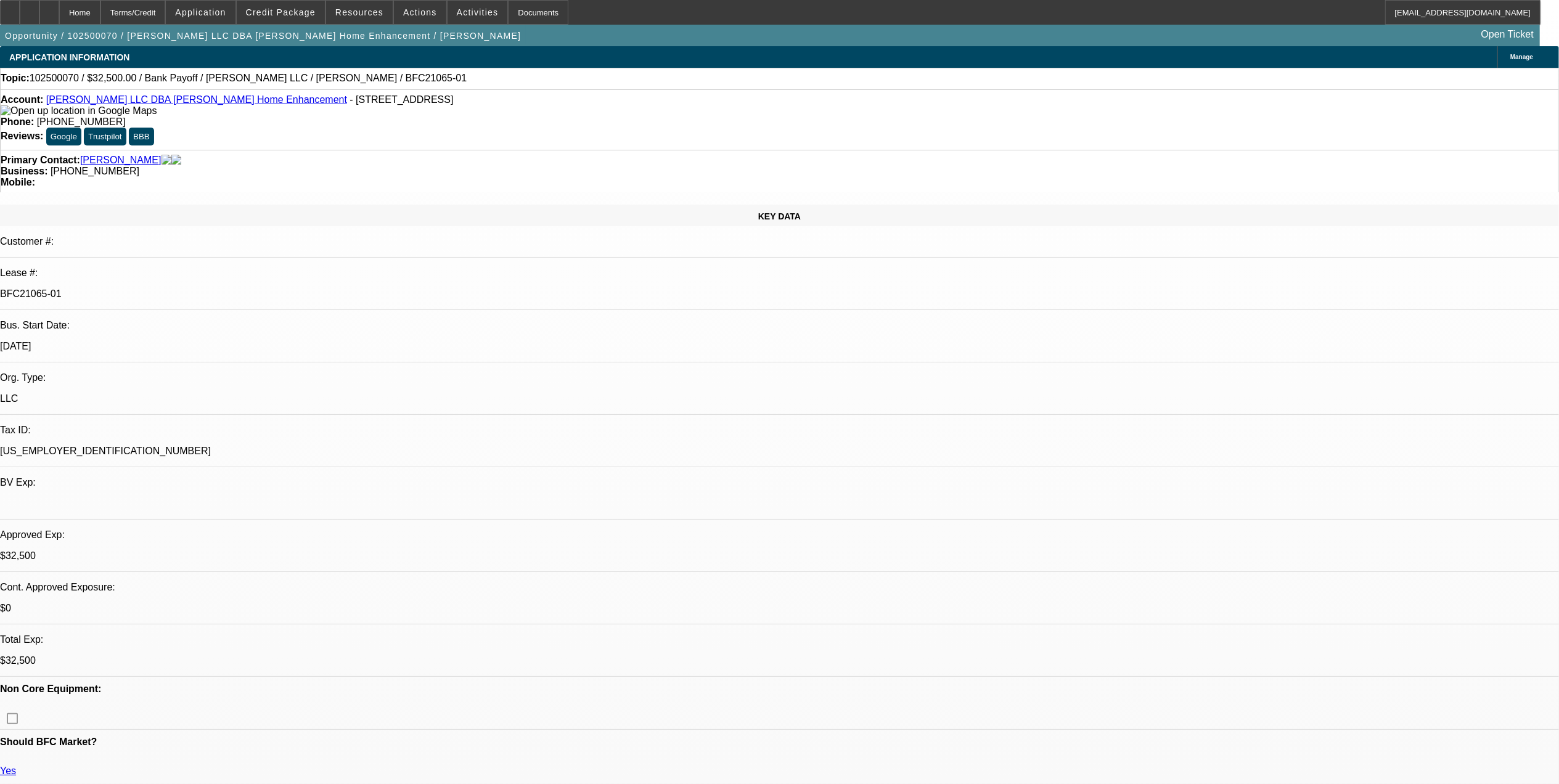
select select "0"
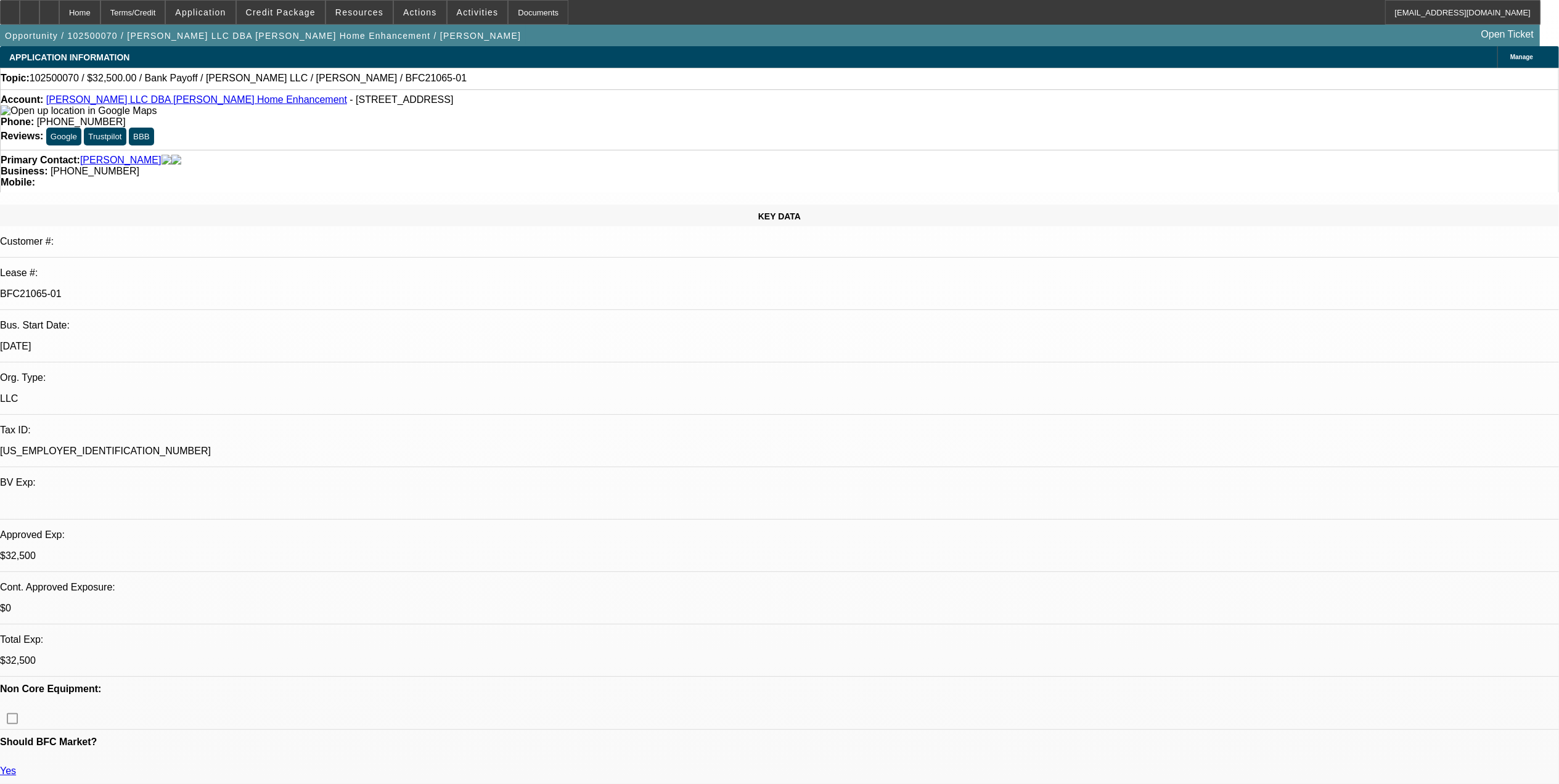
select select "0"
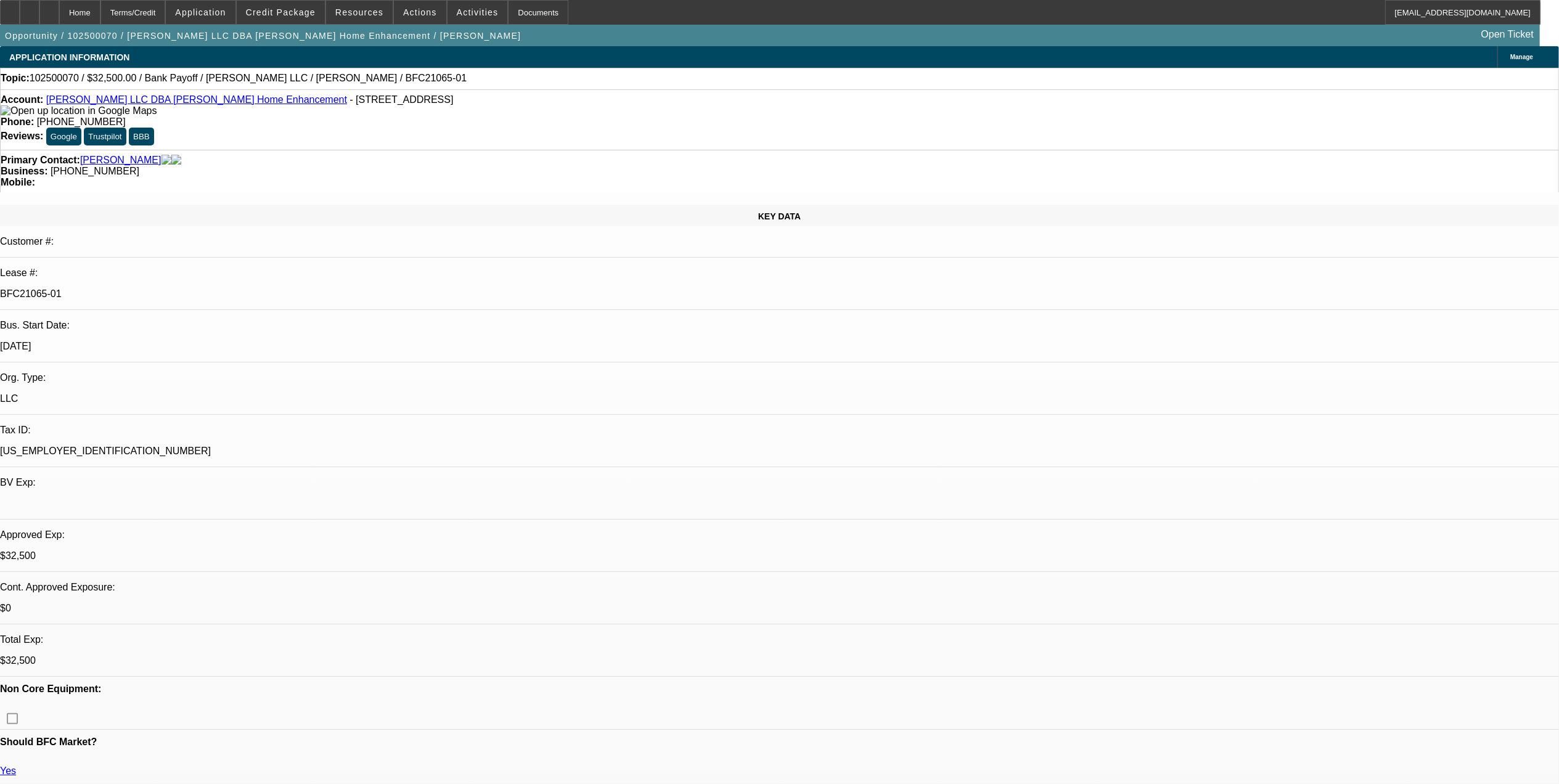
select select "0"
select select "1"
select select "3"
select select "6"
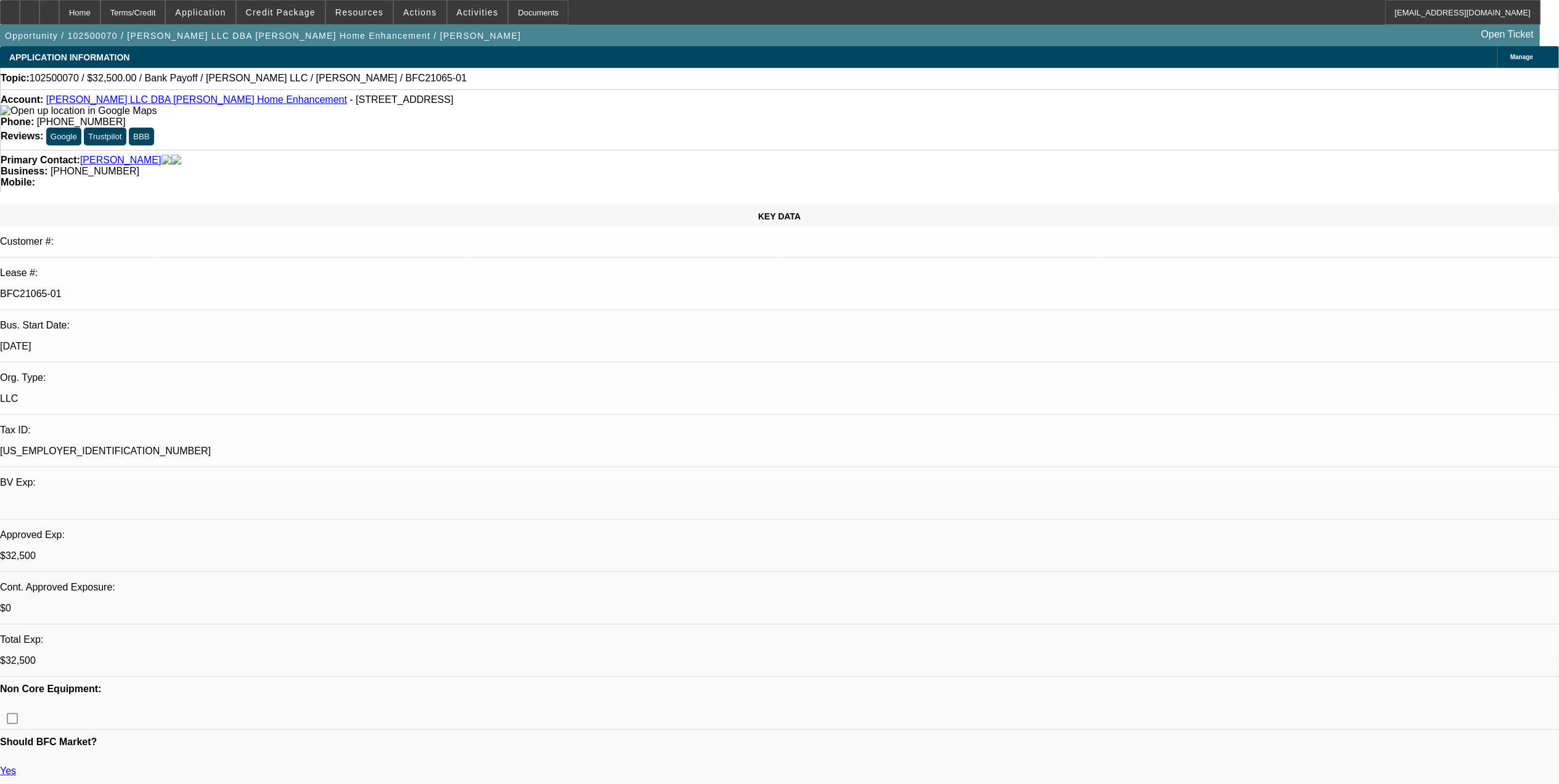
select select "1"
select select "3"
select select "6"
select select "1"
select select "3"
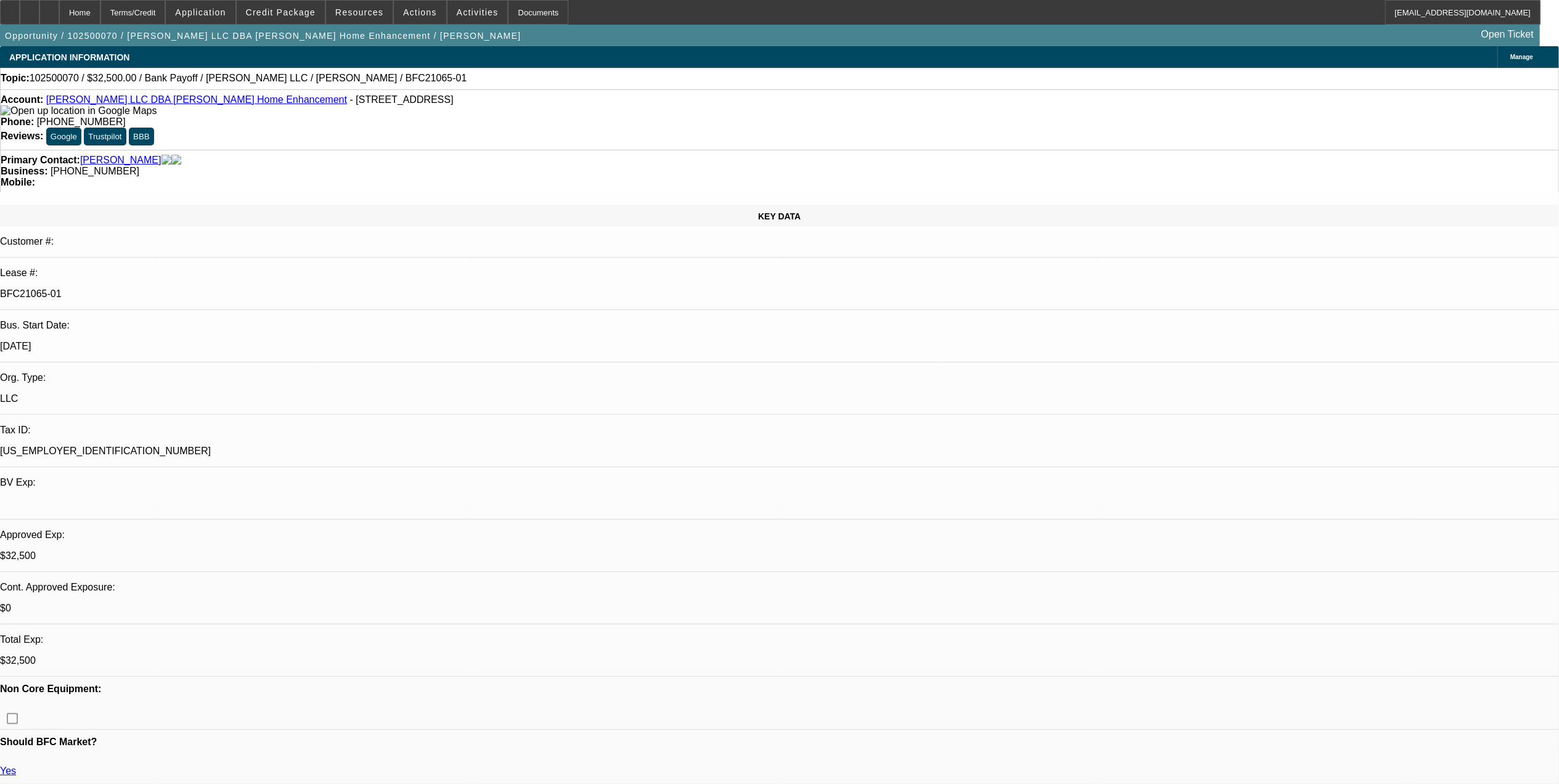
select select "6"
select select "1"
select select "6"
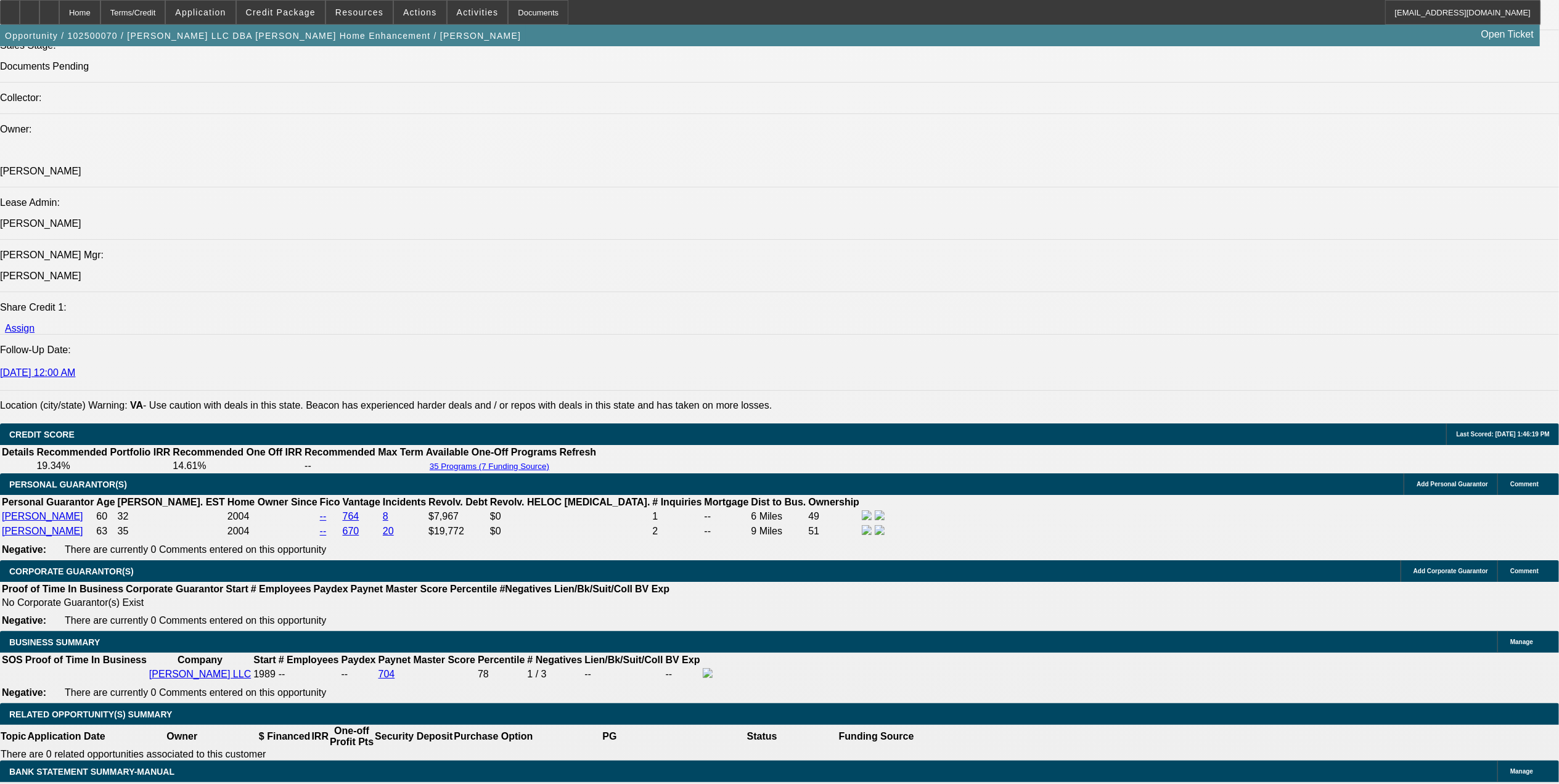
scroll to position [1479, 0]
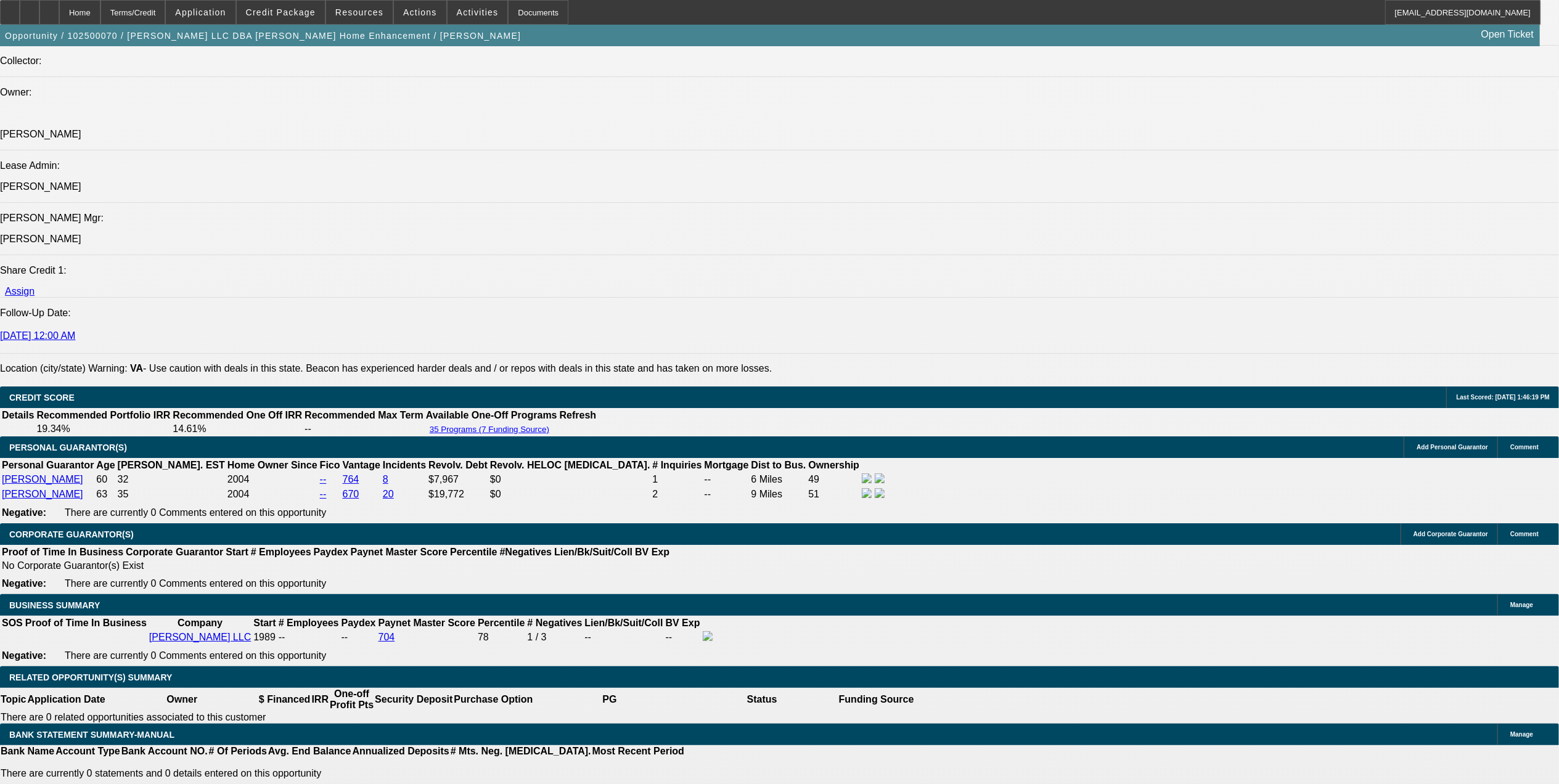
drag, startPoint x: 1142, startPoint y: 410, endPoint x: 1153, endPoint y: 423, distance: 17.0
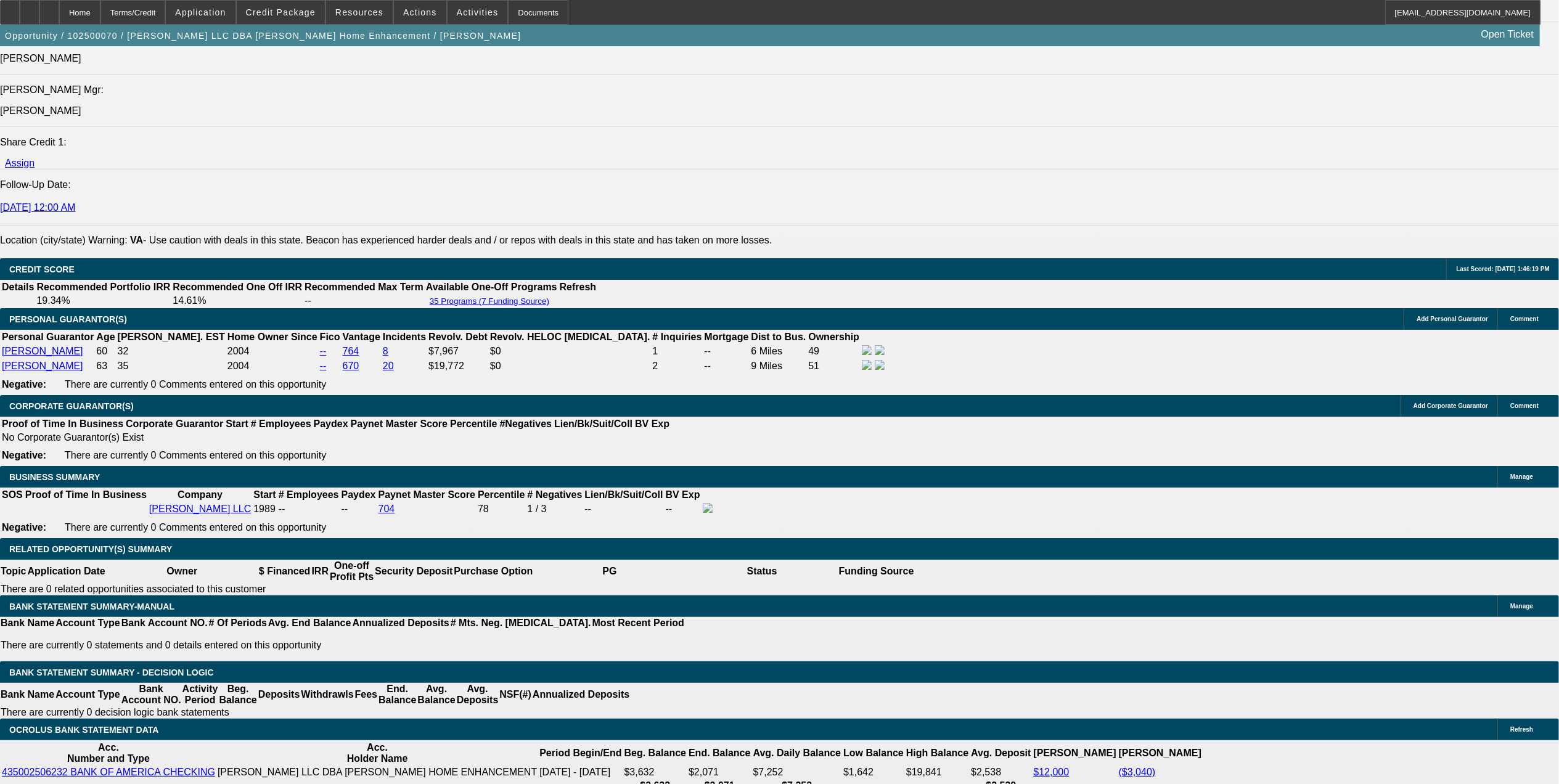
scroll to position [1808, 0]
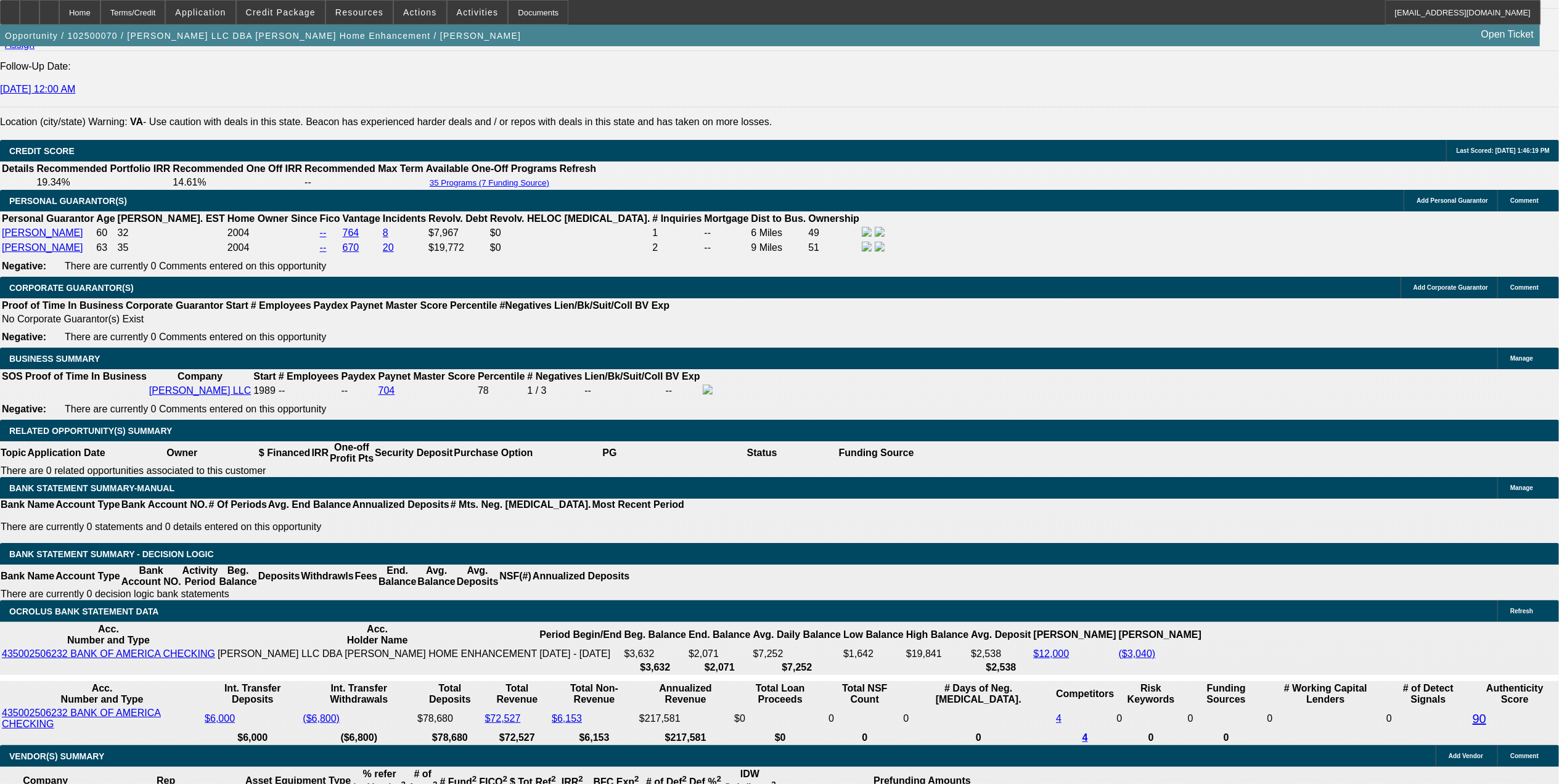
scroll to position [164, 0]
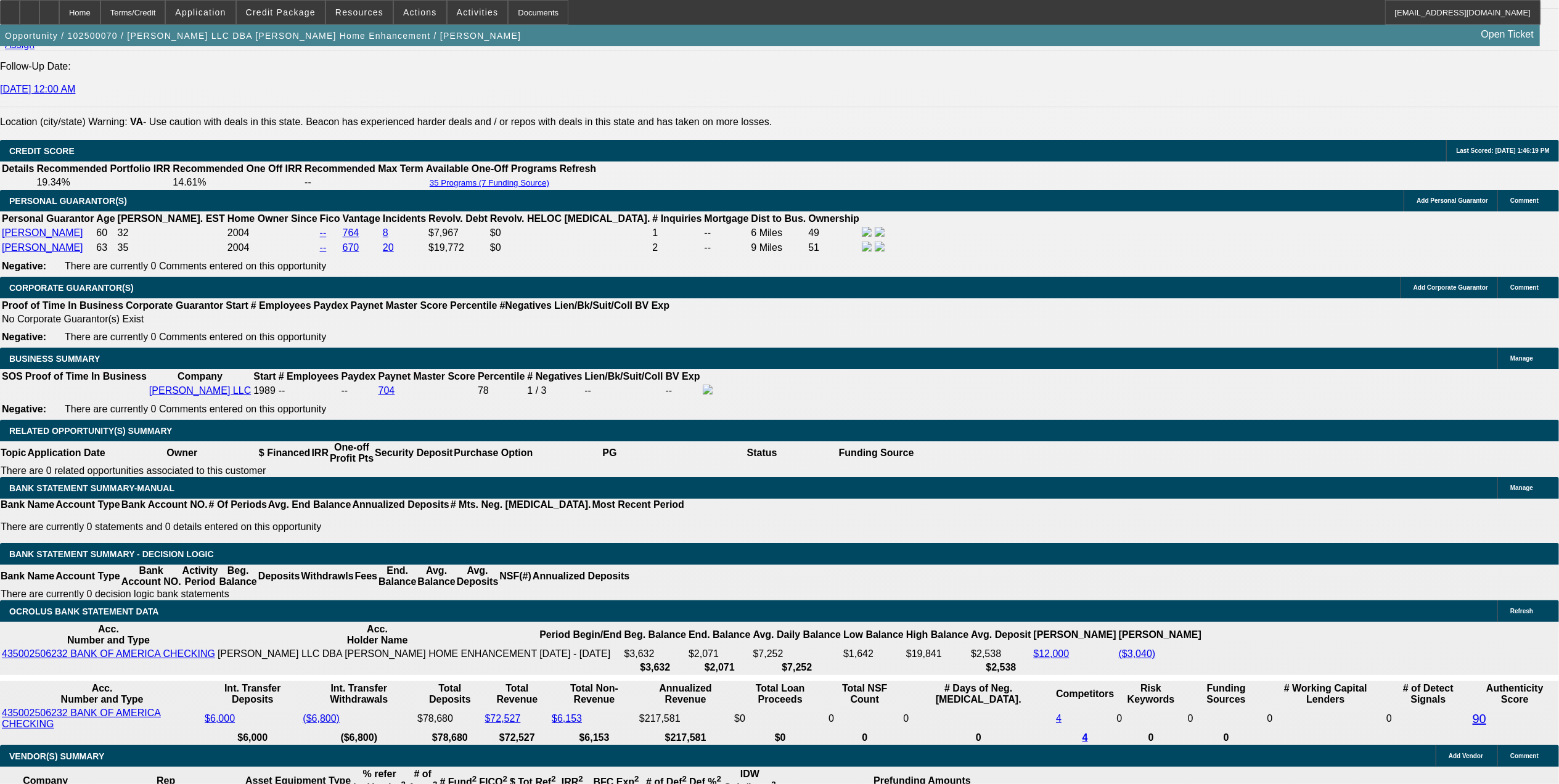
drag, startPoint x: 1343, startPoint y: 471, endPoint x: 1349, endPoint y: 458, distance: 14.3
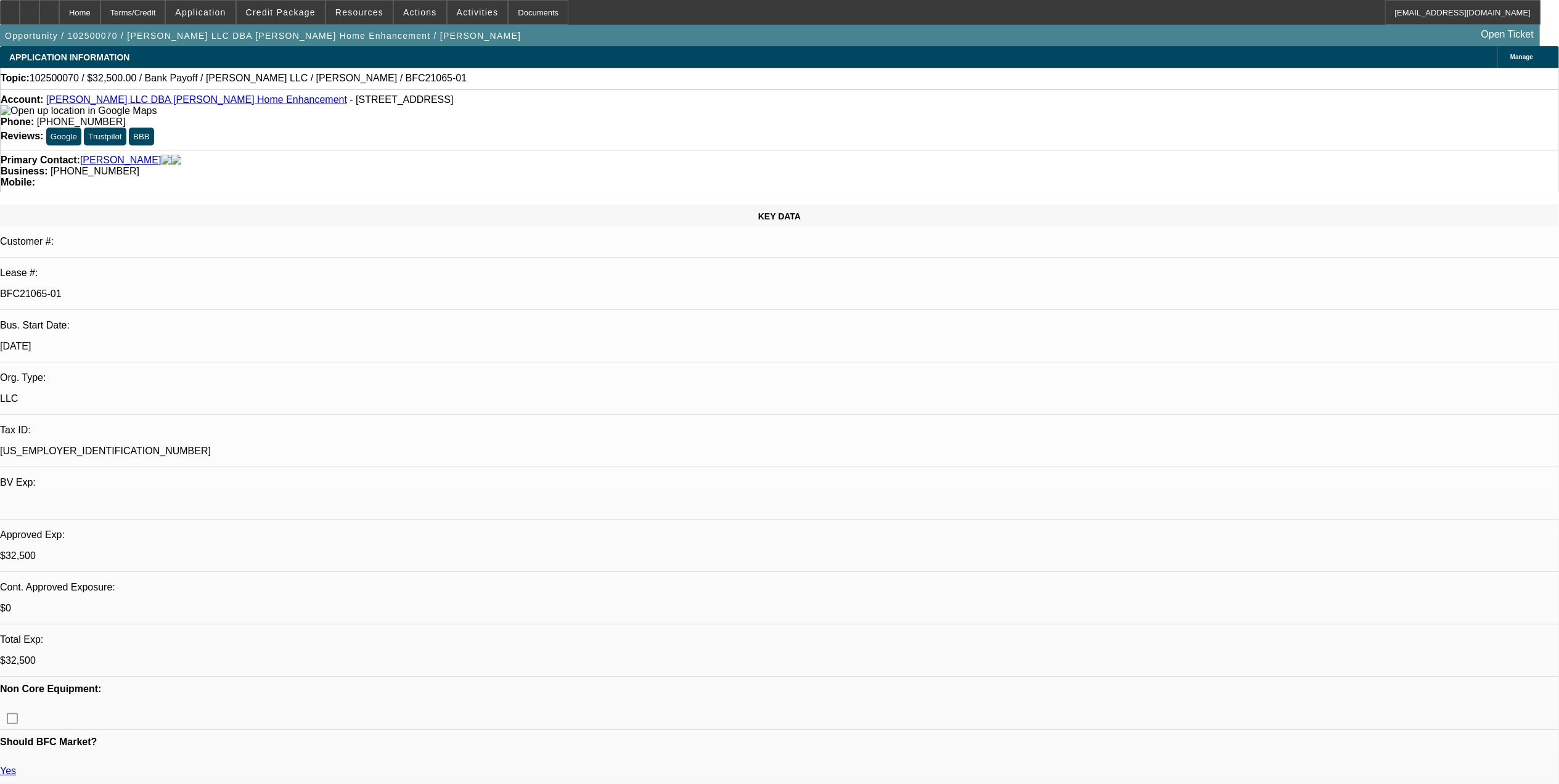
select select "0"
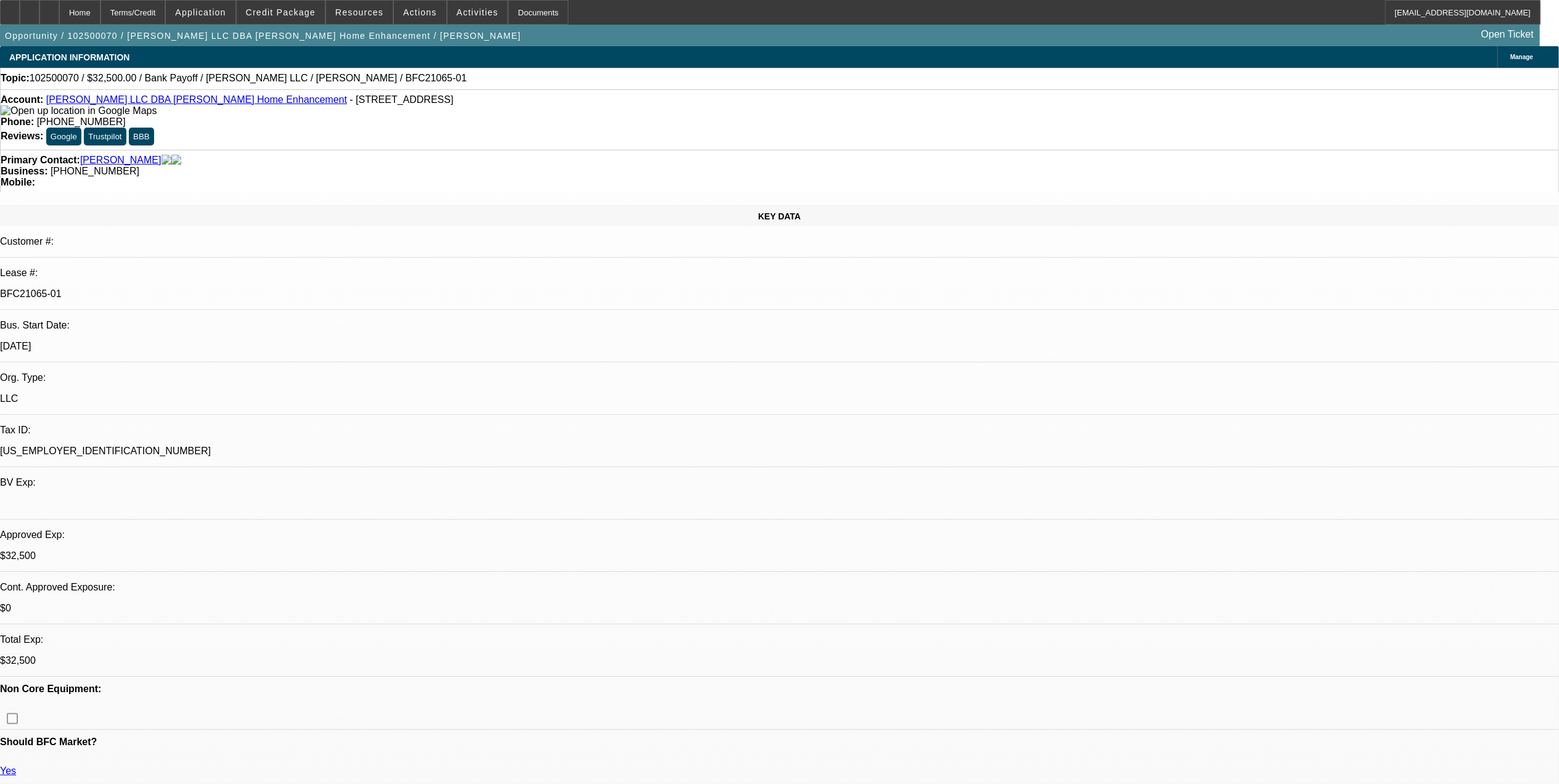
select select "0"
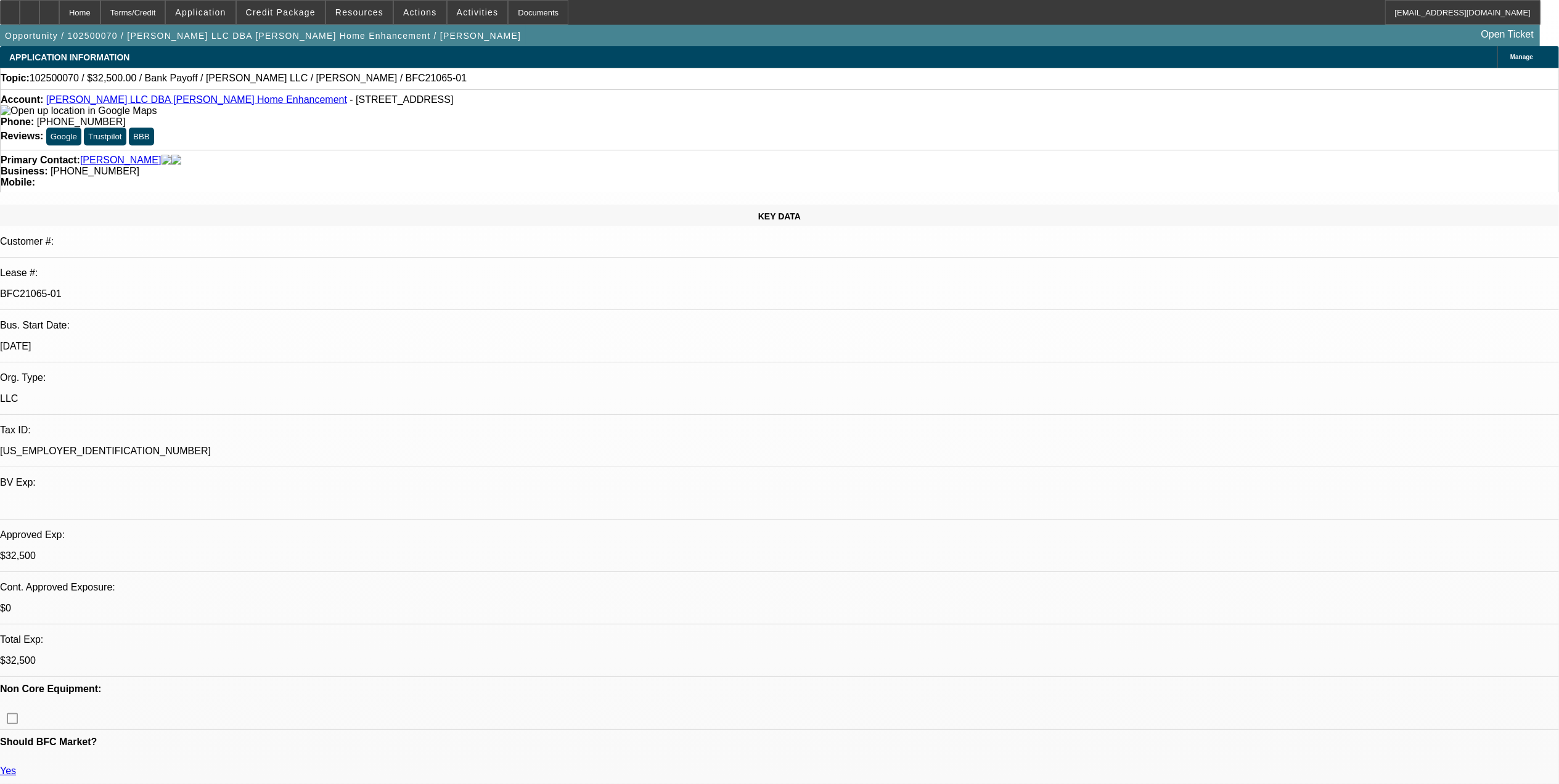
select select "0"
select select "1"
select select "3"
select select "6"
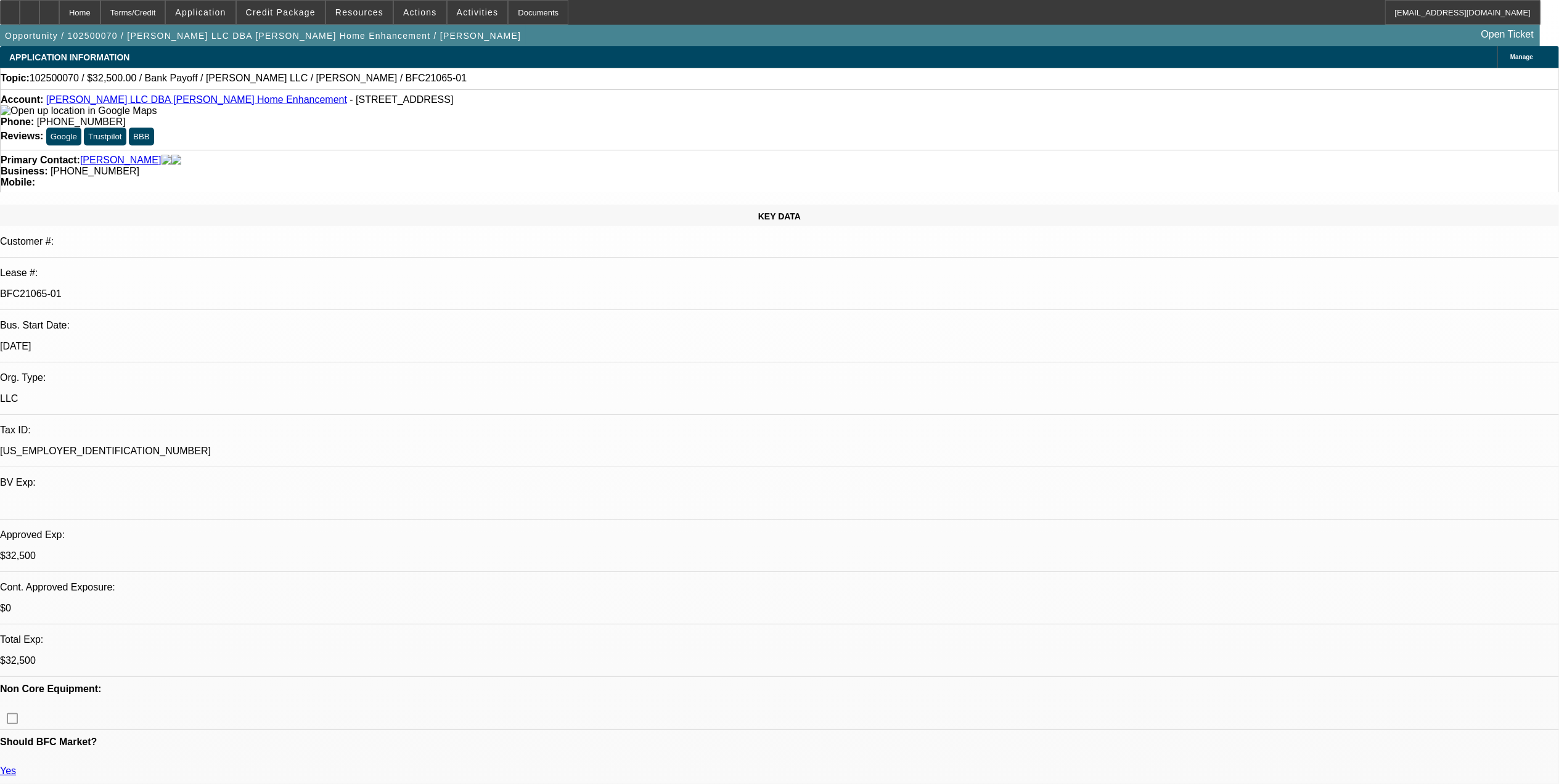
select select "1"
select select "3"
select select "6"
select select "1"
select select "3"
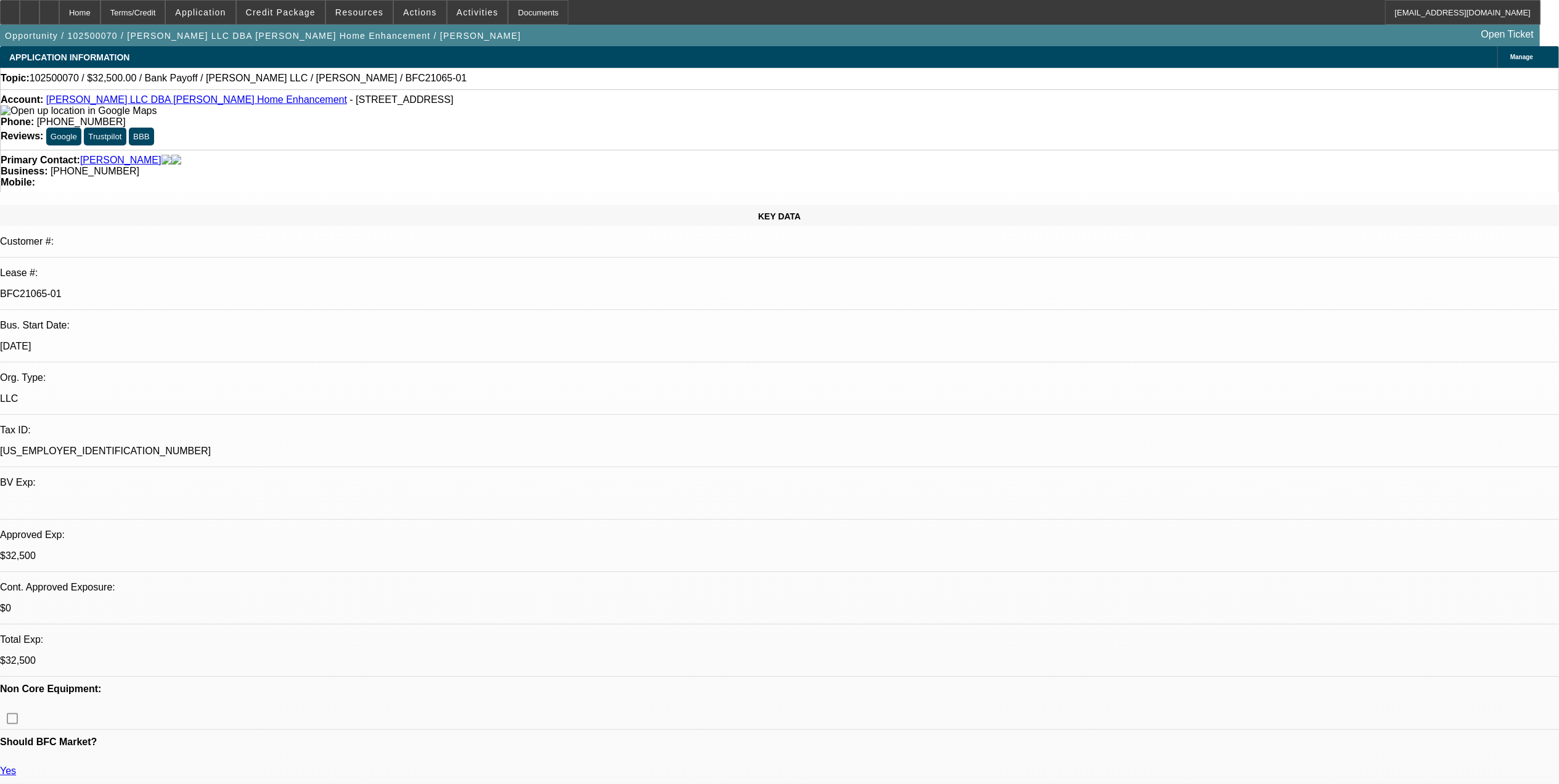
select select "6"
select select "1"
select select "6"
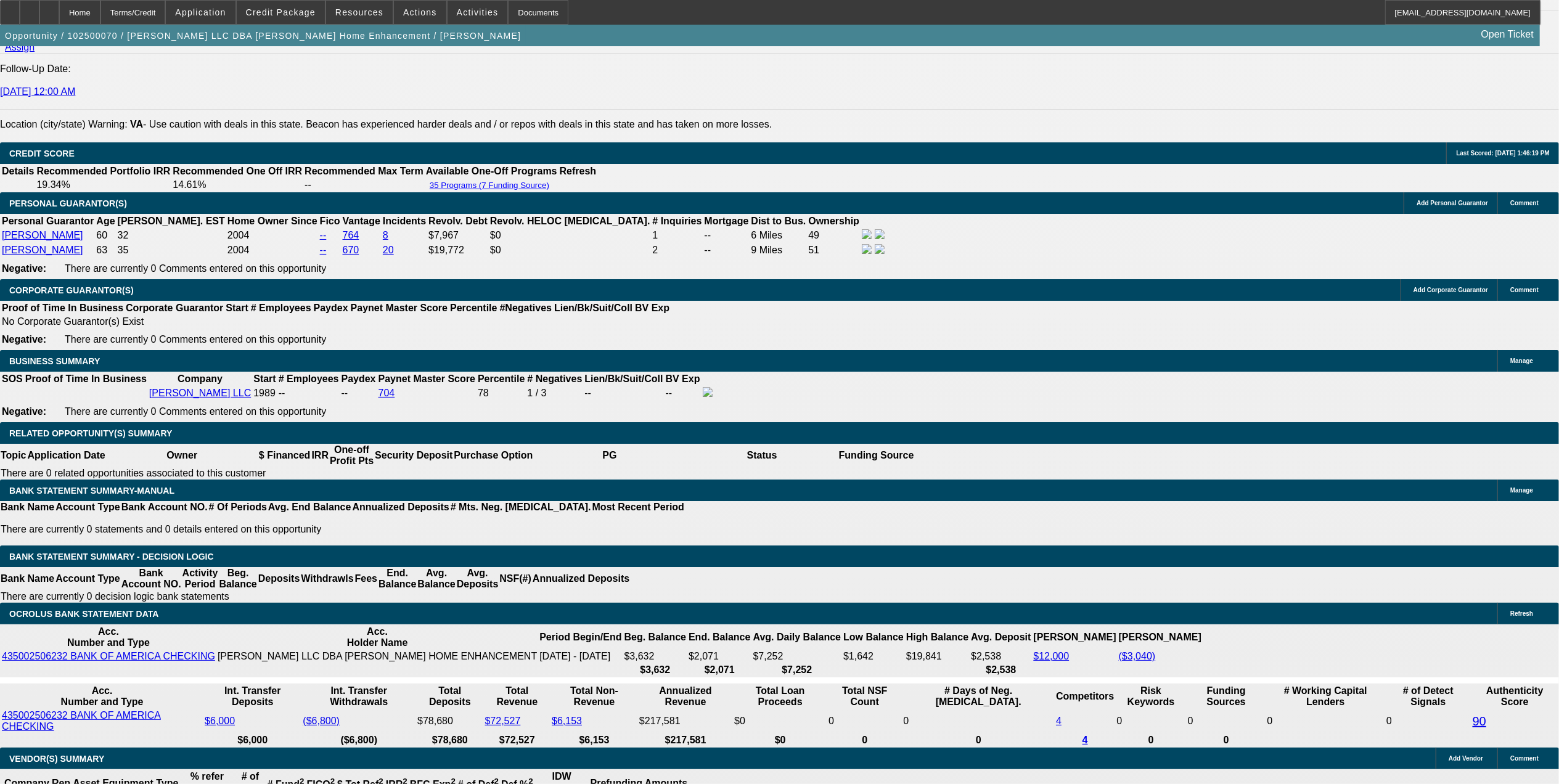
scroll to position [1726, 0]
